Goal: Task Accomplishment & Management: Manage account settings

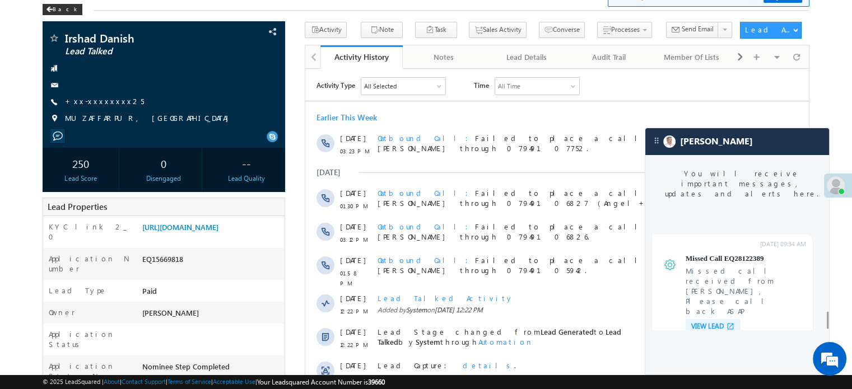
scroll to position [4484, 0]
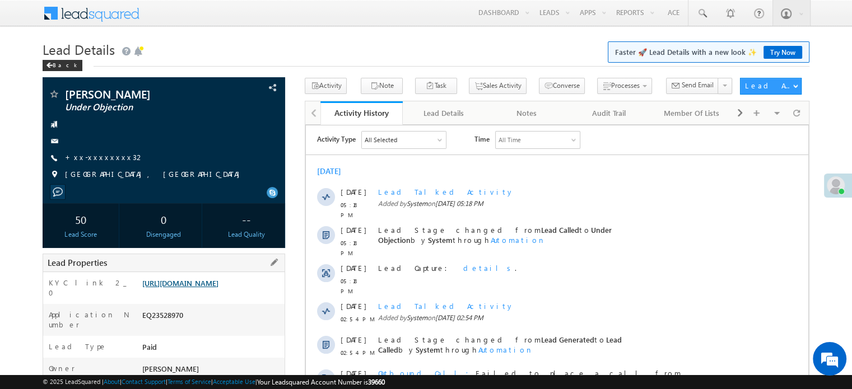
click at [189, 288] on link "https://angelbroking1-pk3em7sa.customui-test.leadsquared.com?leadId=b190fc22-83…" at bounding box center [180, 283] width 76 height 10
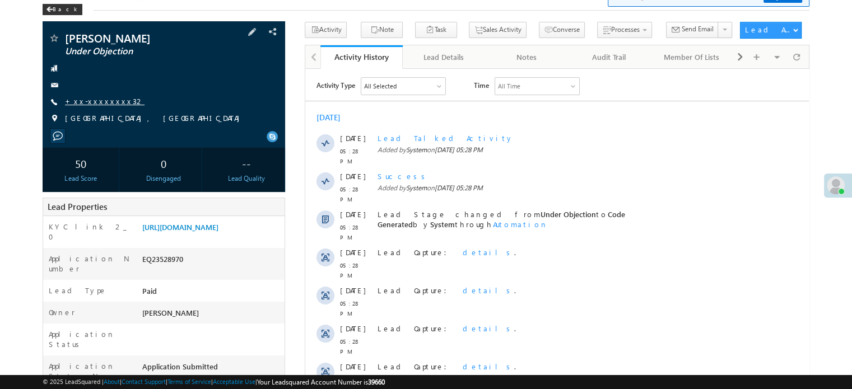
click at [104, 100] on link "+xx-xxxxxxxx32" at bounding box center [105, 101] width 80 height 10
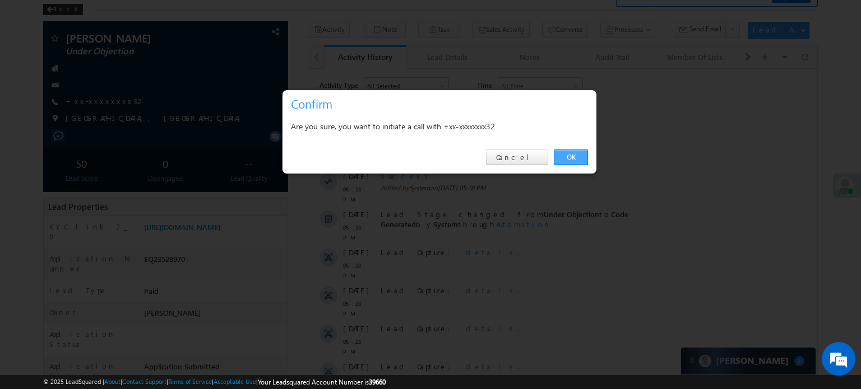
click at [566, 153] on link "OK" at bounding box center [571, 158] width 34 height 16
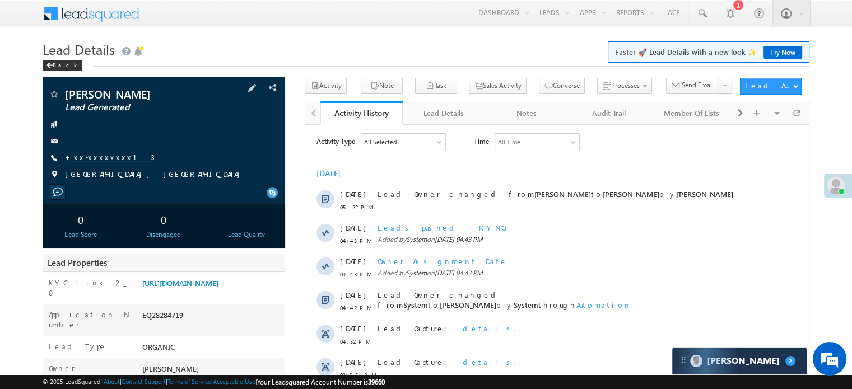
click at [102, 159] on link "+xx-xxxxxxxx13" at bounding box center [110, 157] width 90 height 10
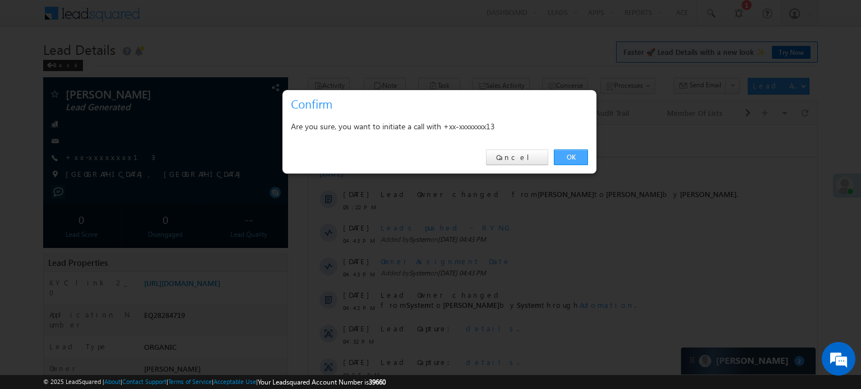
click at [572, 160] on link "OK" at bounding box center [571, 158] width 34 height 16
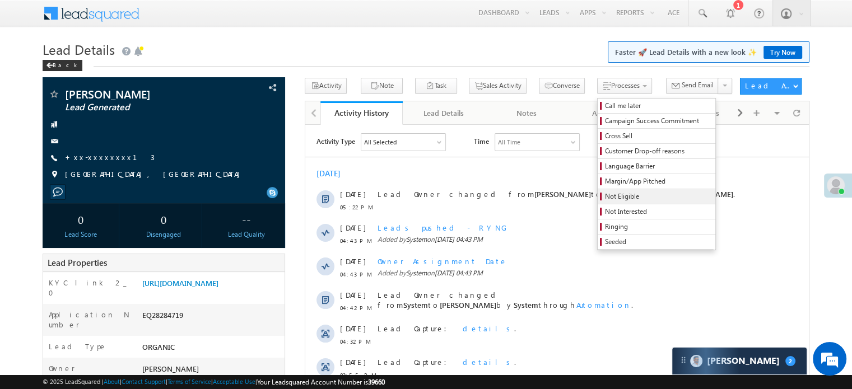
click at [605, 199] on span "Not Eligible" at bounding box center [658, 197] width 106 height 10
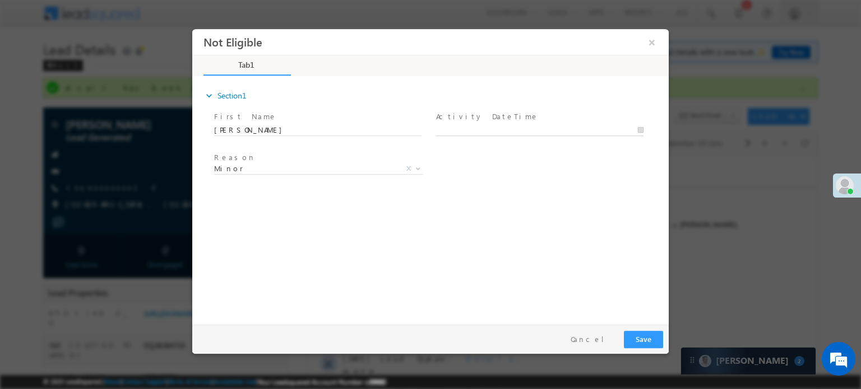
type input "09/03/25 5:29 PM"
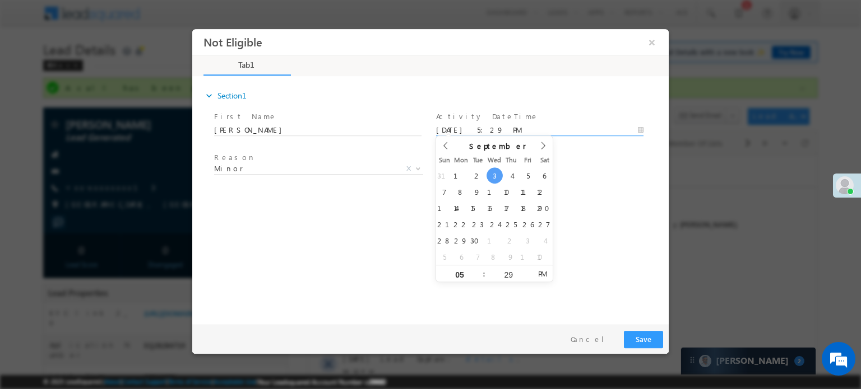
click at [481, 132] on input "09/03/25 5:29 PM" at bounding box center [539, 129] width 207 height 11
click at [332, 170] on span "Minor" at bounding box center [305, 168] width 182 height 10
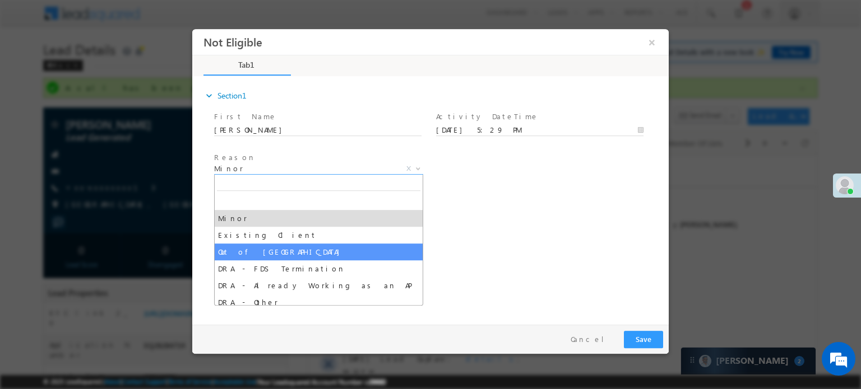
select select "Out of India"
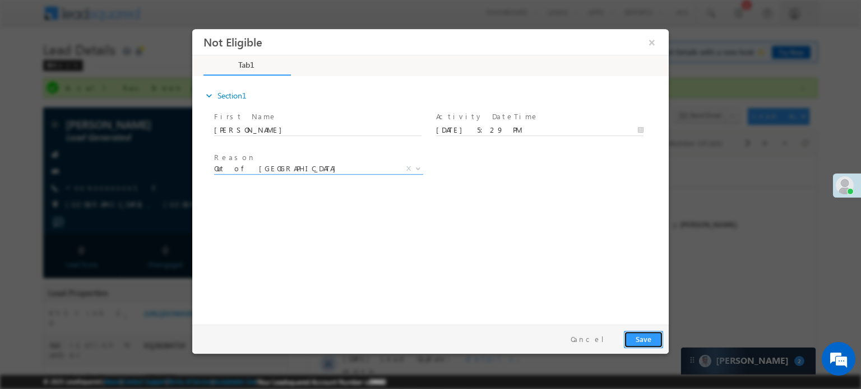
click at [653, 337] on button "Save" at bounding box center [643, 339] width 39 height 17
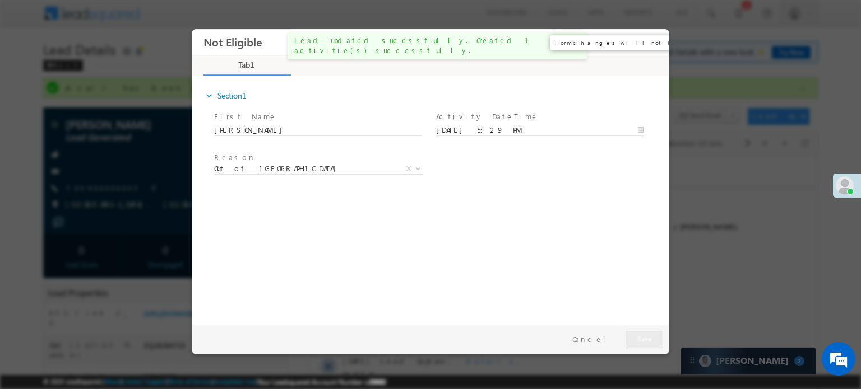
click at [650, 44] on button "×" at bounding box center [651, 41] width 19 height 21
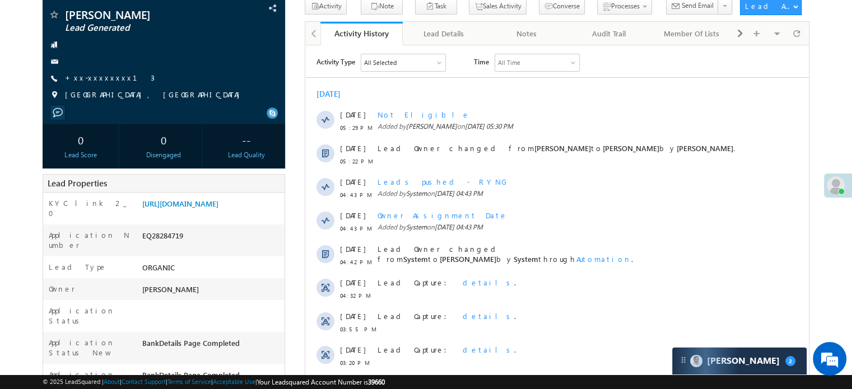
scroll to position [112, 0]
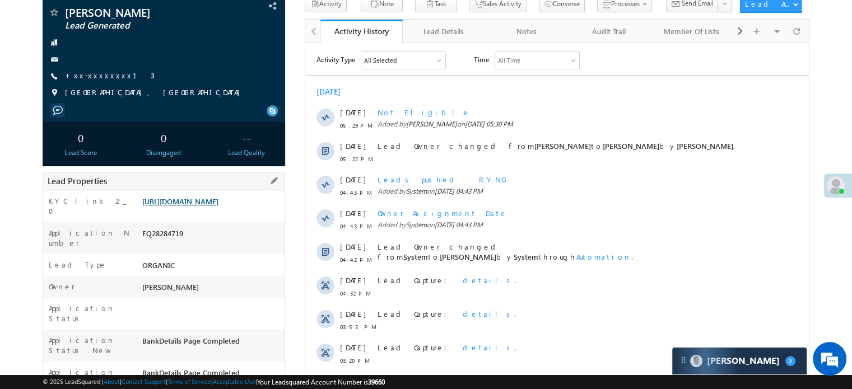
click at [207, 206] on link "https://angelbroking1-pk3em7sa.customui-test.leadsquared.com?leadId=57b2a915-c5…" at bounding box center [180, 202] width 76 height 10
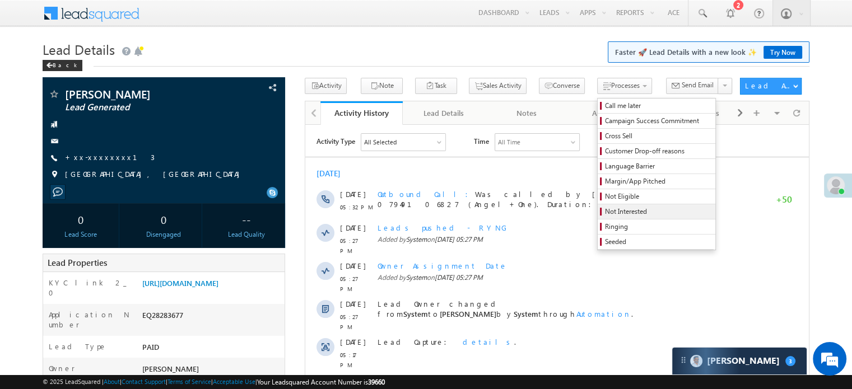
click at [605, 209] on span "Not Interested" at bounding box center [658, 212] width 106 height 10
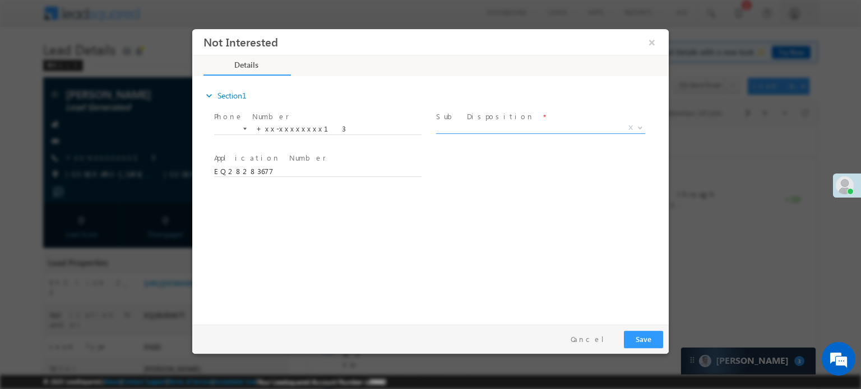
click at [470, 127] on span "X" at bounding box center [540, 127] width 209 height 11
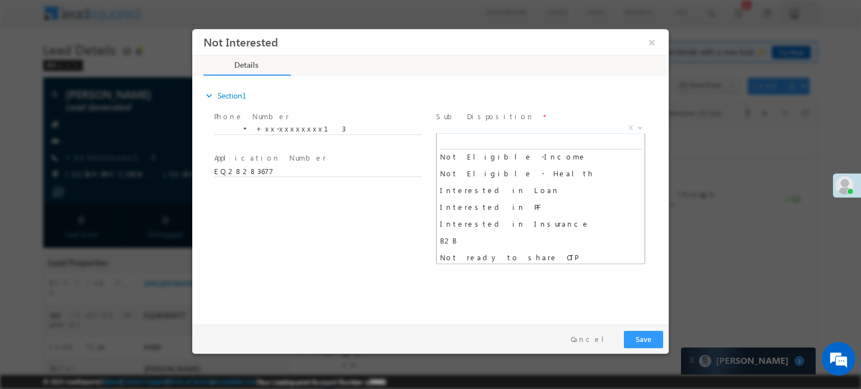
scroll to position [280, 0]
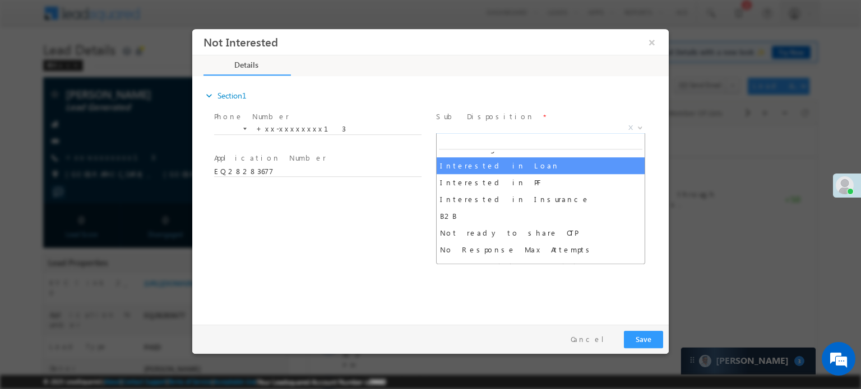
select select "Interested in Loan"
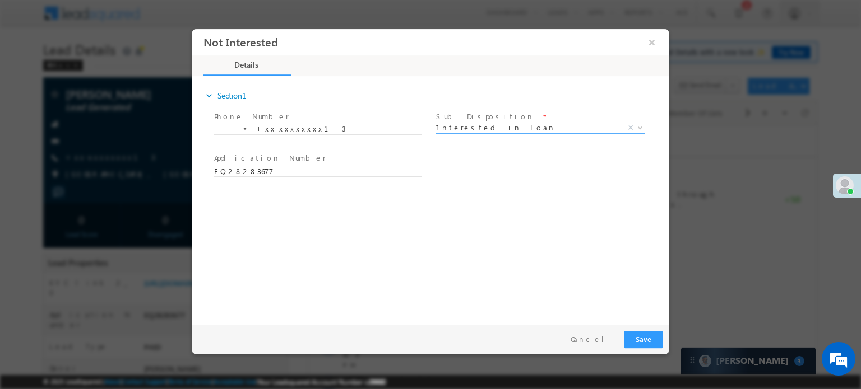
scroll to position [0, 0]
click at [625, 337] on button "Save" at bounding box center [643, 339] width 39 height 17
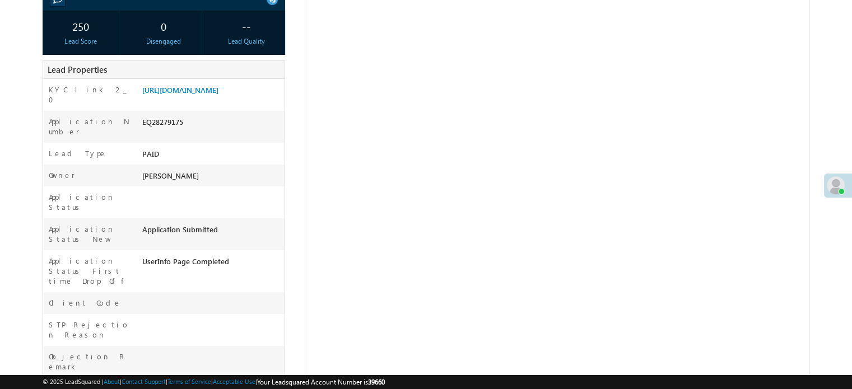
scroll to position [196, 0]
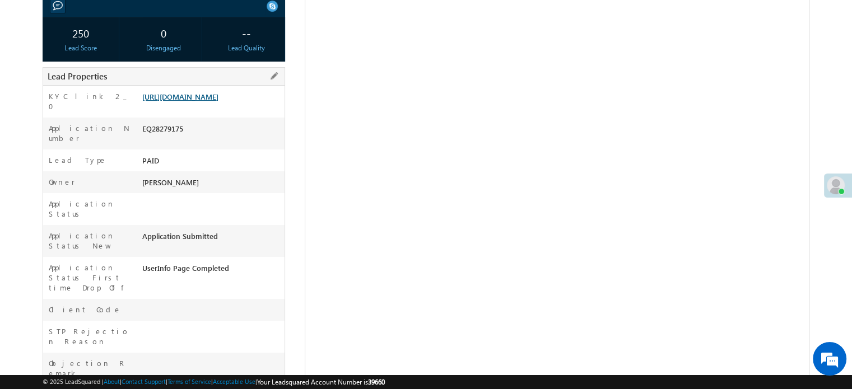
click at [219, 101] on link "[URL][DOMAIN_NAME]" at bounding box center [180, 97] width 76 height 10
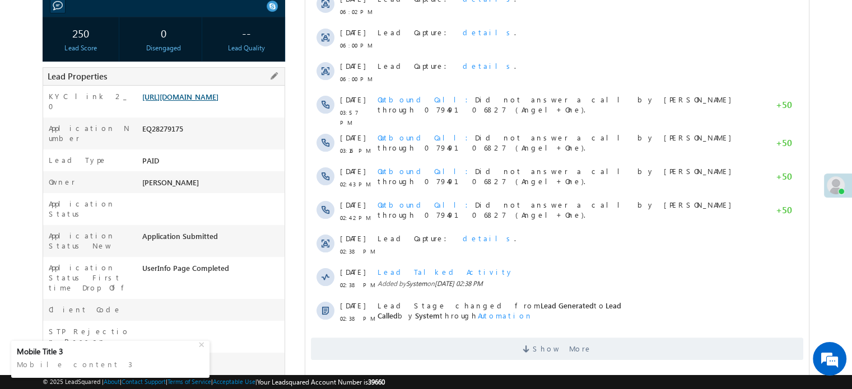
scroll to position [0, 0]
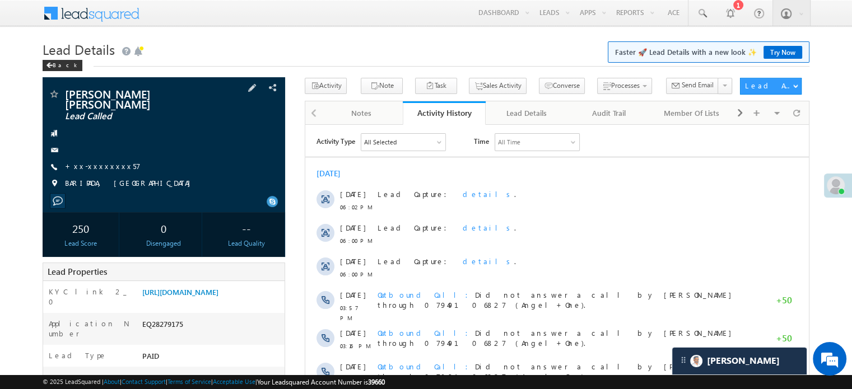
click at [90, 164] on div "[PERSON_NAME] [PERSON_NAME] Lead Called +xx-xxxxxxxx57 [GEOGRAPHIC_DATA], [GEOG…" at bounding box center [163, 142] width 231 height 106
click at [92, 161] on link "+xx-xxxxxxxx57" at bounding box center [103, 166] width 76 height 10
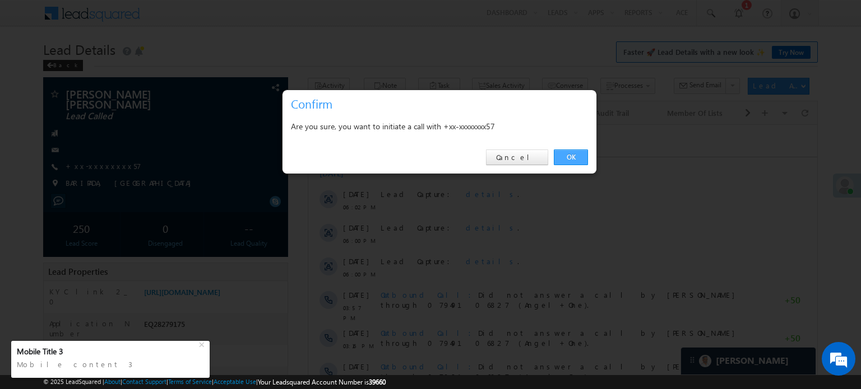
click at [569, 161] on link "OK" at bounding box center [571, 158] width 34 height 16
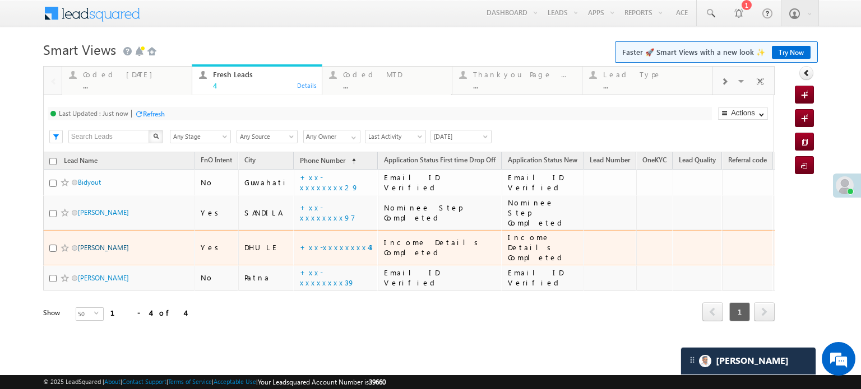
drag, startPoint x: 99, startPoint y: 228, endPoint x: 105, endPoint y: 235, distance: 9.9
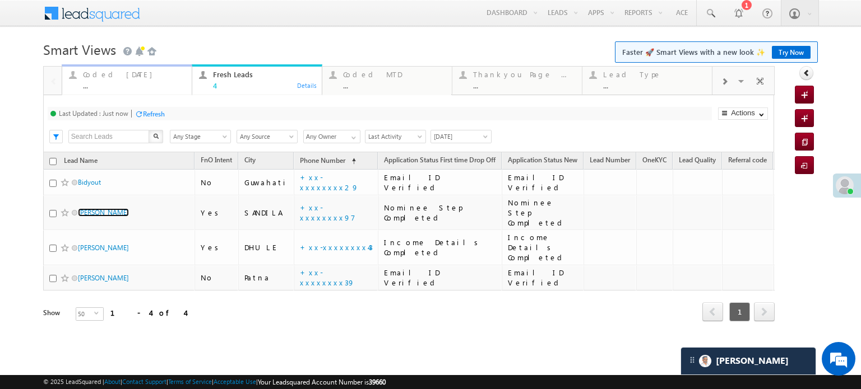
click at [124, 78] on div "Coded Today" at bounding box center [134, 74] width 102 height 9
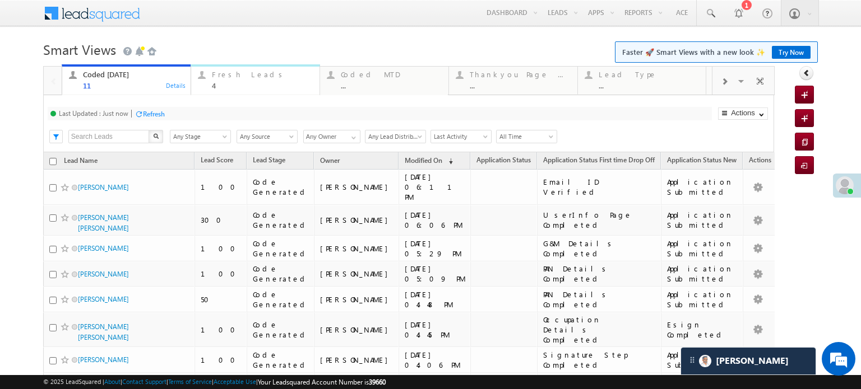
click at [249, 82] on div "4" at bounding box center [262, 85] width 101 height 8
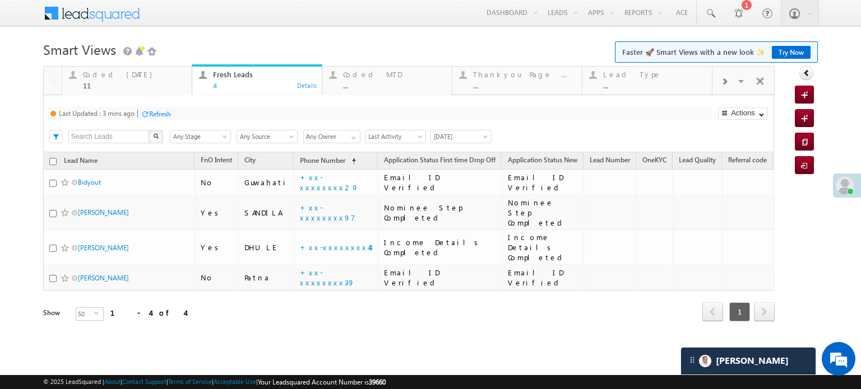
click at [164, 116] on div "Refresh" at bounding box center [160, 114] width 22 height 8
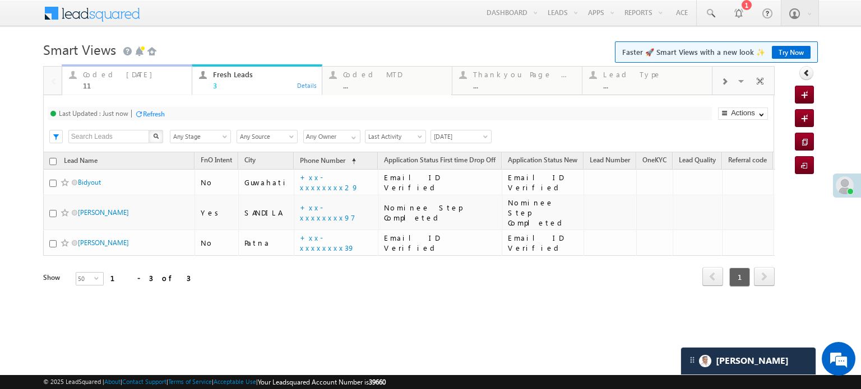
click at [108, 73] on div "Coded Today" at bounding box center [134, 74] width 102 height 9
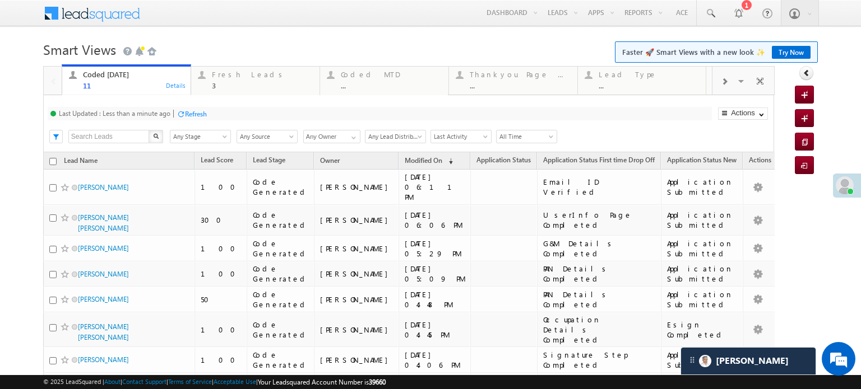
click at [191, 112] on div "Refresh" at bounding box center [196, 114] width 22 height 8
click at [258, 83] on div "3" at bounding box center [262, 85] width 101 height 8
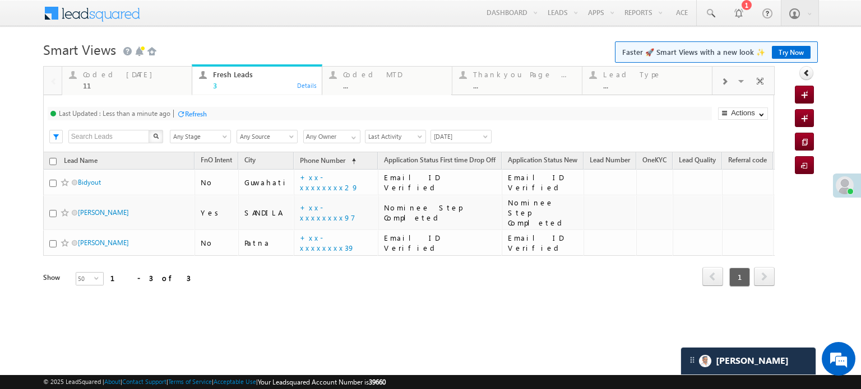
click at [184, 109] on div "Refresh" at bounding box center [192, 113] width 30 height 11
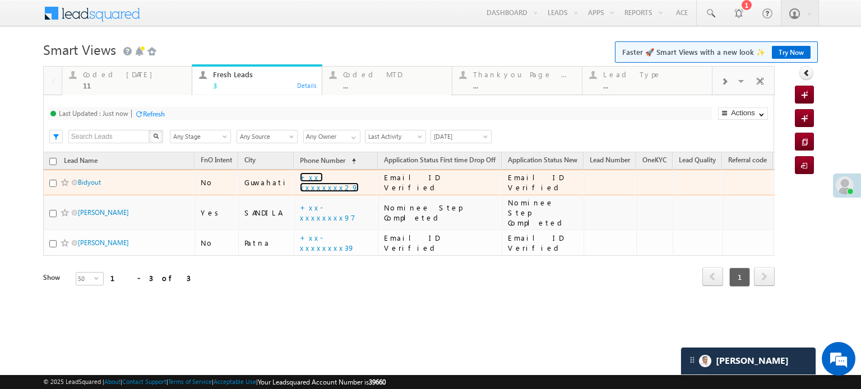
click at [312, 180] on link "+xx-xxxxxxxx29" at bounding box center [329, 183] width 59 height 20
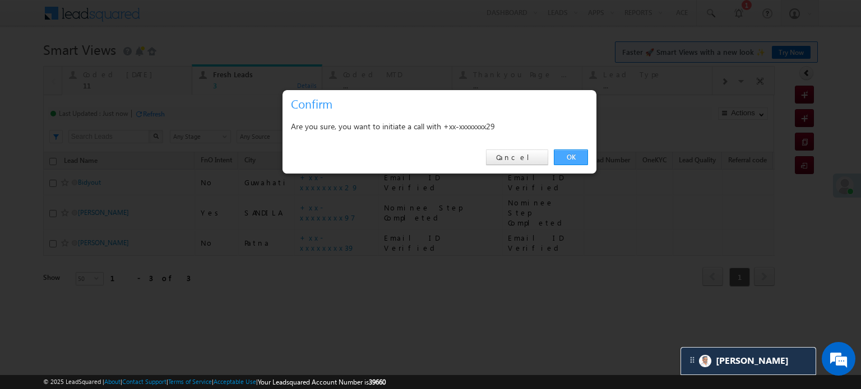
click at [578, 159] on link "OK" at bounding box center [571, 158] width 34 height 16
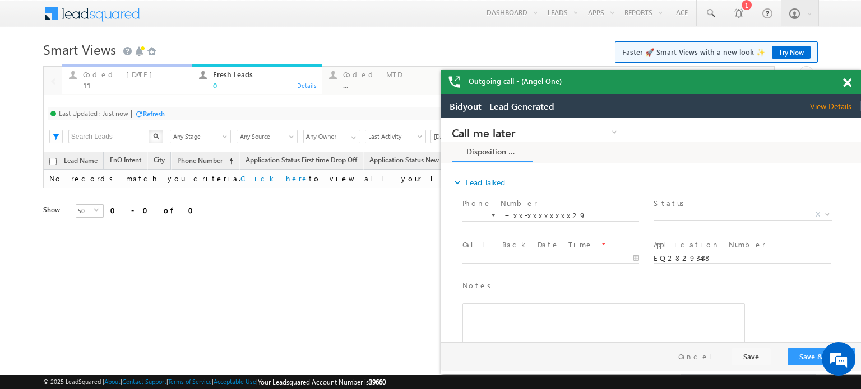
click at [108, 79] on div "Coded Today" at bounding box center [134, 74] width 102 height 9
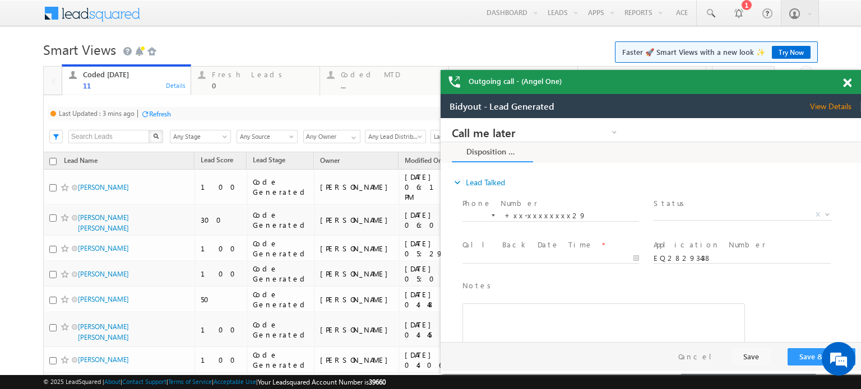
click at [150, 112] on div "Refresh" at bounding box center [156, 113] width 30 height 11
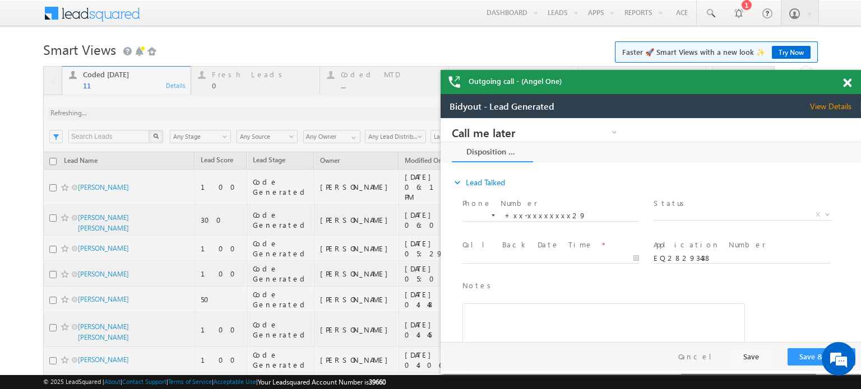
click at [843, 85] on span at bounding box center [847, 83] width 8 height 10
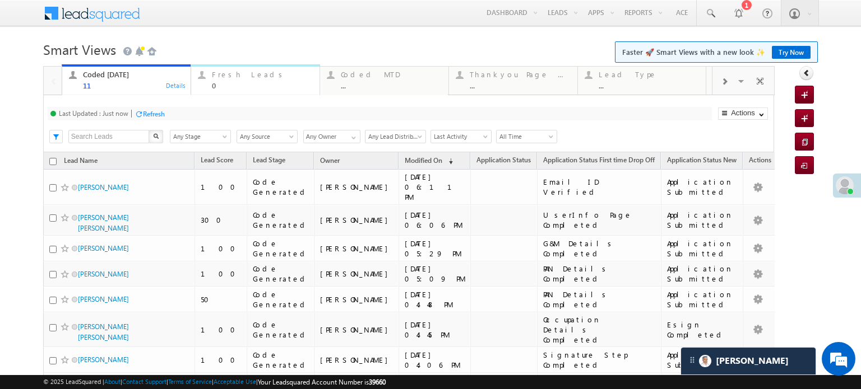
click at [220, 77] on div "Fresh Leads" at bounding box center [262, 74] width 101 height 9
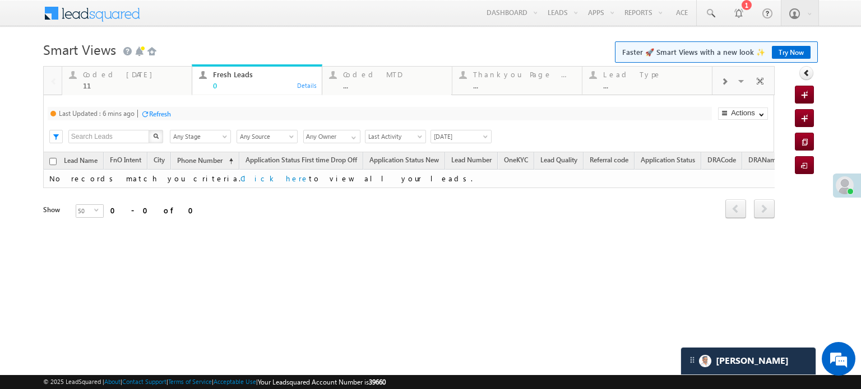
click at [160, 112] on div "Refresh" at bounding box center [160, 114] width 22 height 8
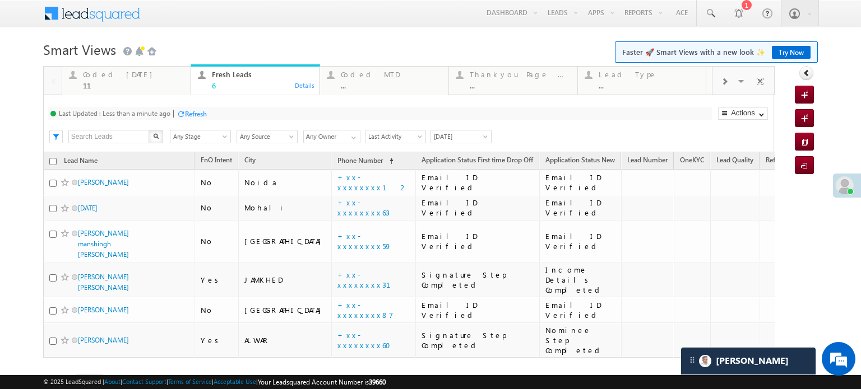
click at [184, 111] on div at bounding box center [181, 114] width 8 height 8
click at [107, 74] on div "Coded Today" at bounding box center [133, 74] width 101 height 9
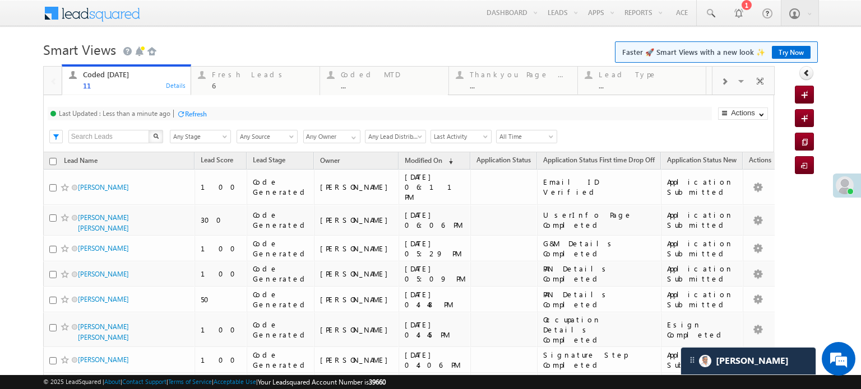
click at [188, 114] on div "Refresh" at bounding box center [196, 114] width 22 height 8
click at [150, 110] on div "Refresh" at bounding box center [154, 114] width 22 height 8
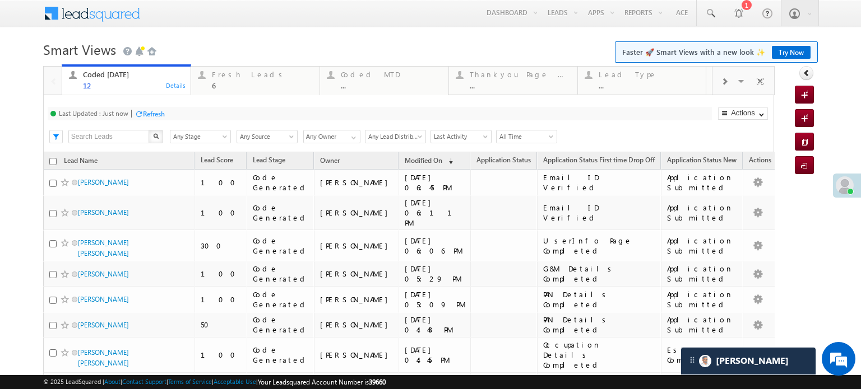
click at [149, 116] on div "Refresh" at bounding box center [154, 114] width 22 height 8
click at [202, 115] on div "Refresh" at bounding box center [196, 114] width 22 height 8
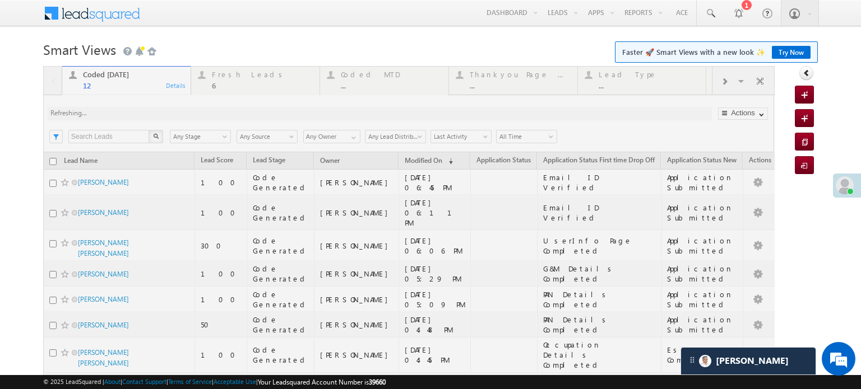
click at [202, 112] on div at bounding box center [408, 324] width 731 height 516
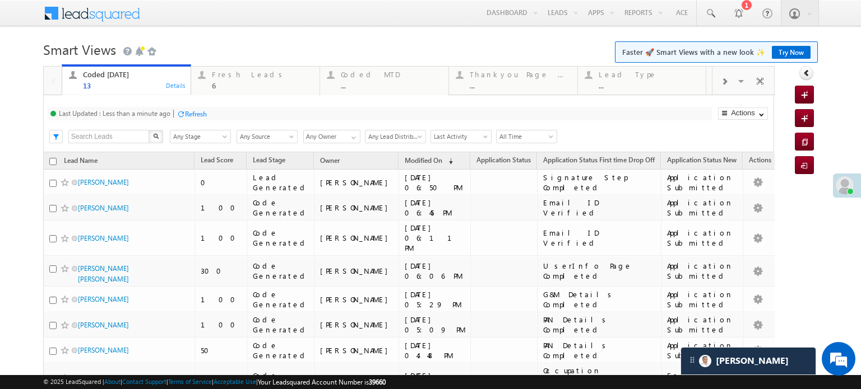
click at [198, 116] on div "Refresh" at bounding box center [196, 114] width 22 height 8
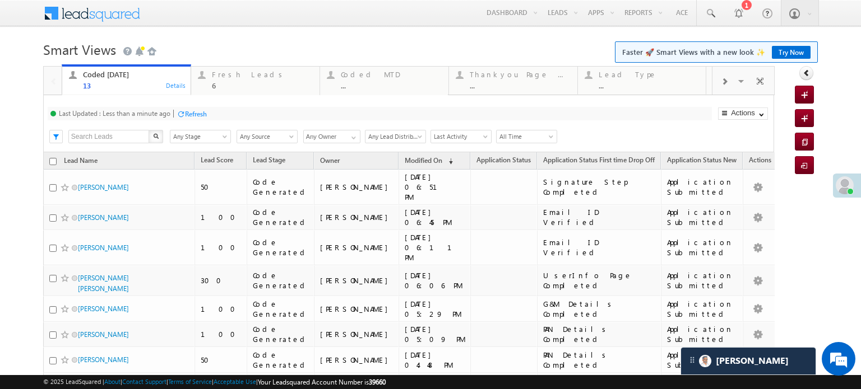
click at [203, 119] on div "Refresh" at bounding box center [192, 113] width 30 height 11
click at [198, 114] on div "Refresh" at bounding box center [196, 114] width 22 height 8
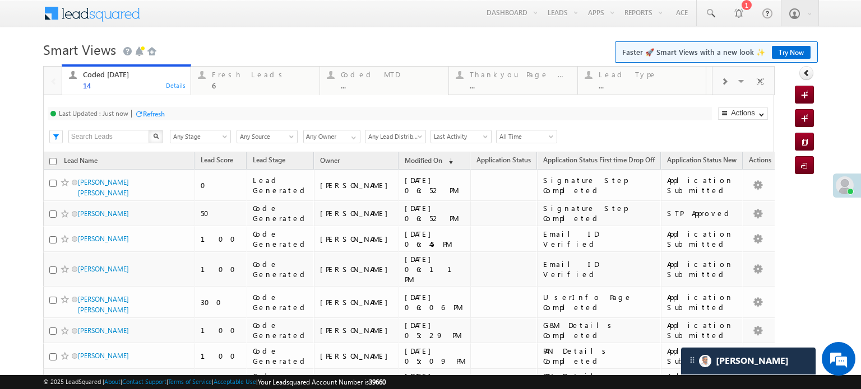
click at [150, 110] on div "Refresh" at bounding box center [154, 114] width 22 height 8
click at [195, 114] on div "Refresh" at bounding box center [196, 114] width 22 height 8
click at [197, 118] on div "Refresh" at bounding box center [196, 114] width 22 height 8
click at [193, 118] on div "Refresh" at bounding box center [196, 114] width 22 height 8
click at [196, 110] on div "Refresh" at bounding box center [196, 114] width 22 height 8
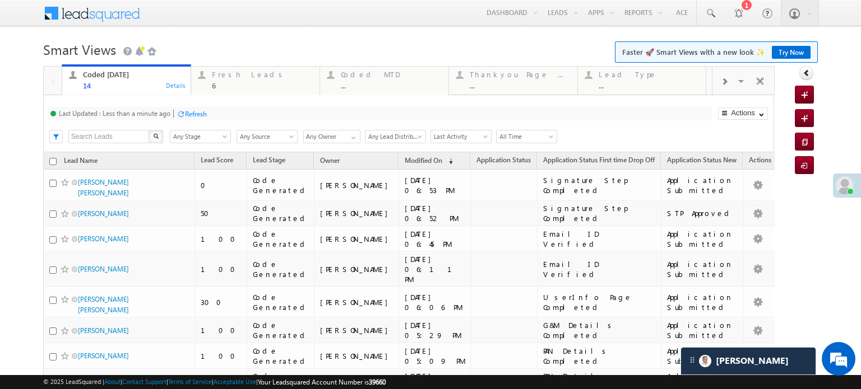
click at [188, 117] on div "Refresh" at bounding box center [196, 114] width 22 height 8
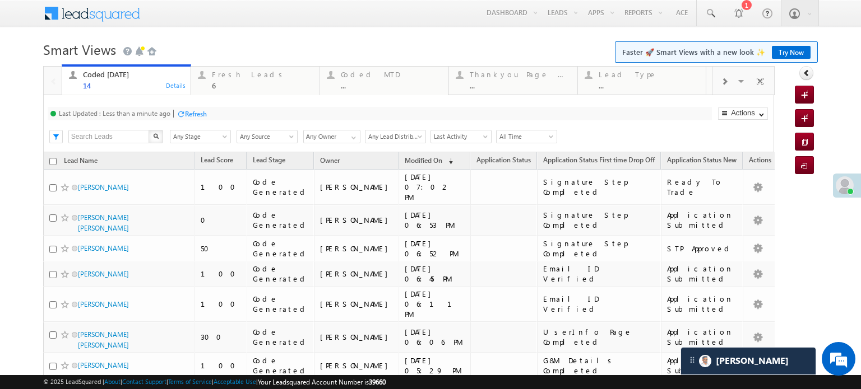
click at [177, 114] on div "Last Updated : Less than a minute ago Refresh Refreshing..." at bounding box center [380, 113] width 664 height 13
click at [185, 114] on div at bounding box center [181, 114] width 8 height 8
click at [151, 118] on div "Refresh" at bounding box center [154, 114] width 22 height 8
click at [196, 110] on div "Refresh" at bounding box center [196, 114] width 22 height 8
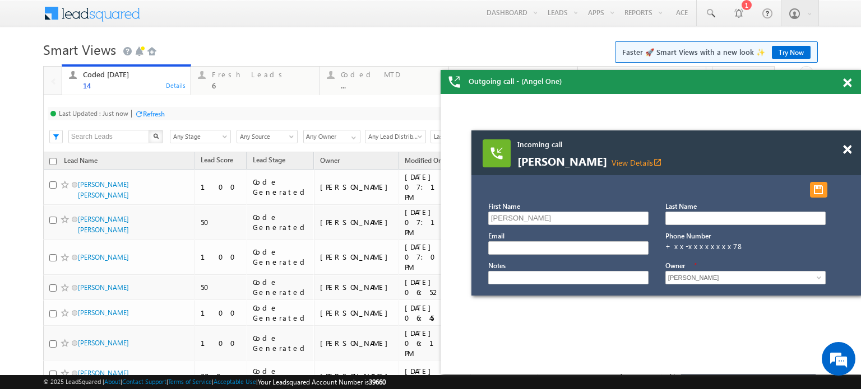
click at [148, 113] on div "Refresh" at bounding box center [154, 114] width 22 height 8
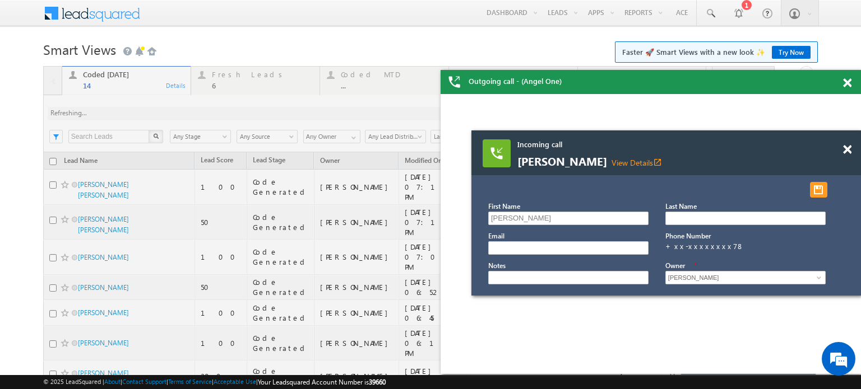
click at [848, 83] on span at bounding box center [847, 83] width 8 height 10
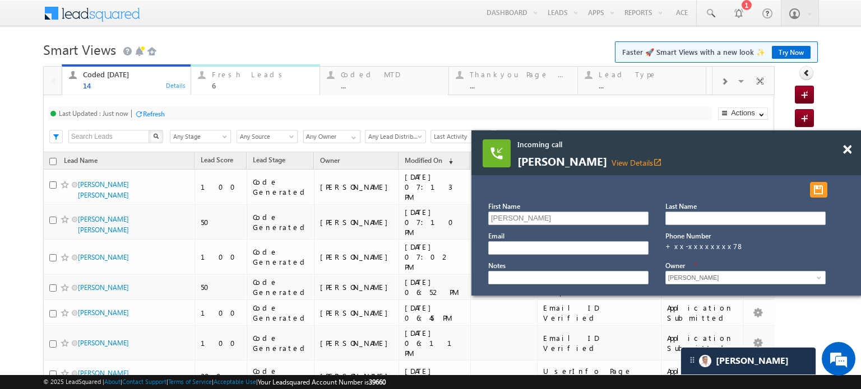
drag, startPoint x: 244, startPoint y: 75, endPoint x: 216, endPoint y: 106, distance: 42.0
click at [244, 75] on div "Fresh Leads" at bounding box center [262, 74] width 101 height 9
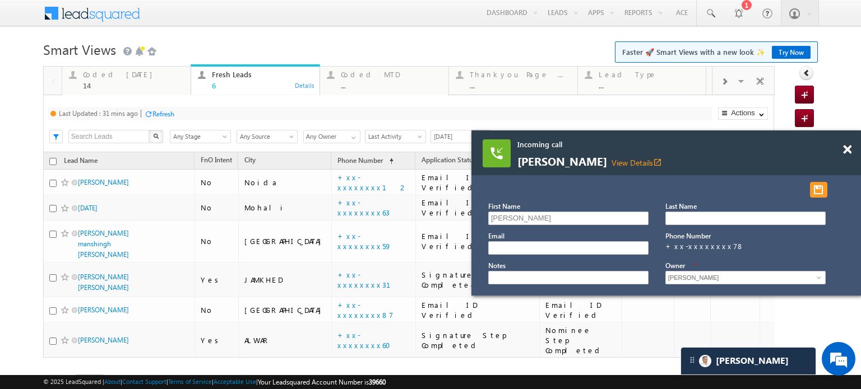
click at [166, 114] on div "Refresh" at bounding box center [163, 114] width 22 height 8
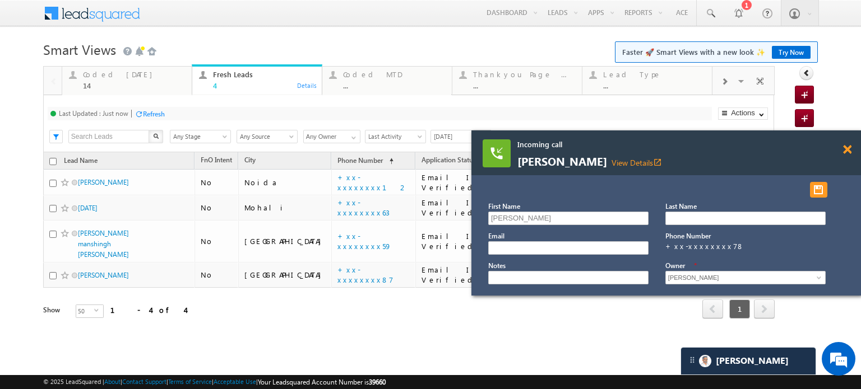
click at [848, 148] on span at bounding box center [847, 150] width 8 height 10
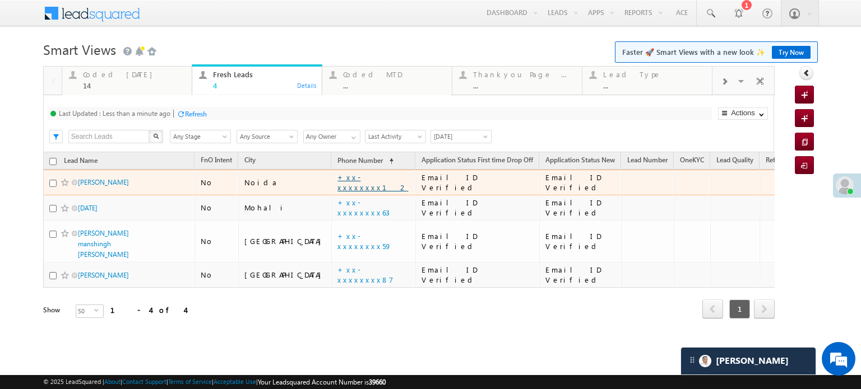
click at [337, 181] on link "+xx-xxxxxxxx12" at bounding box center [372, 183] width 71 height 20
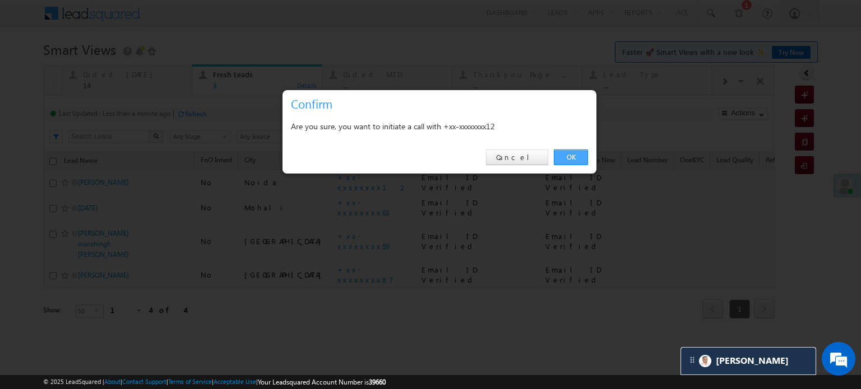
click at [563, 161] on link "OK" at bounding box center [571, 158] width 34 height 16
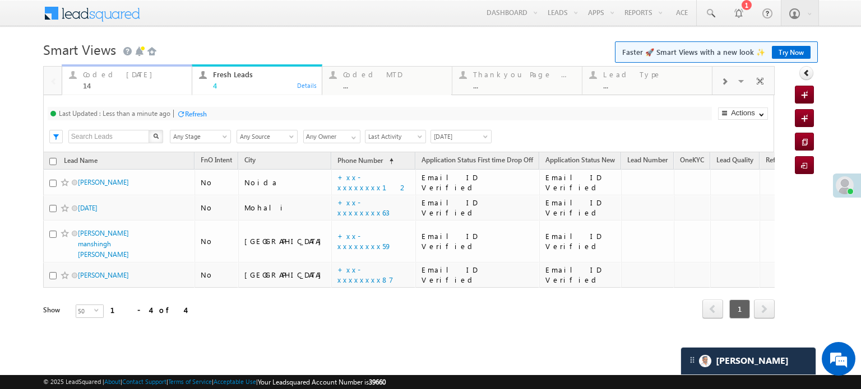
click at [94, 76] on div "Coded Today" at bounding box center [134, 74] width 102 height 9
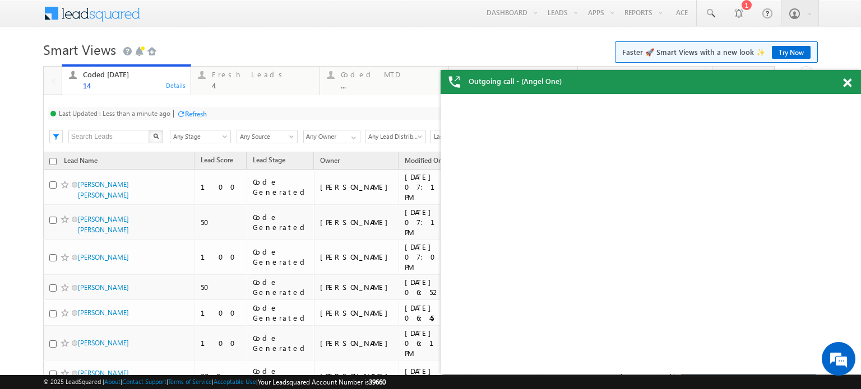
click at [182, 108] on div "Refresh" at bounding box center [192, 113] width 30 height 11
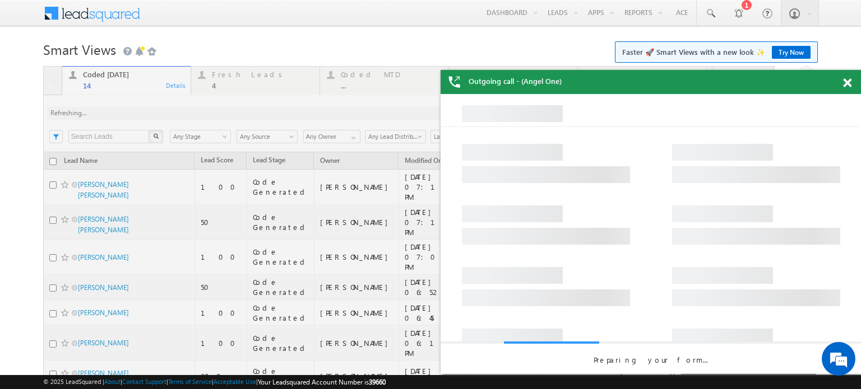
click at [187, 113] on div at bounding box center [408, 359] width 731 height 586
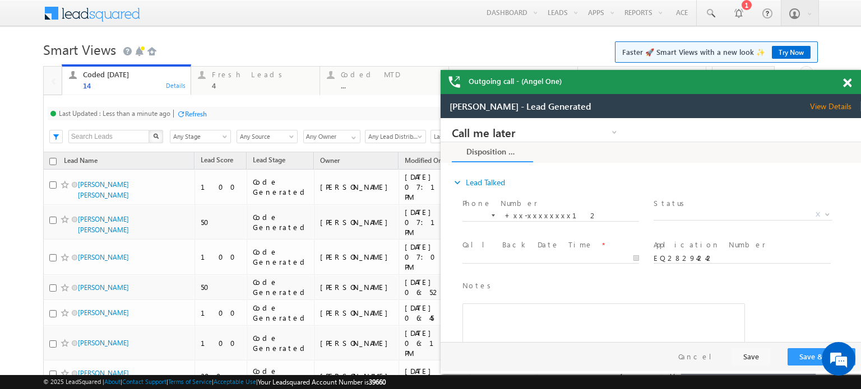
click at [842, 86] on div "Outgoing call - (Angel One)" at bounding box center [650, 82] width 420 height 24
click at [244, 75] on div "Fresh Leads" at bounding box center [262, 74] width 101 height 9
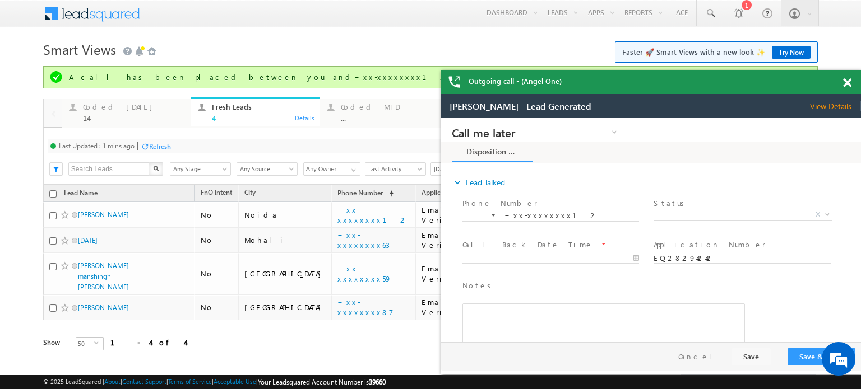
click at [171, 144] on div "Refresh" at bounding box center [160, 146] width 22 height 8
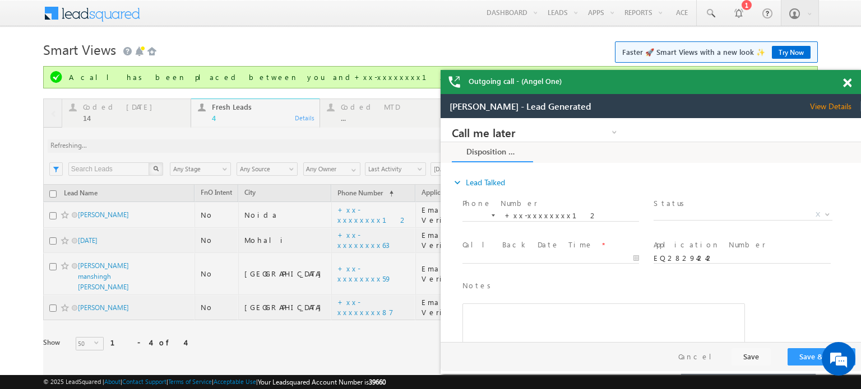
click at [170, 145] on div at bounding box center [408, 241] width 731 height 284
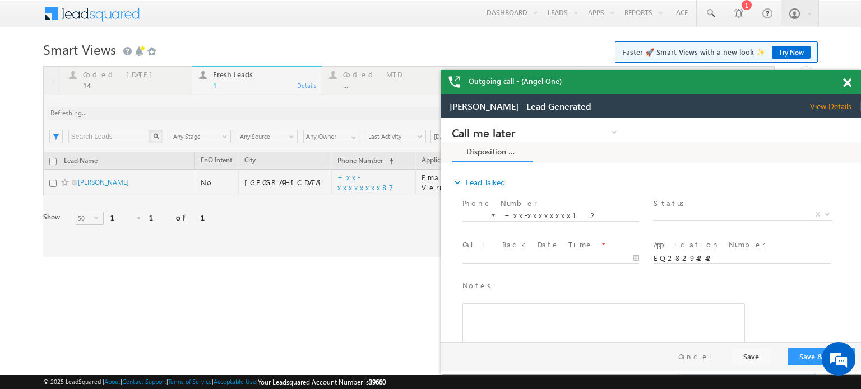
click at [847, 81] on span at bounding box center [847, 83] width 8 height 10
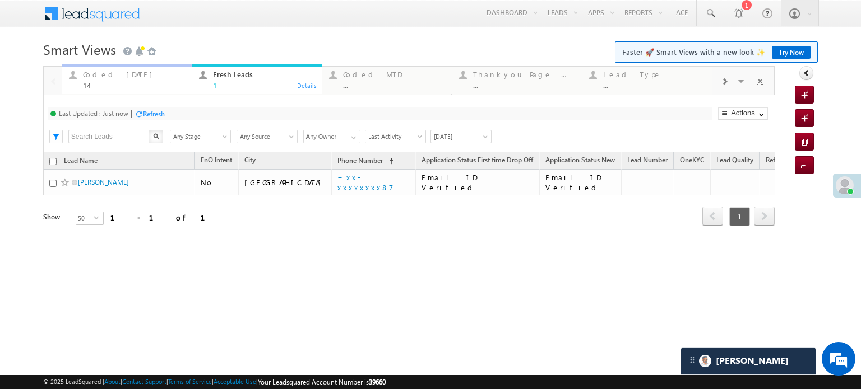
click at [121, 78] on div "Coded Today" at bounding box center [134, 74] width 102 height 9
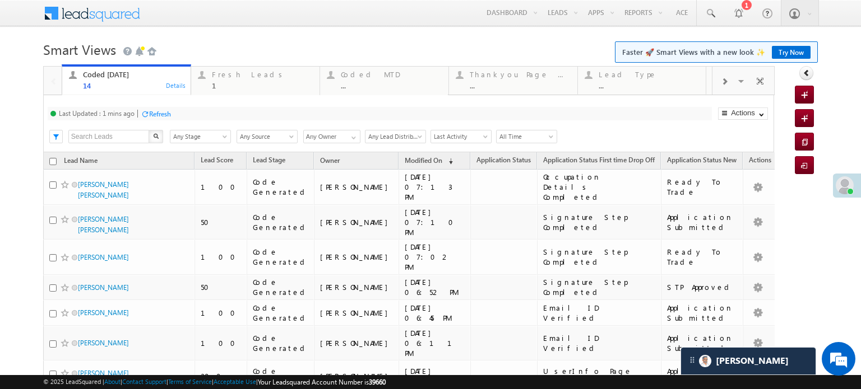
click at [164, 110] on div "Refresh" at bounding box center [160, 114] width 22 height 8
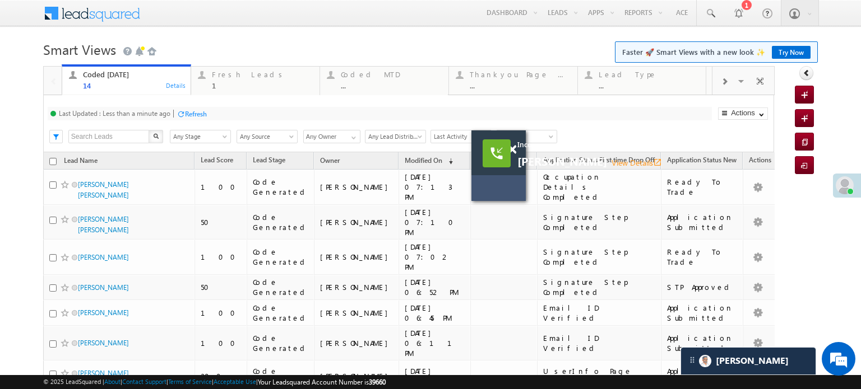
click at [197, 111] on div "Refresh" at bounding box center [196, 114] width 22 height 8
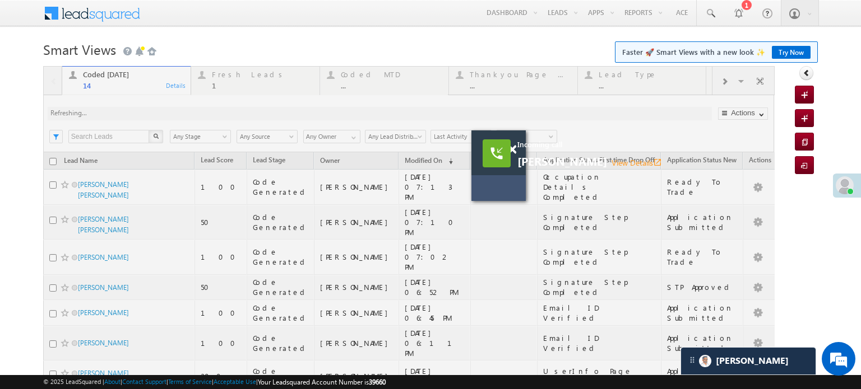
click at [197, 111] on div at bounding box center [408, 359] width 731 height 586
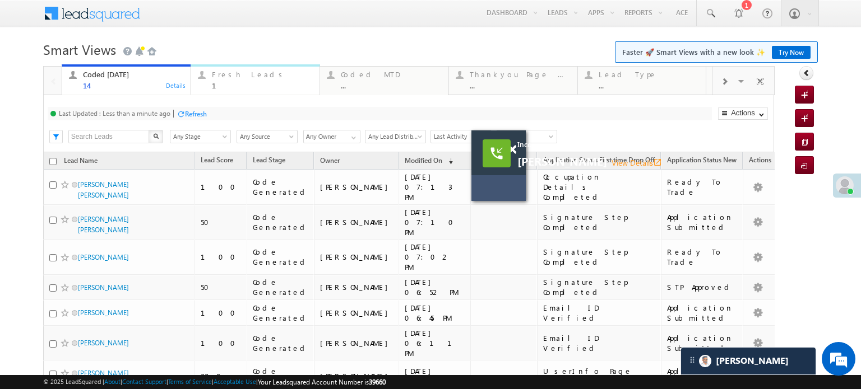
click at [219, 78] on div "Fresh Leads" at bounding box center [262, 74] width 101 height 9
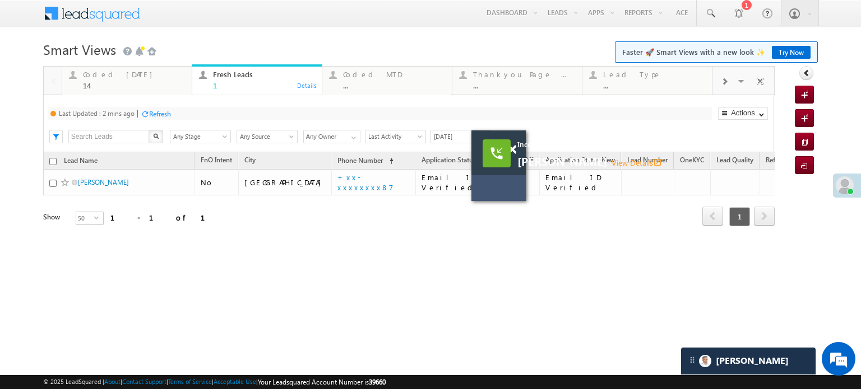
click at [165, 110] on div "Refresh" at bounding box center [160, 114] width 22 height 8
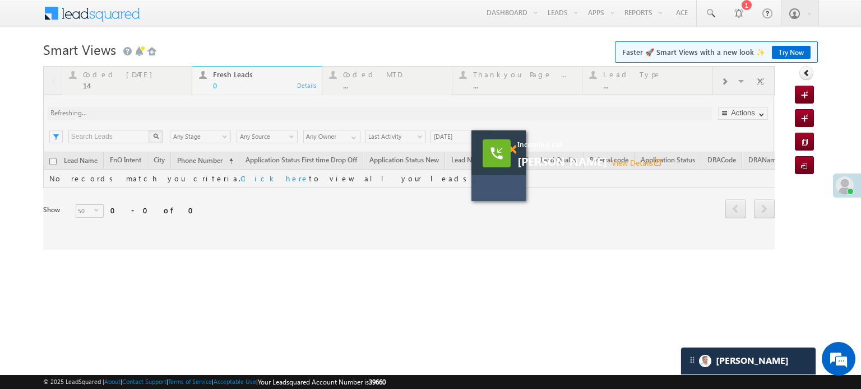
click at [511, 150] on span at bounding box center [512, 150] width 8 height 10
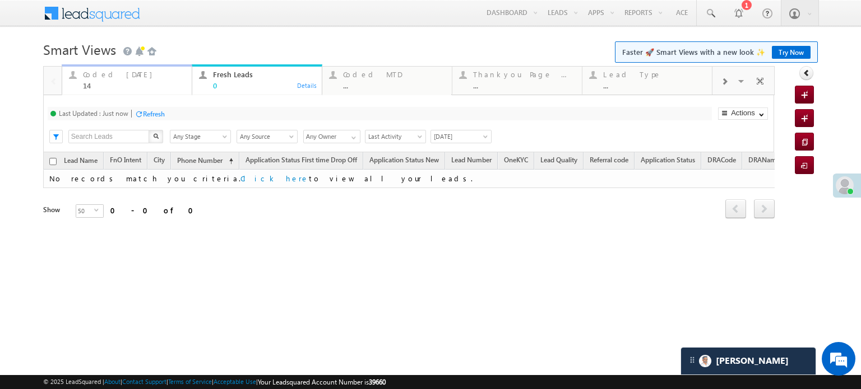
click at [120, 76] on div "Coded Today" at bounding box center [134, 74] width 102 height 9
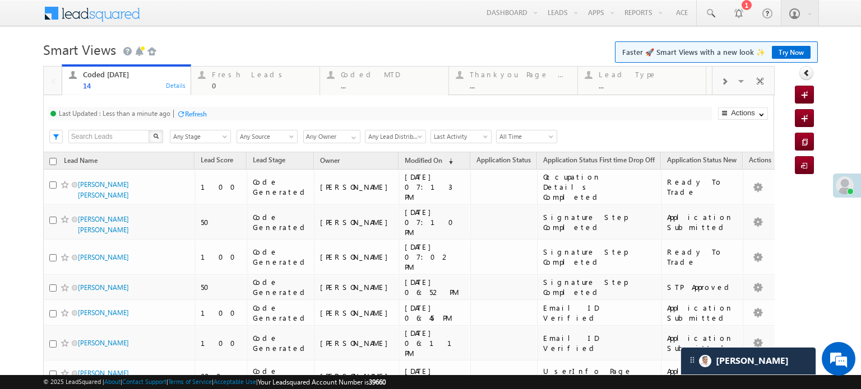
click at [186, 118] on div "Refresh" at bounding box center [192, 113] width 30 height 11
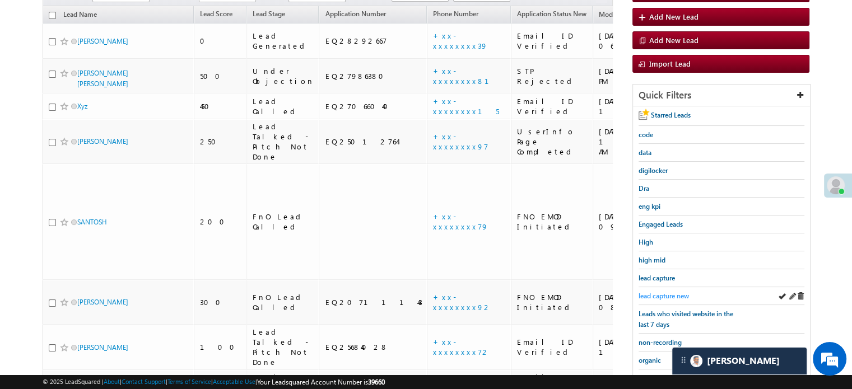
click at [652, 292] on span "lead capture new" at bounding box center [664, 296] width 50 height 8
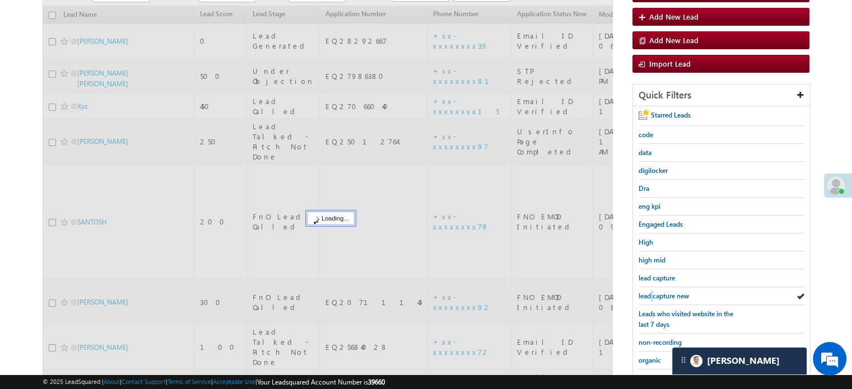
click at [652, 292] on span "lead capture new" at bounding box center [664, 296] width 50 height 8
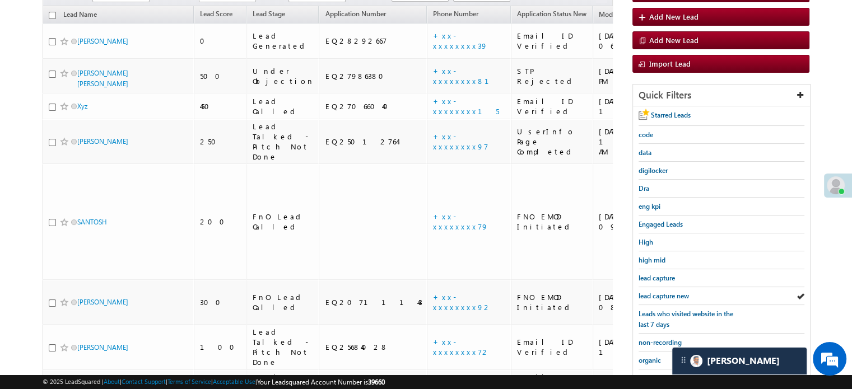
click at [652, 292] on span "lead capture new" at bounding box center [664, 296] width 50 height 8
click at [670, 293] on span "lead capture new" at bounding box center [664, 296] width 50 height 8
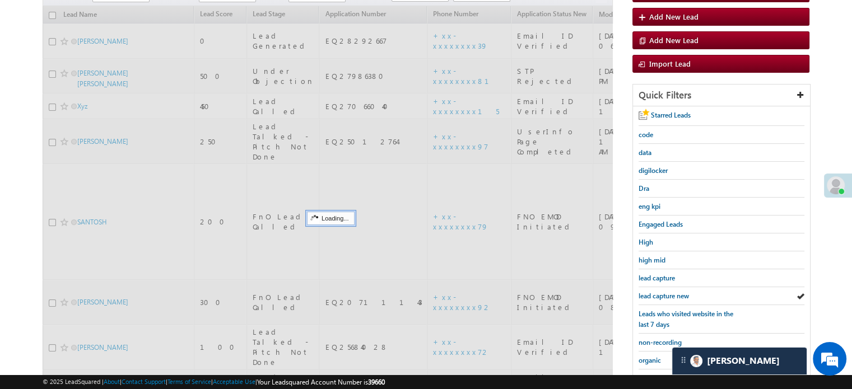
click at [670, 293] on span "lead capture new" at bounding box center [664, 296] width 50 height 8
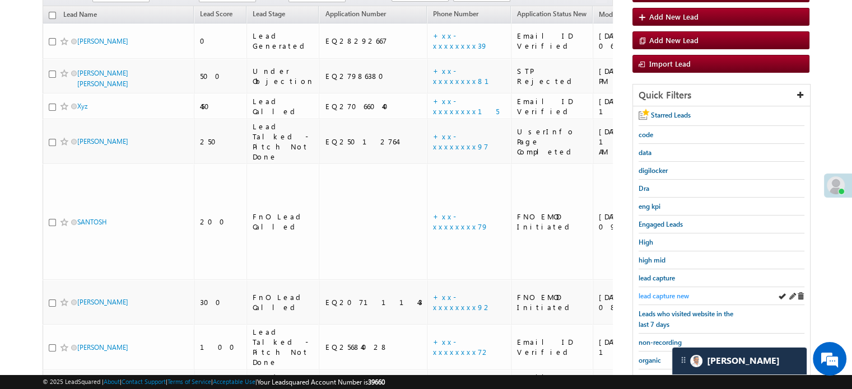
click at [657, 292] on span "lead capture new" at bounding box center [664, 296] width 50 height 8
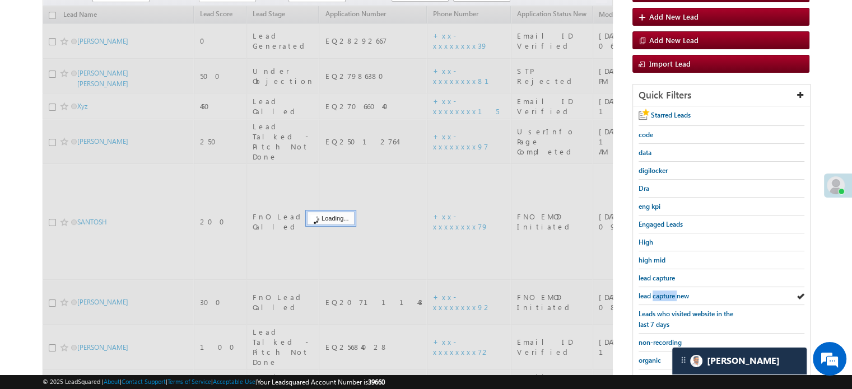
click at [657, 292] on span "lead capture new" at bounding box center [664, 296] width 50 height 8
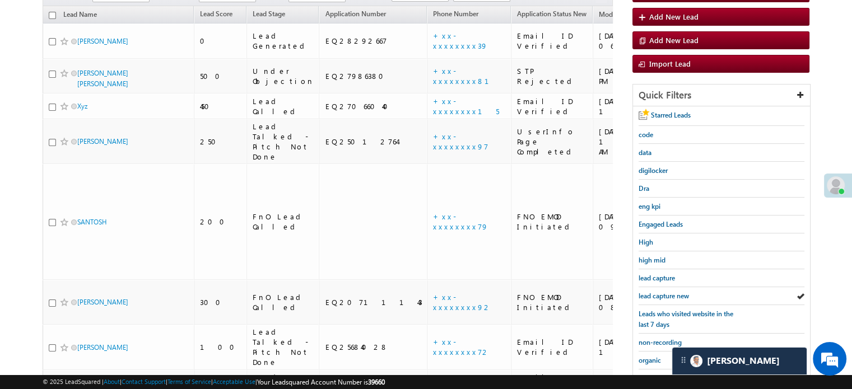
click at [657, 292] on span "lead capture new" at bounding box center [664, 296] width 50 height 8
click at [656, 293] on span "lead capture new" at bounding box center [664, 296] width 50 height 8
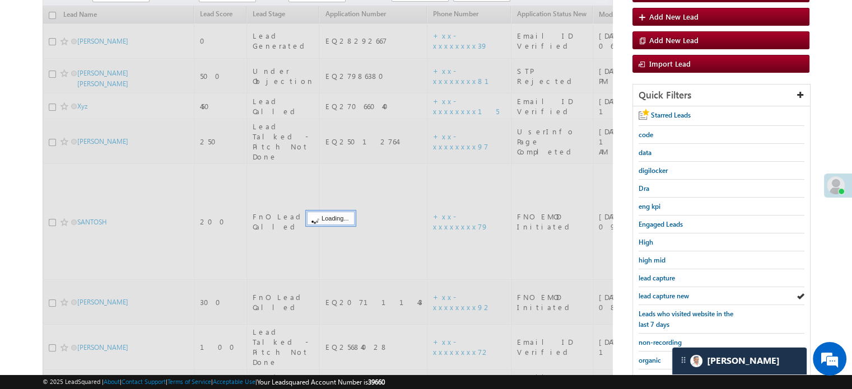
click at [656, 293] on span "lead capture new" at bounding box center [664, 296] width 50 height 8
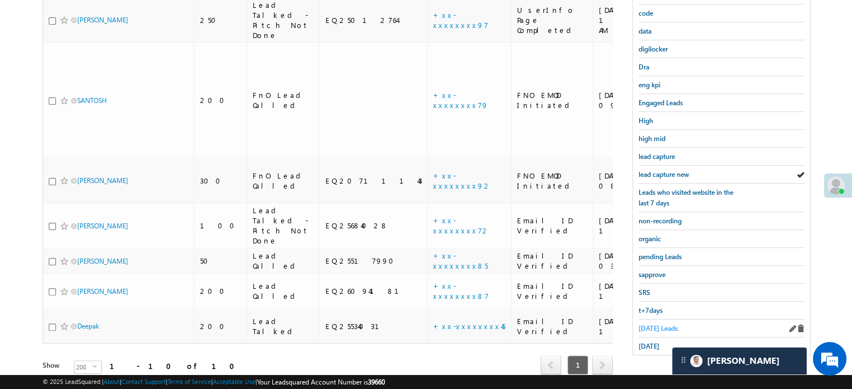
click at [660, 324] on span "Today's Leads" at bounding box center [658, 328] width 39 height 8
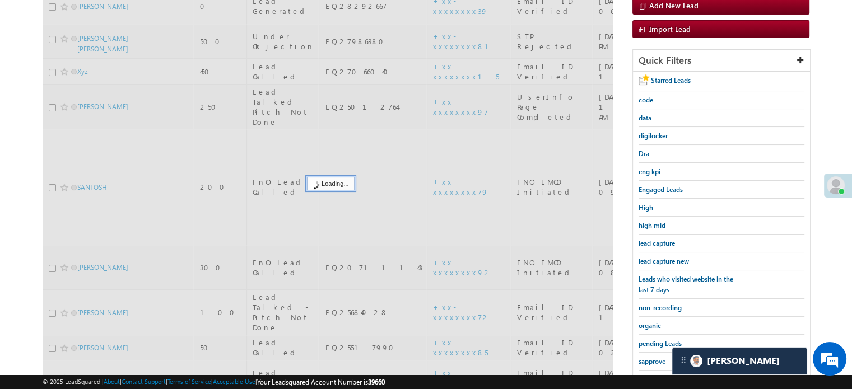
scroll to position [128, 0]
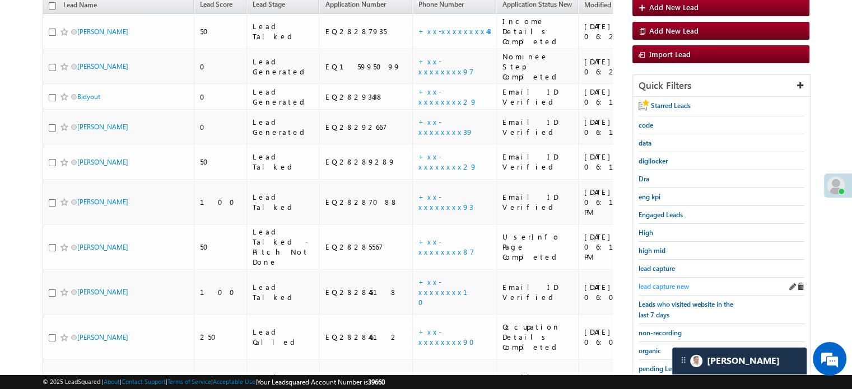
click at [676, 282] on span "lead capture new" at bounding box center [664, 286] width 50 height 8
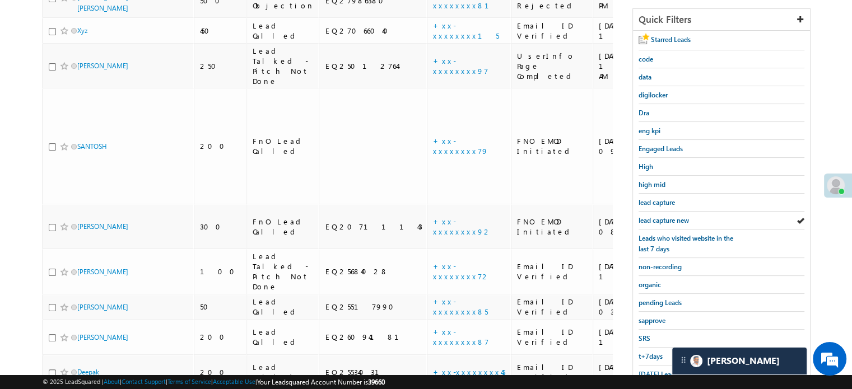
scroll to position [240, 0]
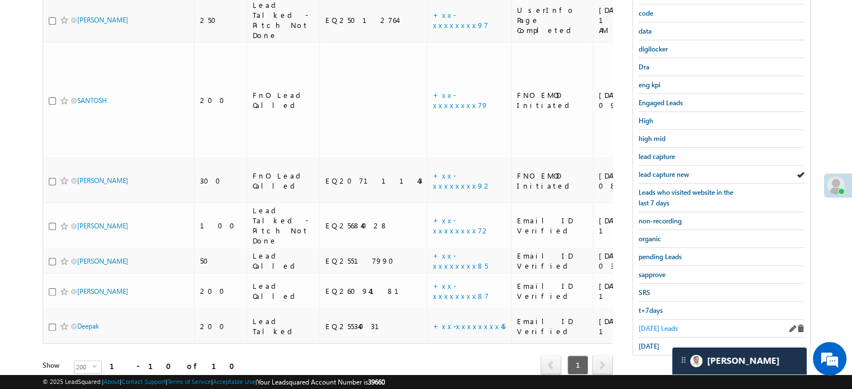
click at [658, 324] on span "Today's Leads" at bounding box center [658, 328] width 39 height 8
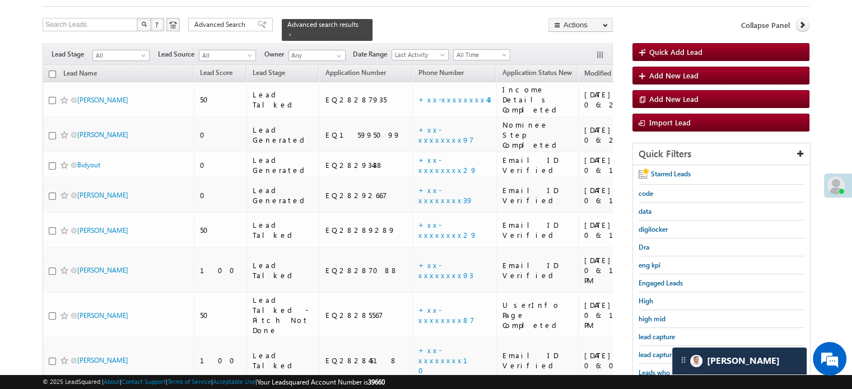
scroll to position [128, 0]
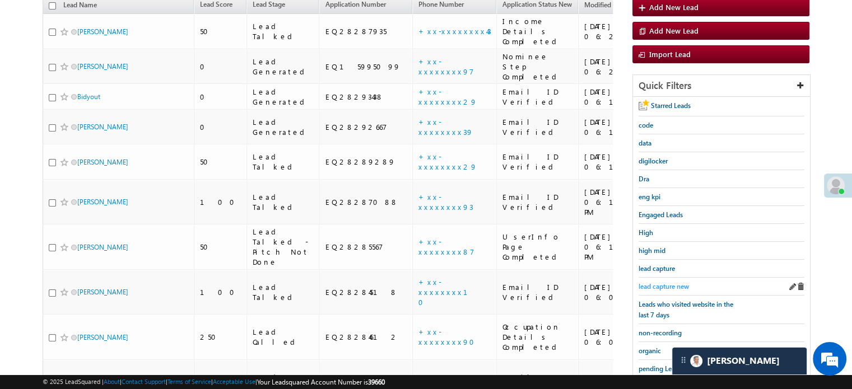
click at [656, 285] on span "lead capture new" at bounding box center [664, 286] width 50 height 8
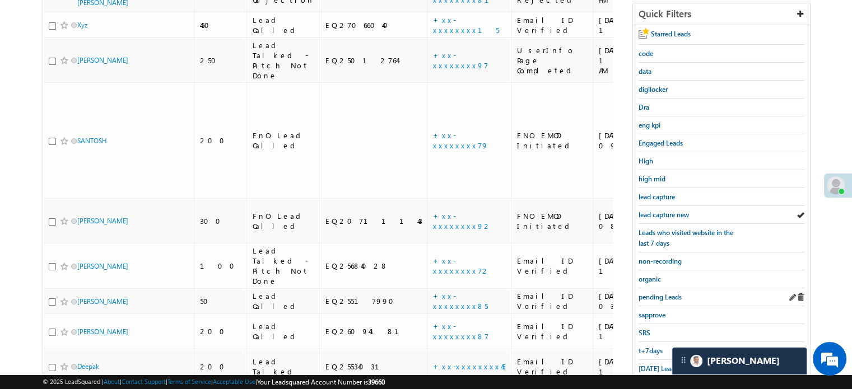
scroll to position [240, 0]
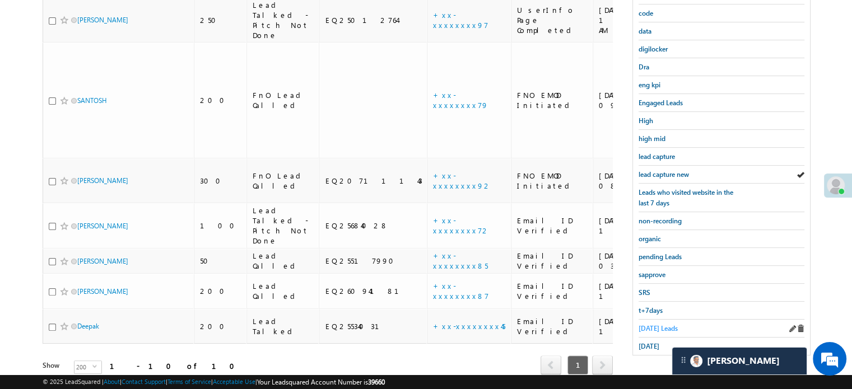
click at [658, 324] on span "Today's Leads" at bounding box center [658, 328] width 39 height 8
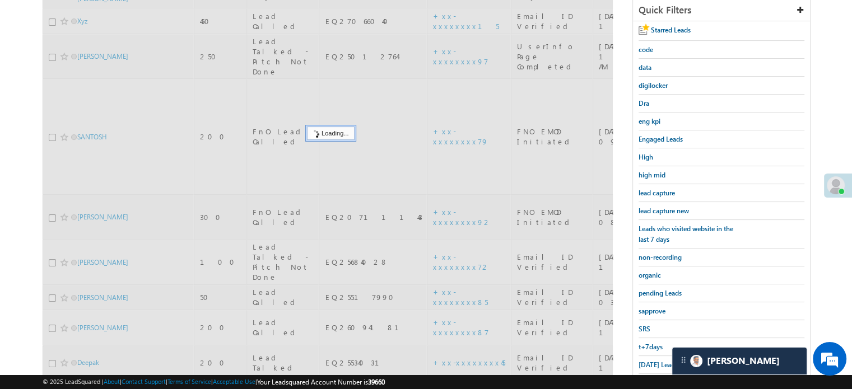
scroll to position [184, 0]
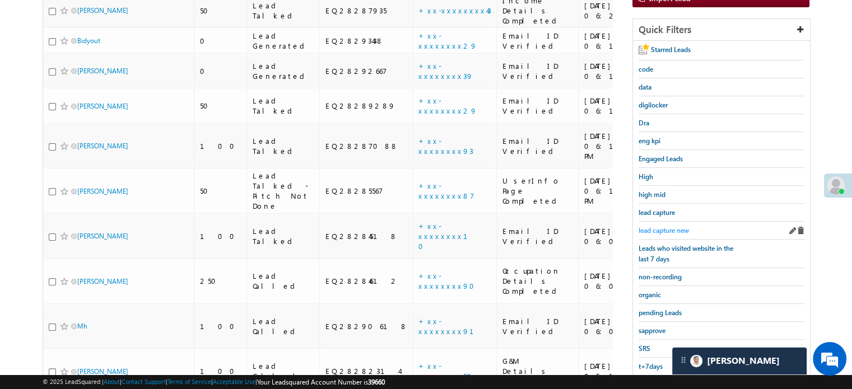
click at [666, 228] on span "lead capture new" at bounding box center [664, 230] width 50 height 8
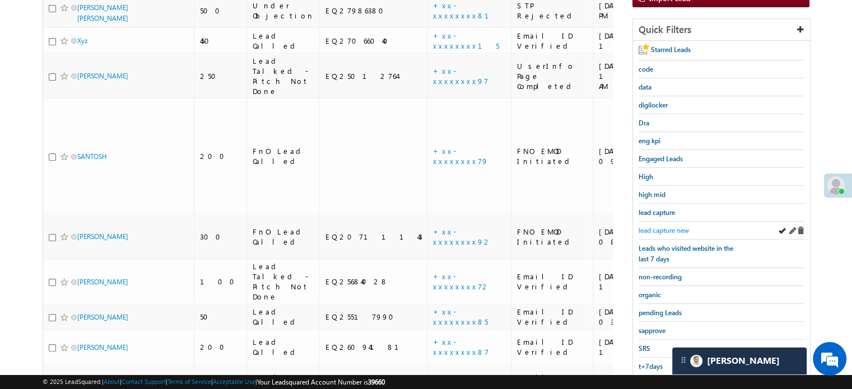
click at [662, 228] on span "lead capture new" at bounding box center [664, 230] width 50 height 8
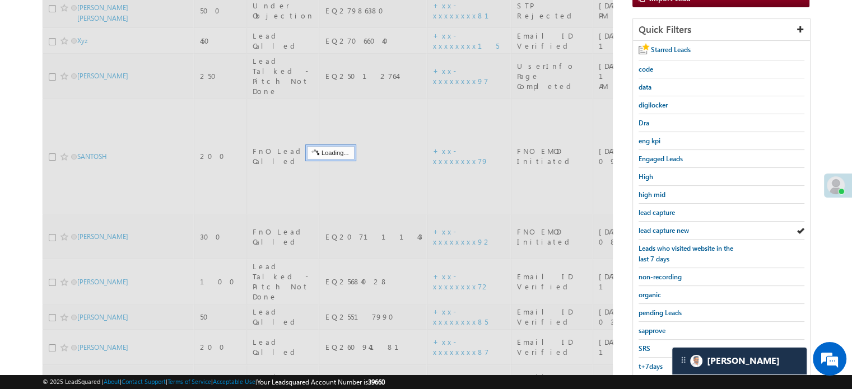
scroll to position [72, 0]
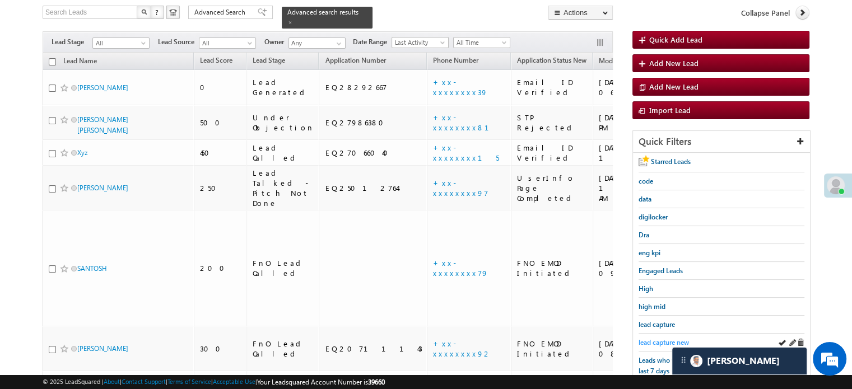
click at [663, 337] on link "lead capture new" at bounding box center [664, 342] width 50 height 11
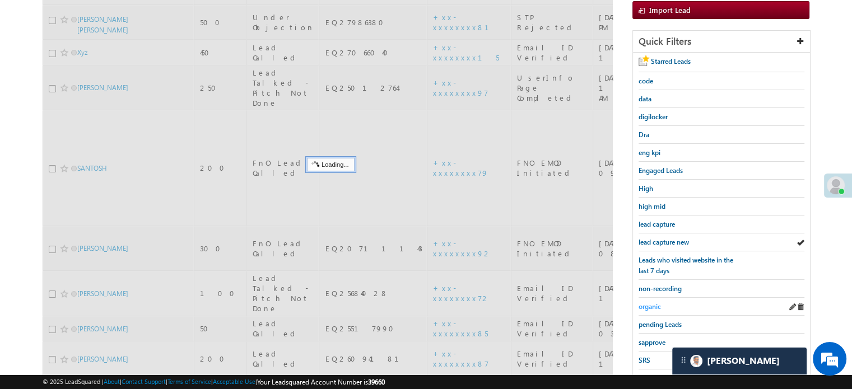
scroll to position [240, 0]
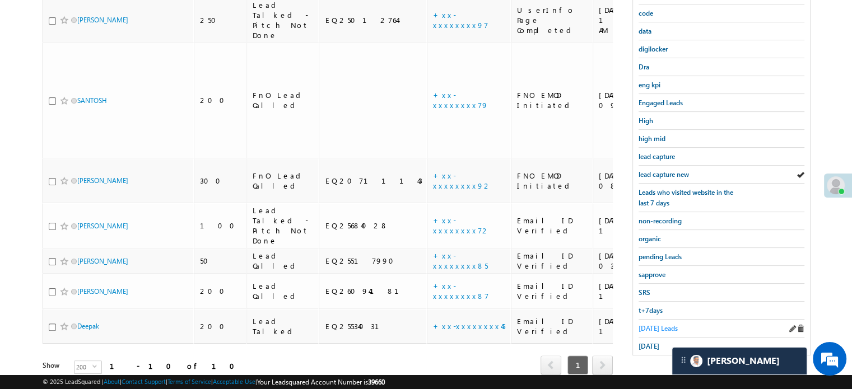
click at [661, 324] on span "Today's Leads" at bounding box center [658, 328] width 39 height 8
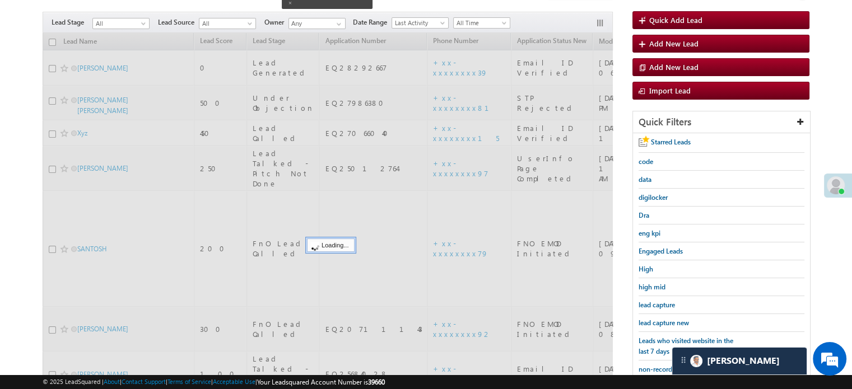
scroll to position [72, 0]
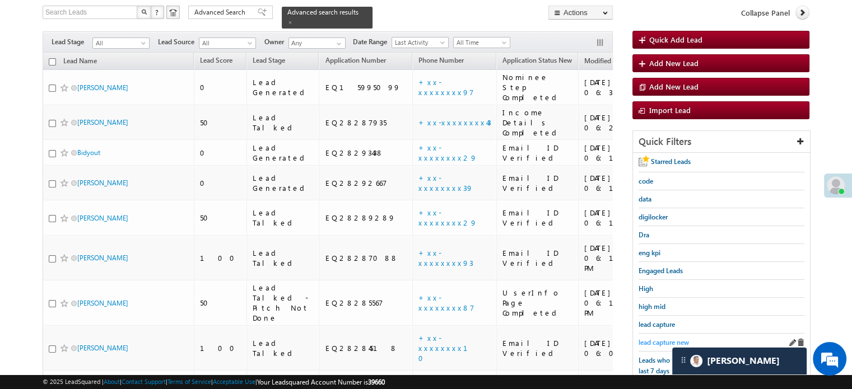
click at [662, 338] on span "lead capture new" at bounding box center [664, 342] width 50 height 8
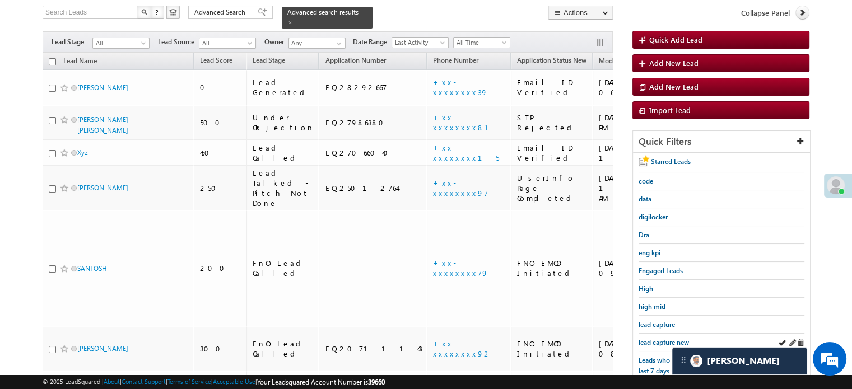
drag, startPoint x: 629, startPoint y: 338, endPoint x: 648, endPoint y: 333, distance: 19.9
click at [642, 333] on div "Search Leads X ? 10 results found Advanced Search Advanced Search Advanced sear…" at bounding box center [426, 290] width 767 height 569
click at [653, 334] on div "lead capture new" at bounding box center [722, 343] width 166 height 18
click at [654, 340] on span "lead capture new" at bounding box center [664, 342] width 50 height 8
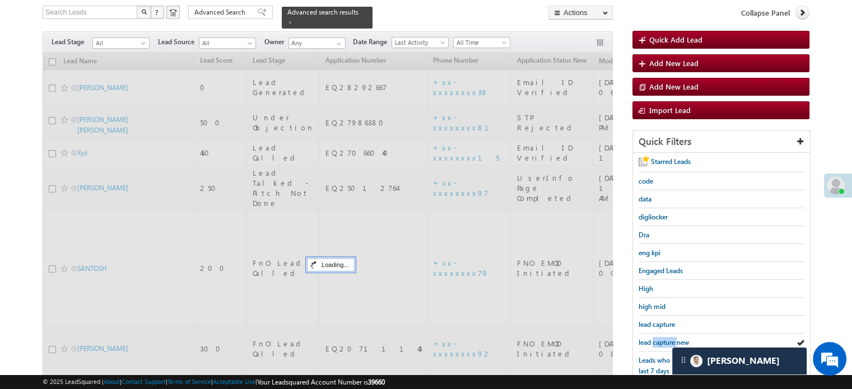
click at [654, 340] on span "lead capture new" at bounding box center [664, 342] width 50 height 8
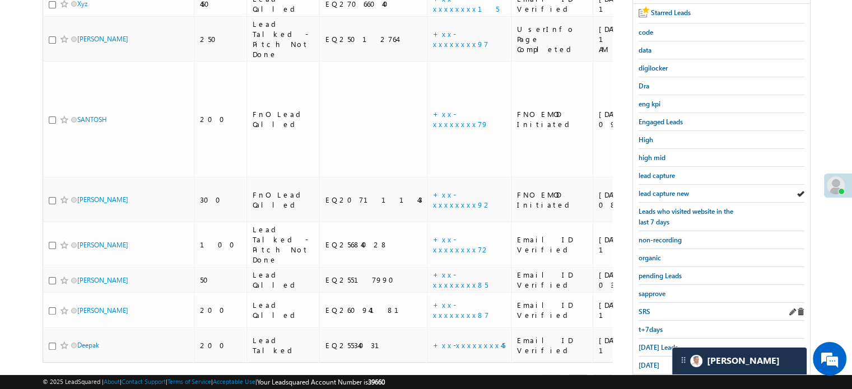
scroll to position [240, 0]
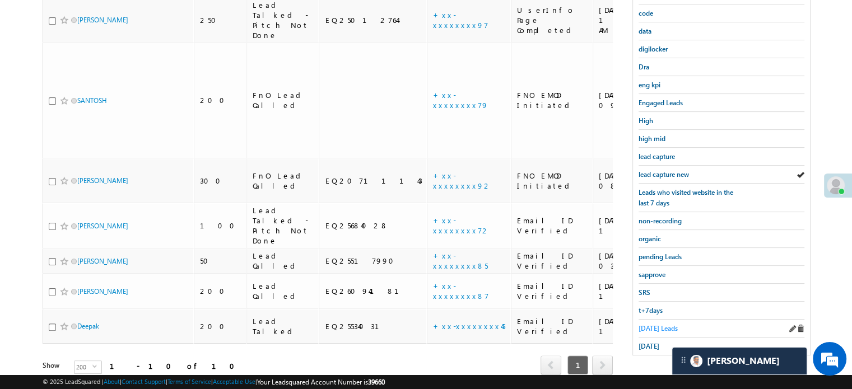
click at [657, 324] on span "Today's Leads" at bounding box center [658, 328] width 39 height 8
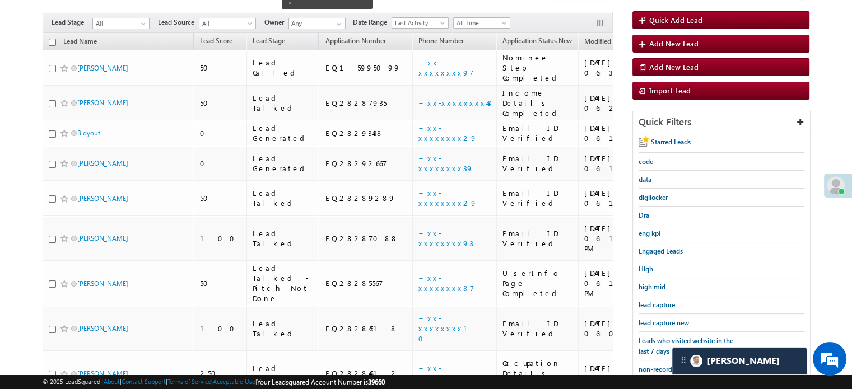
scroll to position [72, 0]
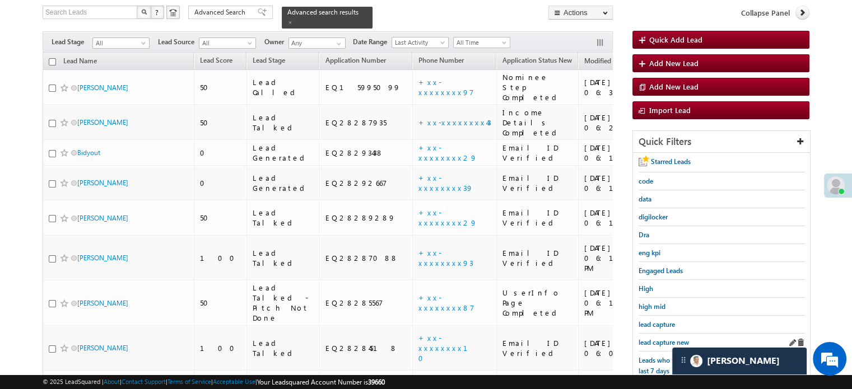
click at [665, 334] on div "lead capture new" at bounding box center [722, 343] width 166 height 18
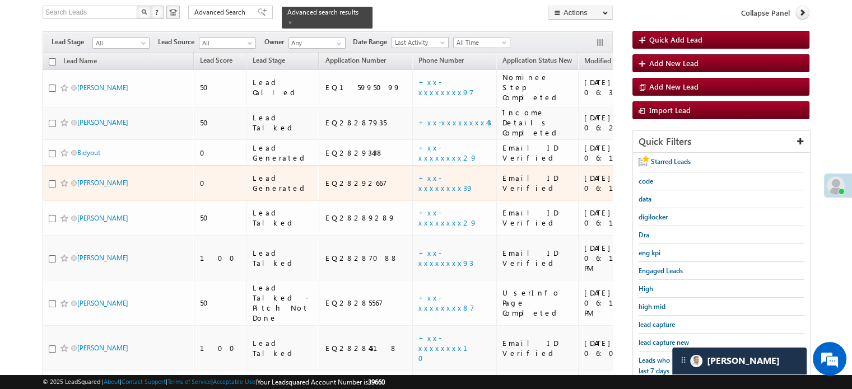
click at [412, 166] on td "+xx-xxxxxxxx39" at bounding box center [454, 183] width 84 height 35
click at [419, 173] on link "+xx-xxxxxxxx39" at bounding box center [446, 183] width 55 height 20
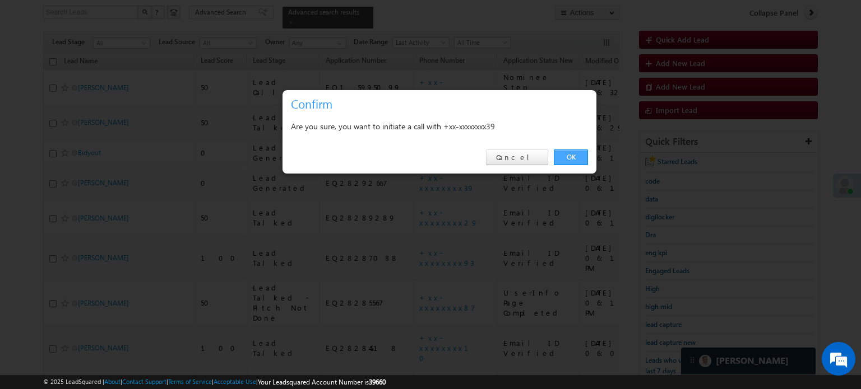
click at [565, 159] on link "OK" at bounding box center [571, 158] width 34 height 16
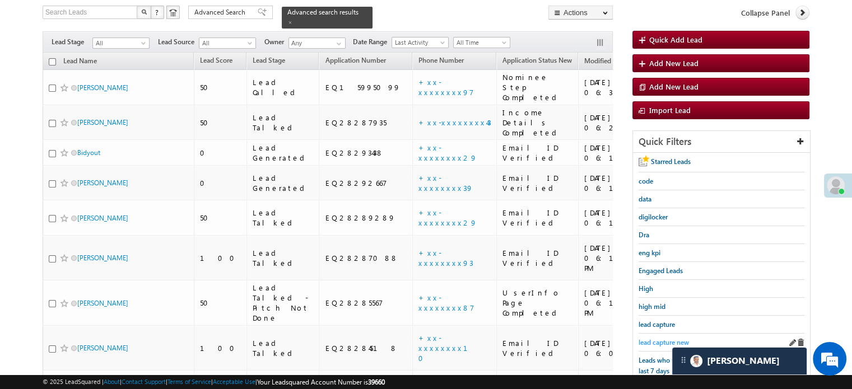
click at [672, 343] on span "lead capture new" at bounding box center [664, 342] width 50 height 8
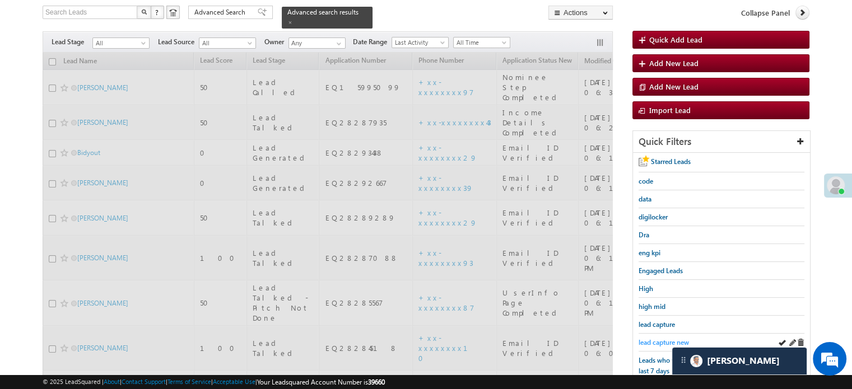
click at [668, 340] on span "lead capture new" at bounding box center [664, 342] width 50 height 8
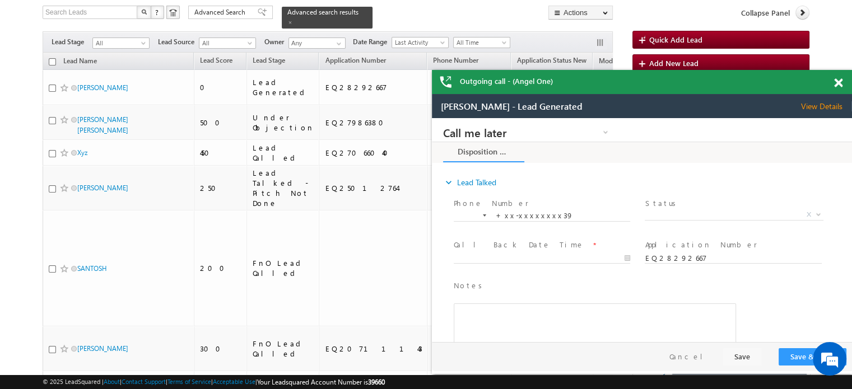
scroll to position [0, 0]
click at [836, 83] on span at bounding box center [838, 83] width 8 height 10
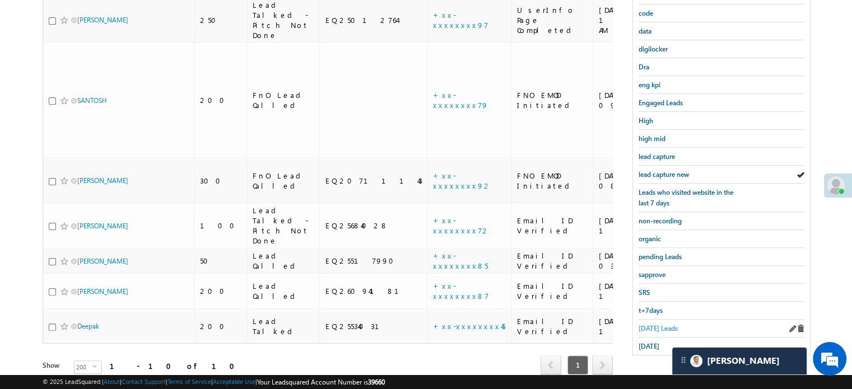
click at [651, 326] on span "Today's Leads" at bounding box center [658, 328] width 39 height 8
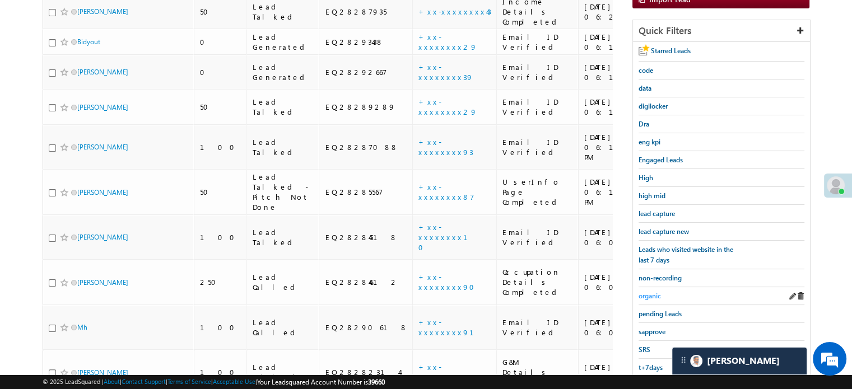
scroll to position [184, 0]
click at [671, 226] on span "lead capture new" at bounding box center [664, 230] width 50 height 8
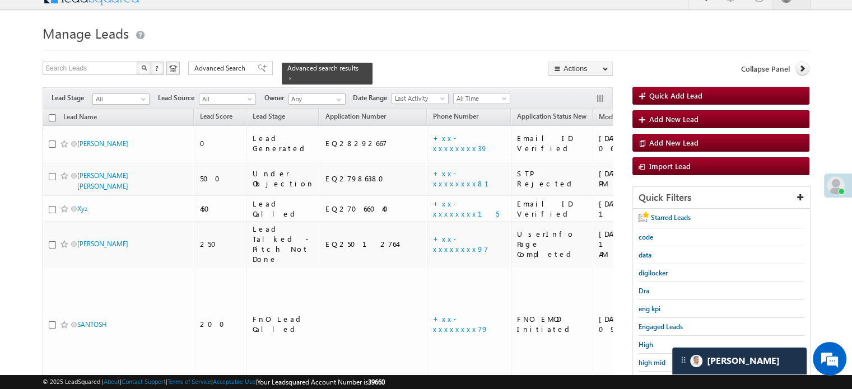
scroll to position [240, 0]
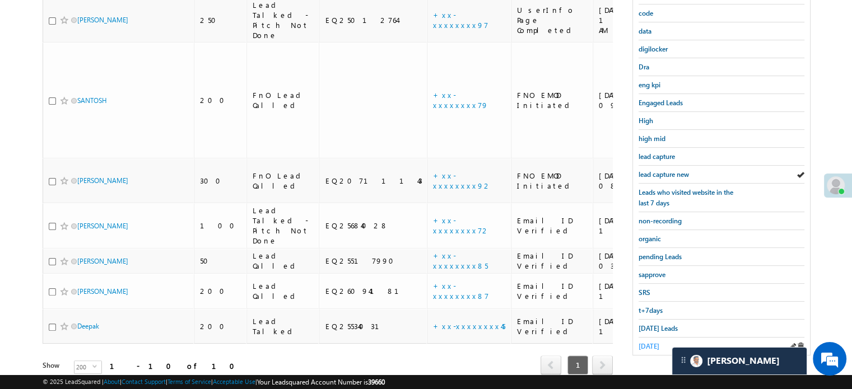
click at [659, 345] on span "yesterday" at bounding box center [649, 346] width 21 height 8
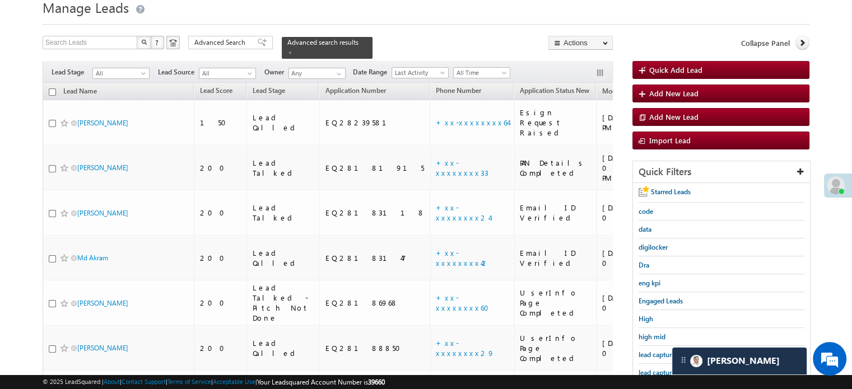
scroll to position [16, 0]
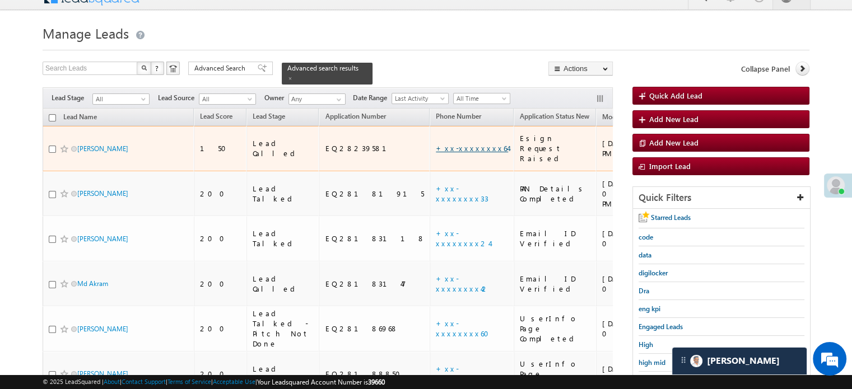
click at [436, 143] on link "+xx-xxxxxxxx64" at bounding box center [472, 148] width 72 height 10
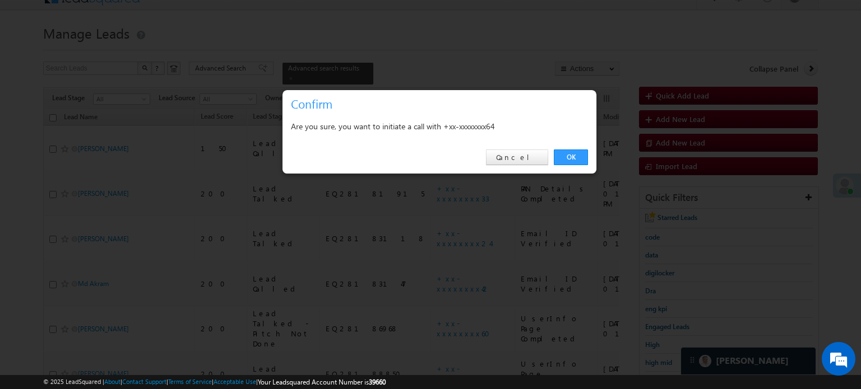
click at [565, 147] on div "OK Cancel" at bounding box center [439, 158] width 314 height 32
click at [572, 157] on link "OK" at bounding box center [571, 158] width 34 height 16
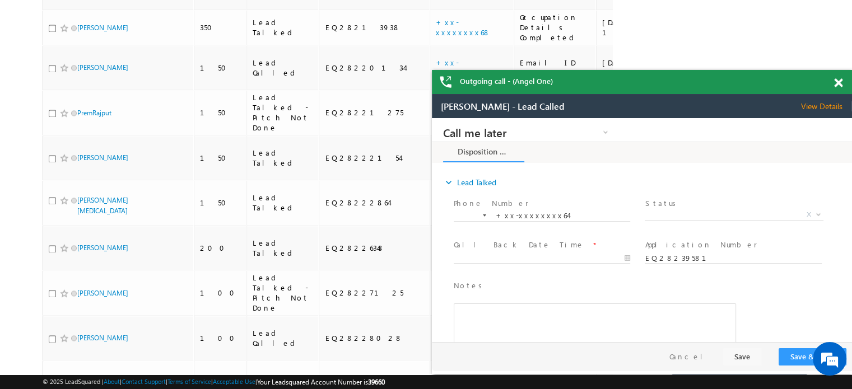
scroll to position [0, 0]
click at [830, 81] on div "Outgoing call - (Angel One)" at bounding box center [642, 82] width 420 height 24
click at [838, 81] on span at bounding box center [838, 83] width 8 height 10
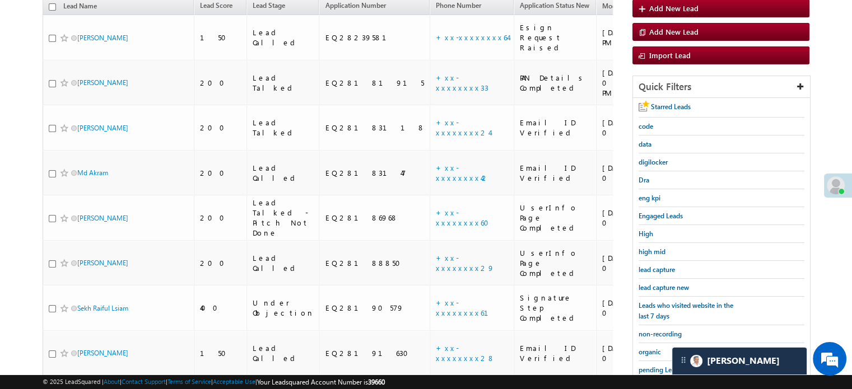
scroll to position [152, 0]
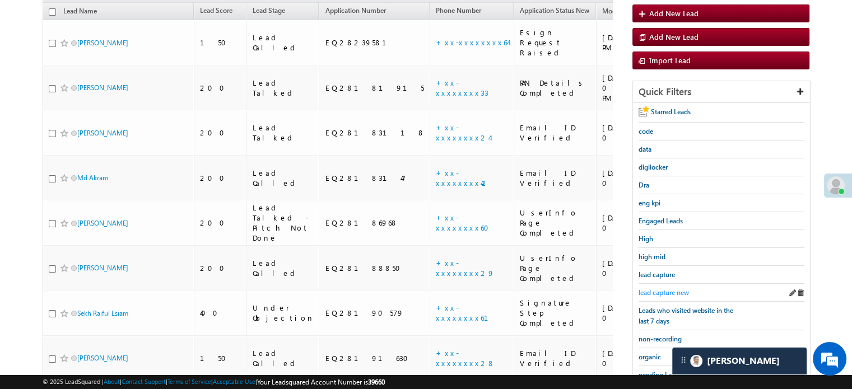
click at [663, 289] on span "lead capture new" at bounding box center [664, 293] width 50 height 8
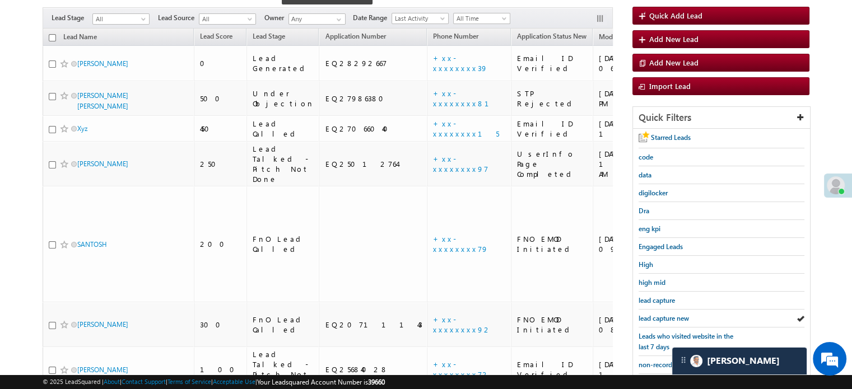
scroll to position [240, 0]
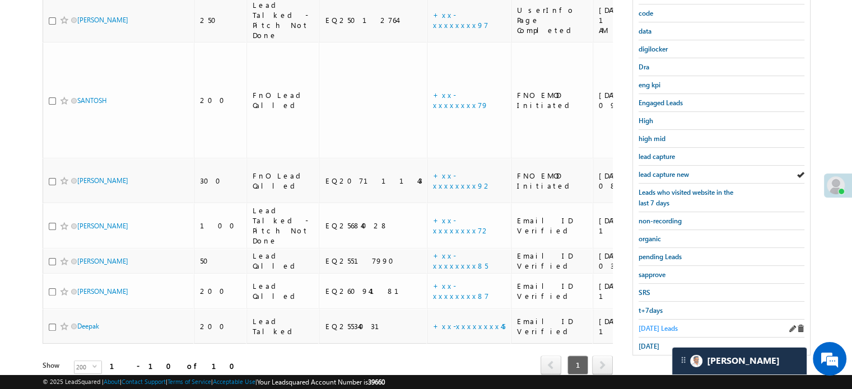
click at [656, 328] on link "Today's Leads" at bounding box center [658, 328] width 39 height 11
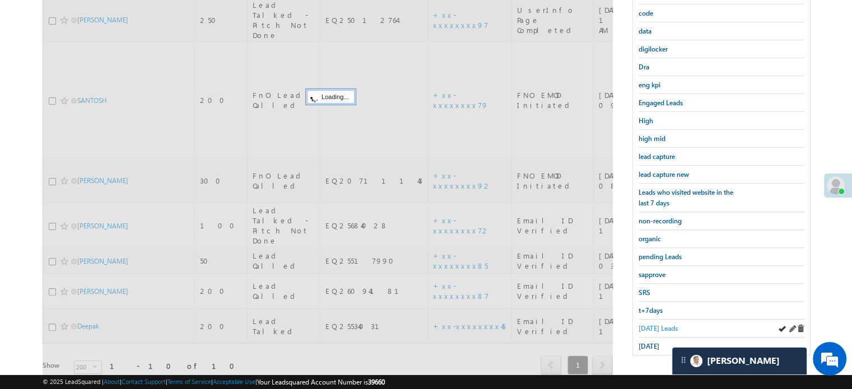
click at [655, 324] on span "Today's Leads" at bounding box center [658, 328] width 39 height 8
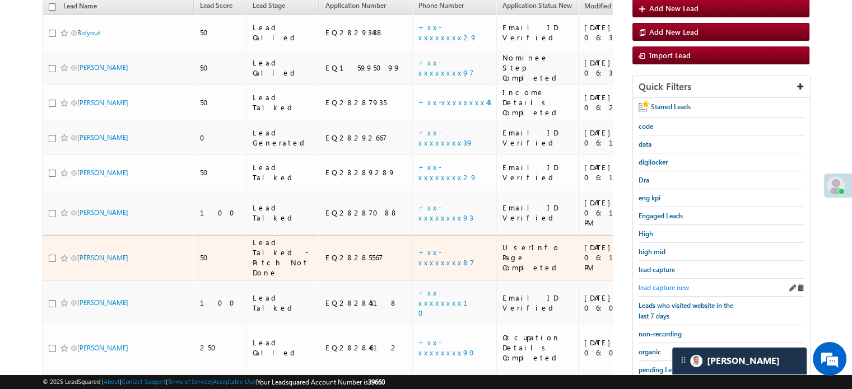
scroll to position [128, 0]
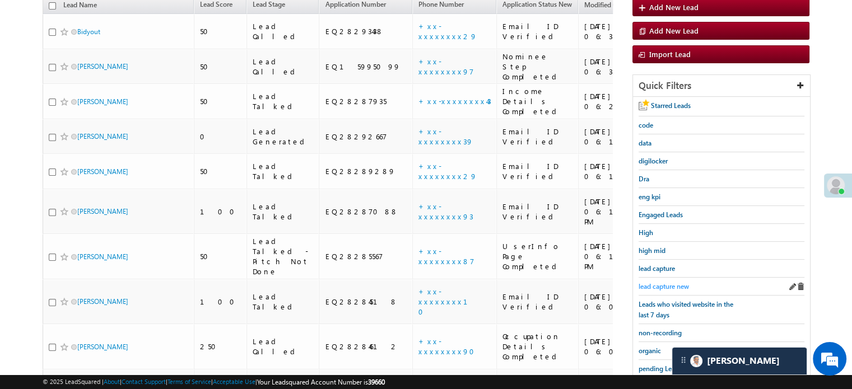
click at [669, 284] on span "lead capture new" at bounding box center [664, 286] width 50 height 8
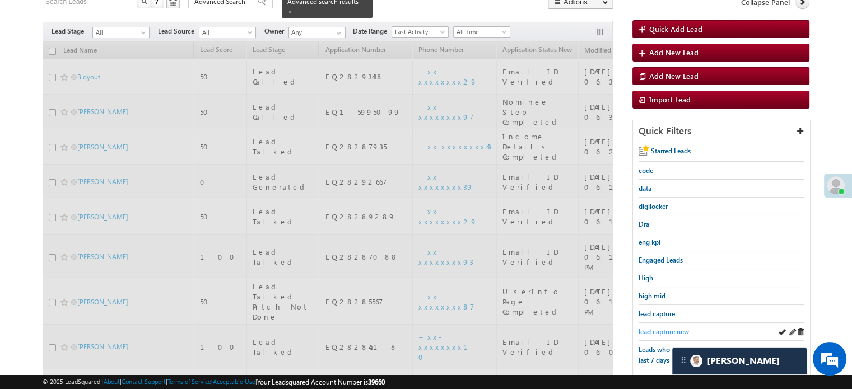
scroll to position [16, 0]
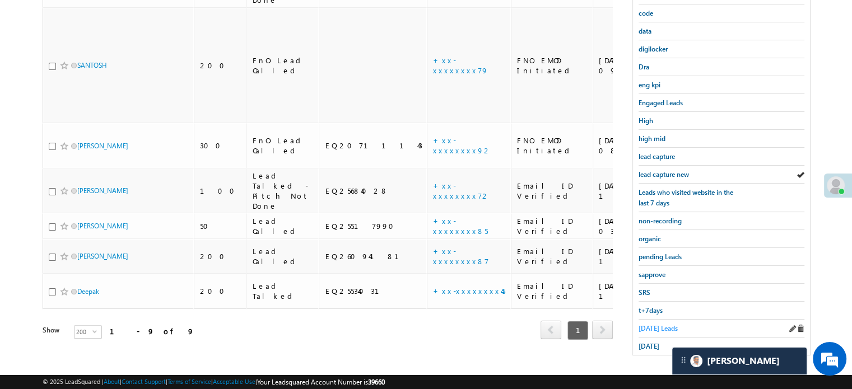
click at [654, 327] on span "Today's Leads" at bounding box center [658, 328] width 39 height 8
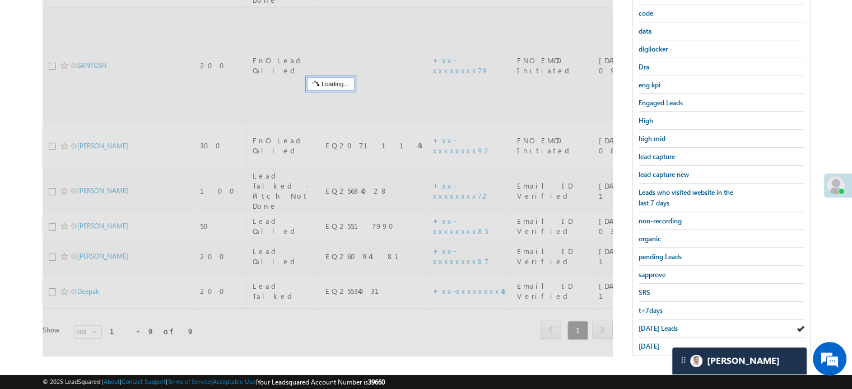
scroll to position [128, 0]
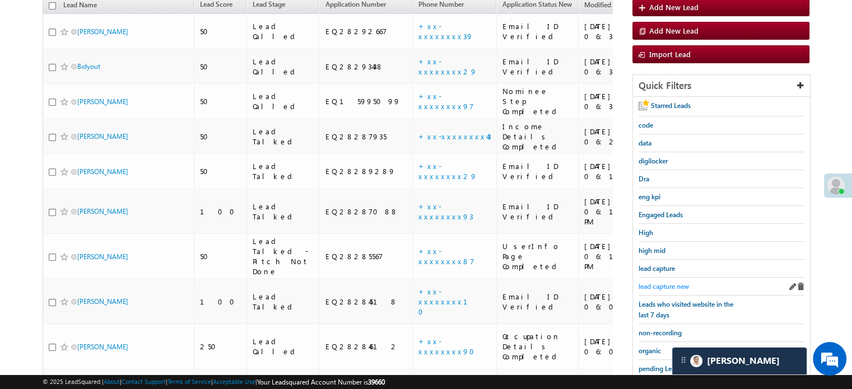
click at [685, 282] on span "lead capture new" at bounding box center [664, 286] width 50 height 8
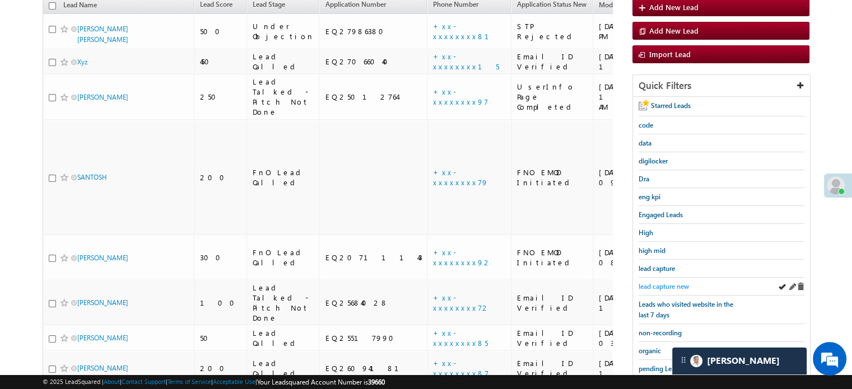
click at [650, 282] on span "lead capture new" at bounding box center [664, 286] width 50 height 8
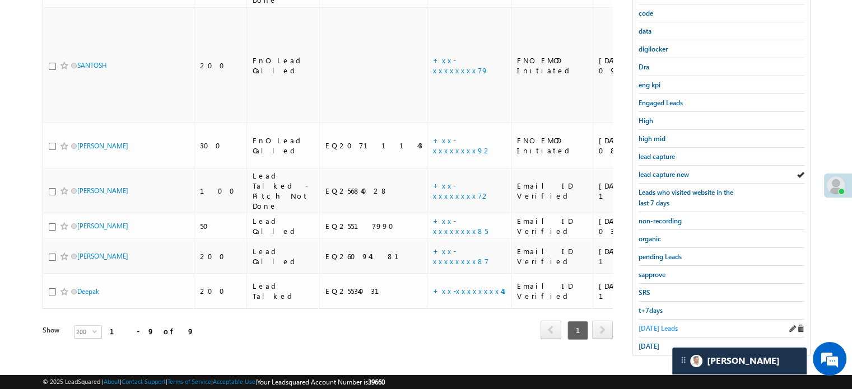
click at [648, 324] on span "Today's Leads" at bounding box center [658, 328] width 39 height 8
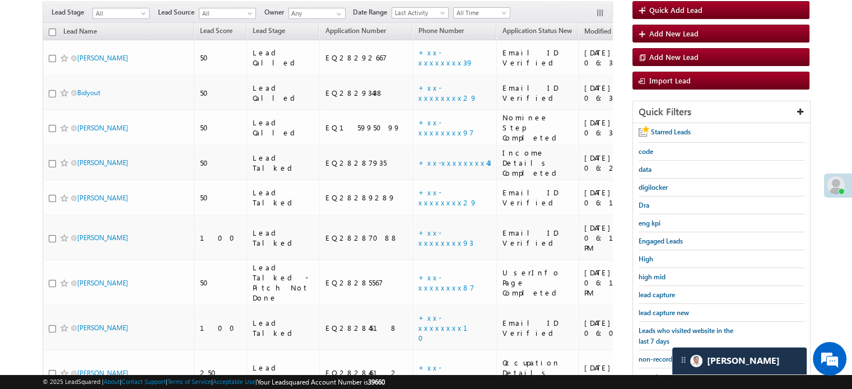
scroll to position [168, 0]
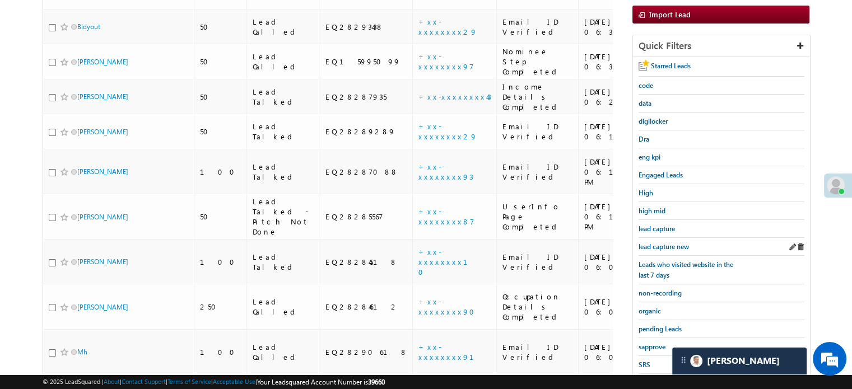
click at [659, 238] on div "lead capture new" at bounding box center [722, 247] width 166 height 18
click at [661, 243] on span "lead capture new" at bounding box center [664, 247] width 50 height 8
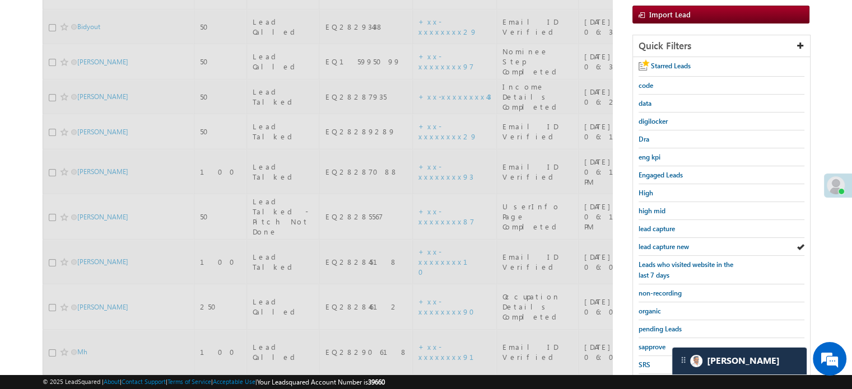
click at [661, 243] on span "lead capture new" at bounding box center [664, 247] width 50 height 8
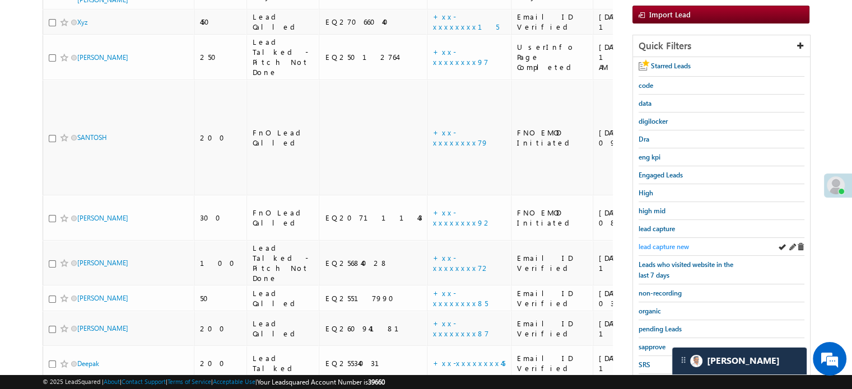
click at [666, 244] on span "lead capture new" at bounding box center [664, 247] width 50 height 8
click at [655, 247] on span "lead capture new" at bounding box center [664, 247] width 50 height 8
click at [669, 243] on span "lead capture new" at bounding box center [664, 247] width 50 height 8
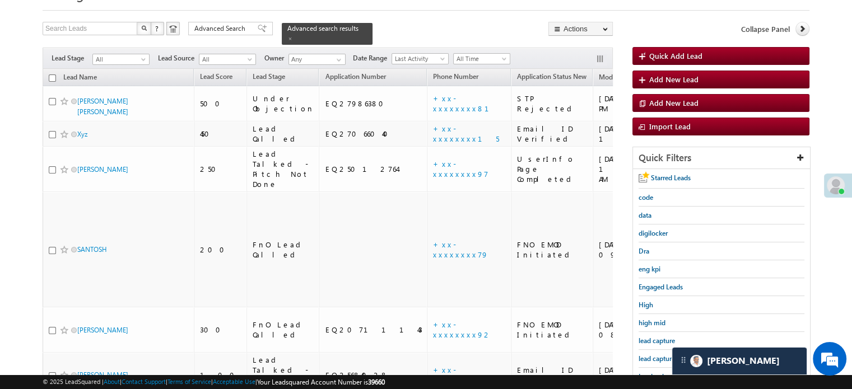
scroll to position [240, 0]
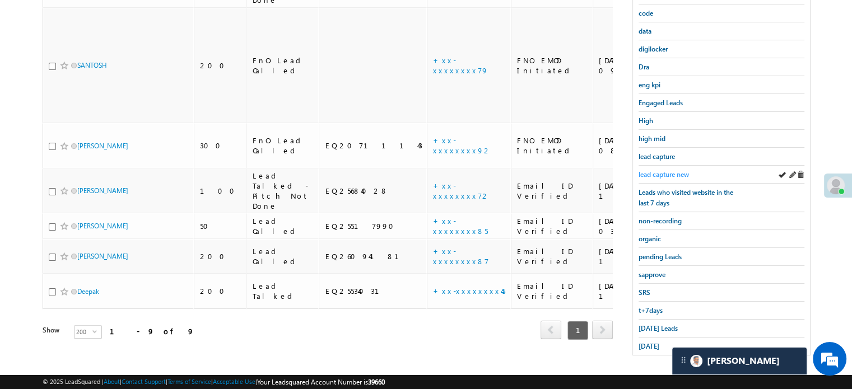
click at [671, 170] on span "lead capture new" at bounding box center [664, 174] width 50 height 8
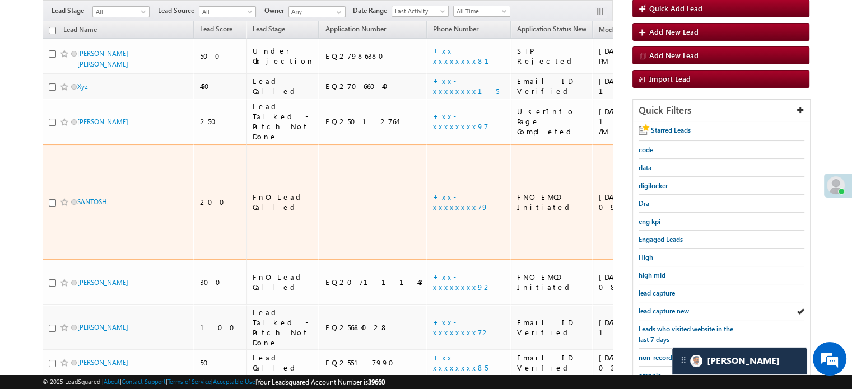
scroll to position [128, 0]
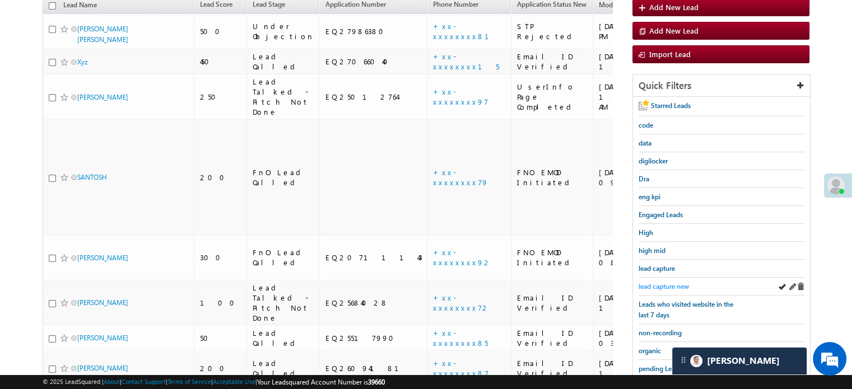
click at [658, 284] on span "lead capture new" at bounding box center [664, 286] width 50 height 8
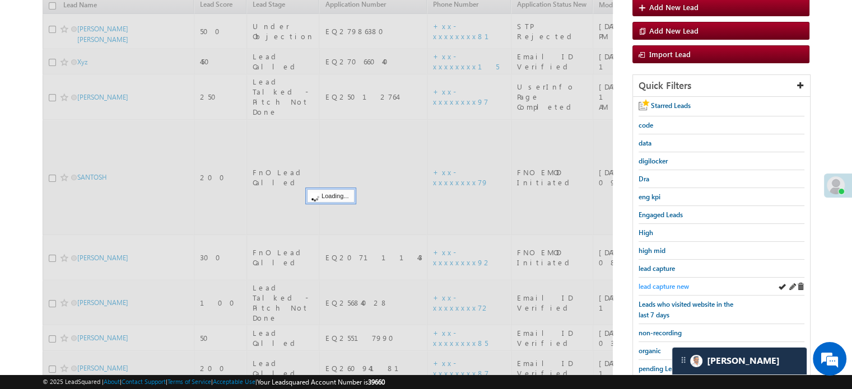
click at [661, 283] on span "lead capture new" at bounding box center [664, 286] width 50 height 8
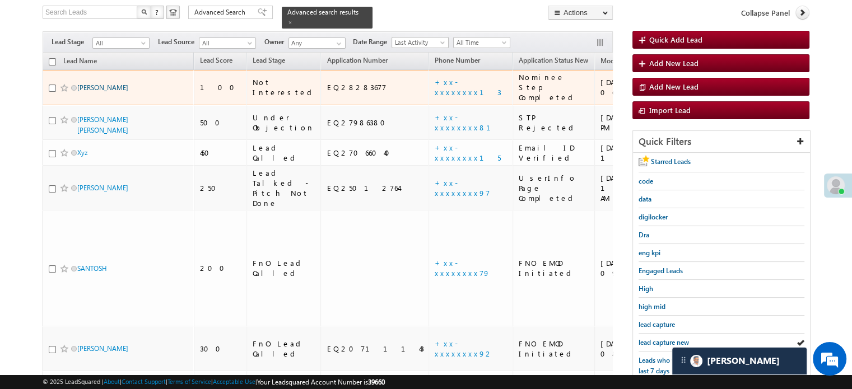
scroll to position [16, 0]
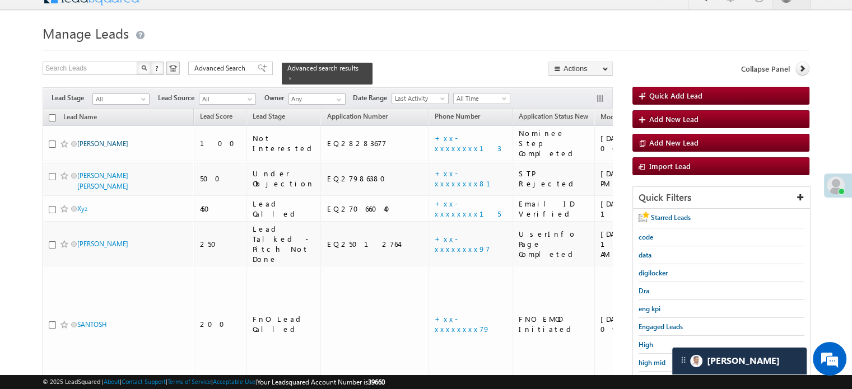
drag, startPoint x: 87, startPoint y: 73, endPoint x: 83, endPoint y: 134, distance: 61.2
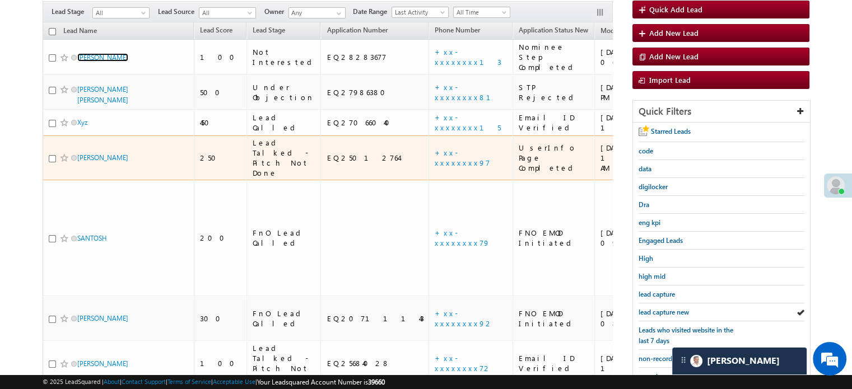
scroll to position [184, 0]
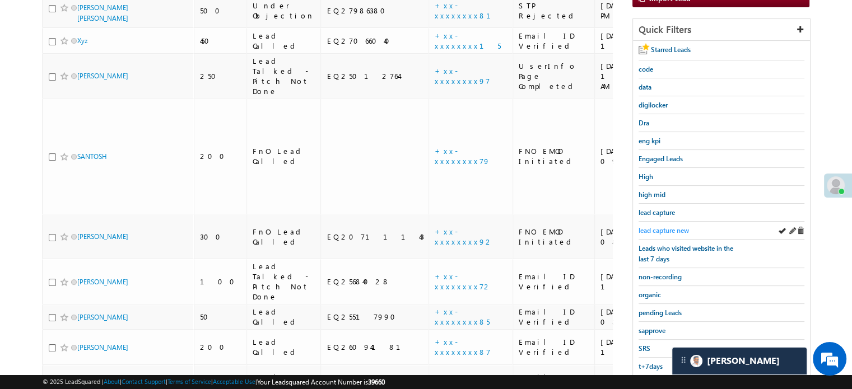
click at [673, 226] on span "lead capture new" at bounding box center [664, 230] width 50 height 8
click at [658, 228] on span "lead capture new" at bounding box center [664, 230] width 50 height 8
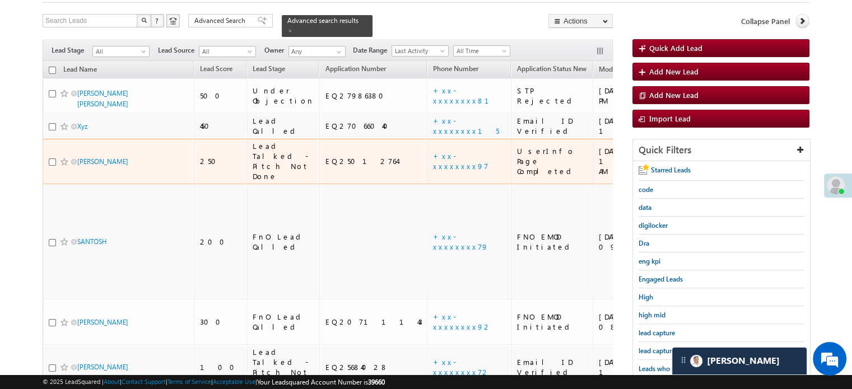
scroll to position [128, 0]
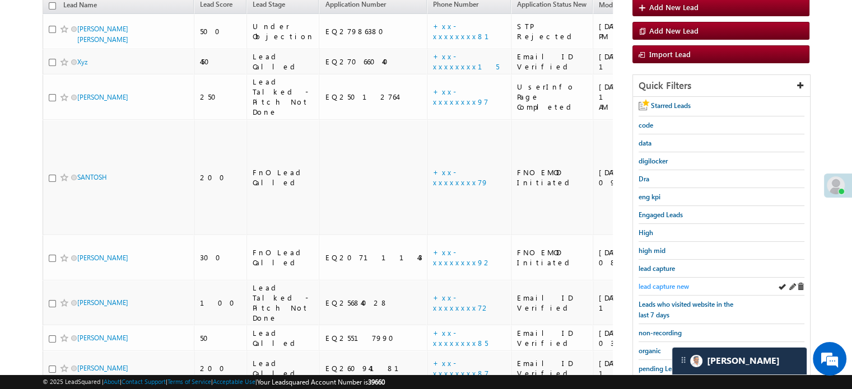
click at [661, 282] on span "lead capture new" at bounding box center [664, 286] width 50 height 8
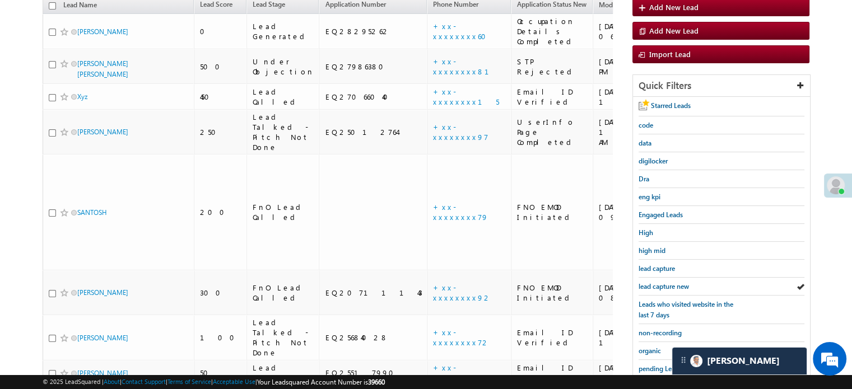
click at [661, 282] on span "lead capture new" at bounding box center [664, 286] width 50 height 8
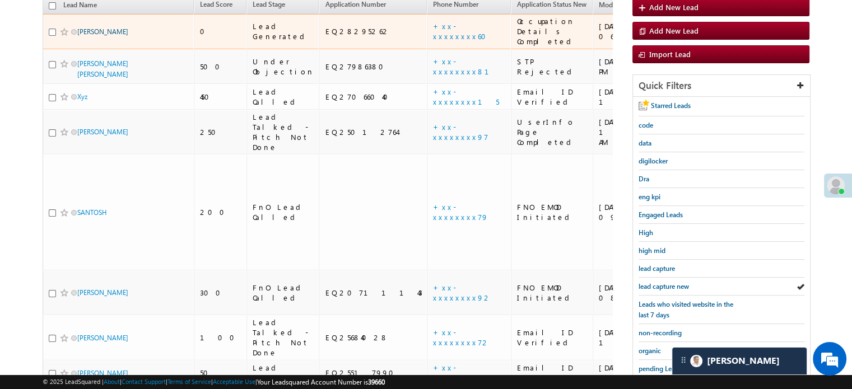
scroll to position [72, 0]
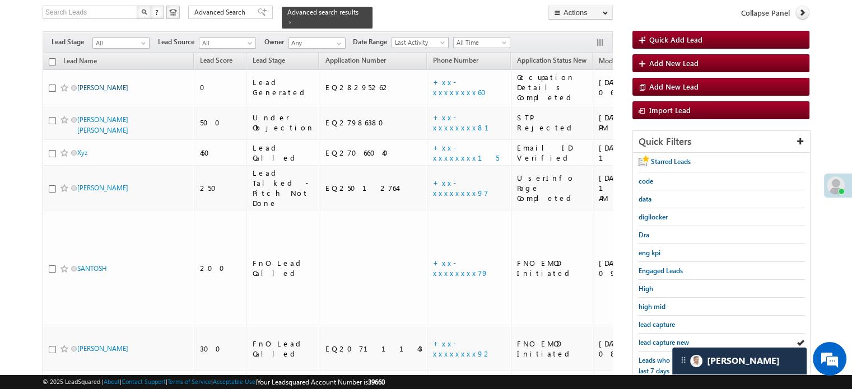
drag, startPoint x: 91, startPoint y: 21, endPoint x: 86, endPoint y: 78, distance: 57.9
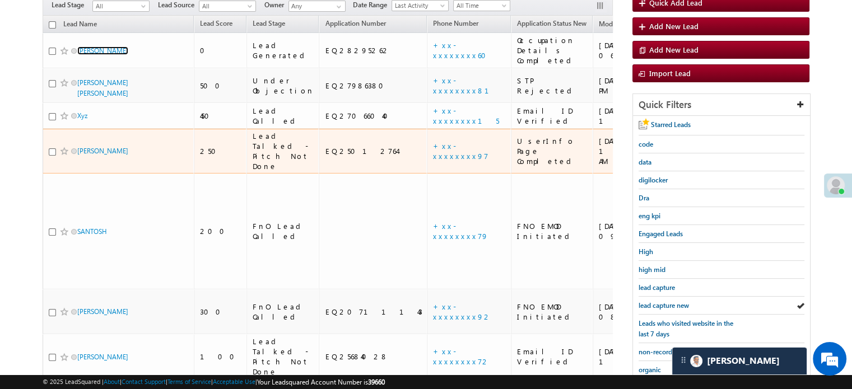
scroll to position [184, 0]
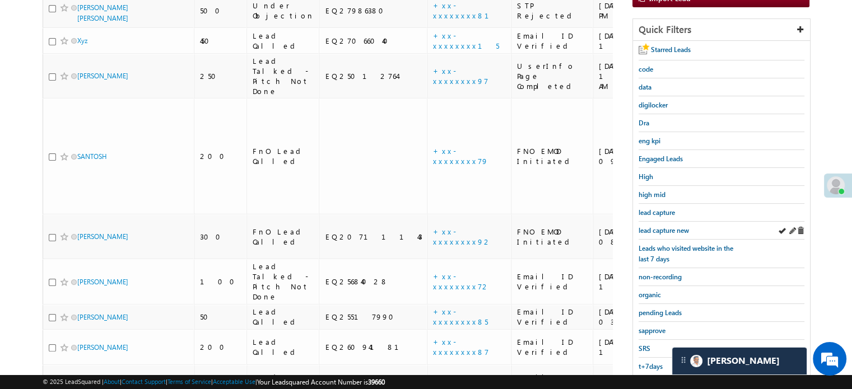
click at [661, 235] on div "lead capture new" at bounding box center [722, 231] width 166 height 18
click at [662, 226] on span "lead capture new" at bounding box center [664, 230] width 50 height 8
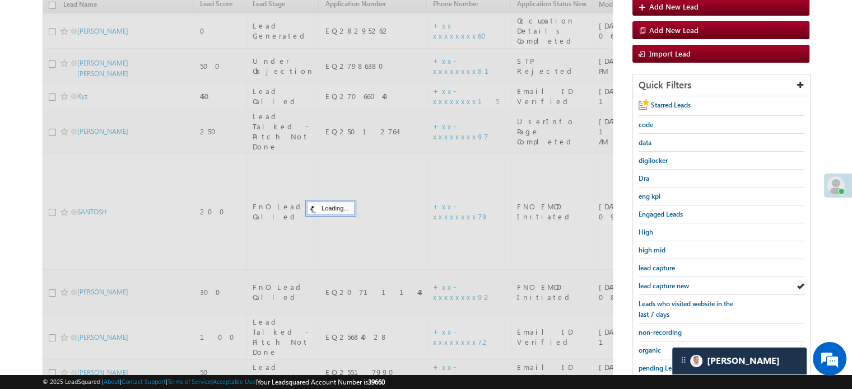
scroll to position [128, 0]
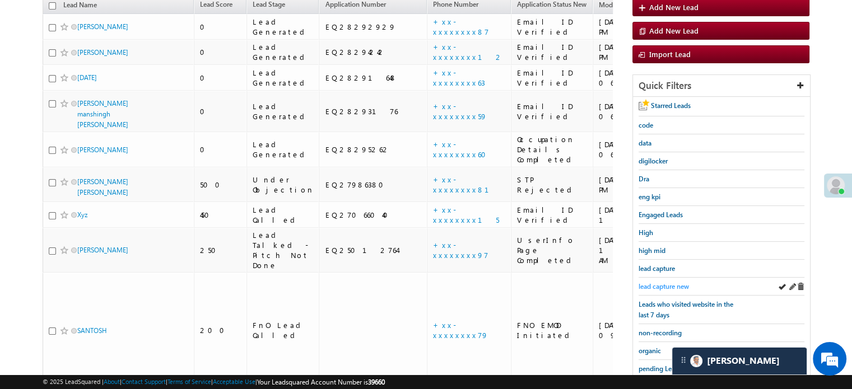
click at [657, 282] on span "lead capture new" at bounding box center [664, 286] width 50 height 8
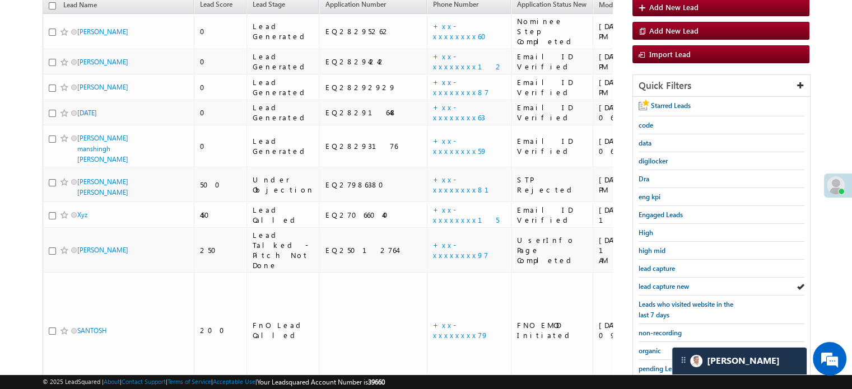
click at [657, 282] on span "lead capture new" at bounding box center [664, 286] width 50 height 8
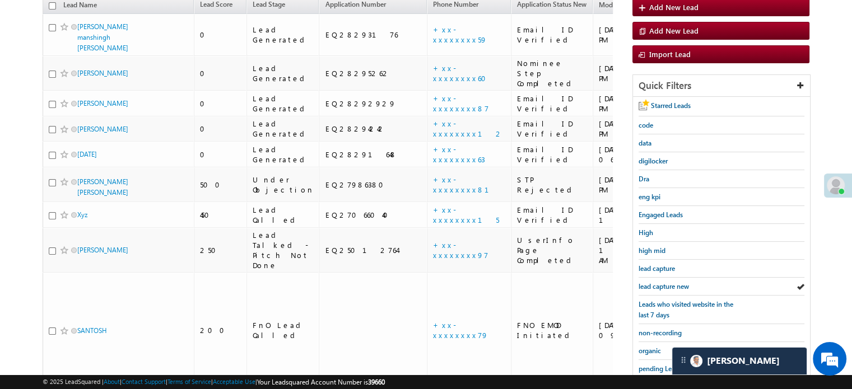
click at [657, 282] on span "lead capture new" at bounding box center [664, 286] width 50 height 8
click at [673, 287] on span "lead capture new" at bounding box center [664, 286] width 50 height 8
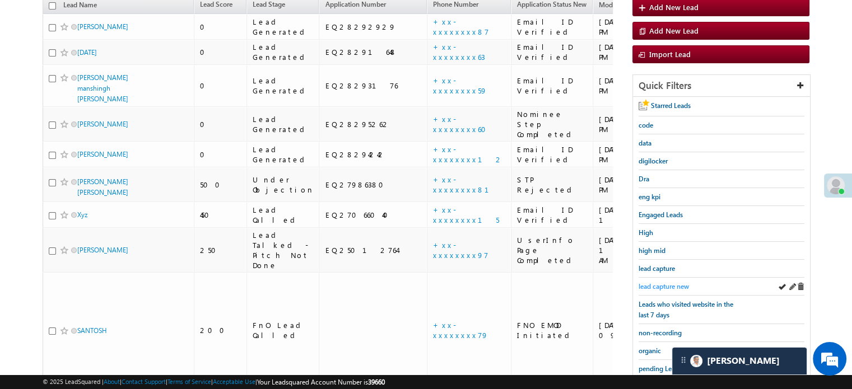
click at [666, 282] on span "lead capture new" at bounding box center [664, 286] width 50 height 8
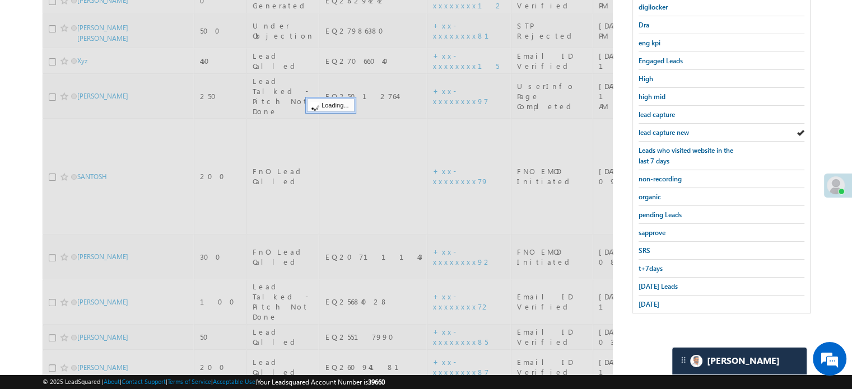
scroll to position [291, 0]
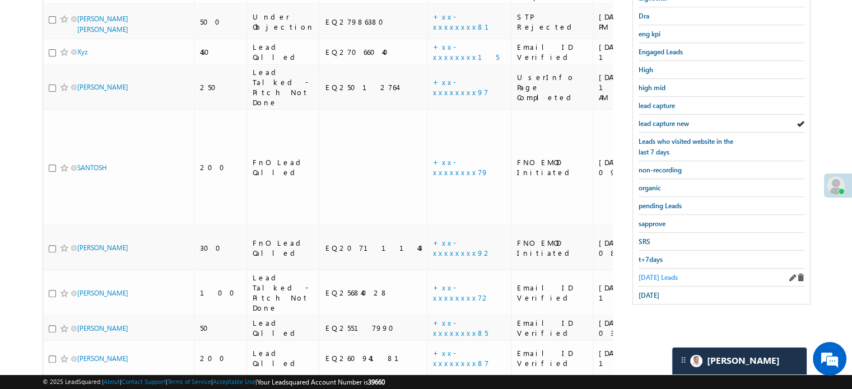
click at [653, 277] on span "Today's Leads" at bounding box center [658, 277] width 39 height 8
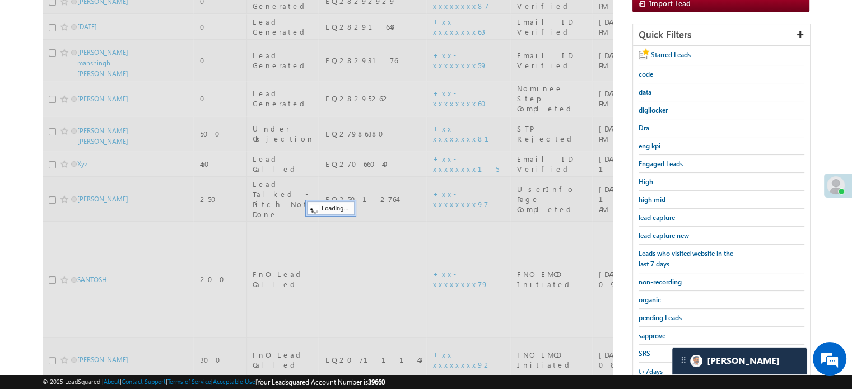
scroll to position [123, 0]
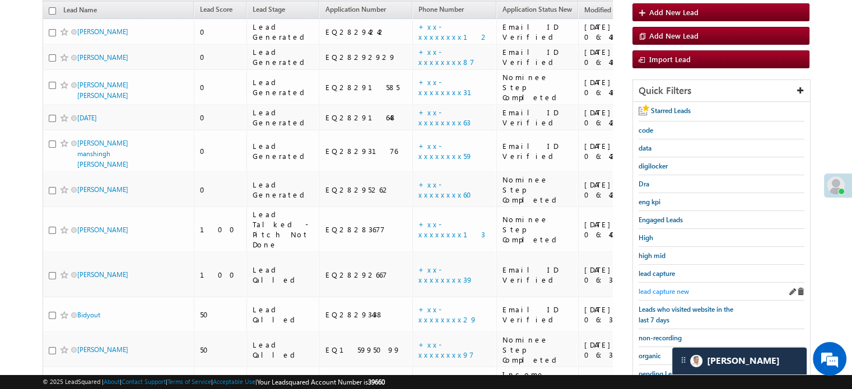
click at [657, 287] on span "lead capture new" at bounding box center [664, 291] width 50 height 8
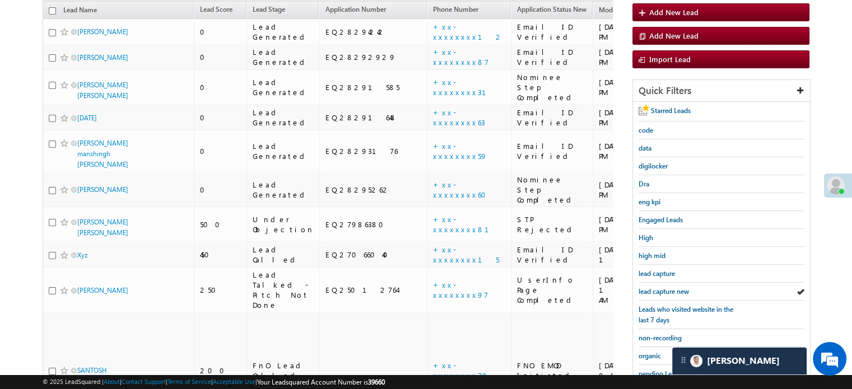
click at [657, 287] on span "lead capture new" at bounding box center [664, 291] width 50 height 8
click at [663, 291] on span "lead capture new" at bounding box center [664, 291] width 50 height 8
click at [670, 283] on div "lead capture new" at bounding box center [722, 292] width 166 height 18
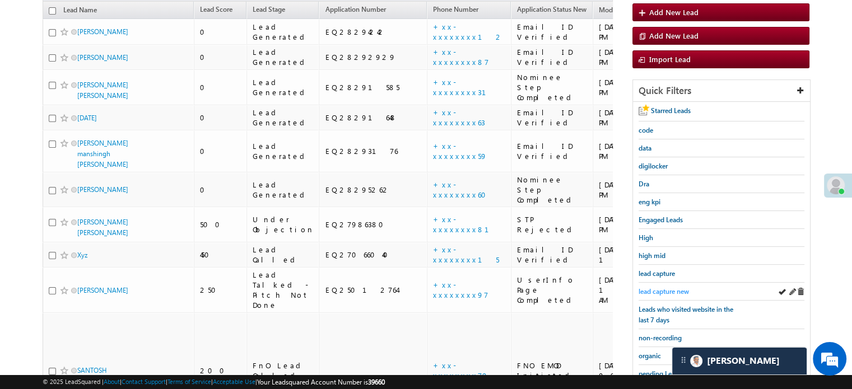
click at [660, 293] on span "lead capture new" at bounding box center [664, 291] width 50 height 8
click at [661, 287] on span "lead capture new" at bounding box center [664, 291] width 50 height 8
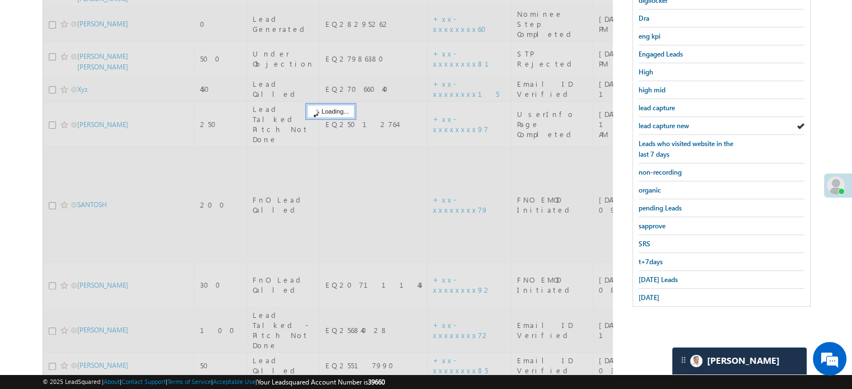
scroll to position [317, 0]
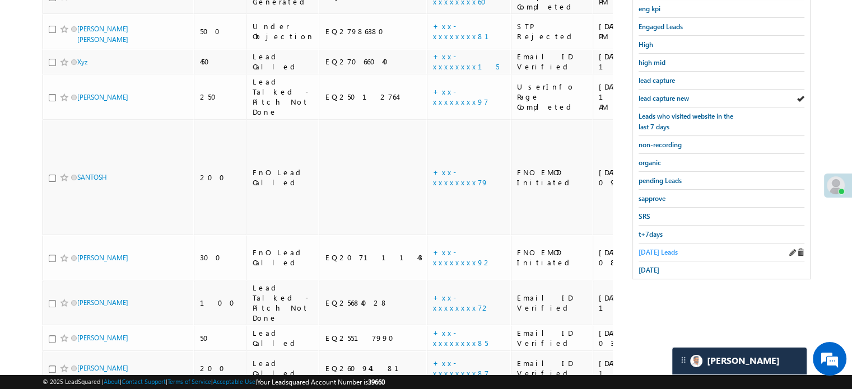
click at [652, 248] on span "Today's Leads" at bounding box center [658, 252] width 39 height 8
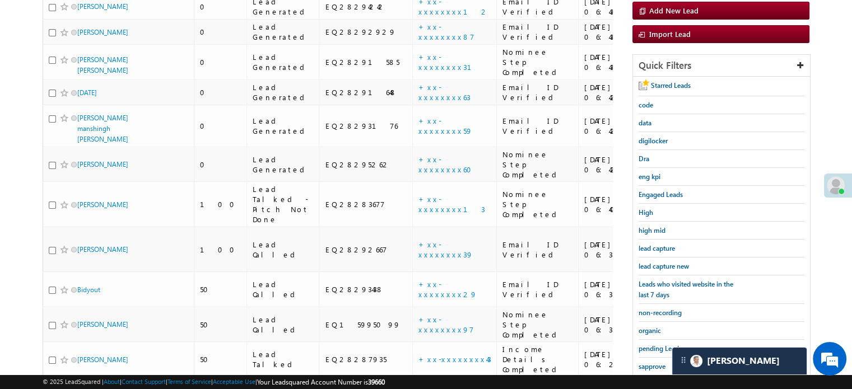
scroll to position [92, 0]
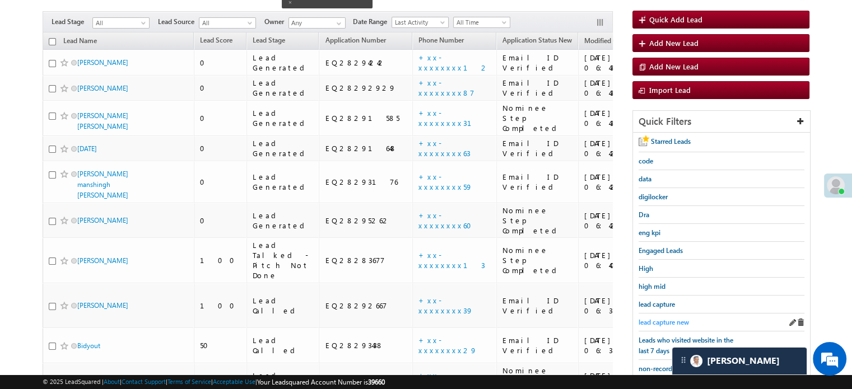
click at [658, 318] on span "lead capture new" at bounding box center [664, 322] width 50 height 8
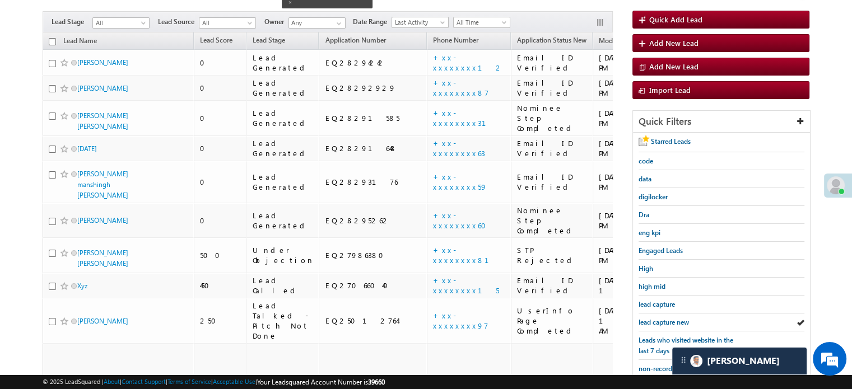
click at [658, 318] on span "lead capture new" at bounding box center [664, 322] width 50 height 8
click at [656, 318] on span "lead capture new" at bounding box center [664, 322] width 50 height 8
click at [670, 318] on span "lead capture new" at bounding box center [664, 322] width 50 height 8
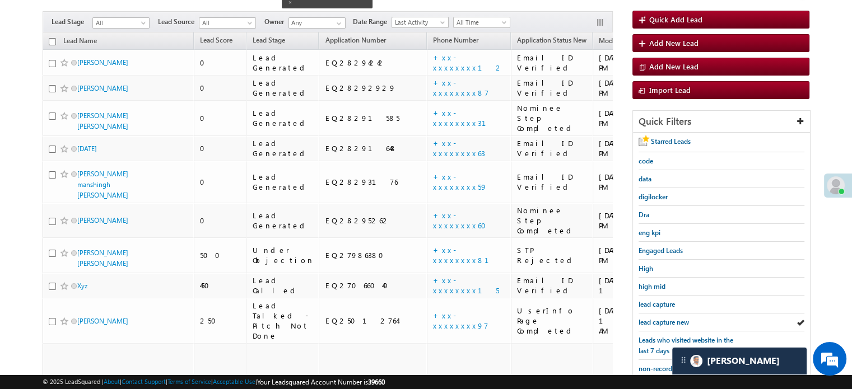
click at [670, 318] on span "lead capture new" at bounding box center [664, 322] width 50 height 8
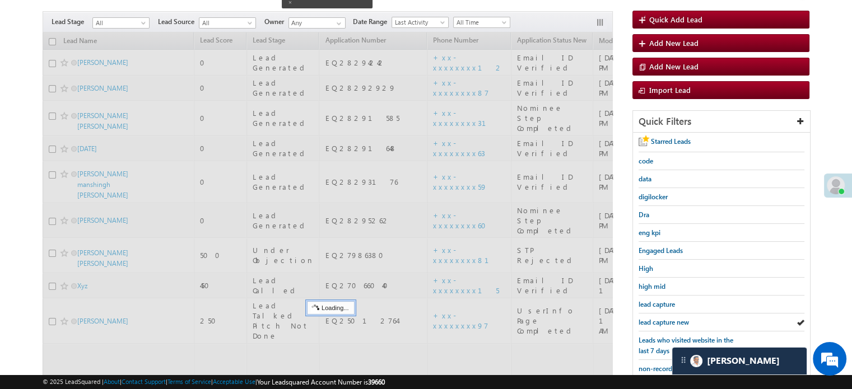
click at [670, 318] on span "lead capture new" at bounding box center [664, 322] width 50 height 8
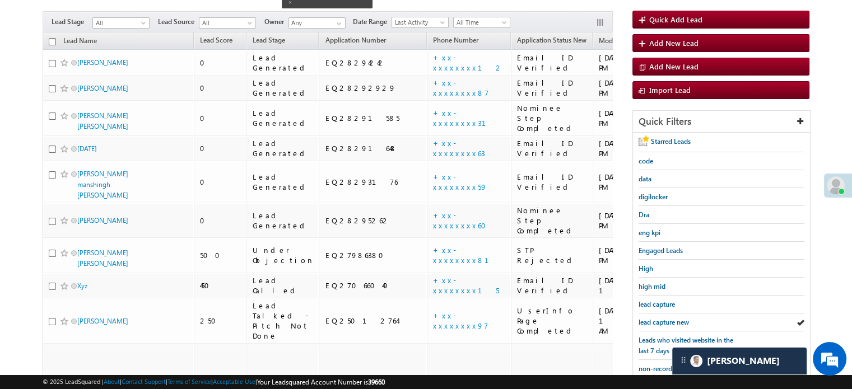
click at [670, 318] on span "lead capture new" at bounding box center [664, 322] width 50 height 8
click at [666, 318] on span "lead capture new" at bounding box center [664, 322] width 50 height 8
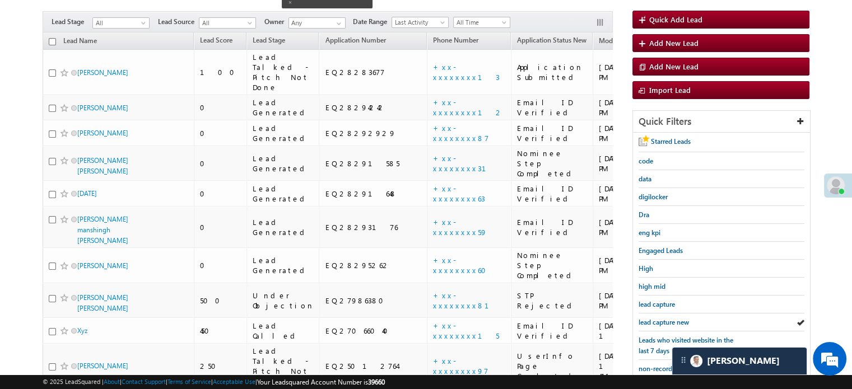
click at [666, 318] on span "lead capture new" at bounding box center [664, 322] width 50 height 8
click at [665, 318] on span "lead capture new" at bounding box center [664, 322] width 50 height 8
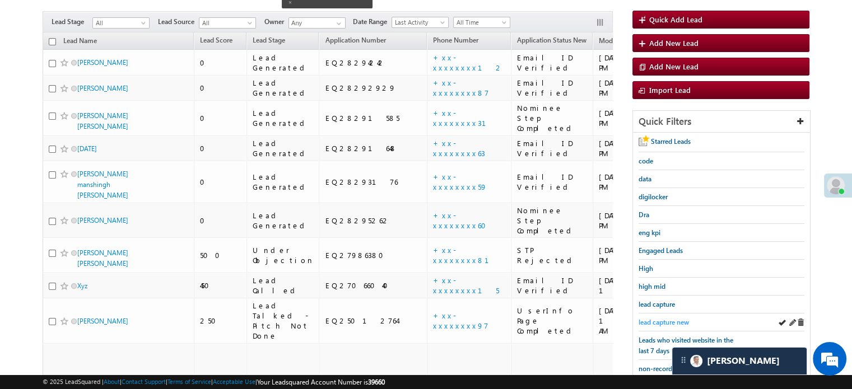
click at [671, 317] on link "lead capture new" at bounding box center [664, 322] width 50 height 11
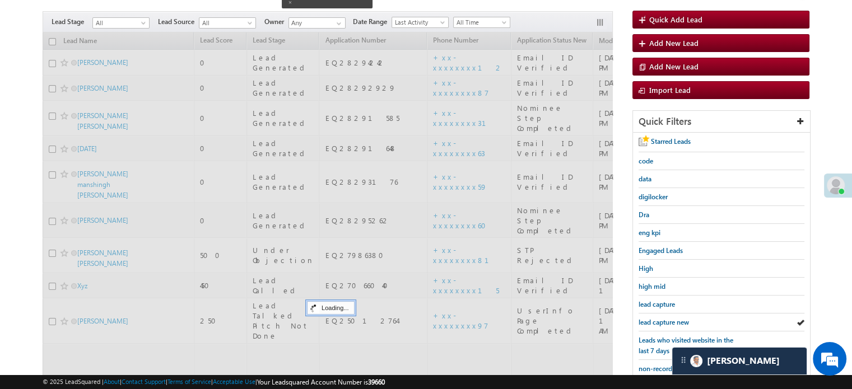
click at [671, 317] on link "lead capture new" at bounding box center [664, 322] width 50 height 11
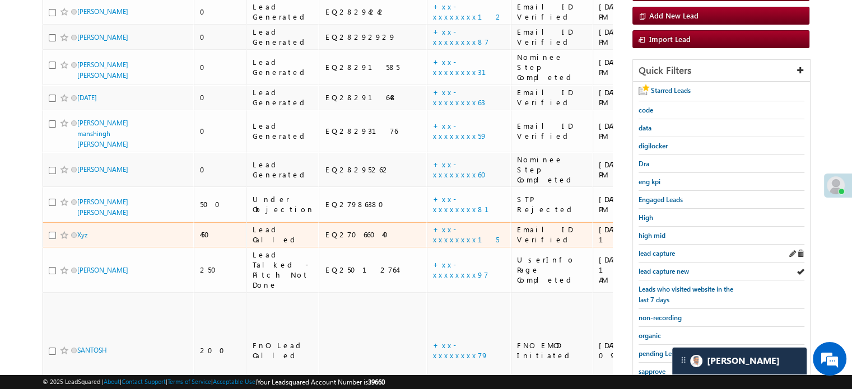
scroll to position [148, 0]
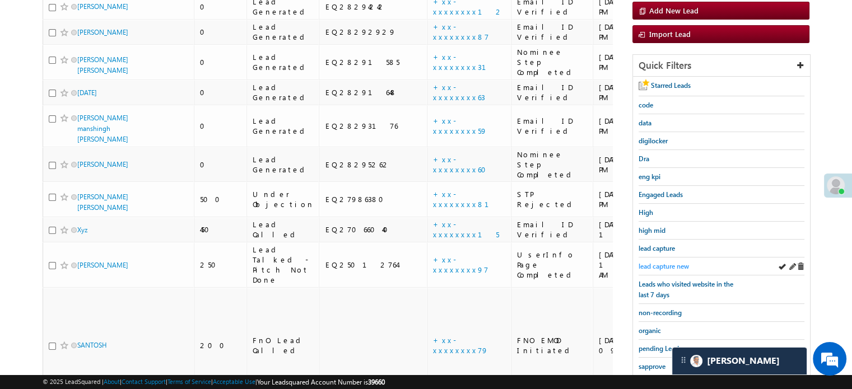
click at [660, 262] on span "lead capture new" at bounding box center [664, 266] width 50 height 8
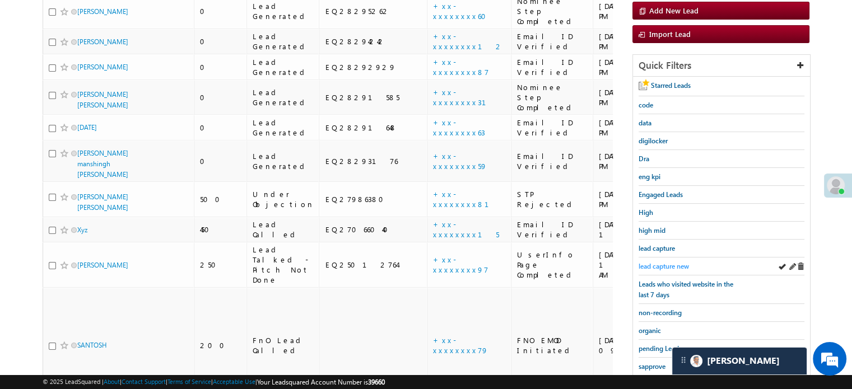
click at [670, 262] on span "lead capture new" at bounding box center [664, 266] width 50 height 8
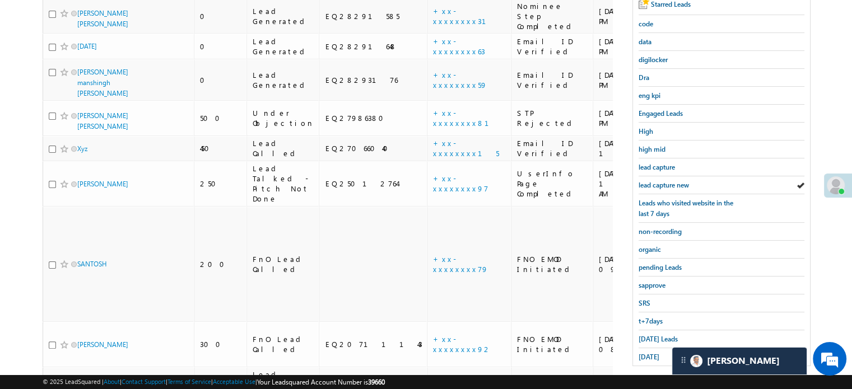
scroll to position [317, 0]
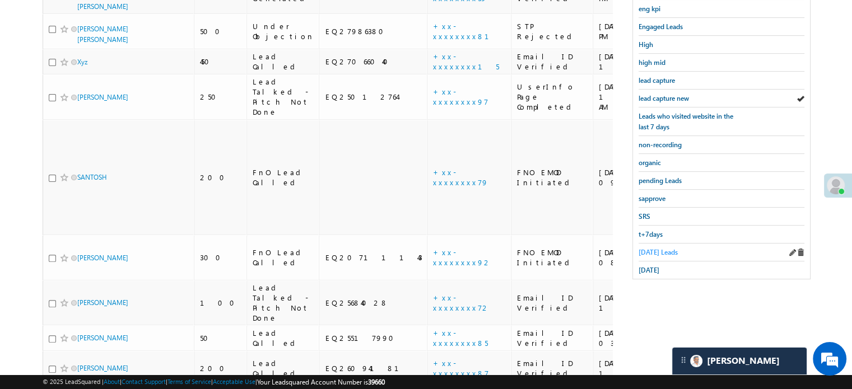
click at [658, 248] on span "Today's Leads" at bounding box center [658, 252] width 39 height 8
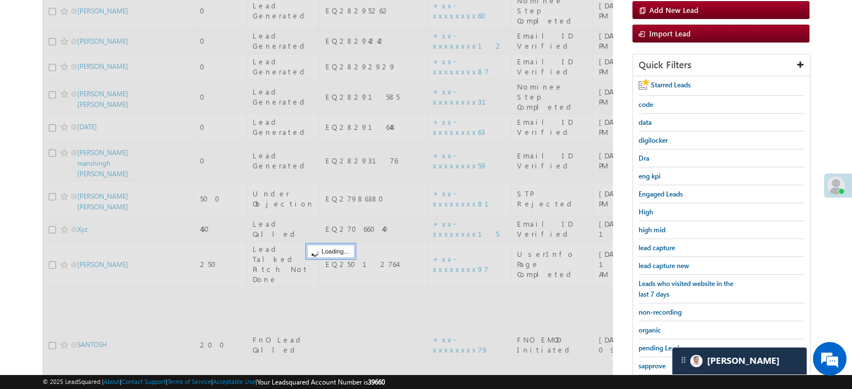
scroll to position [148, 0]
click at [663, 262] on span "lead capture new" at bounding box center [664, 266] width 50 height 8
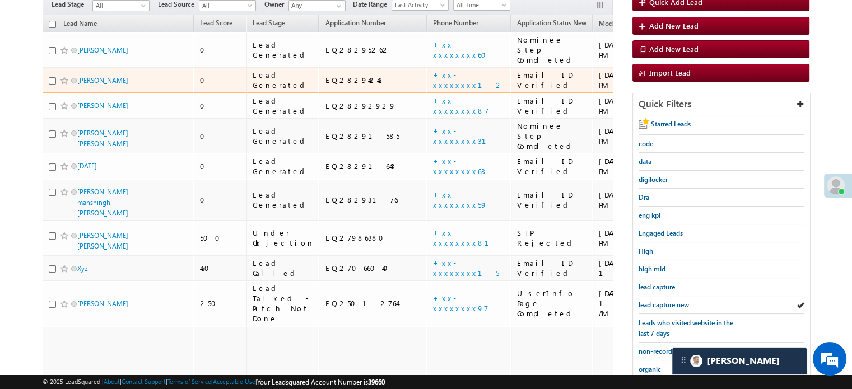
scroll to position [112, 0]
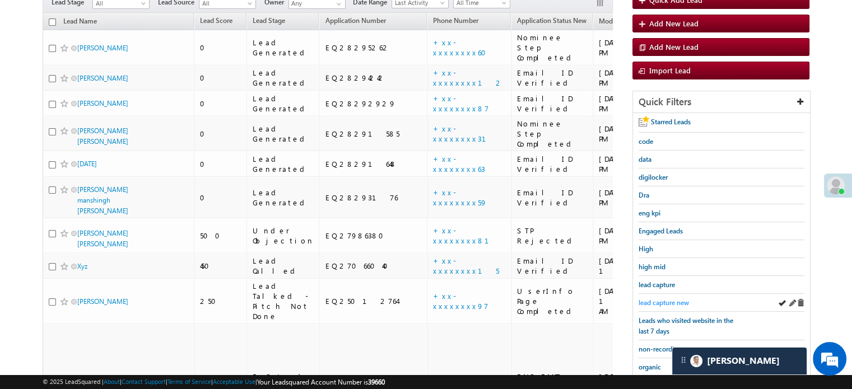
click at [654, 299] on span "lead capture new" at bounding box center [664, 303] width 50 height 8
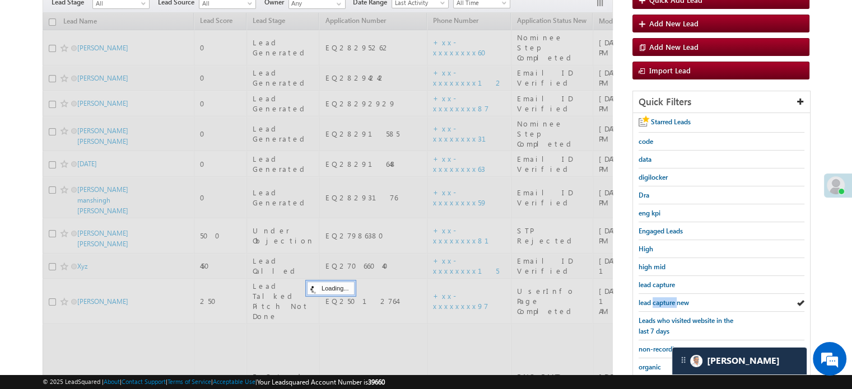
click at [654, 299] on span "lead capture new" at bounding box center [664, 303] width 50 height 8
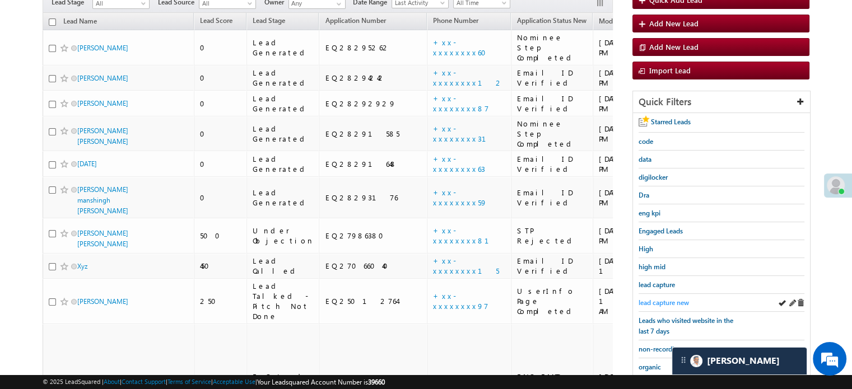
click at [666, 299] on span "lead capture new" at bounding box center [664, 303] width 50 height 8
click at [663, 299] on span "lead capture new" at bounding box center [664, 303] width 50 height 8
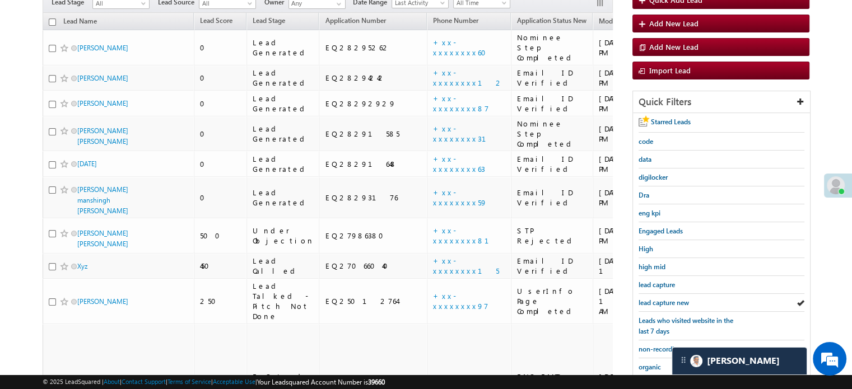
click at [663, 299] on span "lead capture new" at bounding box center [664, 303] width 50 height 8
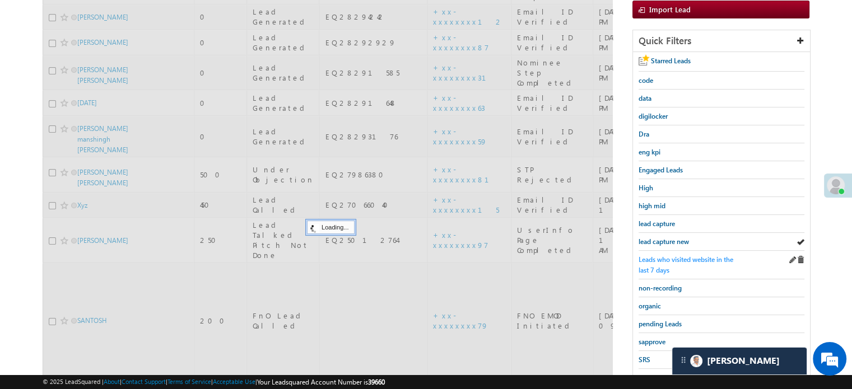
scroll to position [280, 0]
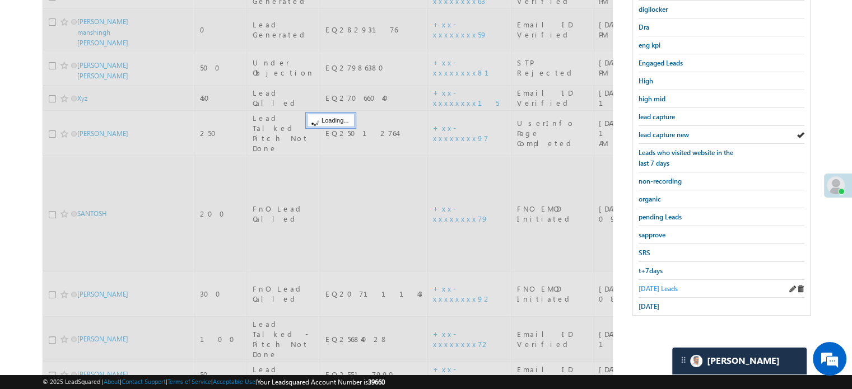
click at [654, 285] on span "Today's Leads" at bounding box center [658, 289] width 39 height 8
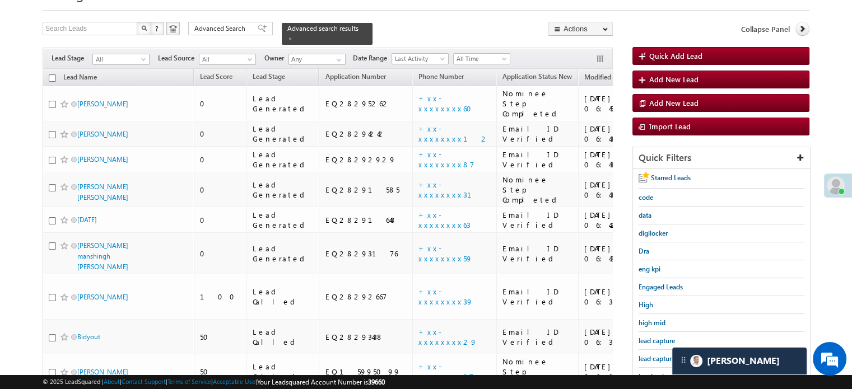
scroll to position [112, 0]
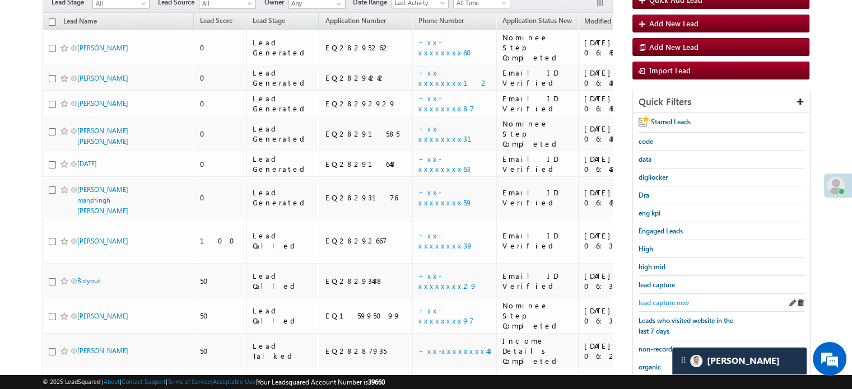
click at [658, 300] on span "lead capture new" at bounding box center [664, 303] width 50 height 8
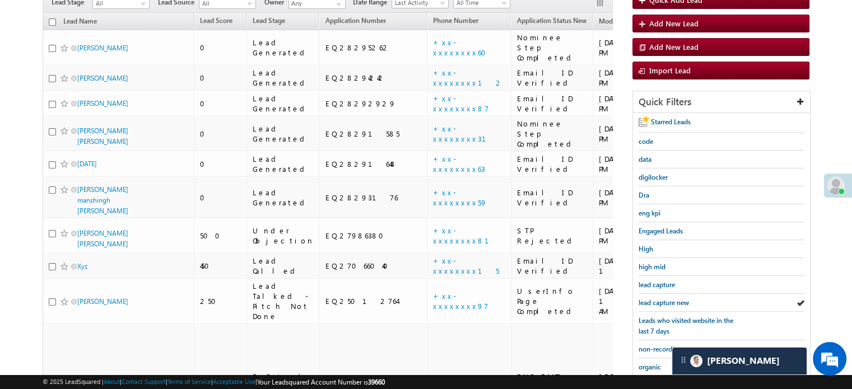
click at [658, 300] on span "lead capture new" at bounding box center [664, 303] width 50 height 8
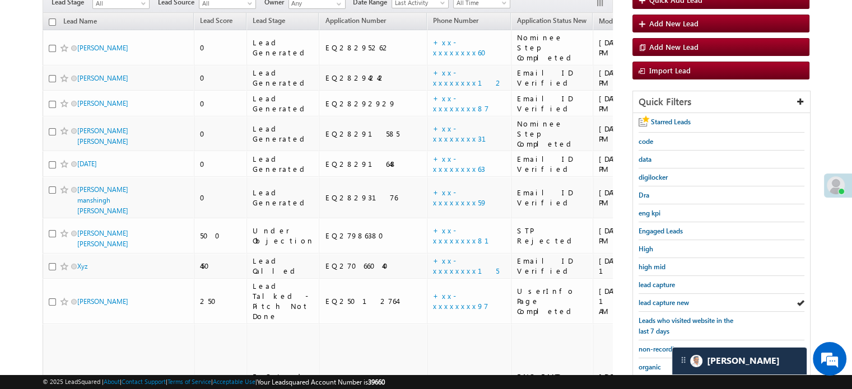
click at [658, 300] on span "lead capture new" at bounding box center [664, 303] width 50 height 8
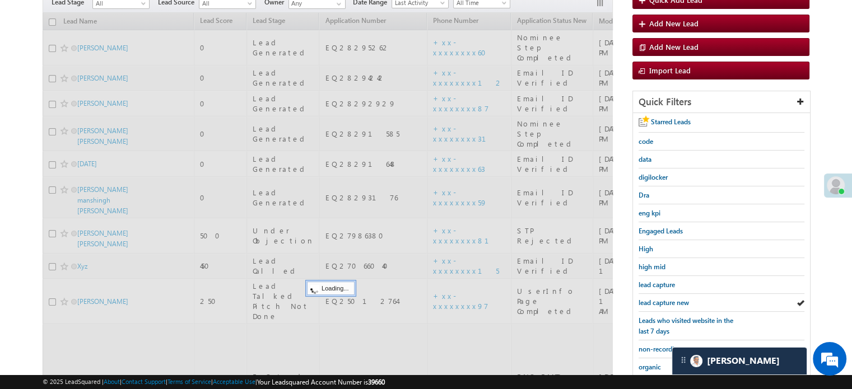
click at [658, 300] on span "lead capture new" at bounding box center [664, 303] width 50 height 8
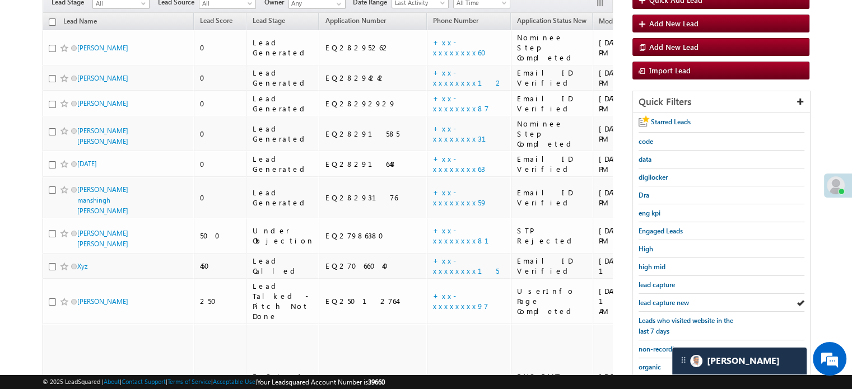
scroll to position [280, 0]
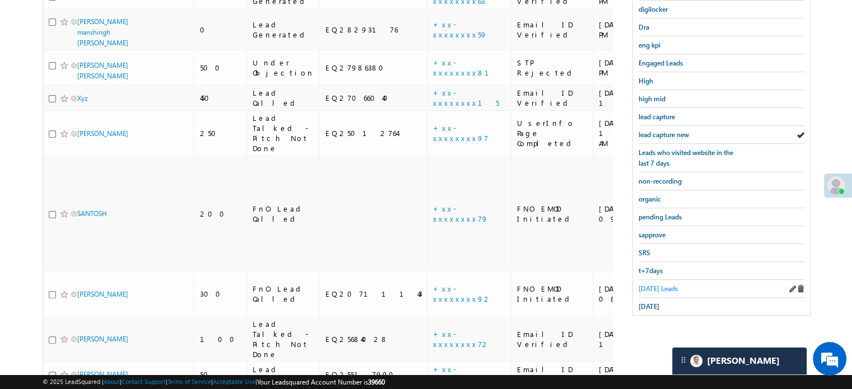
click at [651, 287] on span "Today's Leads" at bounding box center [658, 289] width 39 height 8
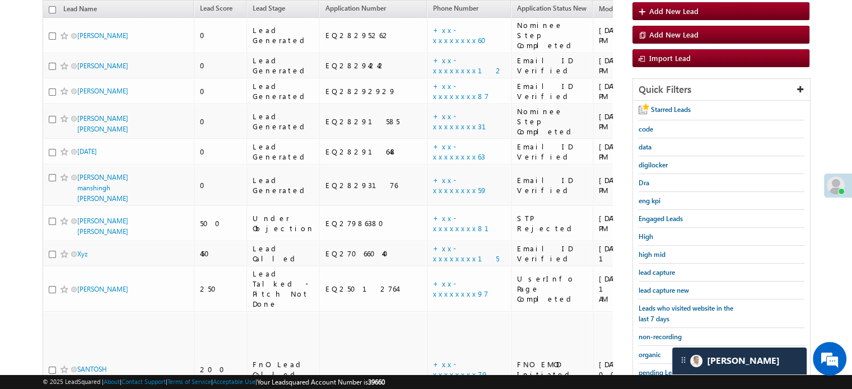
scroll to position [112, 0]
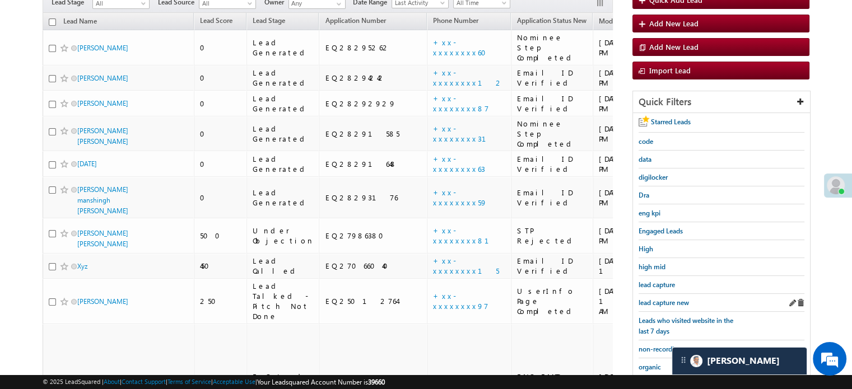
click at [662, 294] on div "lead capture new" at bounding box center [722, 303] width 166 height 18
click at [662, 299] on span "lead capture new" at bounding box center [664, 303] width 50 height 8
click at [668, 300] on span "lead capture new" at bounding box center [664, 303] width 50 height 8
click at [652, 299] on span "lead capture new" at bounding box center [664, 303] width 50 height 8
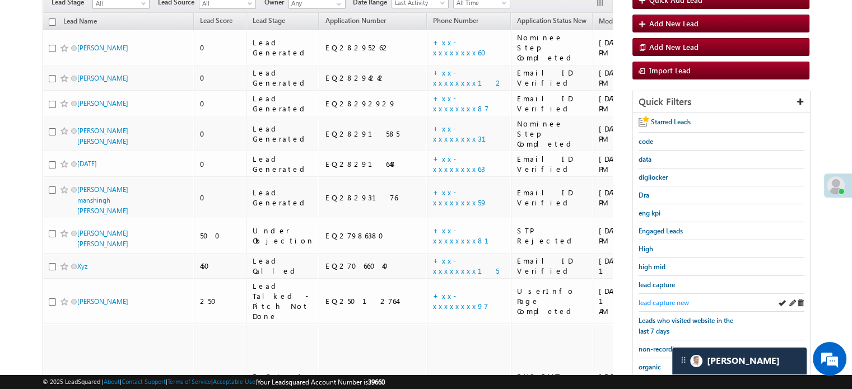
click at [651, 304] on span "lead capture new" at bounding box center [664, 303] width 50 height 8
click at [649, 299] on span "lead capture new" at bounding box center [664, 303] width 50 height 8
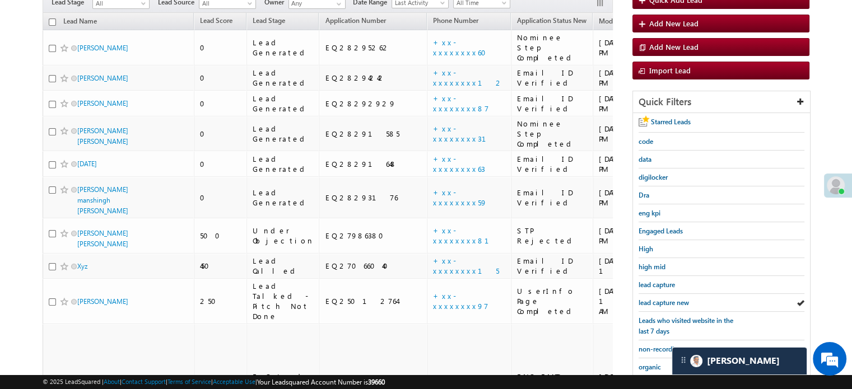
click at [649, 299] on span "lead capture new" at bounding box center [664, 303] width 50 height 8
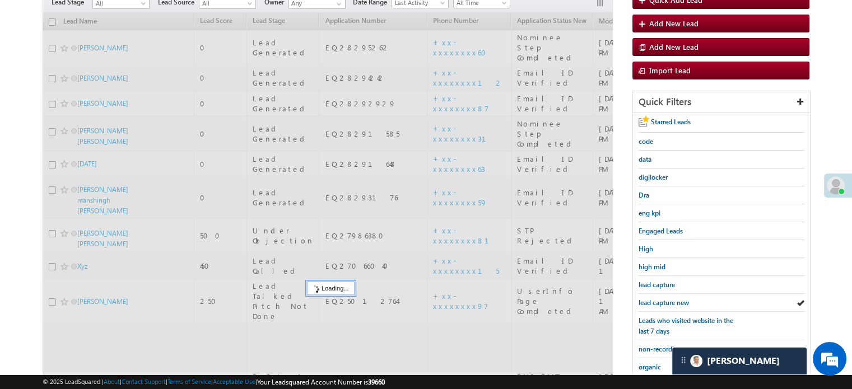
click at [649, 299] on span "lead capture new" at bounding box center [664, 303] width 50 height 8
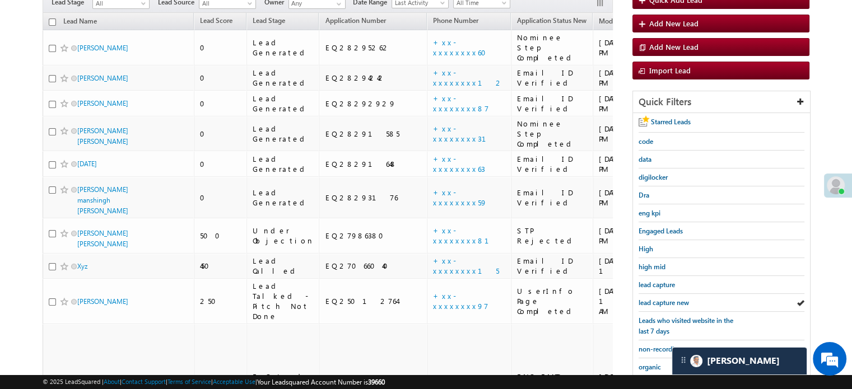
click at [649, 299] on span "lead capture new" at bounding box center [664, 303] width 50 height 8
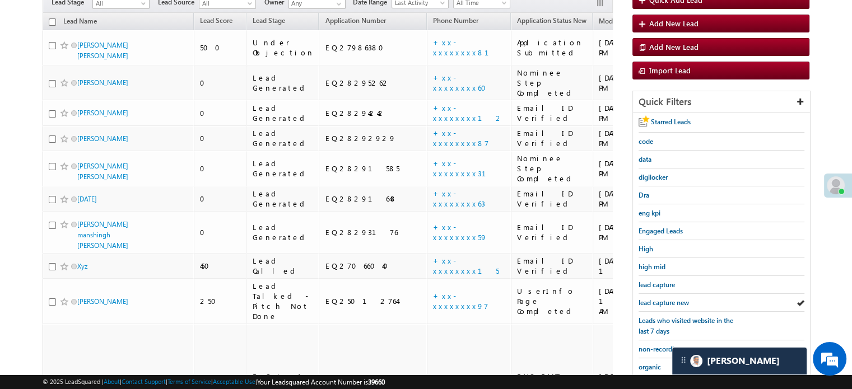
click at [649, 299] on span "lead capture new" at bounding box center [664, 303] width 50 height 8
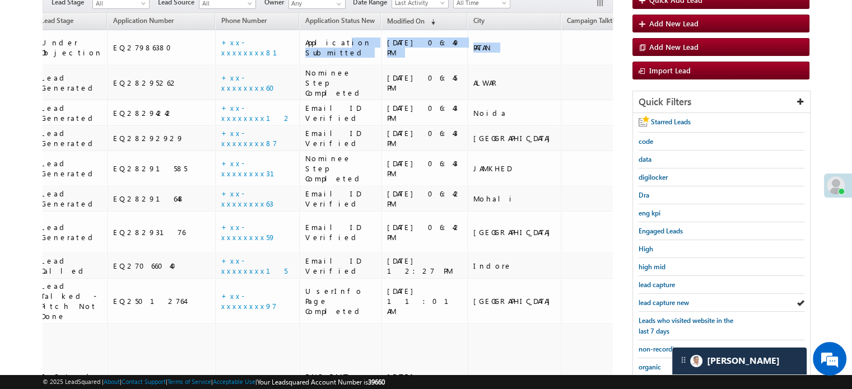
drag, startPoint x: 473, startPoint y: 38, endPoint x: 616, endPoint y: 46, distance: 143.1
click at [616, 46] on div "Search Leads X ? 15 results found Advanced Search Advanced Search Advanced sear…" at bounding box center [426, 327] width 767 height 722
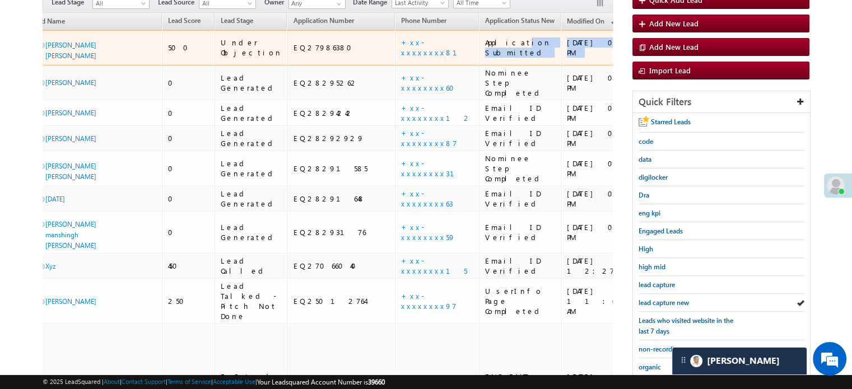
scroll to position [0, 0]
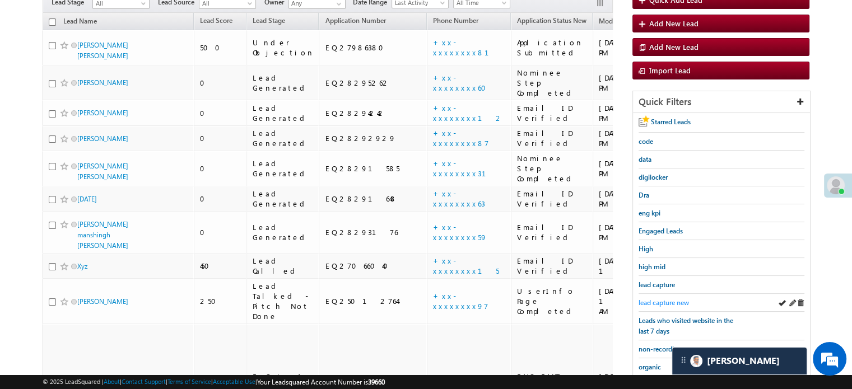
click at [673, 299] on span "lead capture new" at bounding box center [664, 303] width 50 height 8
click at [671, 299] on span "lead capture new" at bounding box center [664, 303] width 50 height 8
click at [663, 299] on span "lead capture new" at bounding box center [664, 303] width 50 height 8
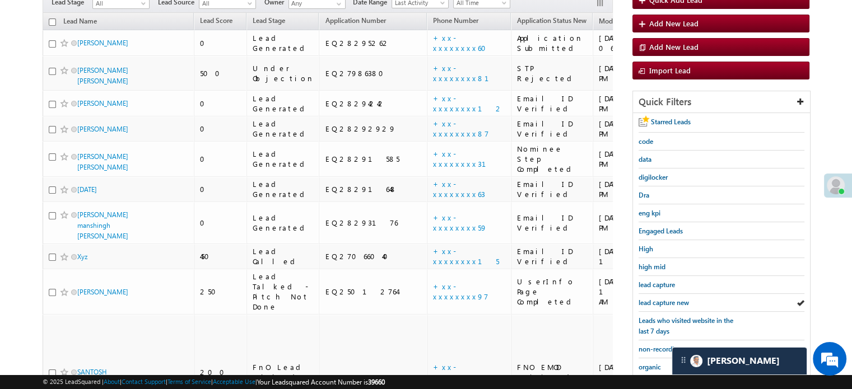
click at [663, 299] on span "lead capture new" at bounding box center [664, 303] width 50 height 8
click at [670, 303] on span "lead capture new" at bounding box center [664, 303] width 50 height 8
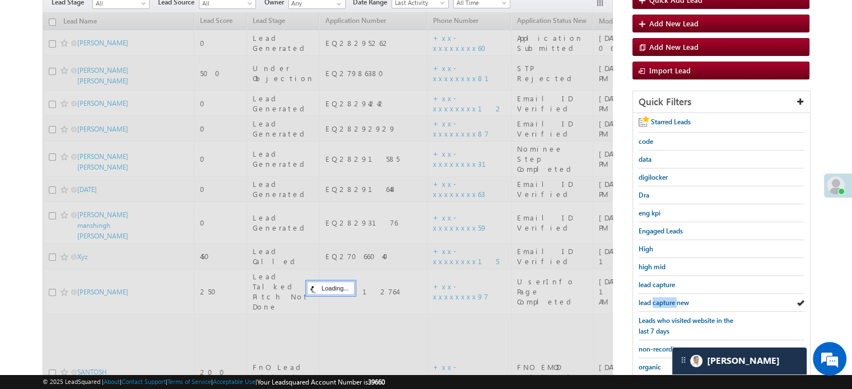
click at [670, 303] on span "lead capture new" at bounding box center [664, 303] width 50 height 8
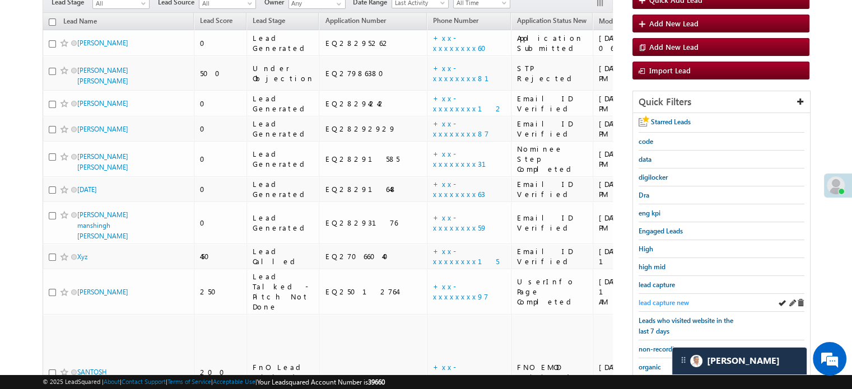
click at [657, 299] on span "lead capture new" at bounding box center [664, 303] width 50 height 8
click at [663, 299] on span "lead capture new" at bounding box center [664, 303] width 50 height 8
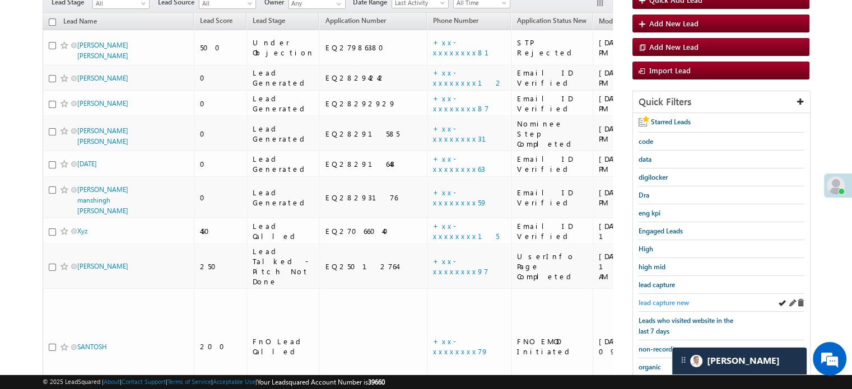
click at [670, 303] on span "lead capture new" at bounding box center [664, 303] width 50 height 8
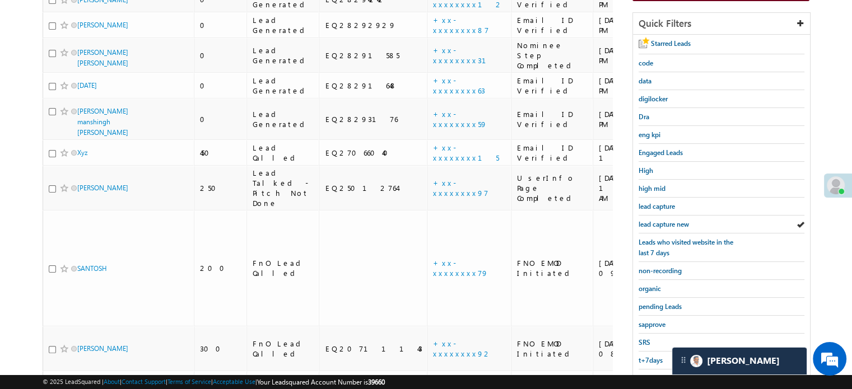
scroll to position [224, 0]
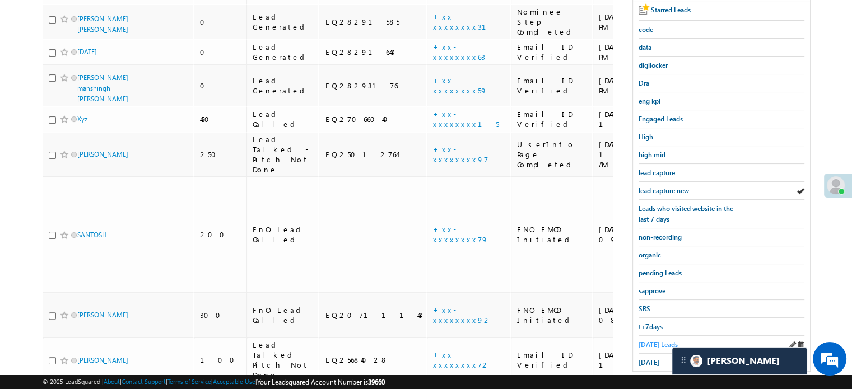
click at [653, 341] on span "Today's Leads" at bounding box center [658, 345] width 39 height 8
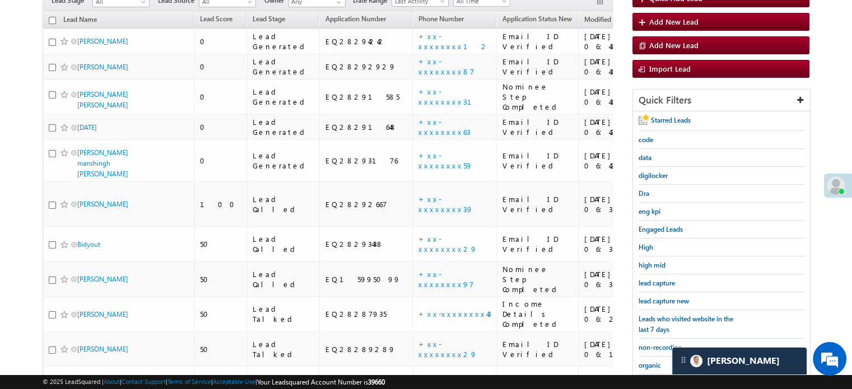
scroll to position [112, 0]
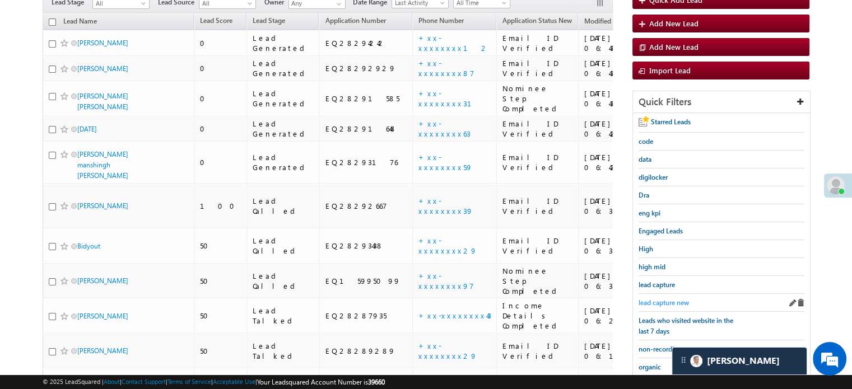
click at [648, 301] on span "lead capture new" at bounding box center [664, 303] width 50 height 8
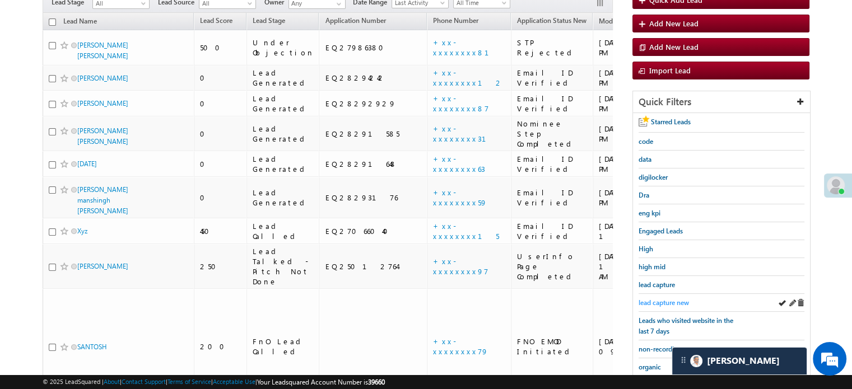
click at [664, 299] on span "lead capture new" at bounding box center [664, 303] width 50 height 8
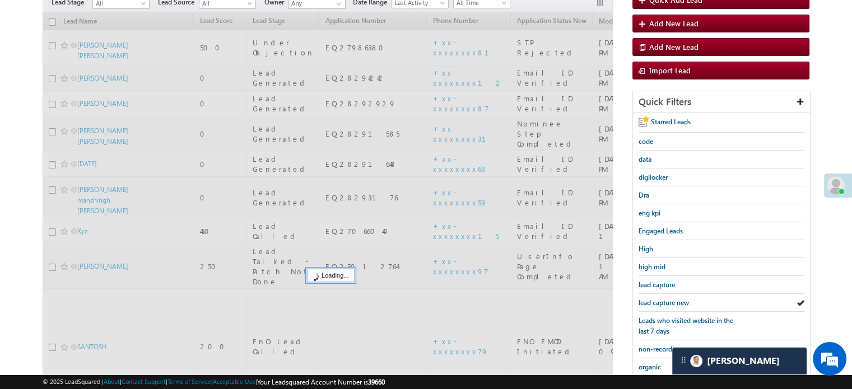
click at [664, 299] on span "lead capture new" at bounding box center [664, 303] width 50 height 8
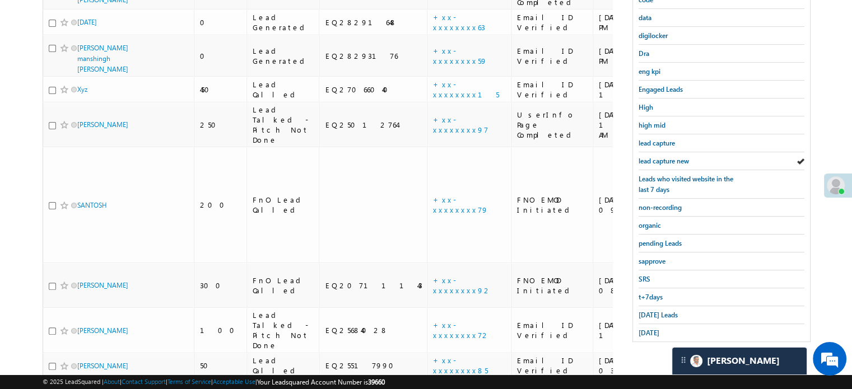
scroll to position [280, 0]
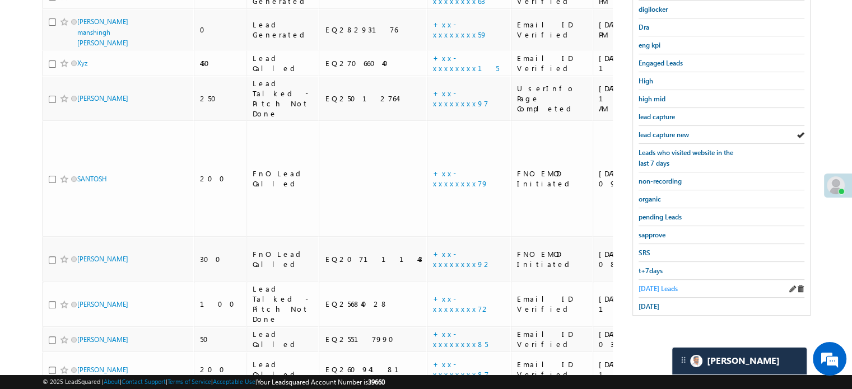
click at [657, 285] on span "Today's Leads" at bounding box center [658, 289] width 39 height 8
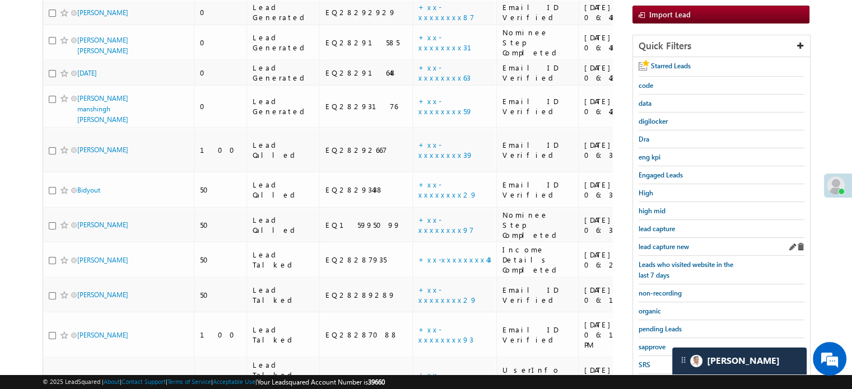
scroll to position [56, 0]
click at [658, 243] on span "lead capture new" at bounding box center [664, 247] width 50 height 8
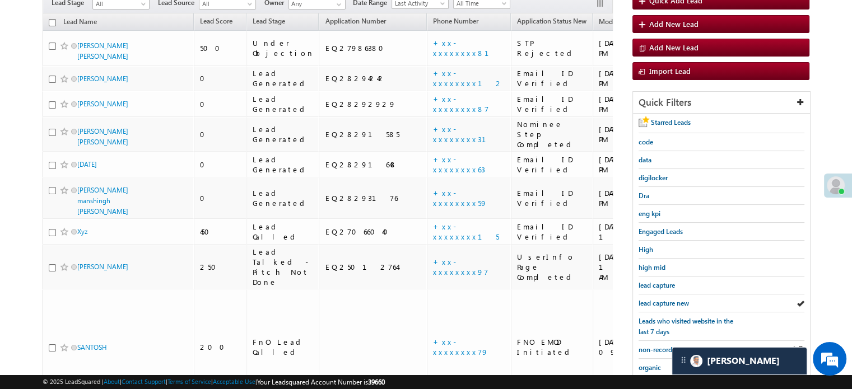
scroll to position [224, 0]
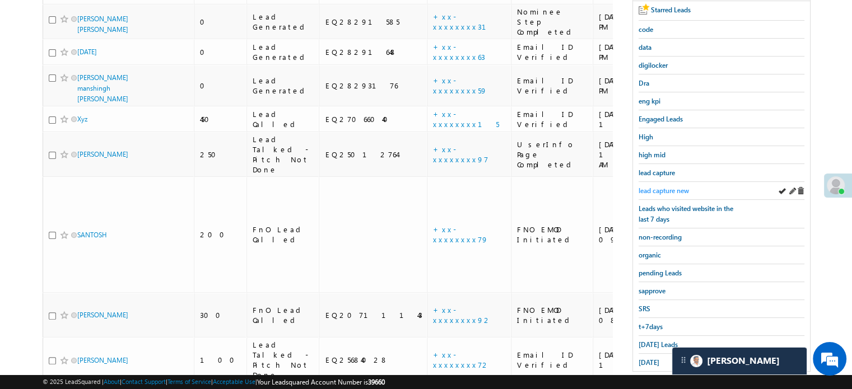
click at [663, 187] on span "lead capture new" at bounding box center [664, 191] width 50 height 8
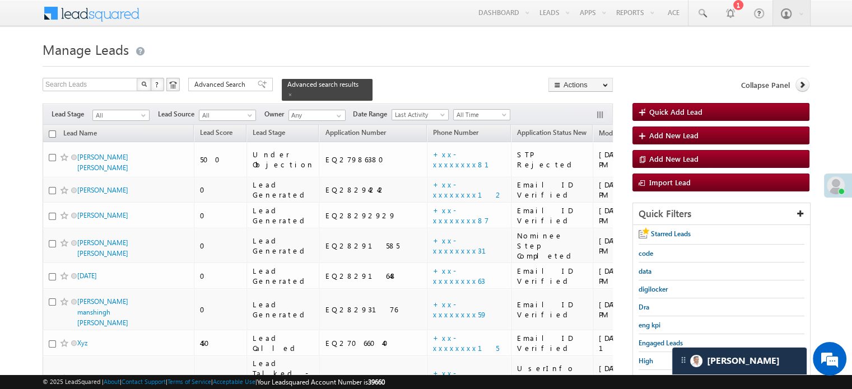
scroll to position [168, 0]
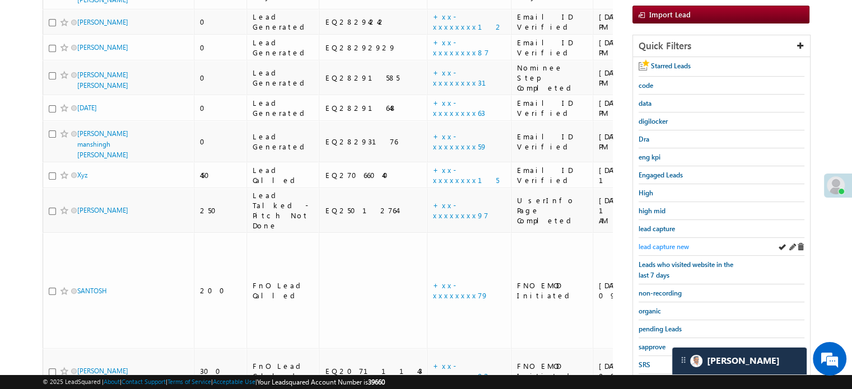
click at [650, 244] on span "lead capture new" at bounding box center [664, 247] width 50 height 8
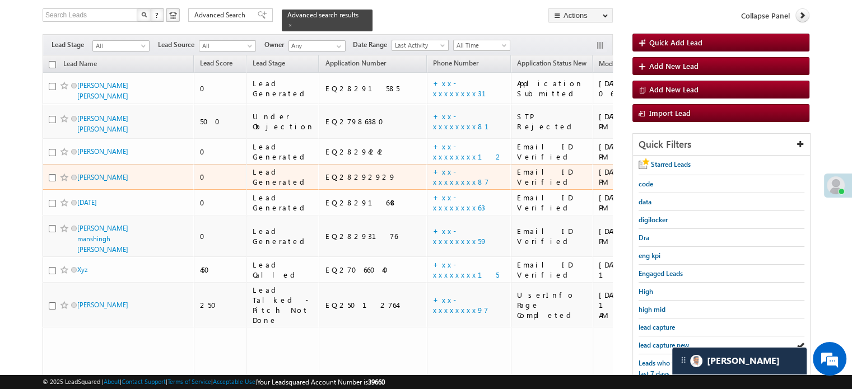
scroll to position [112, 0]
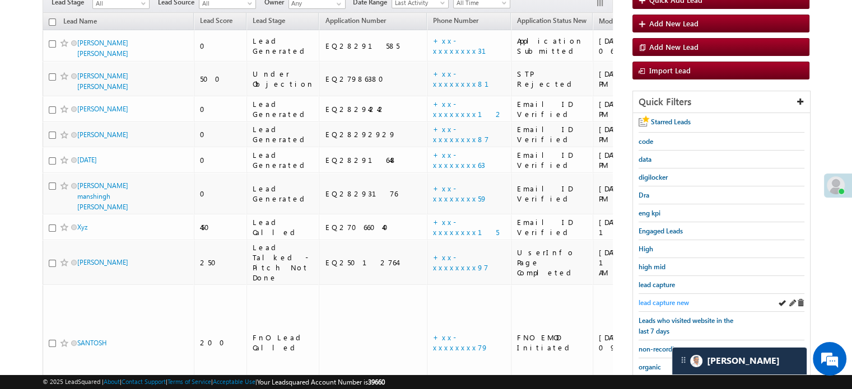
click at [668, 299] on span "lead capture new" at bounding box center [664, 303] width 50 height 8
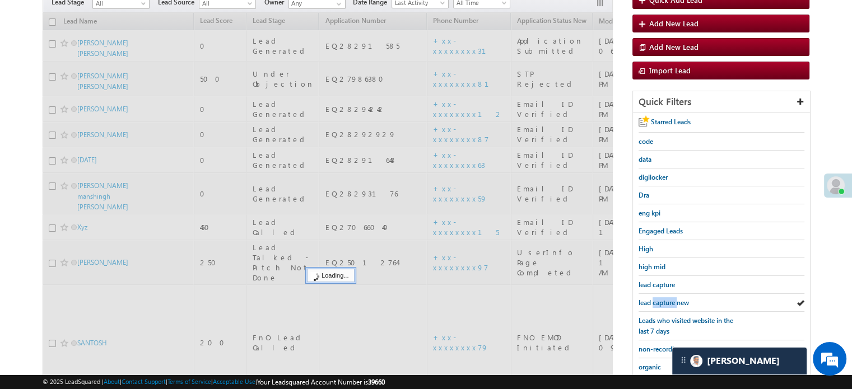
click at [668, 299] on span "lead capture new" at bounding box center [664, 303] width 50 height 8
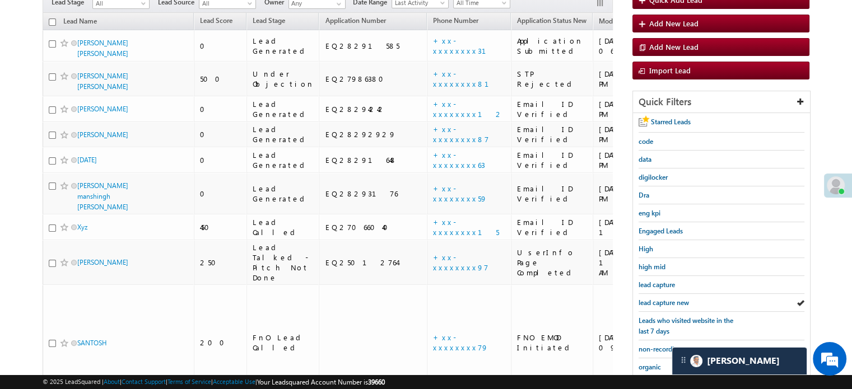
click at [668, 299] on span "lead capture new" at bounding box center [664, 303] width 50 height 8
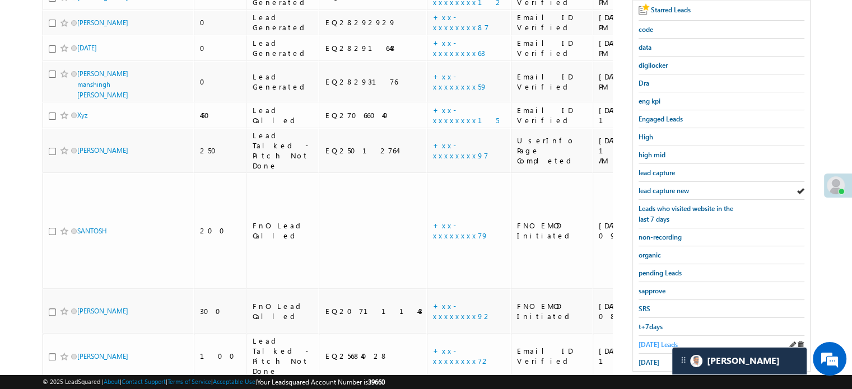
click at [656, 341] on span "Today's Leads" at bounding box center [658, 345] width 39 height 8
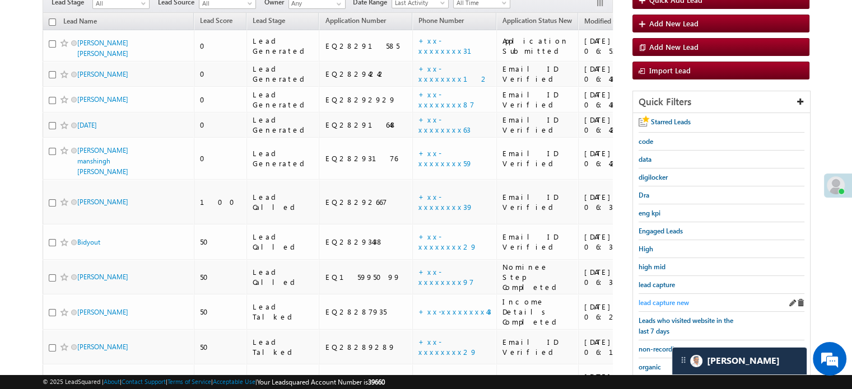
click at [663, 299] on span "lead capture new" at bounding box center [664, 303] width 50 height 8
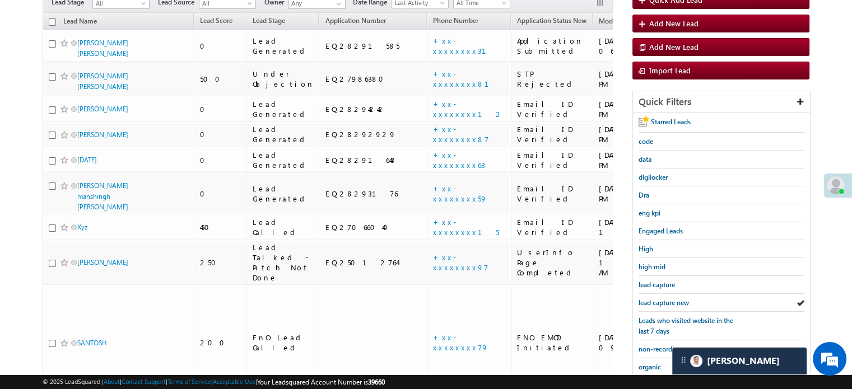
click at [663, 299] on span "lead capture new" at bounding box center [664, 303] width 50 height 8
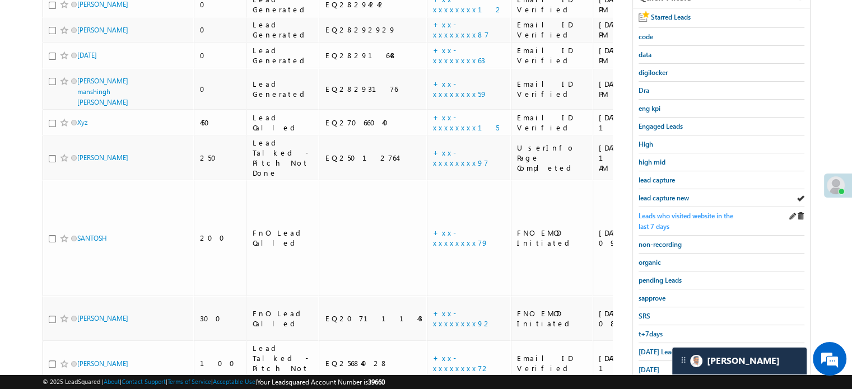
scroll to position [224, 0]
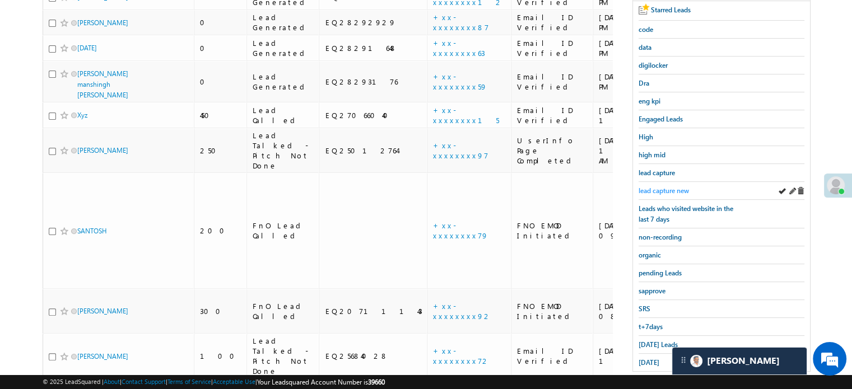
click at [666, 187] on span "lead capture new" at bounding box center [664, 191] width 50 height 8
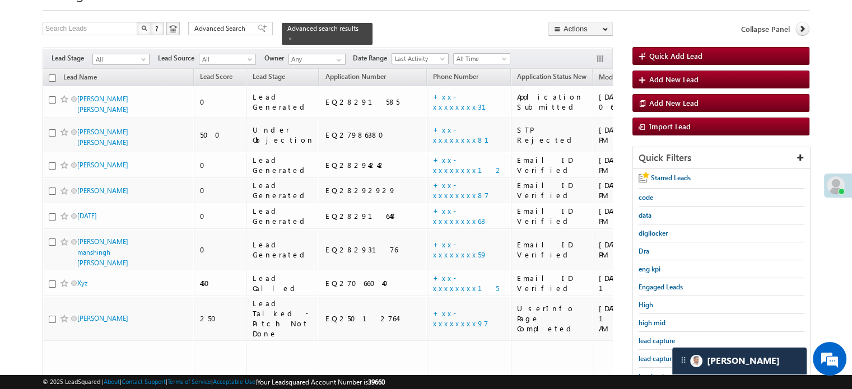
scroll to position [168, 0]
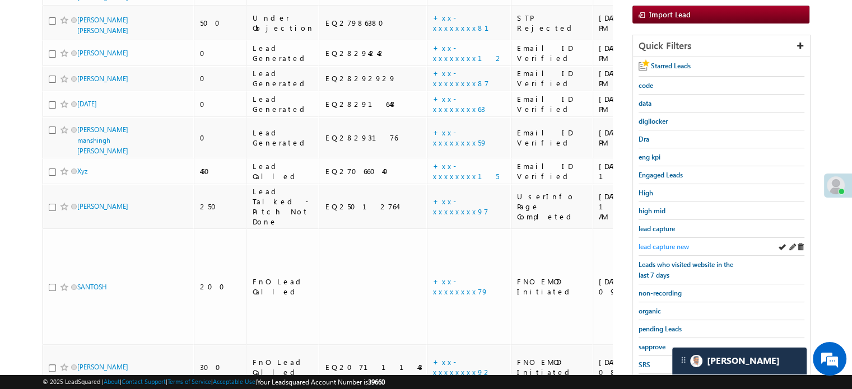
click at [667, 246] on span "lead capture new" at bounding box center [664, 247] width 50 height 8
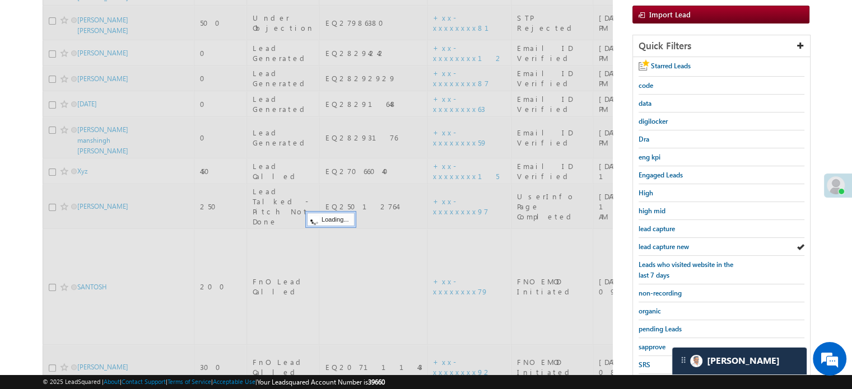
scroll to position [112, 0]
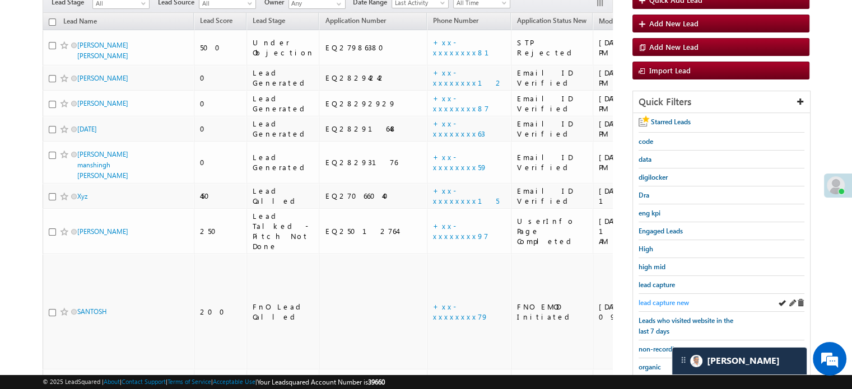
click at [668, 299] on span "lead capture new" at bounding box center [664, 303] width 50 height 8
click at [658, 299] on span "lead capture new" at bounding box center [664, 303] width 50 height 8
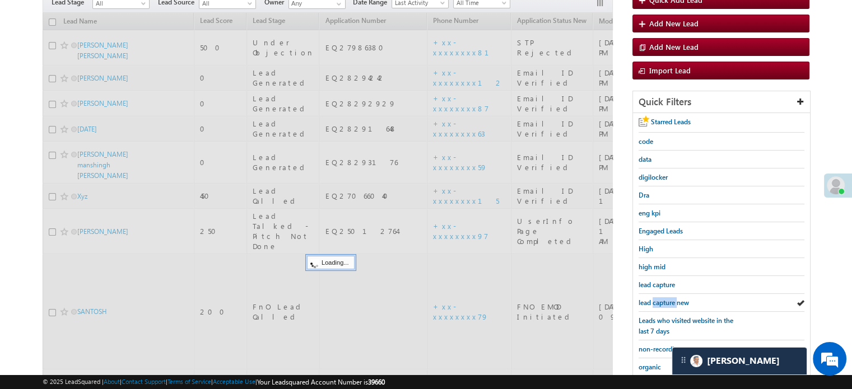
click at [658, 299] on span "lead capture new" at bounding box center [664, 303] width 50 height 8
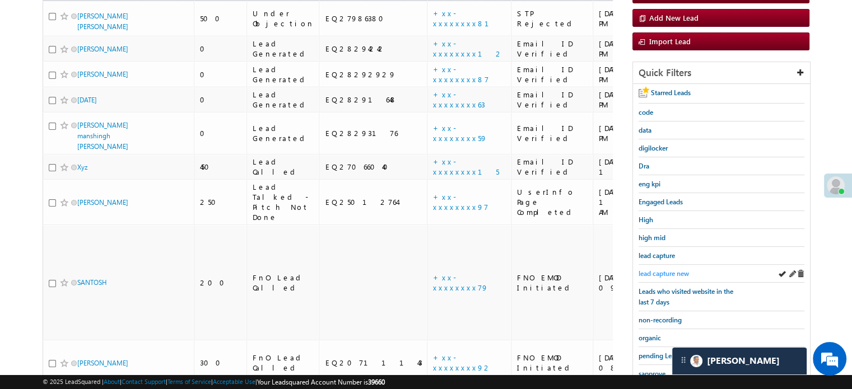
scroll to position [168, 0]
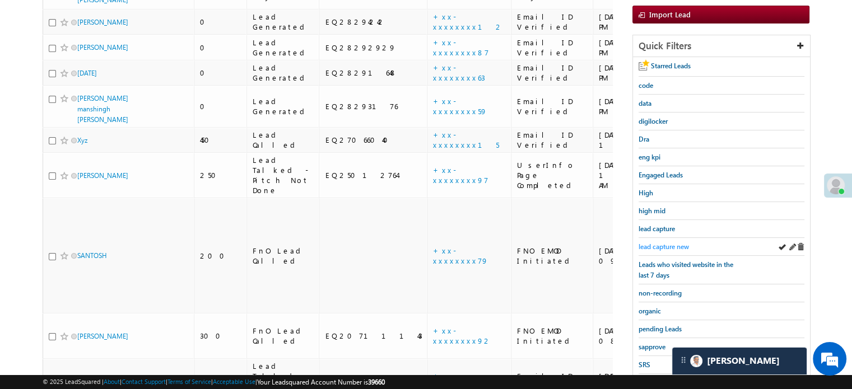
click at [666, 247] on span "lead capture new" at bounding box center [664, 247] width 50 height 8
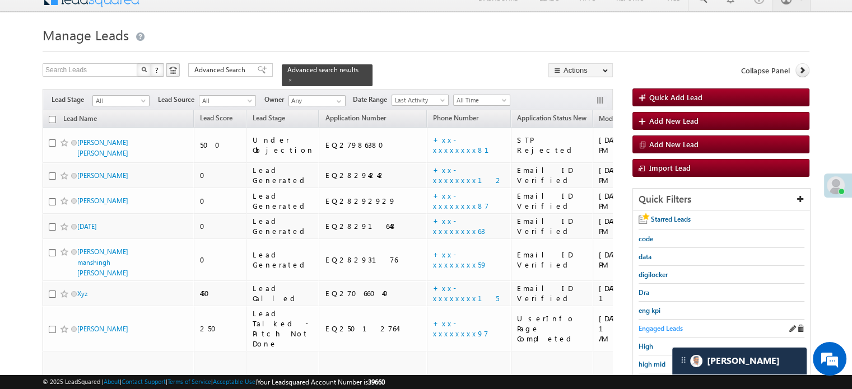
scroll to position [112, 0]
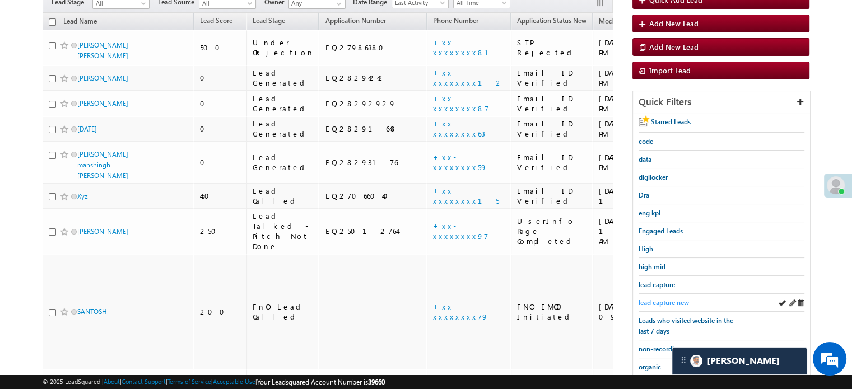
click at [663, 299] on span "lead capture new" at bounding box center [664, 303] width 50 height 8
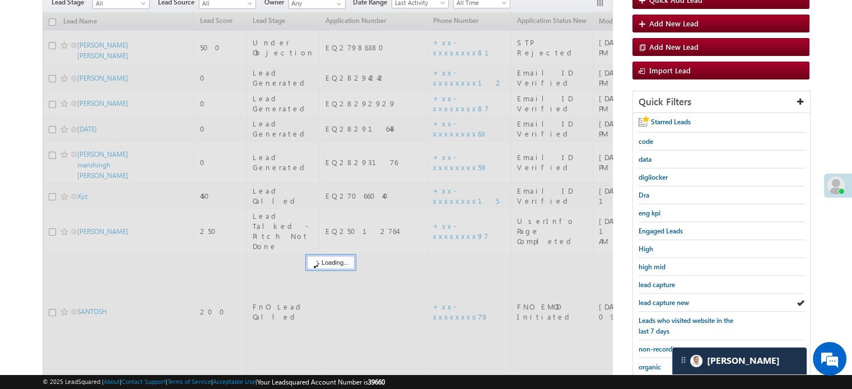
click at [663, 299] on span "lead capture new" at bounding box center [664, 303] width 50 height 8
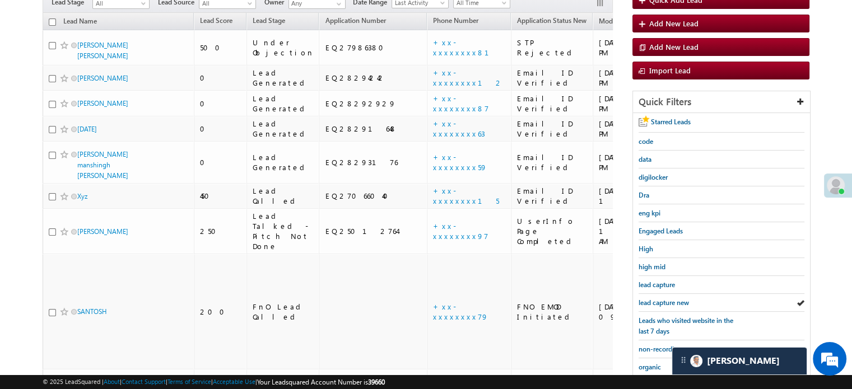
scroll to position [0, 0]
click at [663, 299] on span "lead capture new" at bounding box center [664, 303] width 50 height 8
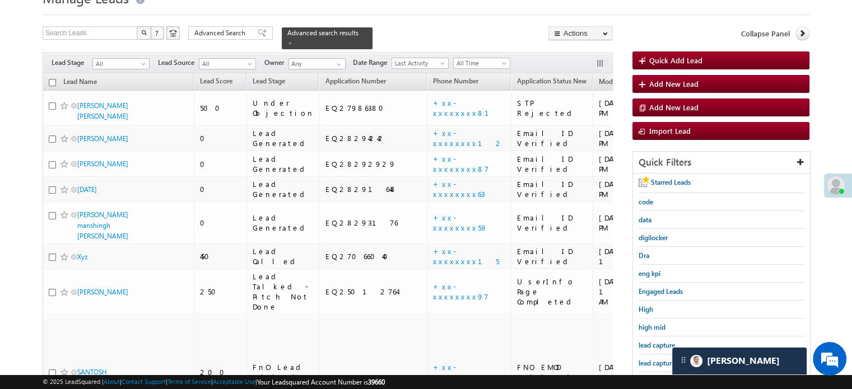
scroll to position [112, 0]
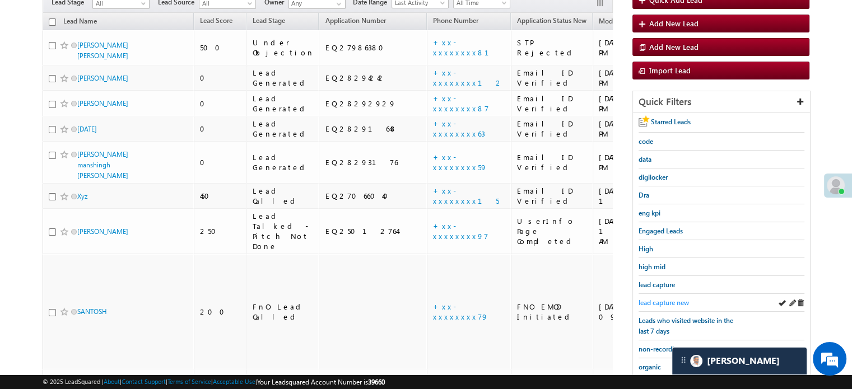
click at [668, 301] on span "lead capture new" at bounding box center [664, 303] width 50 height 8
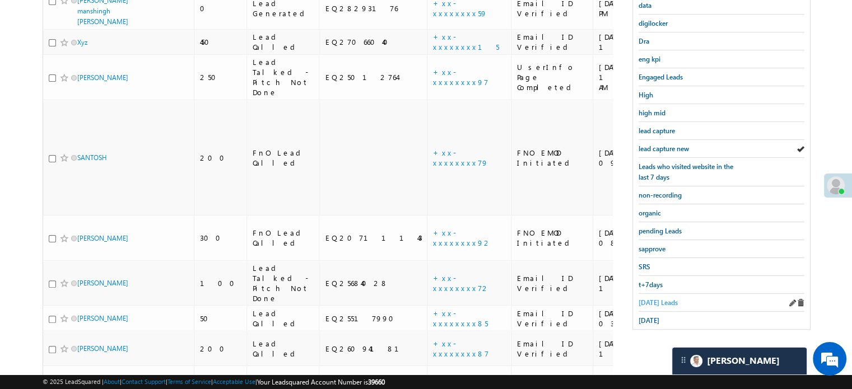
click at [659, 299] on span "Today's Leads" at bounding box center [658, 303] width 39 height 8
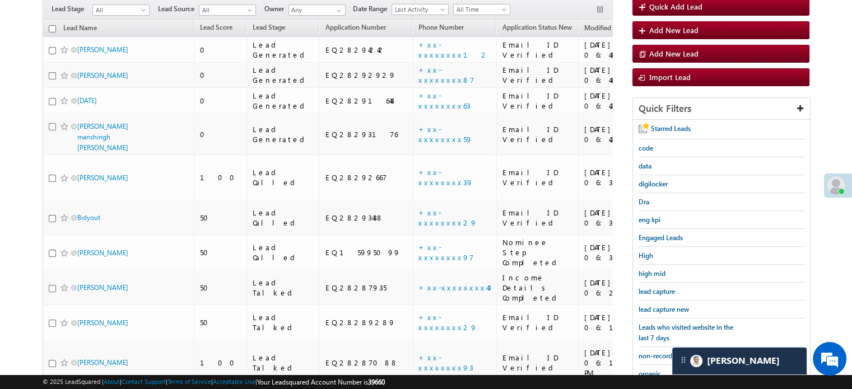
scroll to position [98, 0]
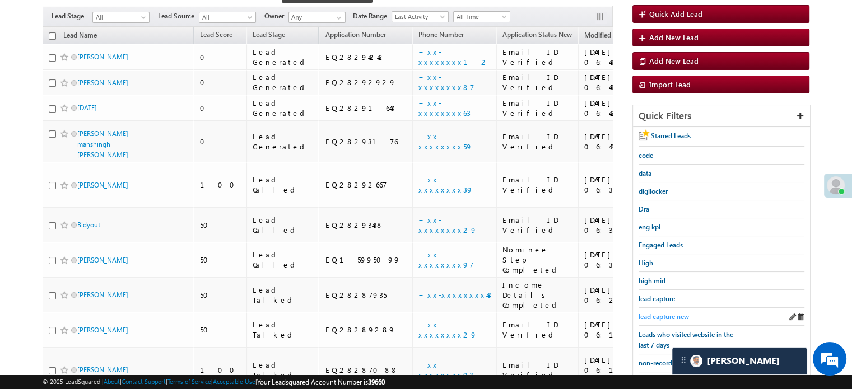
click at [656, 314] on span "lead capture new" at bounding box center [664, 317] width 50 height 8
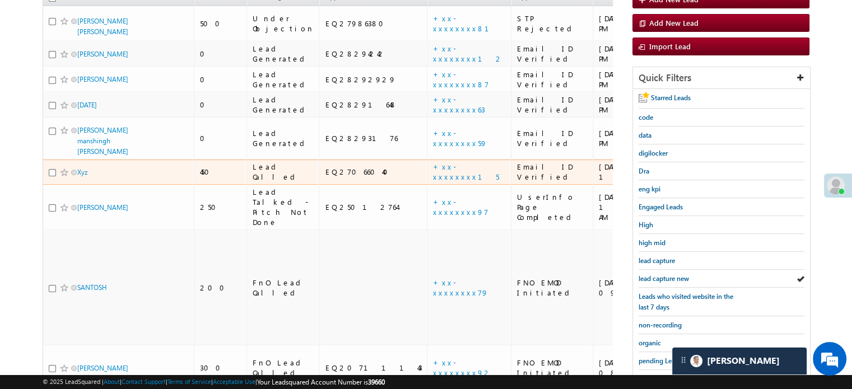
scroll to position [154, 0]
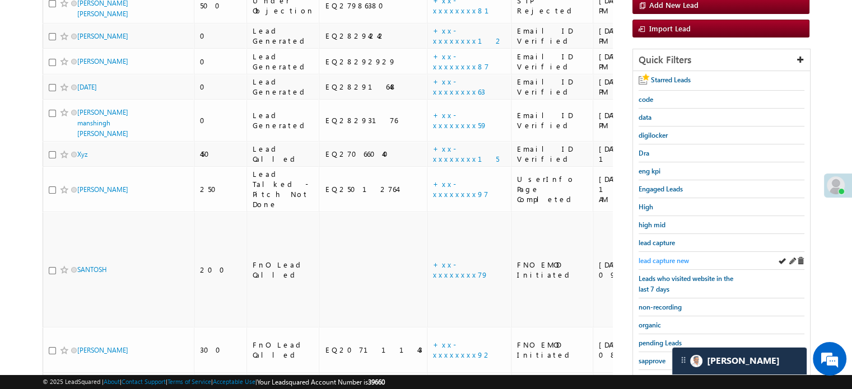
click at [666, 256] on link "lead capture new" at bounding box center [664, 261] width 50 height 11
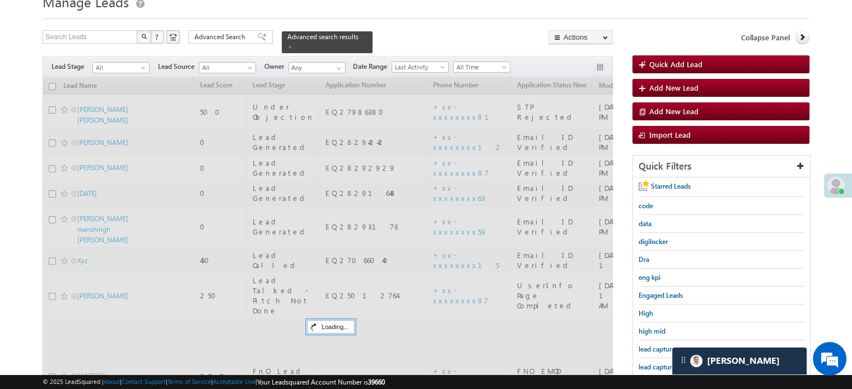
scroll to position [42, 0]
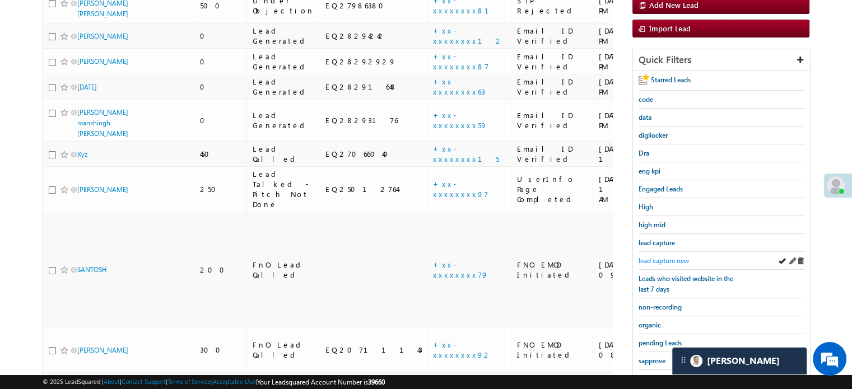
click at [657, 257] on span "lead capture new" at bounding box center [664, 261] width 50 height 8
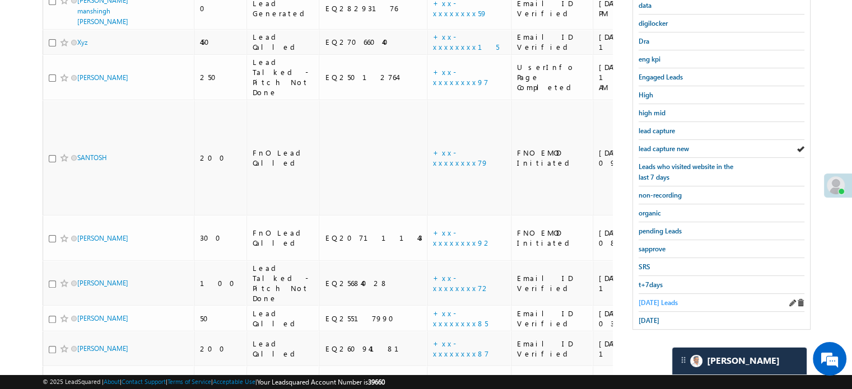
click at [655, 299] on span "Today's Leads" at bounding box center [658, 303] width 39 height 8
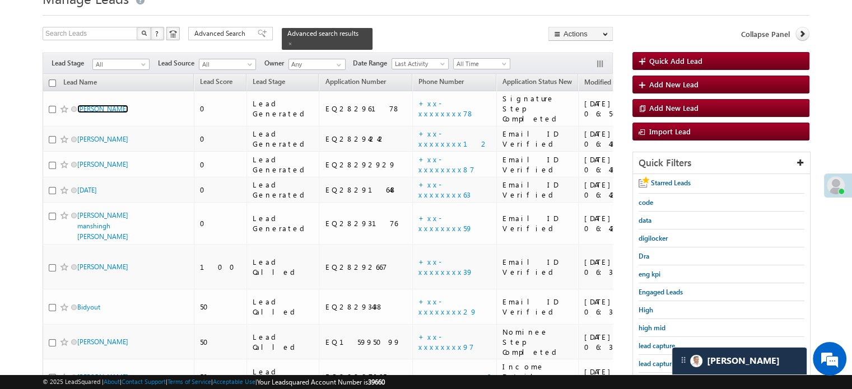
scroll to position [210, 0]
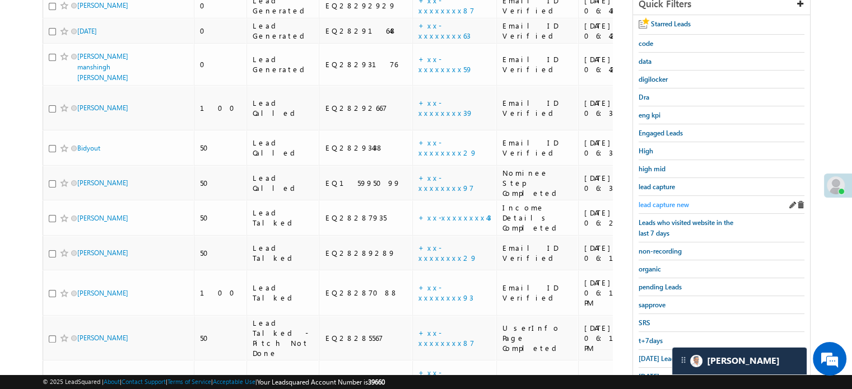
click at [663, 201] on span "lead capture new" at bounding box center [664, 205] width 50 height 8
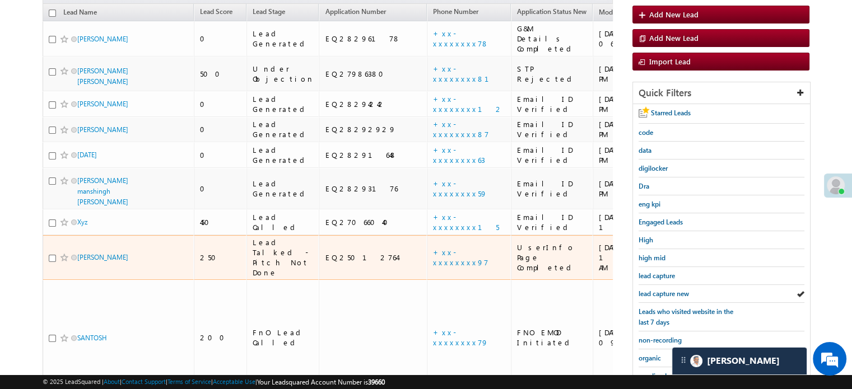
scroll to position [154, 0]
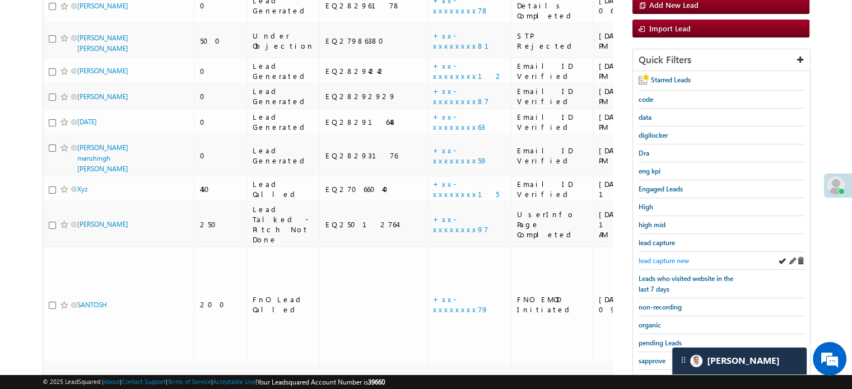
click at [644, 257] on span "lead capture new" at bounding box center [664, 261] width 50 height 8
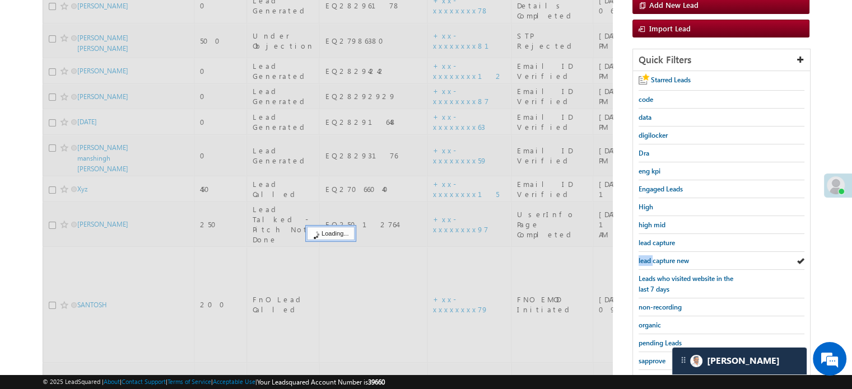
click at [644, 257] on span "lead capture new" at bounding box center [664, 261] width 50 height 8
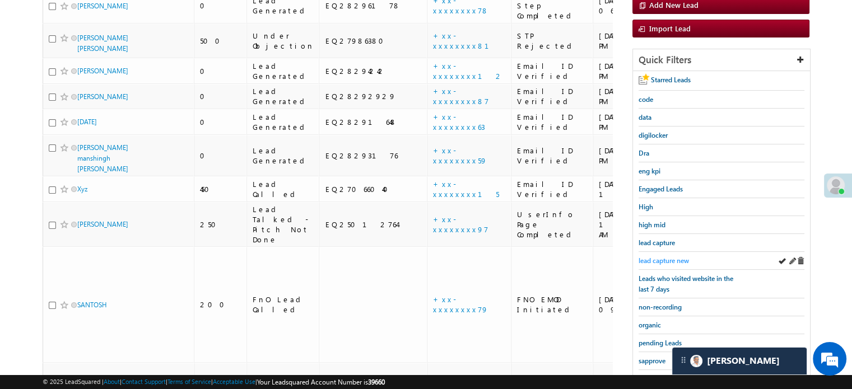
scroll to position [98, 0]
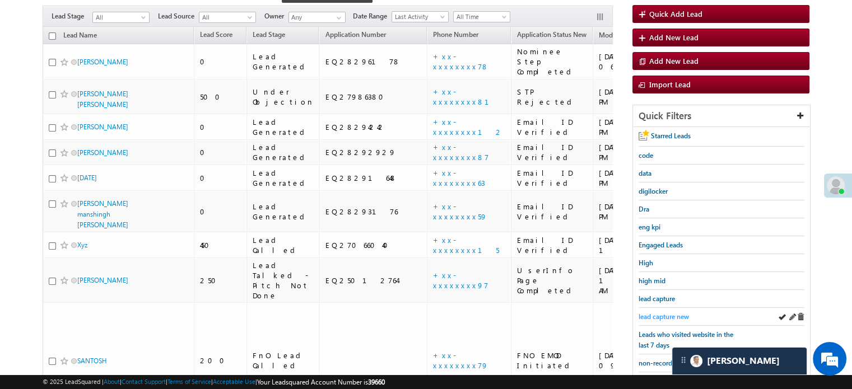
click at [680, 317] on span "lead capture new" at bounding box center [664, 317] width 50 height 8
click at [674, 316] on span "lead capture new" at bounding box center [664, 317] width 50 height 8
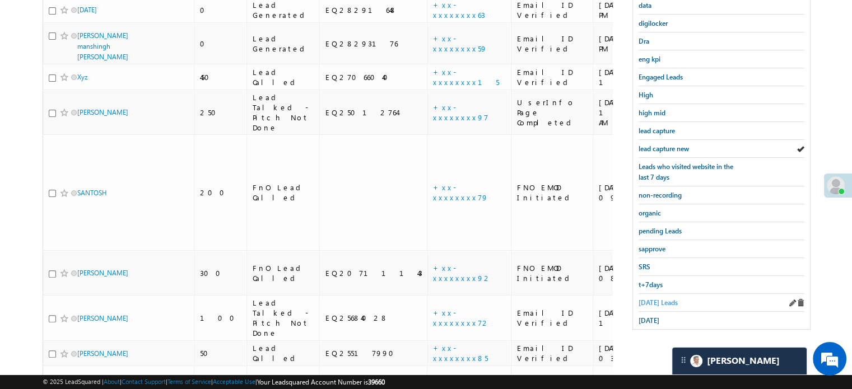
click at [658, 300] on span "Today's Leads" at bounding box center [658, 303] width 39 height 8
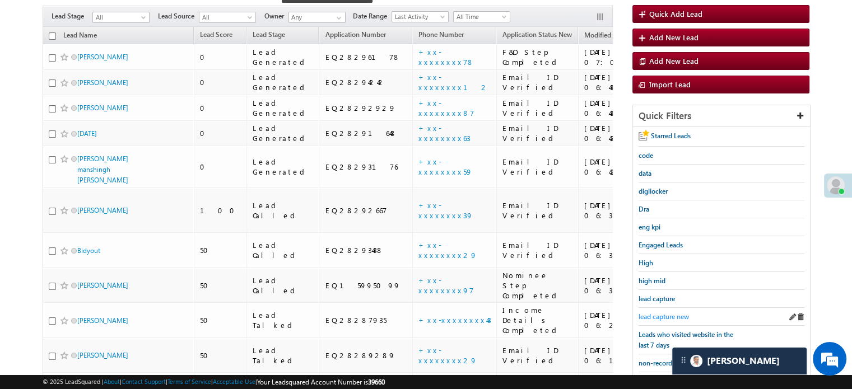
click at [660, 313] on span "lead capture new" at bounding box center [664, 317] width 50 height 8
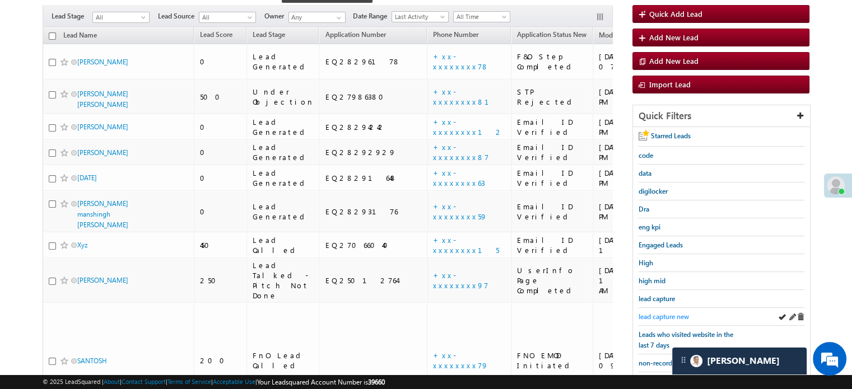
click at [665, 313] on span "lead capture new" at bounding box center [664, 317] width 50 height 8
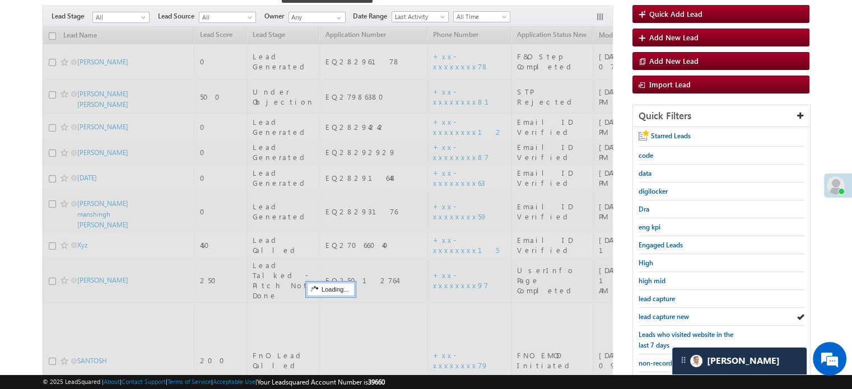
click at [665, 313] on span "lead capture new" at bounding box center [664, 317] width 50 height 8
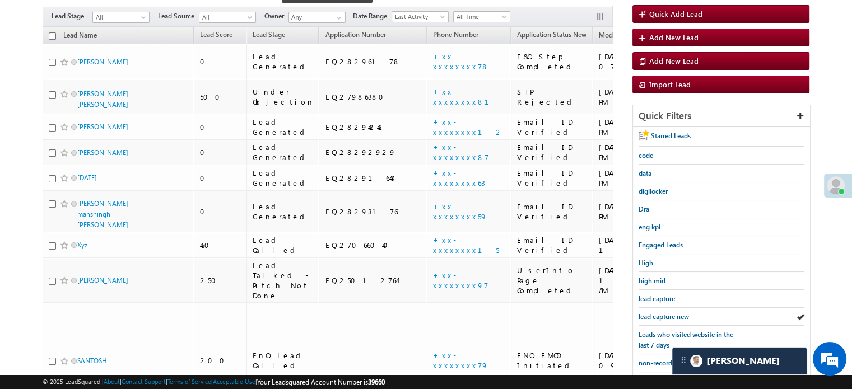
click at [665, 313] on span "lead capture new" at bounding box center [664, 317] width 50 height 8
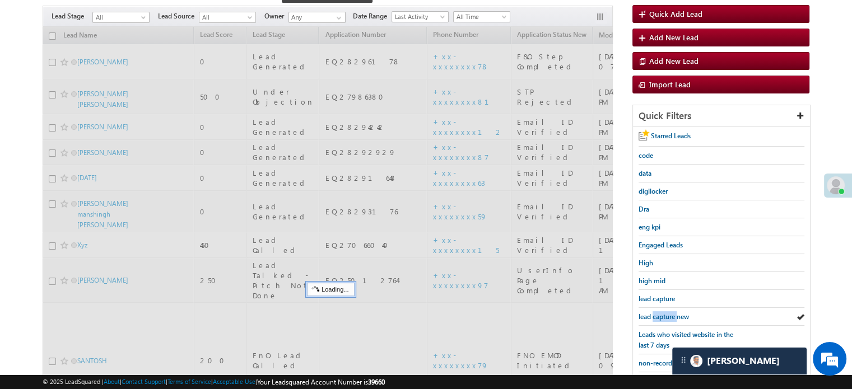
click at [665, 313] on span "lead capture new" at bounding box center [664, 317] width 50 height 8
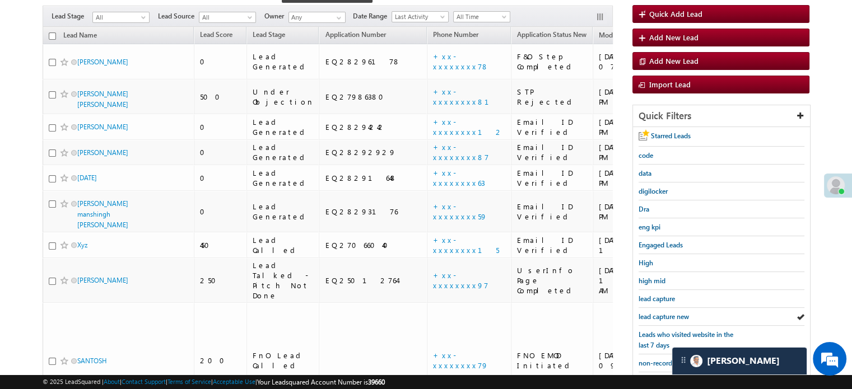
click at [665, 313] on span "lead capture new" at bounding box center [664, 317] width 50 height 8
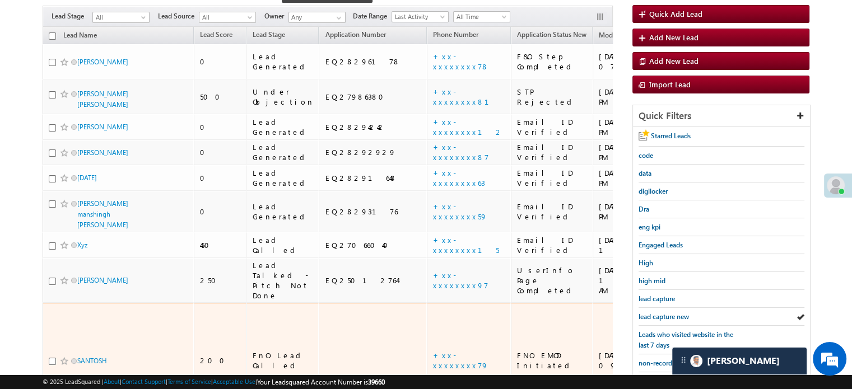
click at [679, 303] on td at bounding box center [726, 361] width 94 height 116
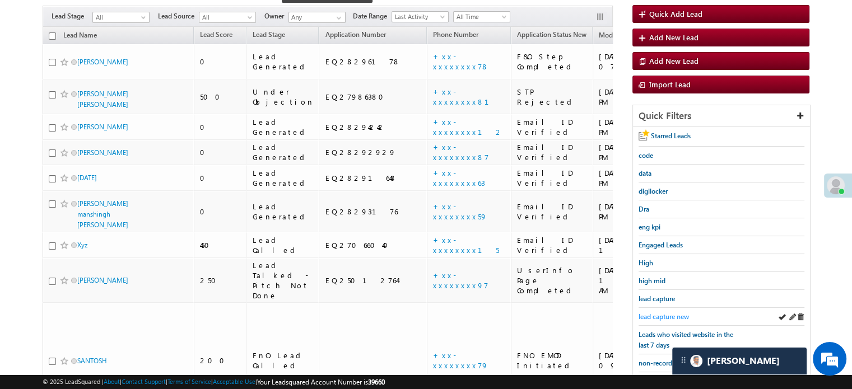
click at [662, 315] on span "lead capture new" at bounding box center [664, 317] width 50 height 8
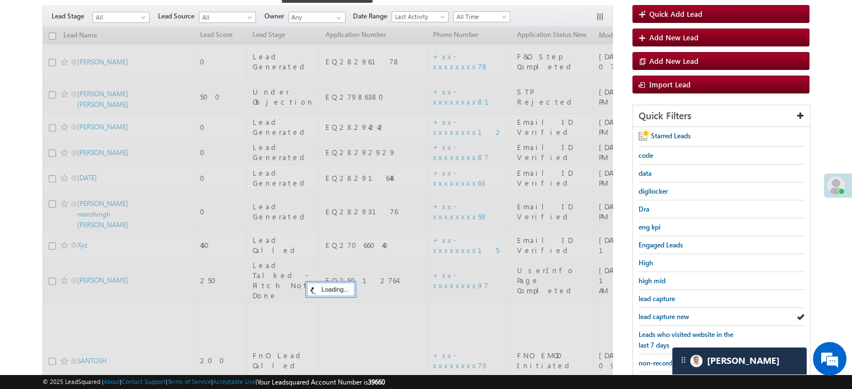
click at [662, 315] on span "lead capture new" at bounding box center [664, 317] width 50 height 8
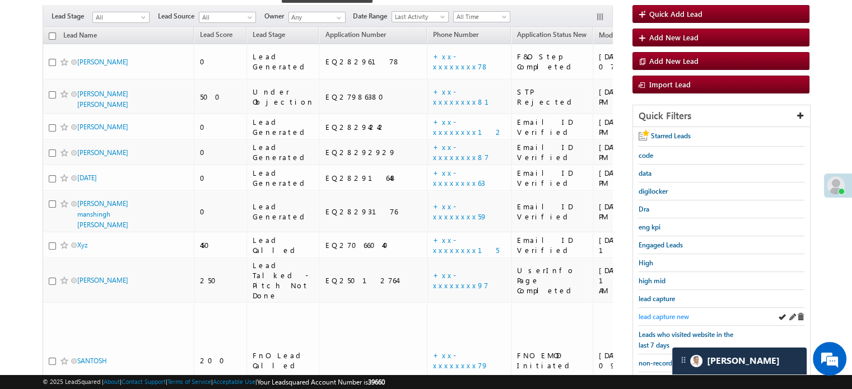
click at [663, 316] on span "lead capture new" at bounding box center [664, 317] width 50 height 8
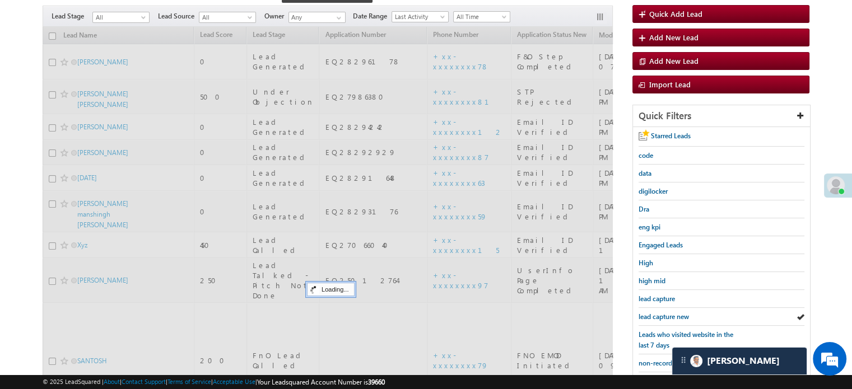
click at [663, 316] on span "lead capture new" at bounding box center [664, 317] width 50 height 8
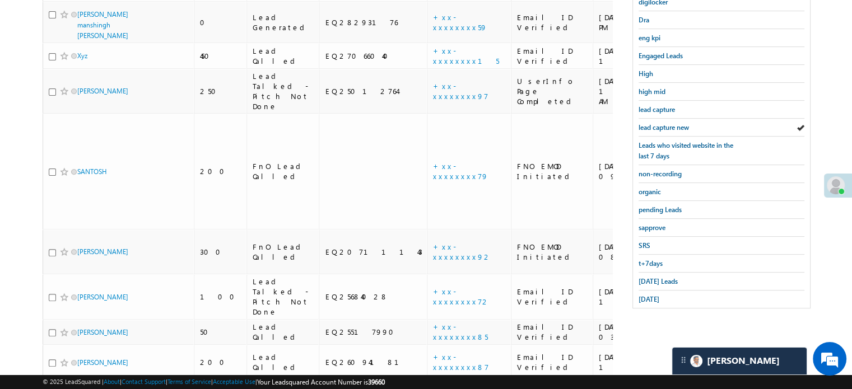
scroll to position [291, 0]
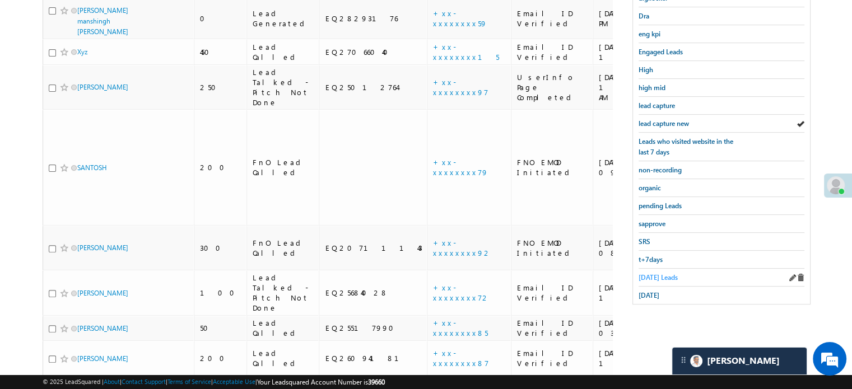
click at [663, 273] on span "Today's Leads" at bounding box center [658, 277] width 39 height 8
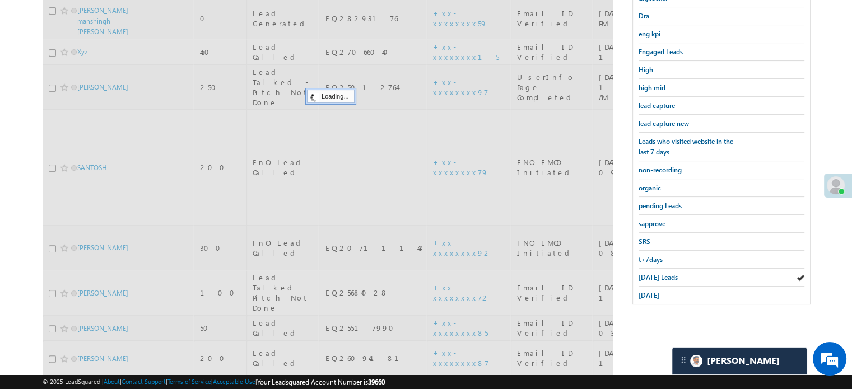
scroll to position [235, 0]
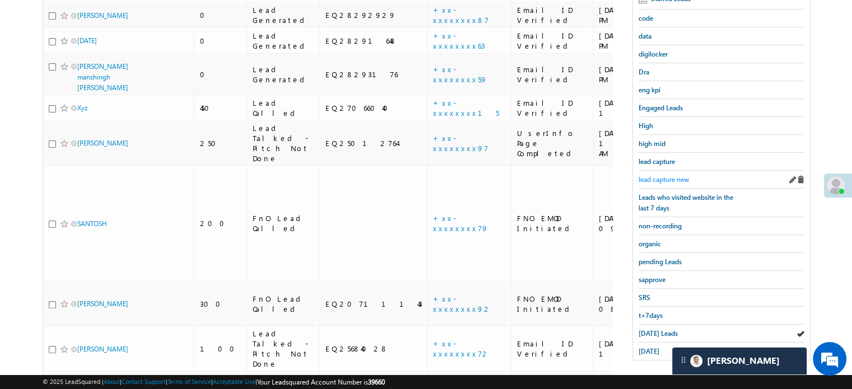
click at [663, 176] on span "lead capture new" at bounding box center [664, 179] width 50 height 8
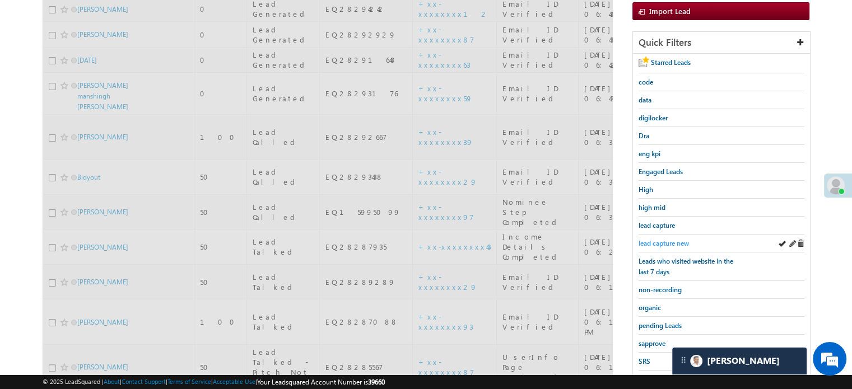
scroll to position [123, 0]
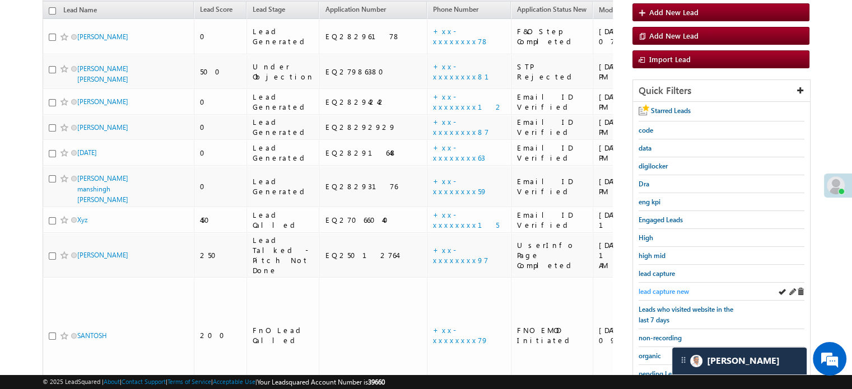
click at [651, 289] on span "lead capture new" at bounding box center [664, 291] width 50 height 8
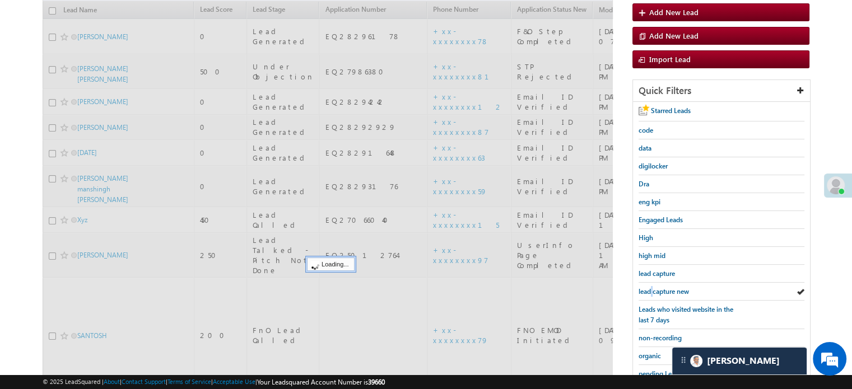
click at [651, 289] on span "lead capture new" at bounding box center [664, 291] width 50 height 8
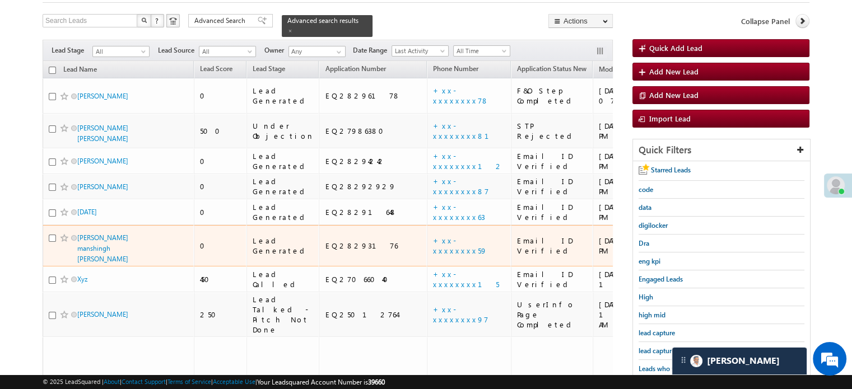
scroll to position [112, 0]
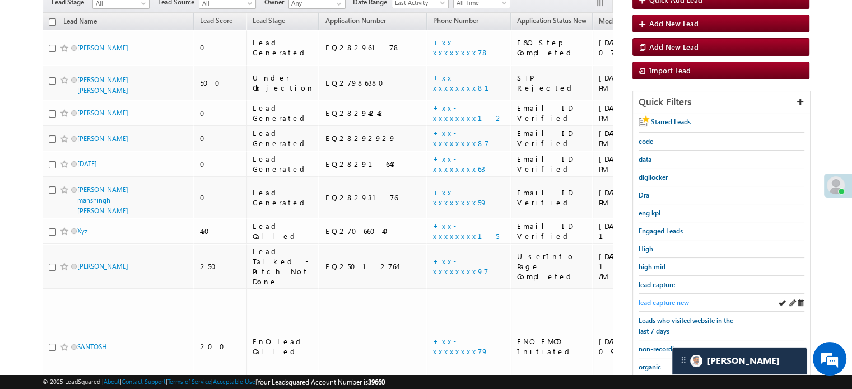
click at [657, 298] on link "lead capture new" at bounding box center [664, 303] width 50 height 11
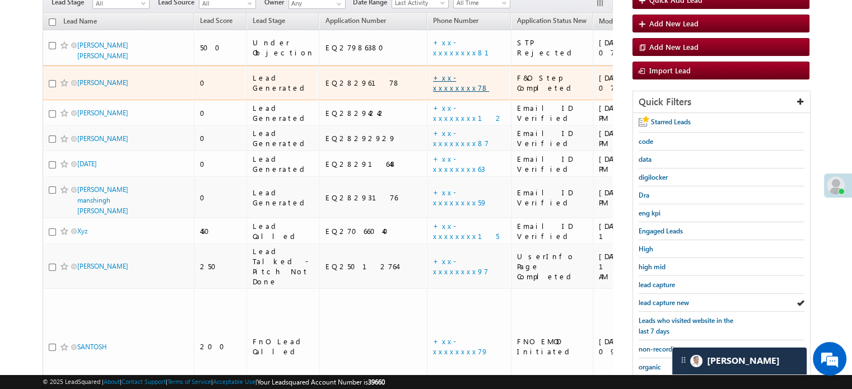
click at [433, 73] on link "+xx-xxxxxxxx78" at bounding box center [461, 83] width 56 height 20
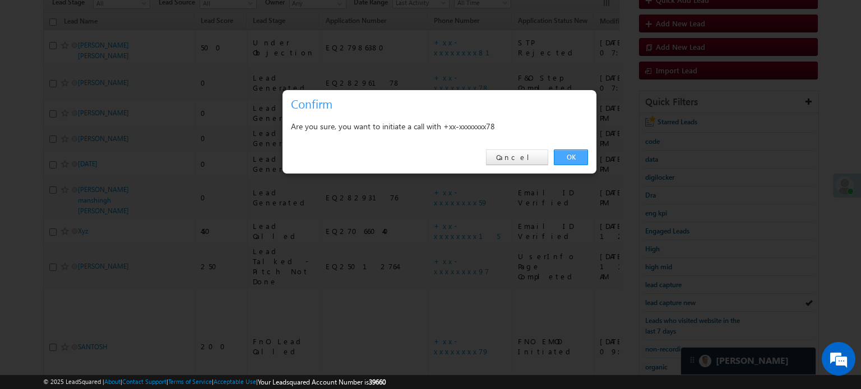
click at [575, 156] on link "OK" at bounding box center [571, 158] width 34 height 16
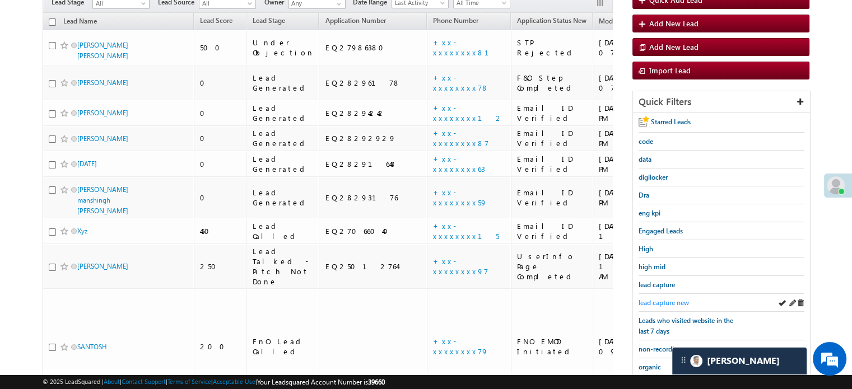
click at [661, 299] on span "lead capture new" at bounding box center [664, 303] width 50 height 8
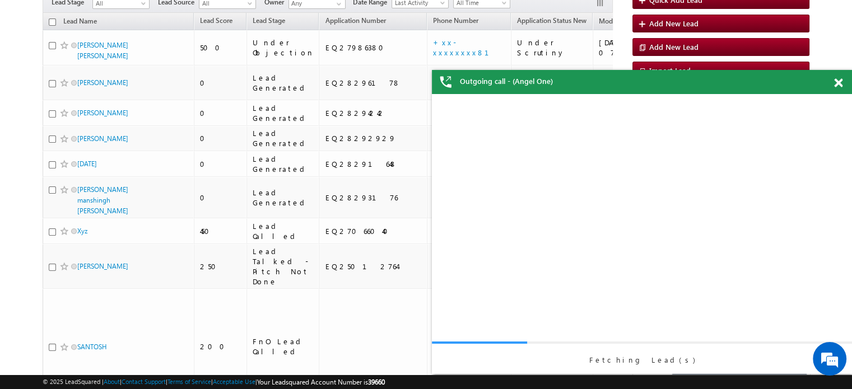
scroll to position [0, 0]
click at [661, 296] on div "Fetching Lead(s)" at bounding box center [642, 234] width 420 height 280
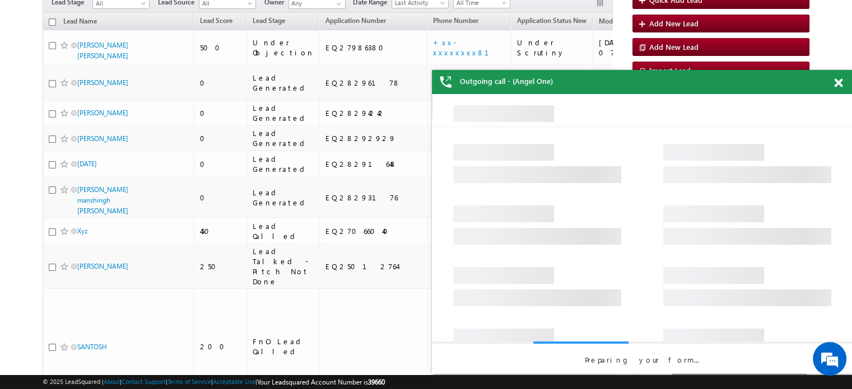
click at [836, 77] on div "Outgoing call - (Angel One)" at bounding box center [642, 82] width 420 height 24
click at [838, 83] on span at bounding box center [838, 83] width 8 height 10
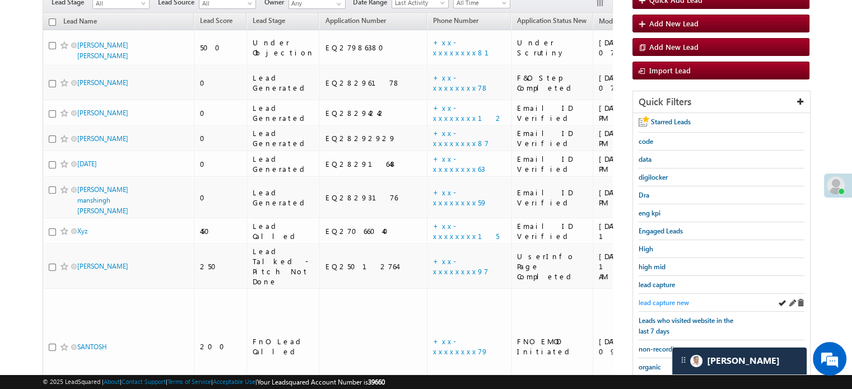
click at [663, 302] on span "lead capture new" at bounding box center [664, 303] width 50 height 8
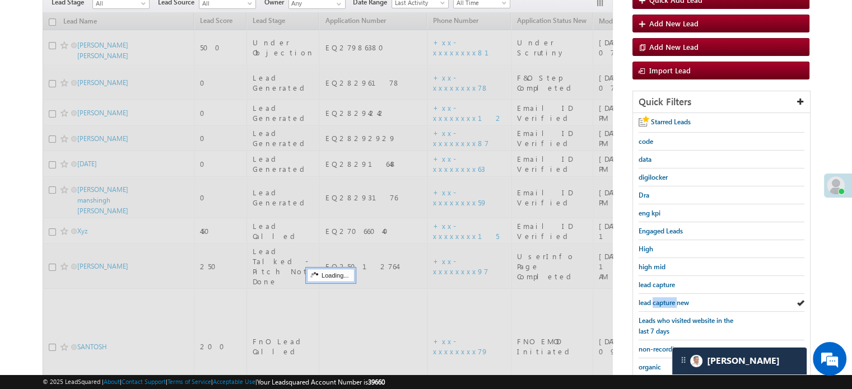
click at [663, 302] on span "lead capture new" at bounding box center [664, 303] width 50 height 8
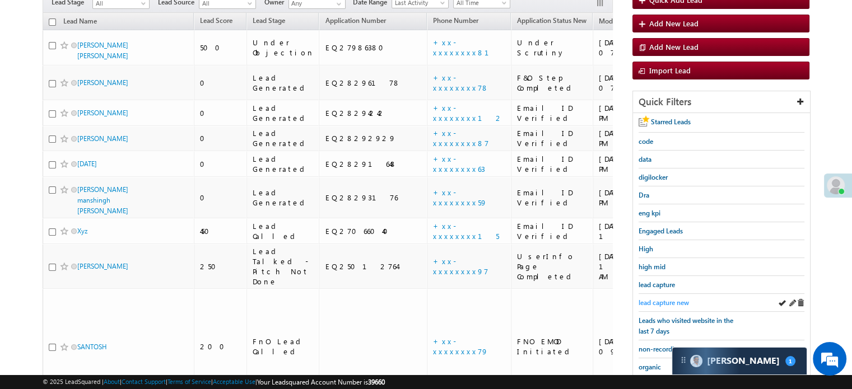
click at [663, 300] on span "lead capture new" at bounding box center [664, 303] width 50 height 8
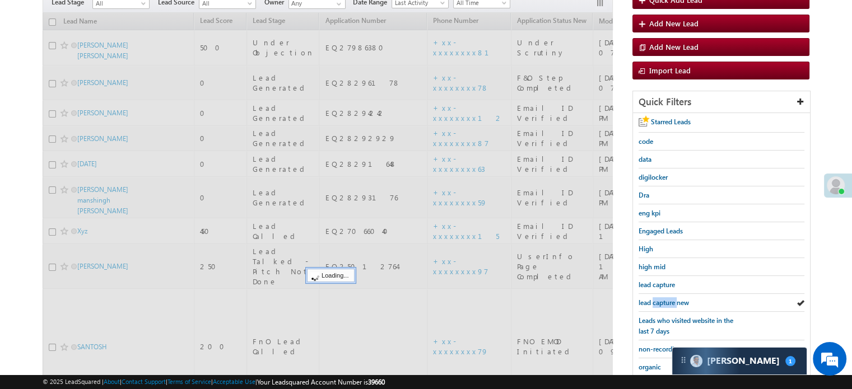
click at [663, 300] on span "lead capture new" at bounding box center [664, 303] width 50 height 8
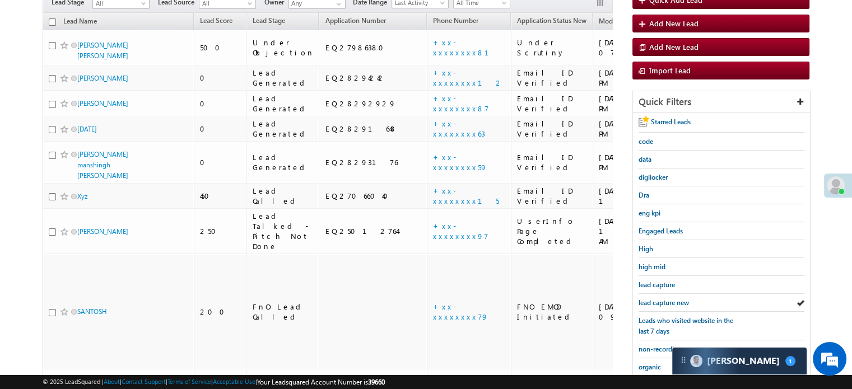
click at [663, 300] on span "lead capture new" at bounding box center [664, 303] width 50 height 8
click at [644, 299] on span "lead capture new" at bounding box center [664, 303] width 50 height 8
click at [660, 299] on span "lead capture new" at bounding box center [664, 303] width 50 height 8
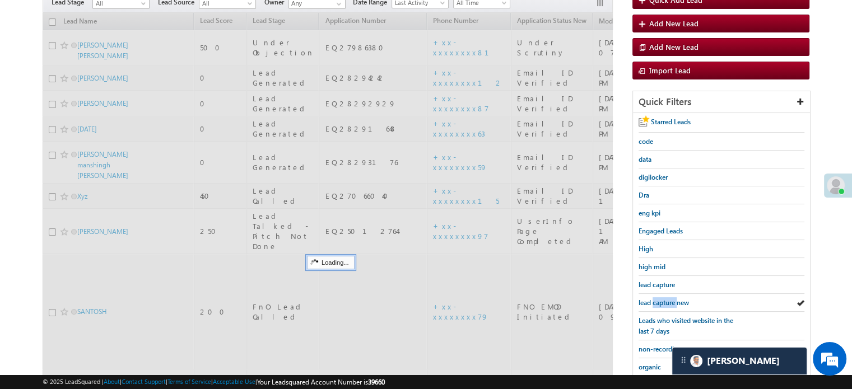
click at [660, 299] on span "lead capture new" at bounding box center [664, 303] width 50 height 8
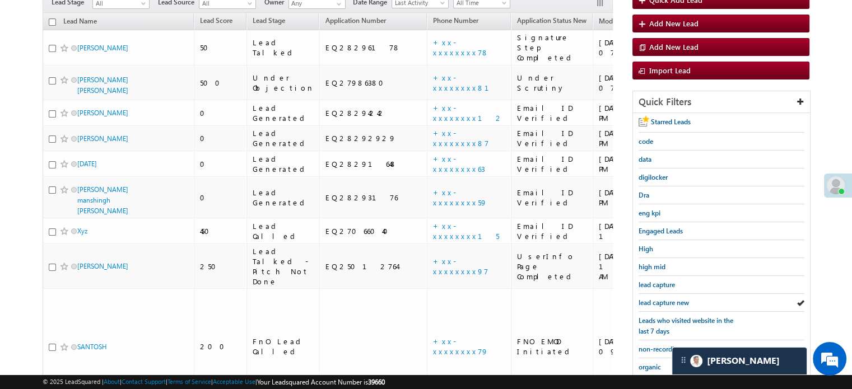
click at [660, 299] on span "lead capture new" at bounding box center [664, 303] width 50 height 8
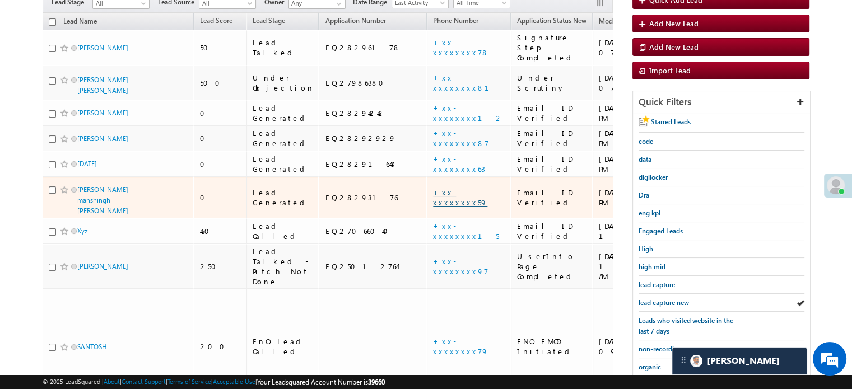
click at [433, 188] on link "+xx-xxxxxxxx59" at bounding box center [460, 198] width 54 height 20
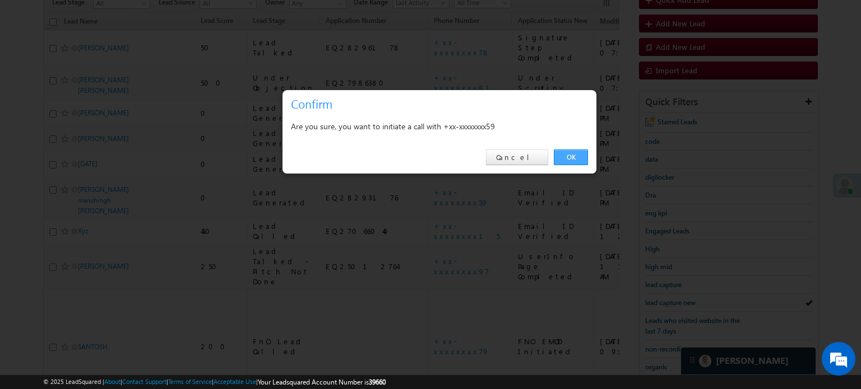
click at [573, 155] on link "OK" at bounding box center [571, 158] width 34 height 16
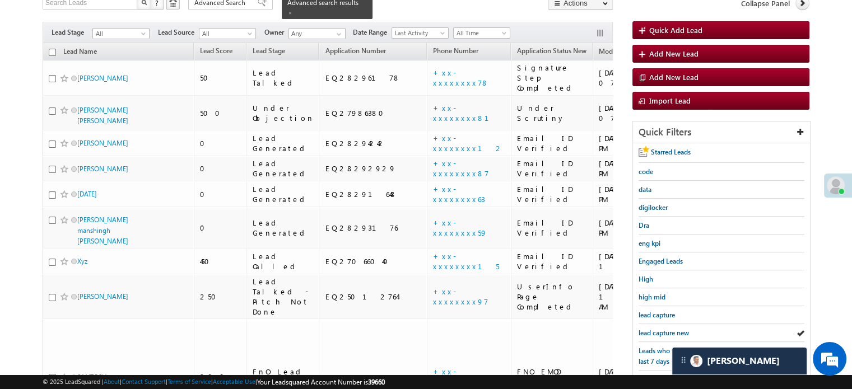
scroll to position [142, 0]
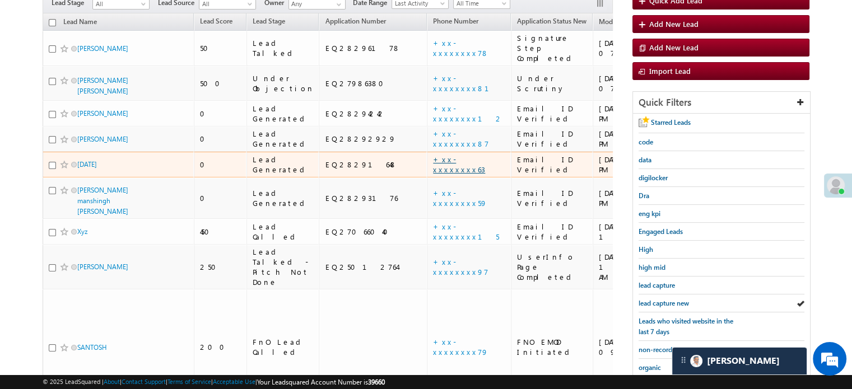
click at [433, 155] on link "+xx-xxxxxxxx63" at bounding box center [459, 165] width 52 height 20
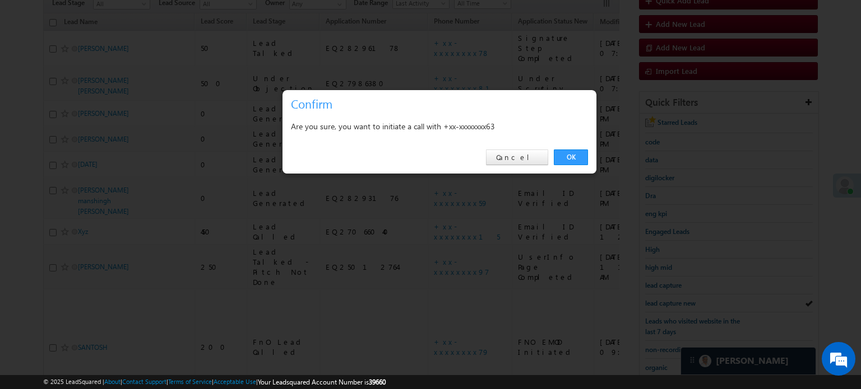
click at [564, 158] on link "OK" at bounding box center [571, 158] width 34 height 16
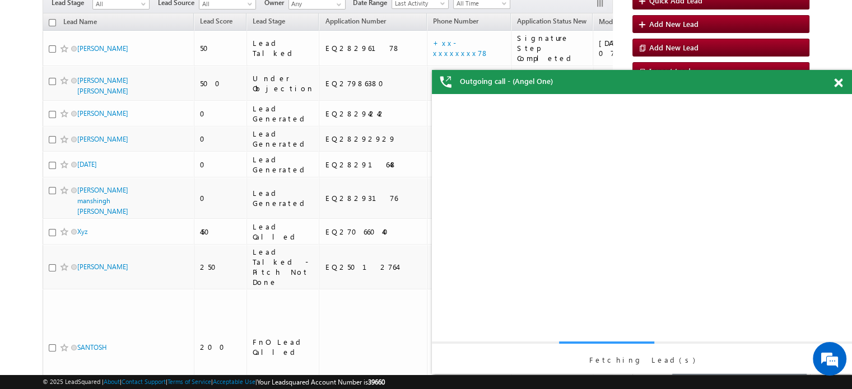
scroll to position [0, 0]
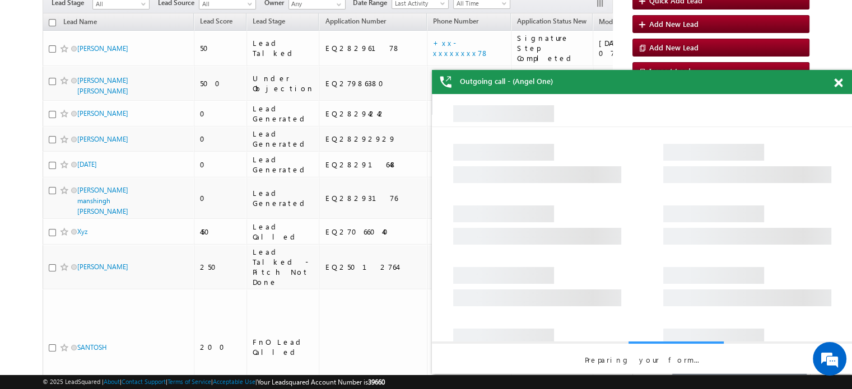
drag, startPoint x: 840, startPoint y: 83, endPoint x: 211, endPoint y: 80, distance: 628.7
click at [840, 83] on span at bounding box center [838, 83] width 8 height 10
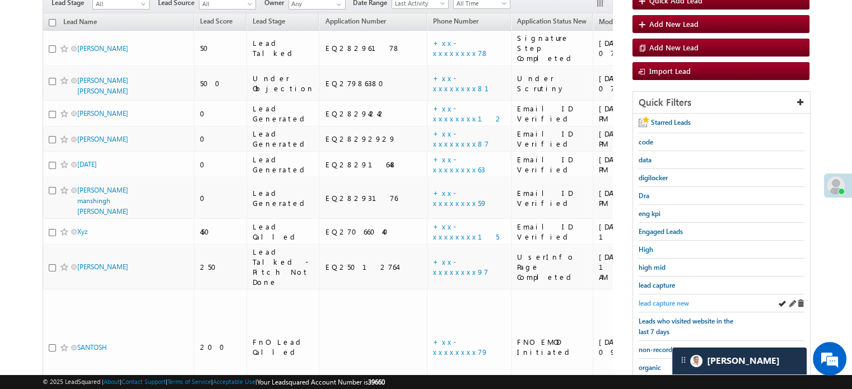
click at [665, 301] on span "lead capture new" at bounding box center [664, 303] width 50 height 8
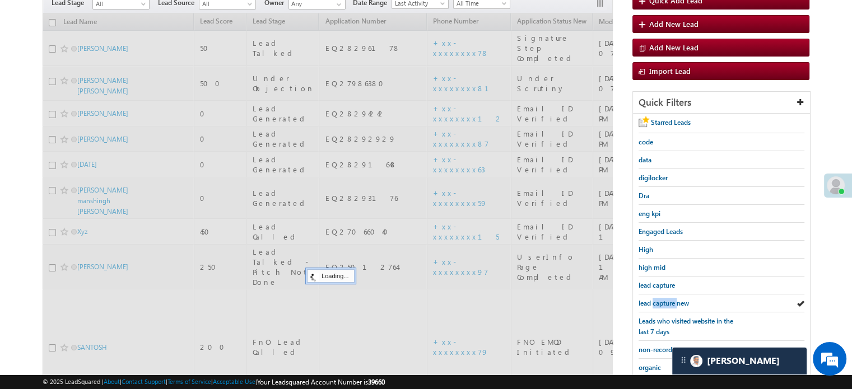
click at [665, 301] on span "lead capture new" at bounding box center [664, 303] width 50 height 8
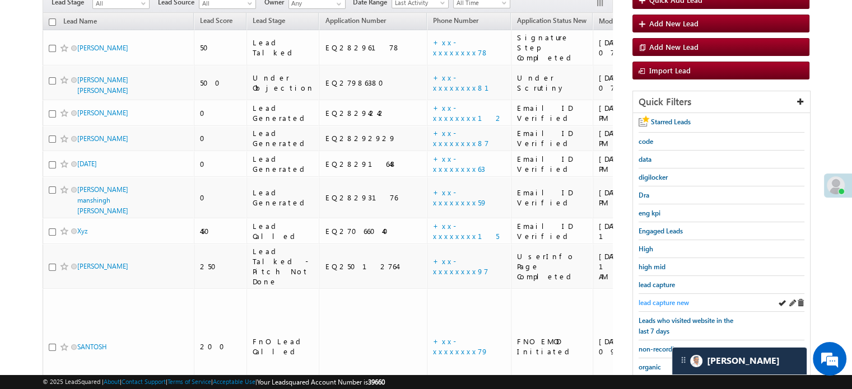
click at [666, 301] on span "lead capture new" at bounding box center [664, 303] width 50 height 8
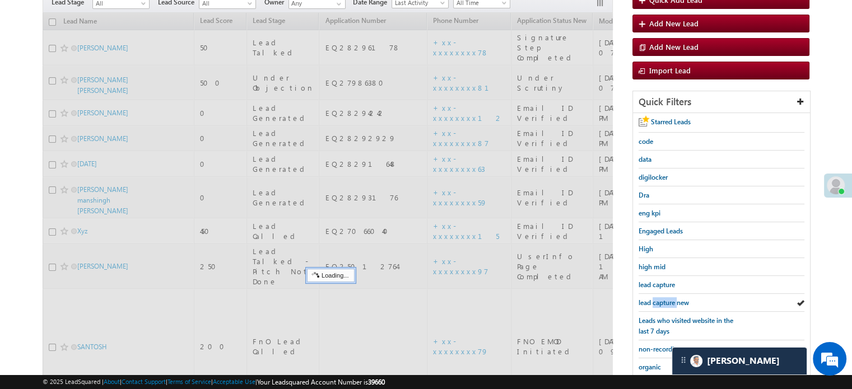
click at [666, 301] on span "lead capture new" at bounding box center [664, 303] width 50 height 8
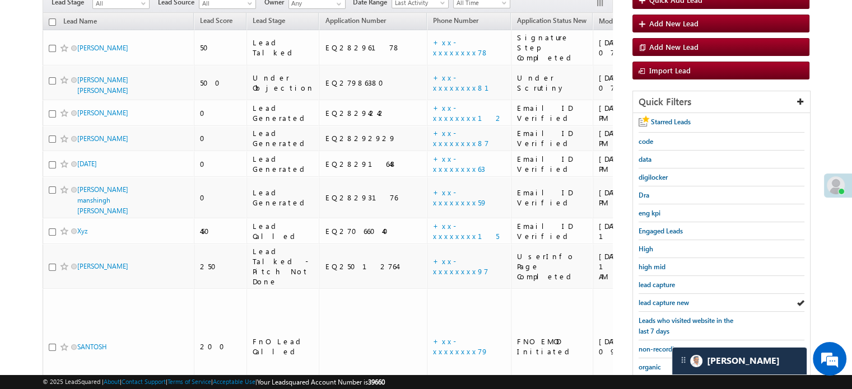
click at [666, 301] on span "lead capture new" at bounding box center [664, 303] width 50 height 8
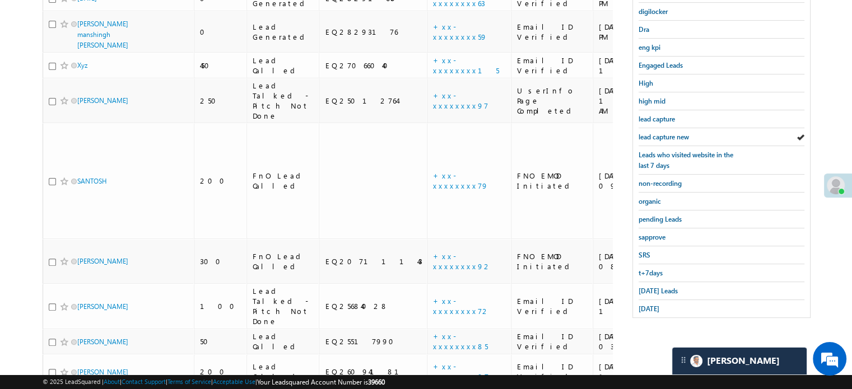
scroll to position [291, 0]
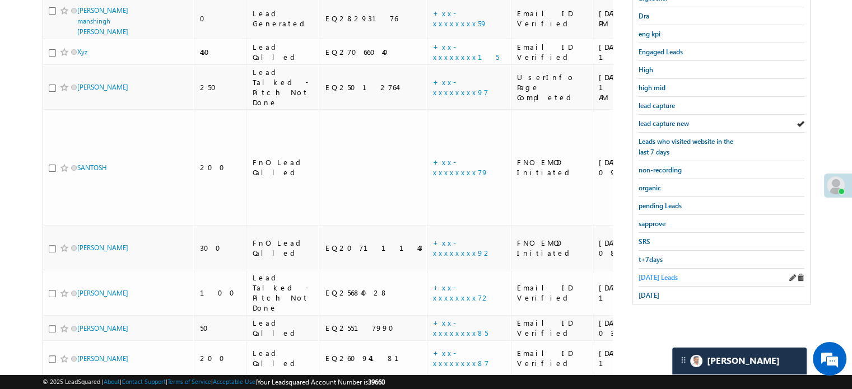
click at [660, 276] on span "Today's Leads" at bounding box center [658, 277] width 39 height 8
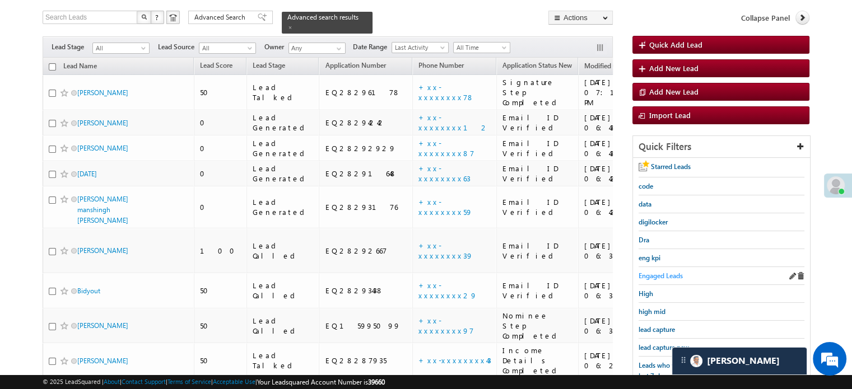
scroll to position [67, 0]
click at [656, 344] on span "lead capture new" at bounding box center [664, 347] width 50 height 8
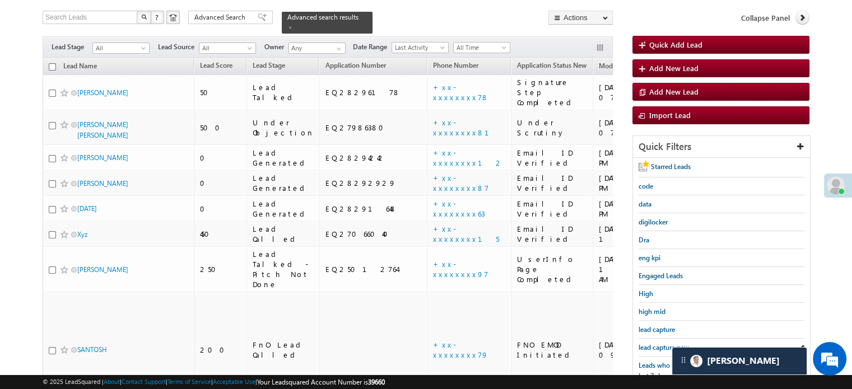
click at [656, 344] on span "lead capture new" at bounding box center [664, 347] width 50 height 8
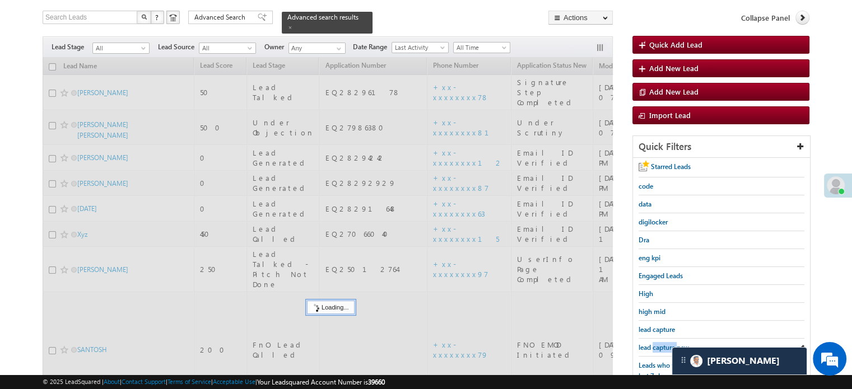
click at [656, 344] on span "lead capture new" at bounding box center [664, 347] width 50 height 8
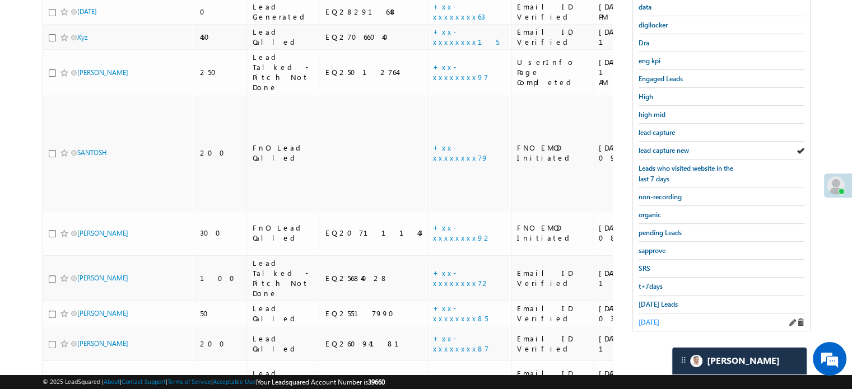
scroll to position [266, 0]
click at [664, 299] on span "Today's Leads" at bounding box center [658, 303] width 39 height 8
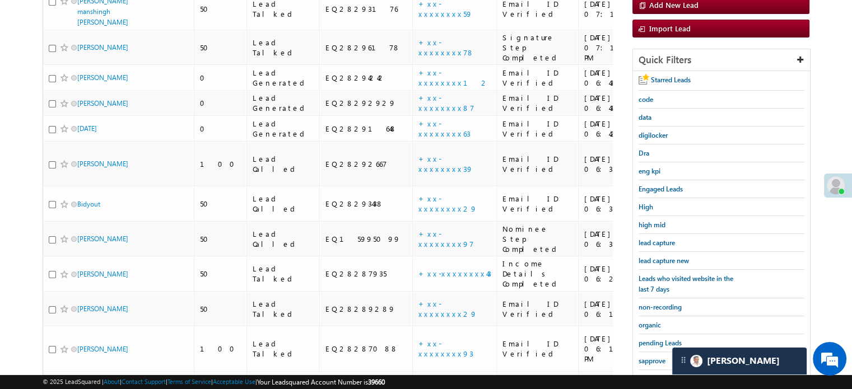
scroll to position [98, 0]
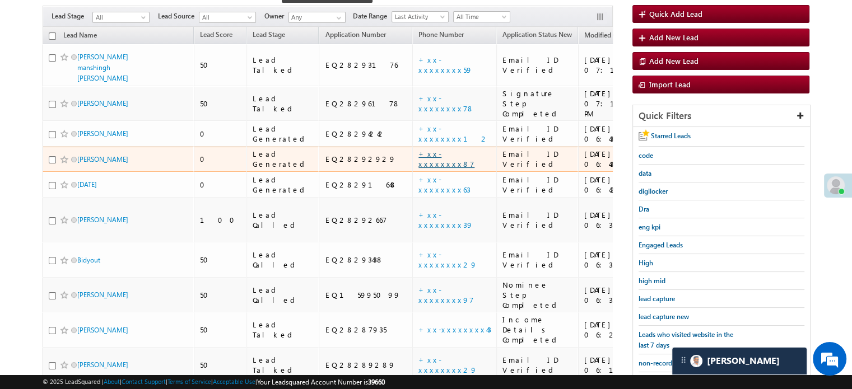
click at [419, 149] on link "+xx-xxxxxxxx87" at bounding box center [447, 159] width 56 height 20
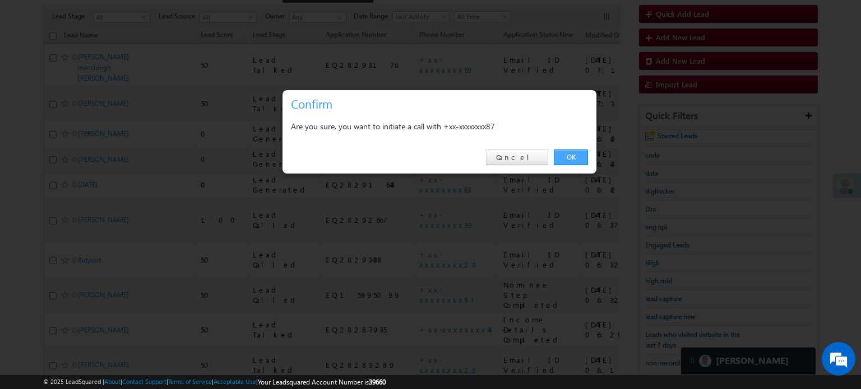
click at [572, 163] on link "OK" at bounding box center [571, 158] width 34 height 16
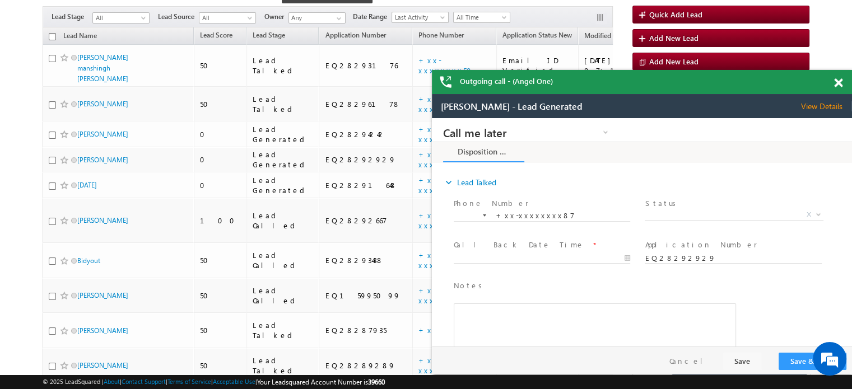
scroll to position [0, 0]
click at [838, 80] on span at bounding box center [838, 83] width 8 height 10
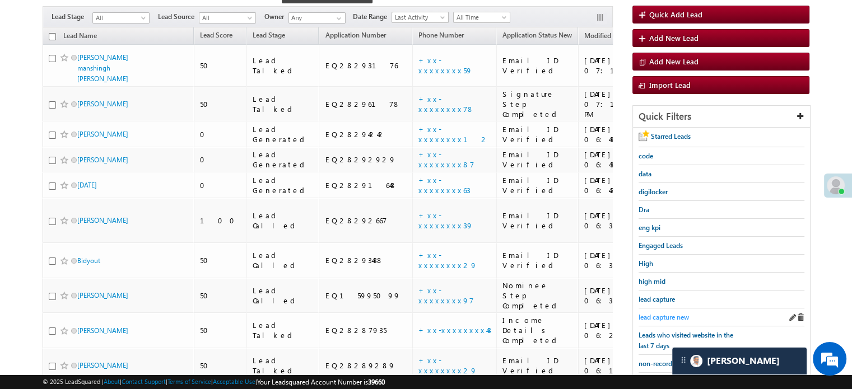
click at [670, 313] on span "lead capture new" at bounding box center [664, 317] width 50 height 8
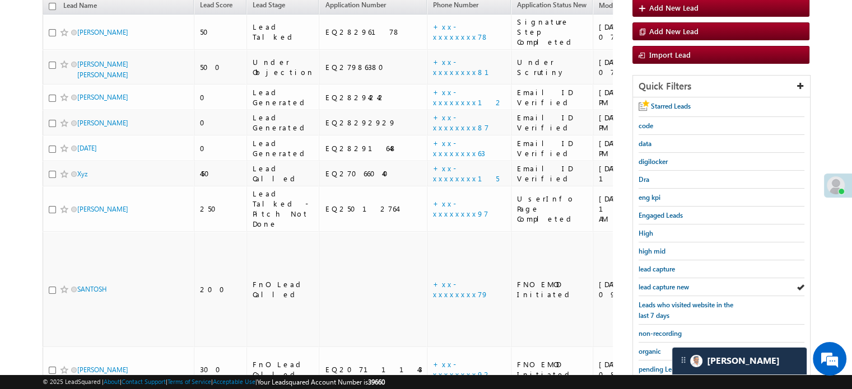
scroll to position [98, 0]
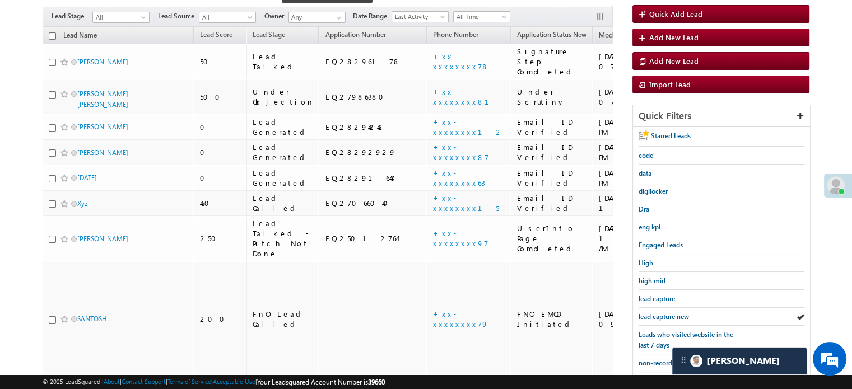
click at [670, 313] on span "lead capture new" at bounding box center [664, 317] width 50 height 8
click at [647, 313] on span "lead capture new" at bounding box center [664, 317] width 50 height 8
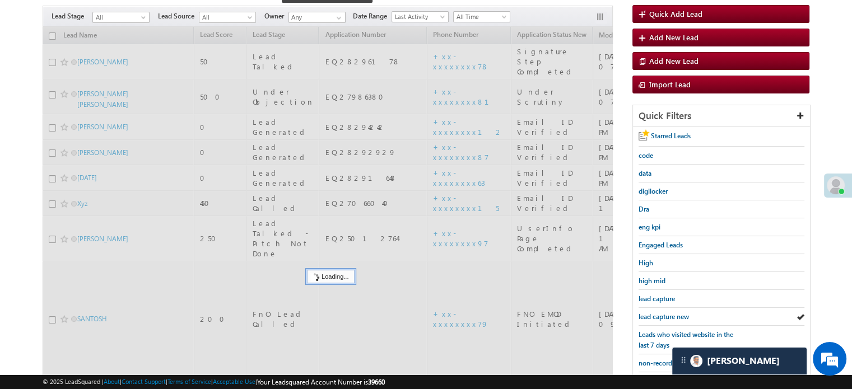
click at [647, 313] on span "lead capture new" at bounding box center [664, 317] width 50 height 8
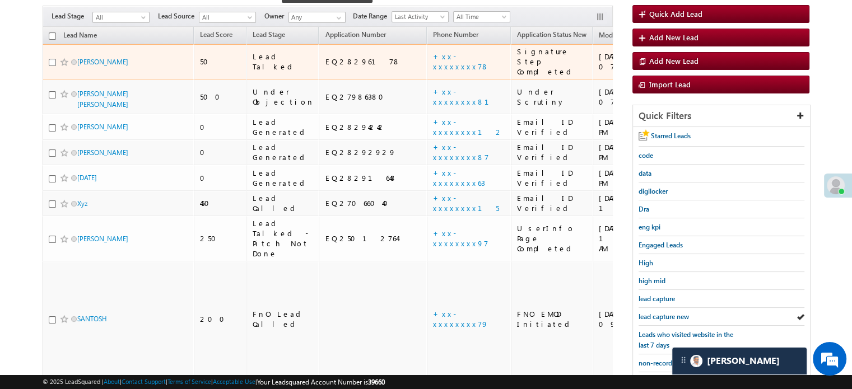
click at [427, 61] on td "+xx-xxxxxxxx78" at bounding box center [469, 61] width 84 height 35
click at [433, 52] on link "+xx-xxxxxxxx78" at bounding box center [461, 62] width 56 height 20
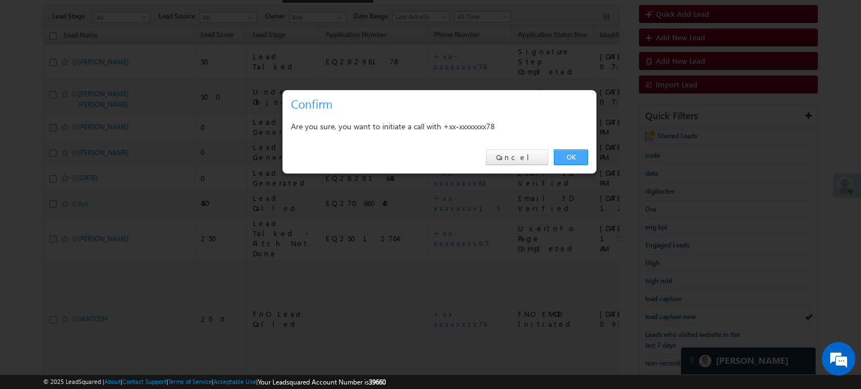
click at [576, 154] on link "OK" at bounding box center [571, 158] width 34 height 16
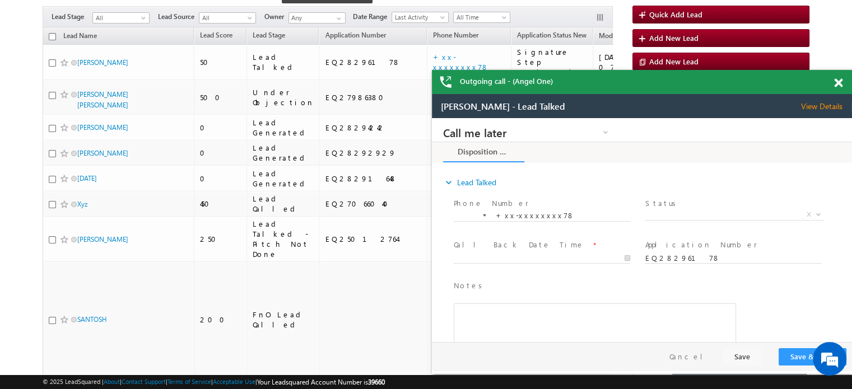
scroll to position [0, 0]
click at [839, 83] on span at bounding box center [838, 83] width 8 height 10
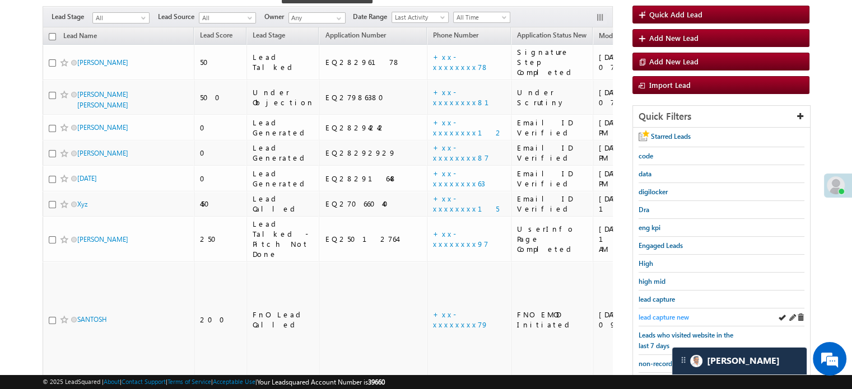
click at [659, 314] on span "lead capture new" at bounding box center [664, 317] width 50 height 8
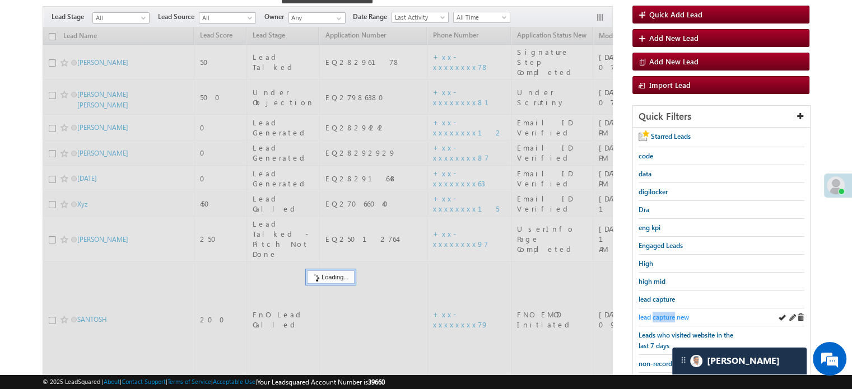
click at [660, 314] on span "lead capture new" at bounding box center [664, 317] width 50 height 8
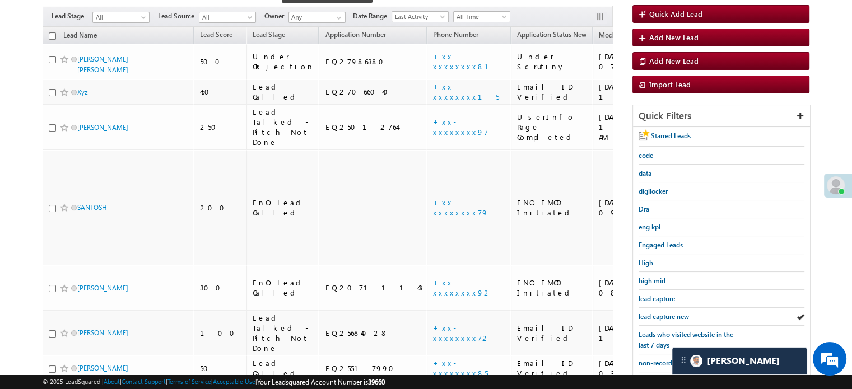
click at [660, 314] on span "lead capture new" at bounding box center [664, 317] width 50 height 8
click at [648, 313] on span "lead capture new" at bounding box center [664, 317] width 50 height 8
click at [660, 317] on span "lead capture new" at bounding box center [664, 317] width 50 height 8
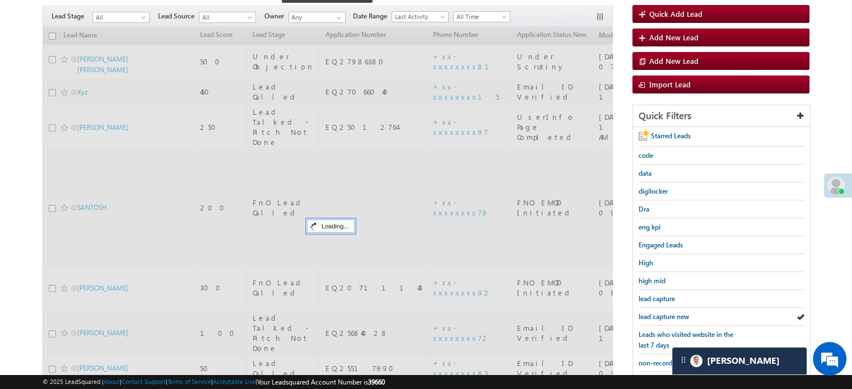
click at [660, 317] on span "lead capture new" at bounding box center [664, 317] width 50 height 8
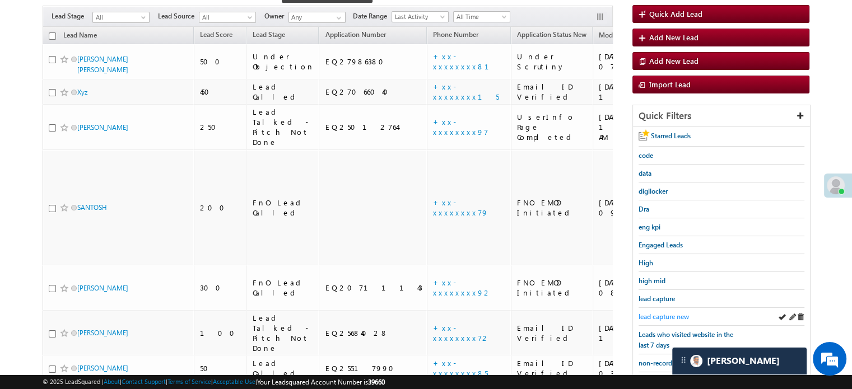
click at [654, 313] on span "lead capture new" at bounding box center [664, 317] width 50 height 8
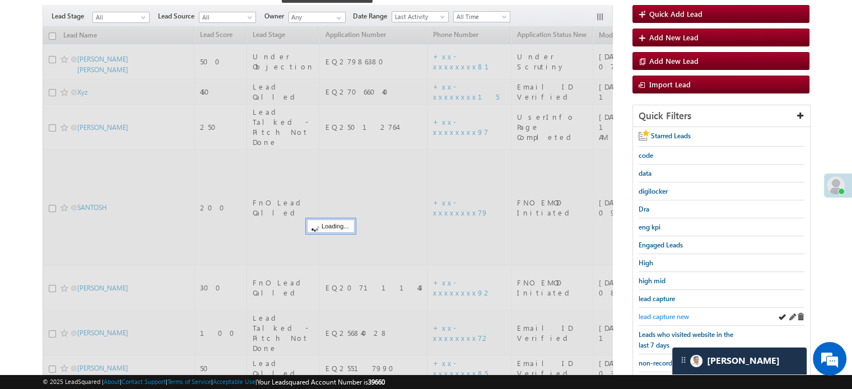
click at [653, 316] on span "lead capture new" at bounding box center [664, 317] width 50 height 8
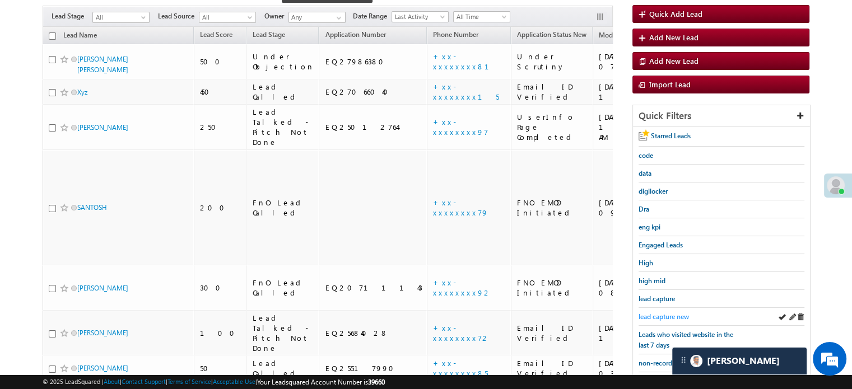
click at [658, 313] on span "lead capture new" at bounding box center [664, 317] width 50 height 8
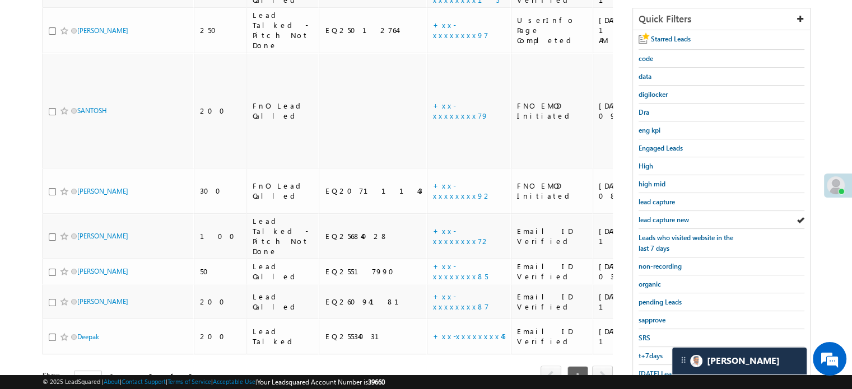
scroll to position [240, 0]
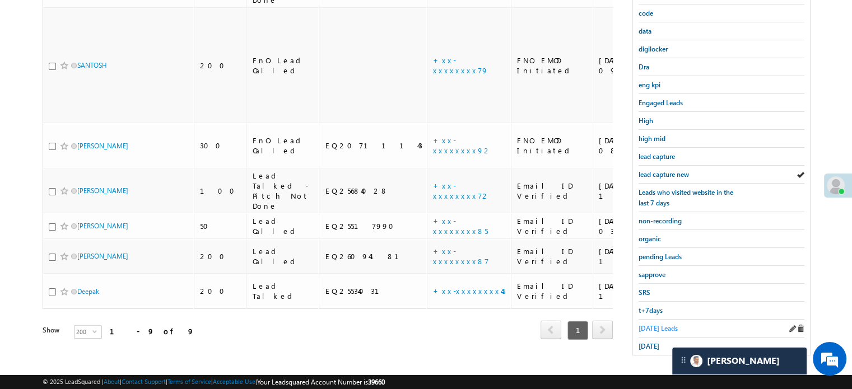
click at [653, 324] on span "Today's Leads" at bounding box center [658, 328] width 39 height 8
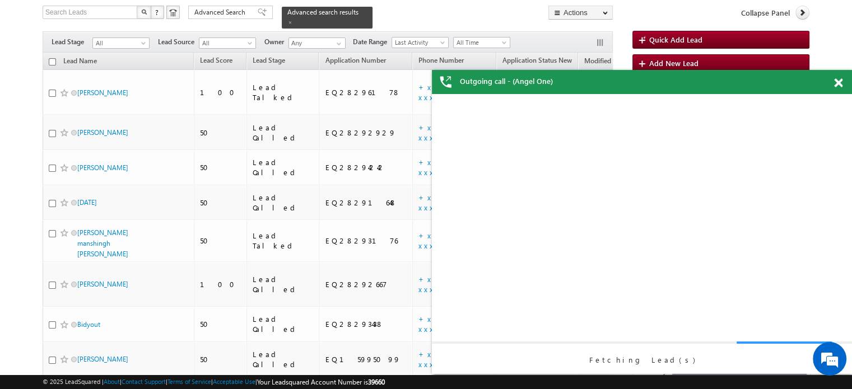
scroll to position [0, 0]
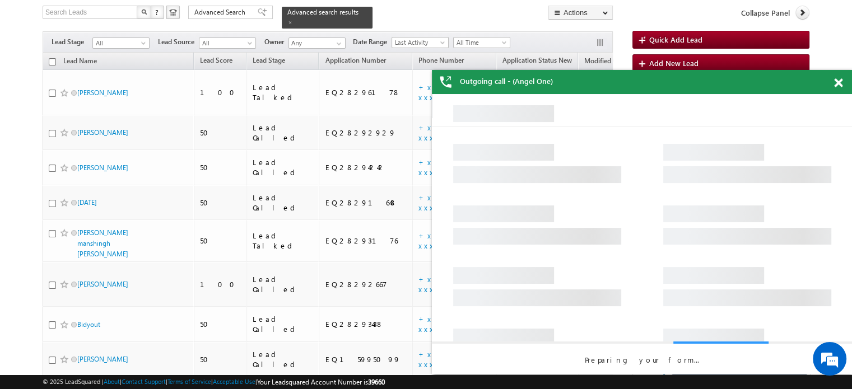
click at [836, 82] on span at bounding box center [838, 83] width 8 height 10
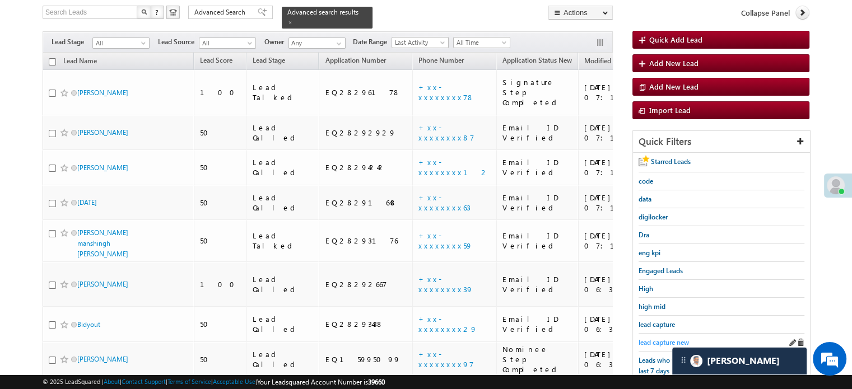
click at [641, 338] on span "lead capture new" at bounding box center [664, 342] width 50 height 8
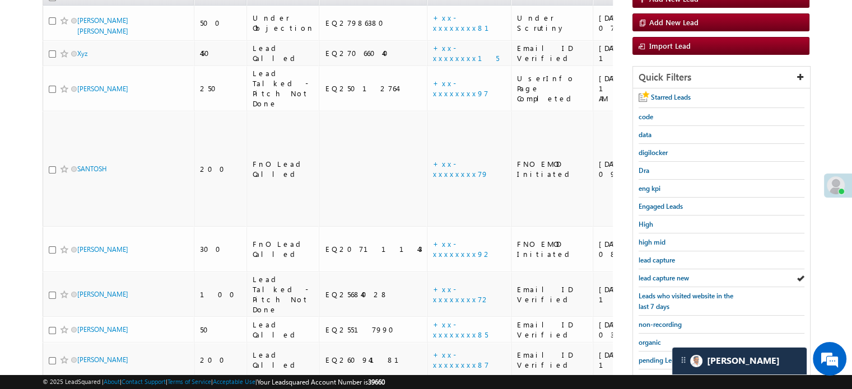
scroll to position [72, 0]
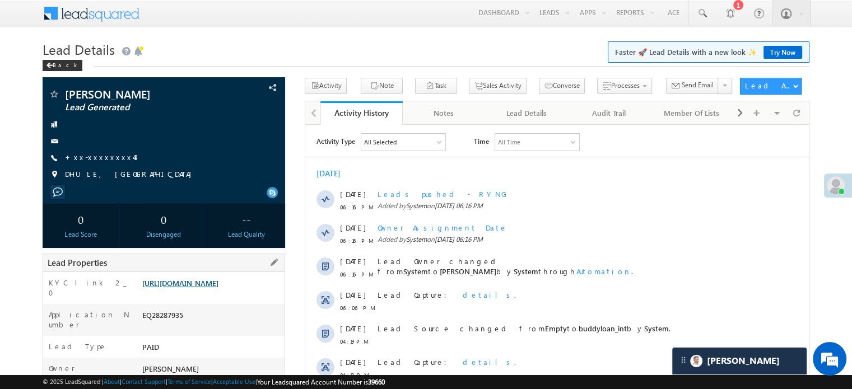
click at [219, 288] on link "https://angelbroking1-pk3em7sa.customui-test.leadsquared.com?leadId=aea7c1bd-b1…" at bounding box center [180, 283] width 76 height 10
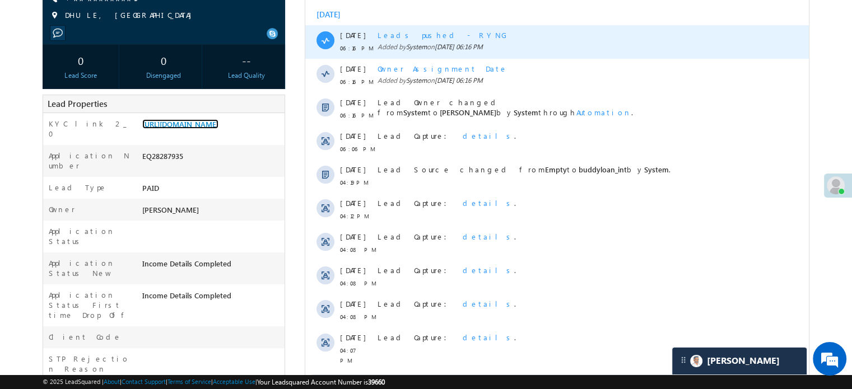
scroll to position [168, 0]
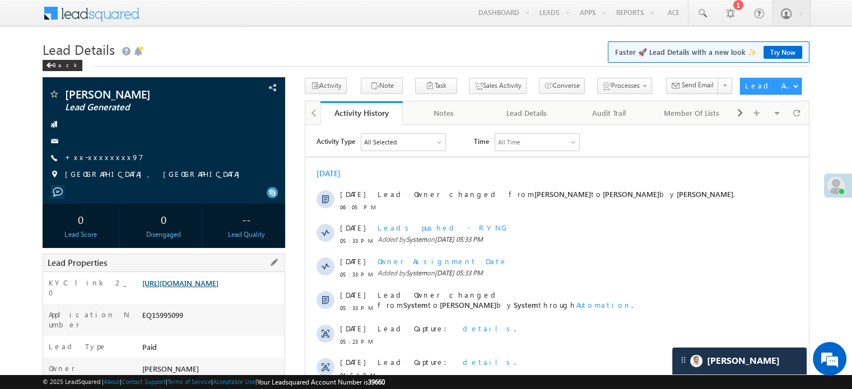
click at [188, 288] on link "https://angelbroking1-pk3em7sa.customui-test.leadsquared.com?leadId=44cd7110-81…" at bounding box center [180, 283] width 76 height 10
click at [199, 288] on link "https://angelbroking1-pk3em7sa.customui-test.leadsquared.com?leadId=44cd7110-81…" at bounding box center [180, 283] width 76 height 10
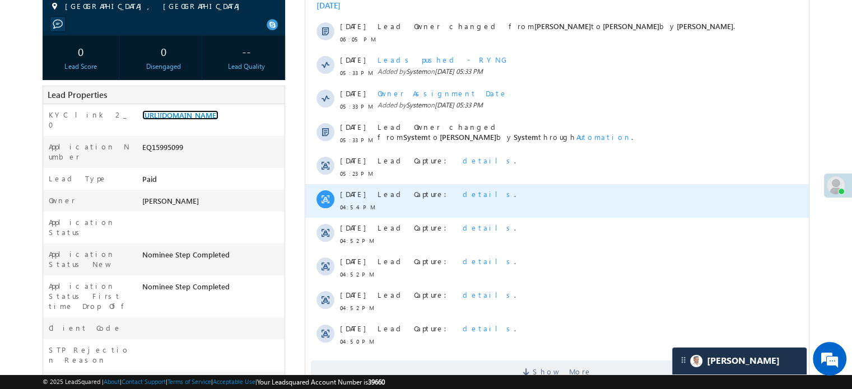
scroll to position [280, 0]
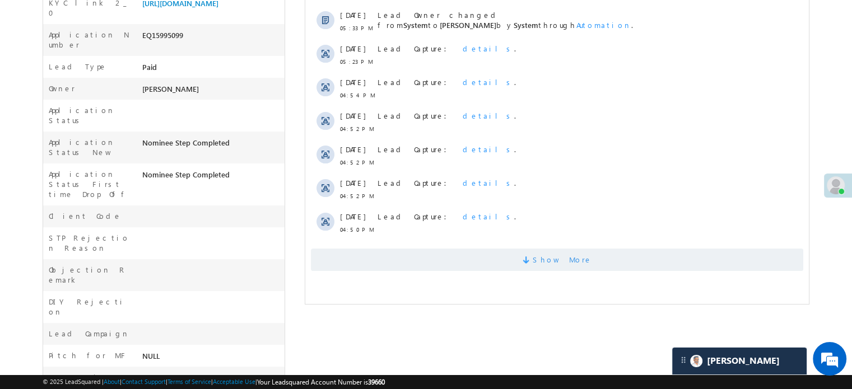
click at [426, 259] on span "Show More" at bounding box center [557, 260] width 493 height 22
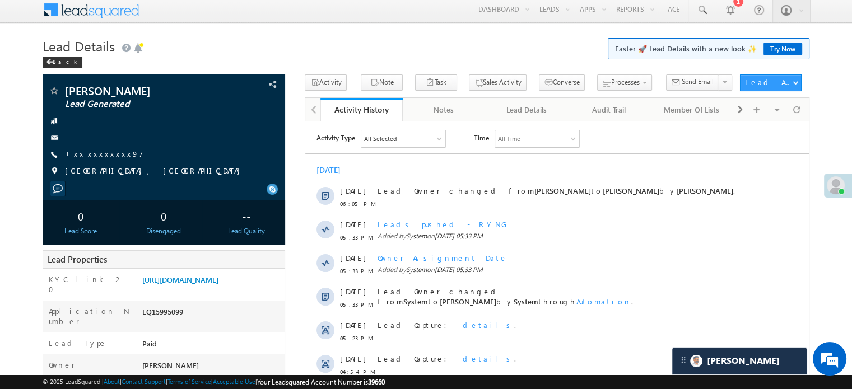
scroll to position [0, 0]
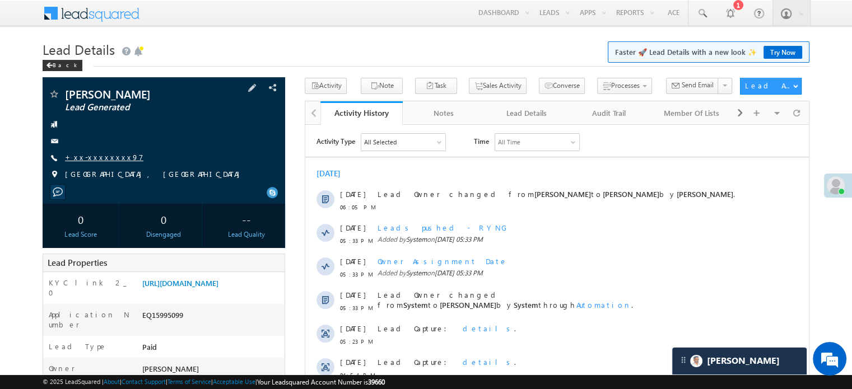
click at [105, 162] on link "+xx-xxxxxxxx97" at bounding box center [104, 157] width 78 height 10
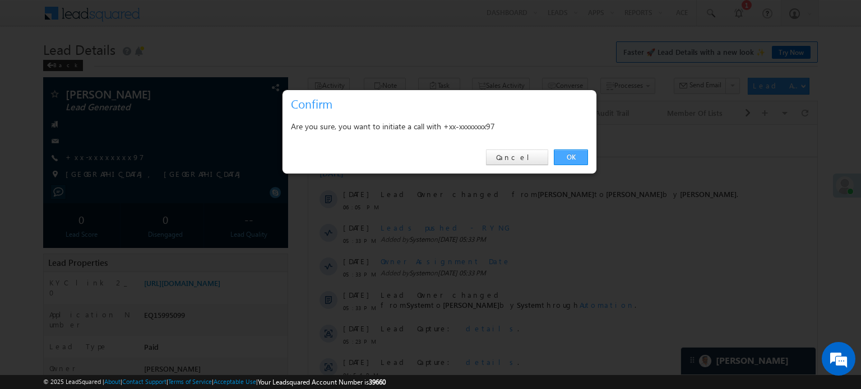
click at [569, 157] on link "OK" at bounding box center [571, 158] width 34 height 16
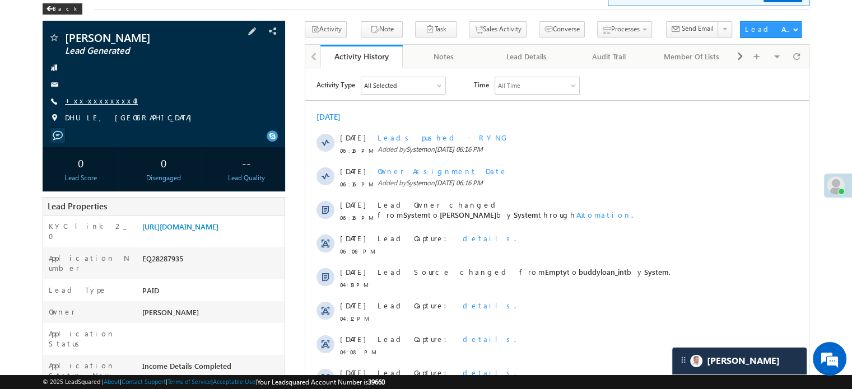
click at [103, 97] on link "+xx-xxxxxxxx43" at bounding box center [101, 101] width 73 height 10
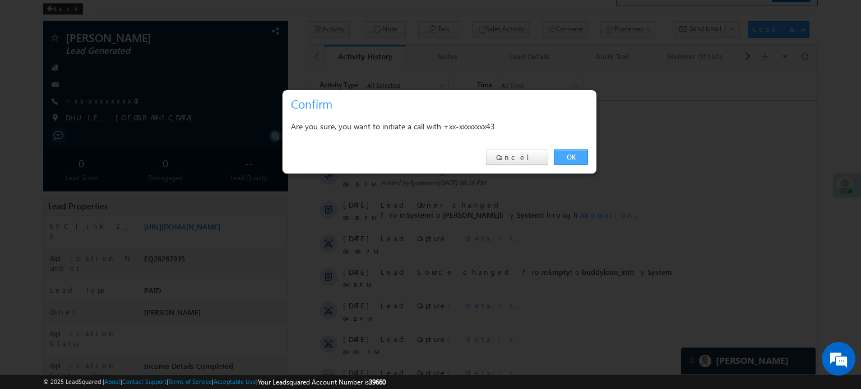
click at [554, 159] on link "OK" at bounding box center [571, 158] width 34 height 16
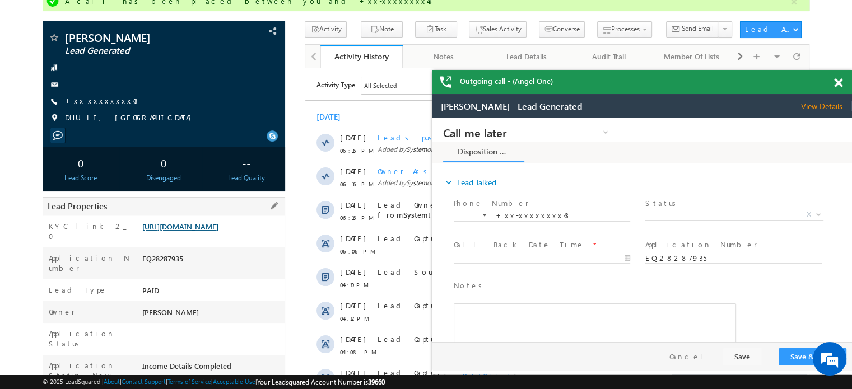
click at [185, 231] on link "[URL][DOMAIN_NAME]" at bounding box center [180, 227] width 76 height 10
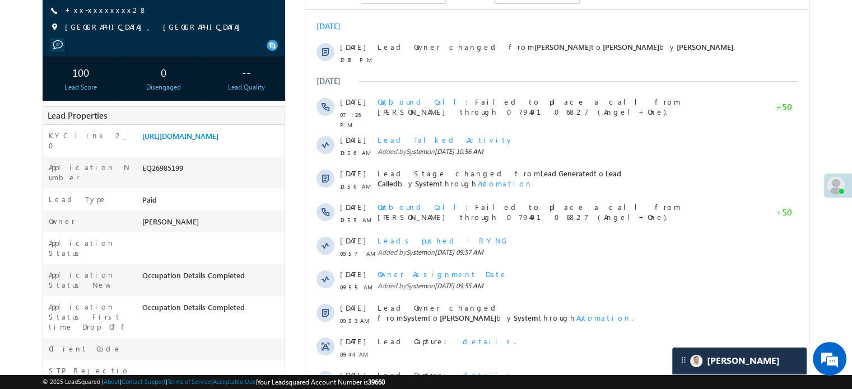
scroll to position [168, 0]
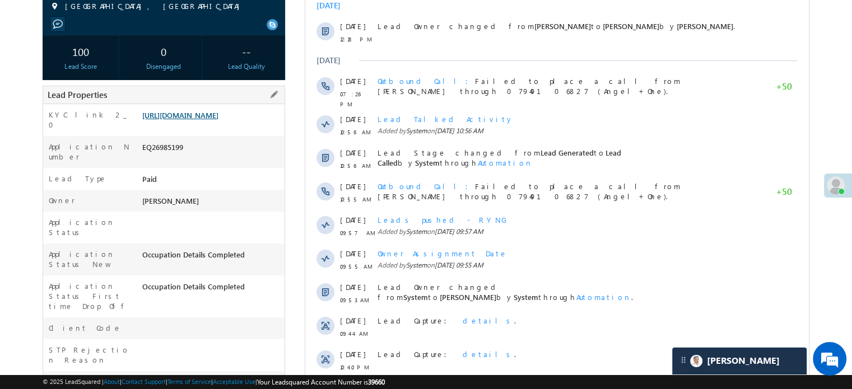
click at [207, 120] on link "[URL][DOMAIN_NAME]" at bounding box center [180, 115] width 76 height 10
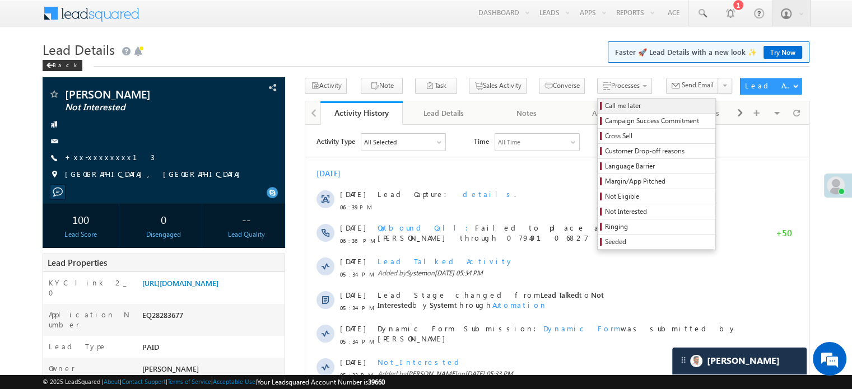
click at [605, 107] on span "Call me later" at bounding box center [658, 106] width 106 height 10
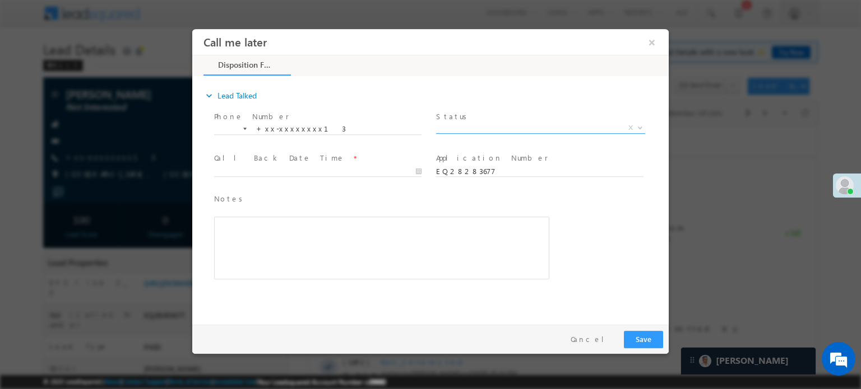
click at [477, 126] on span "X" at bounding box center [540, 127] width 209 height 11
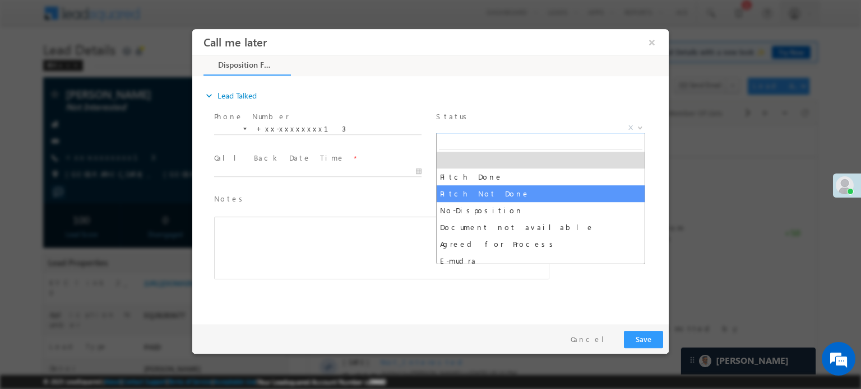
select select "Pitch Not Done"
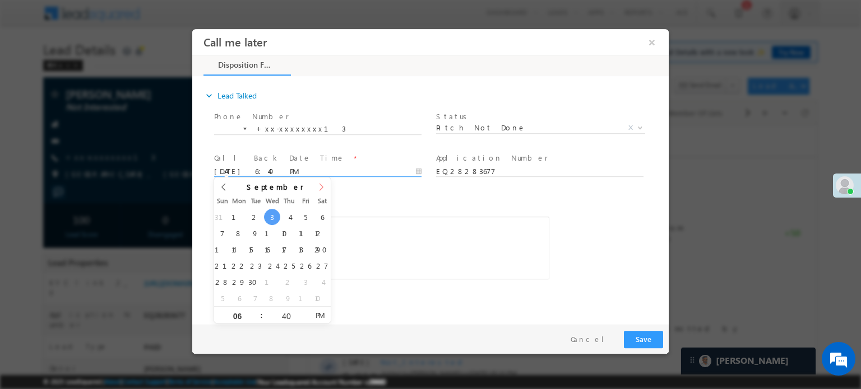
drag, startPoint x: 334, startPoint y: 174, endPoint x: 319, endPoint y: 190, distance: 22.2
click at [334, 173] on input "09/03/25 6:40 PM" at bounding box center [317, 171] width 207 height 11
type input "09/03/25 7:40 PM"
type input "07"
click at [256, 308] on span at bounding box center [257, 311] width 8 height 8
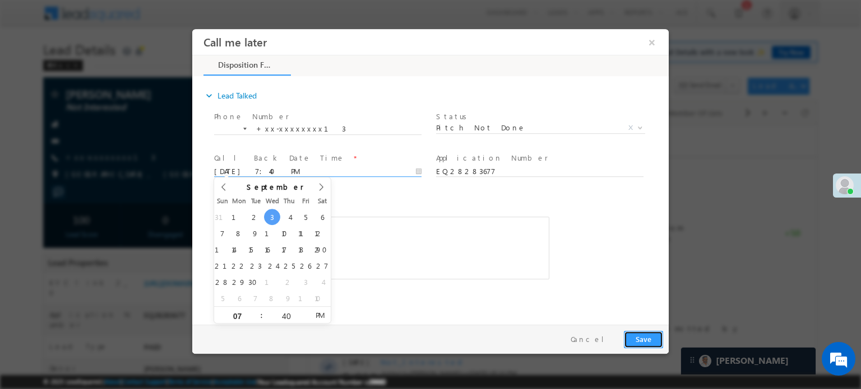
click at [634, 341] on button "Save" at bounding box center [643, 339] width 39 height 17
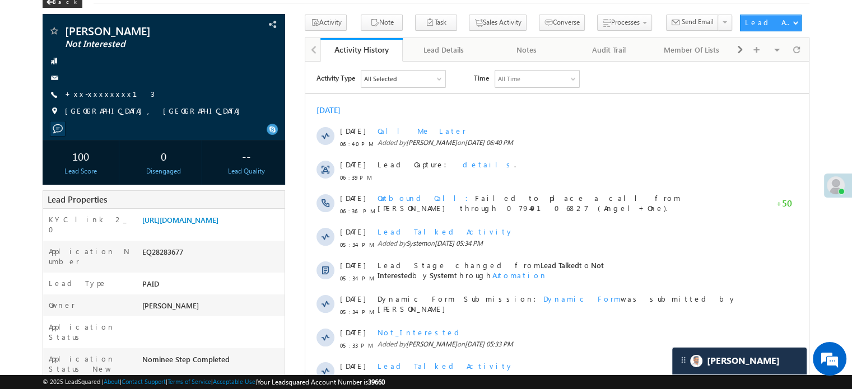
scroll to position [56, 0]
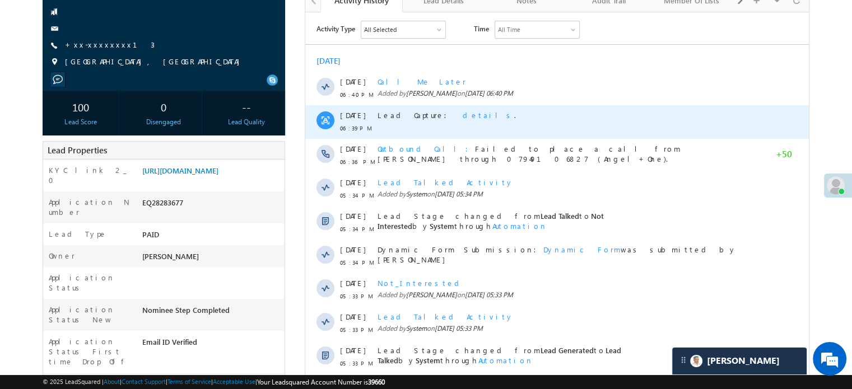
scroll to position [109, 0]
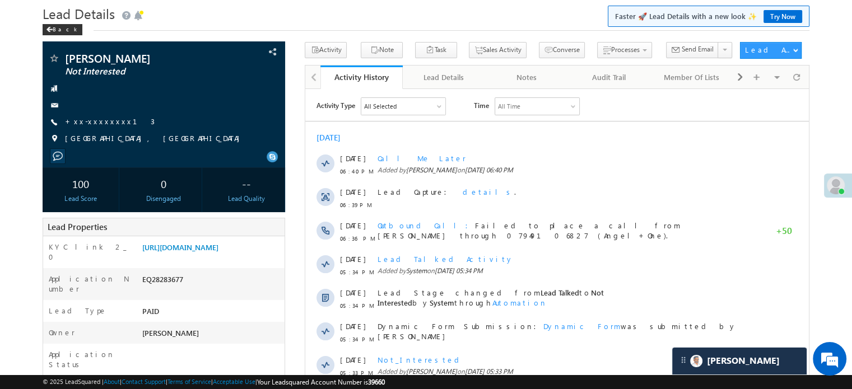
scroll to position [56, 0]
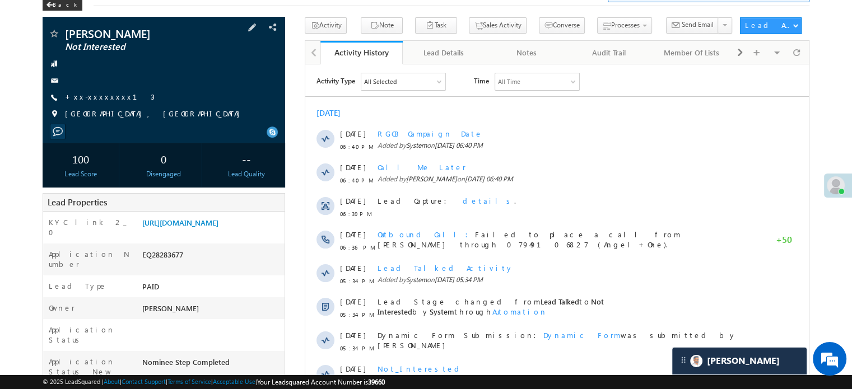
scroll to position [56, 0]
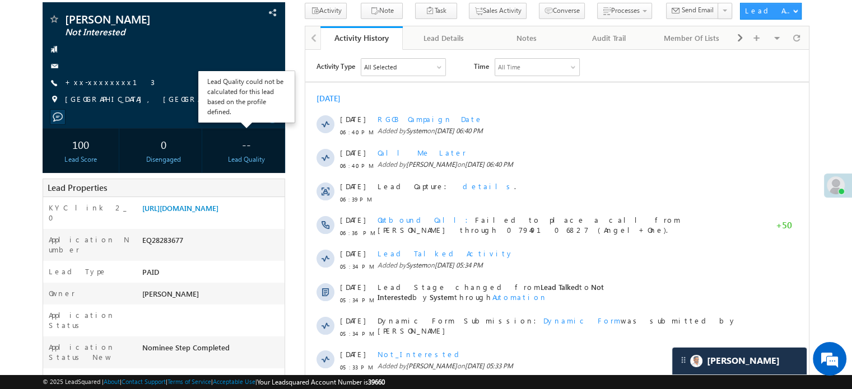
scroll to position [56, 0]
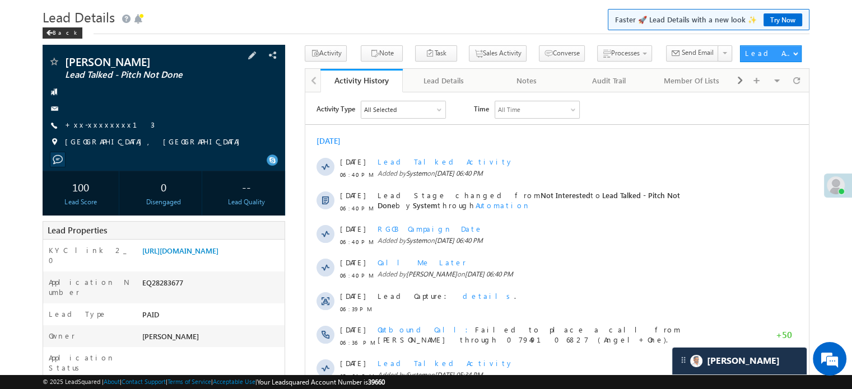
scroll to position [111, 0]
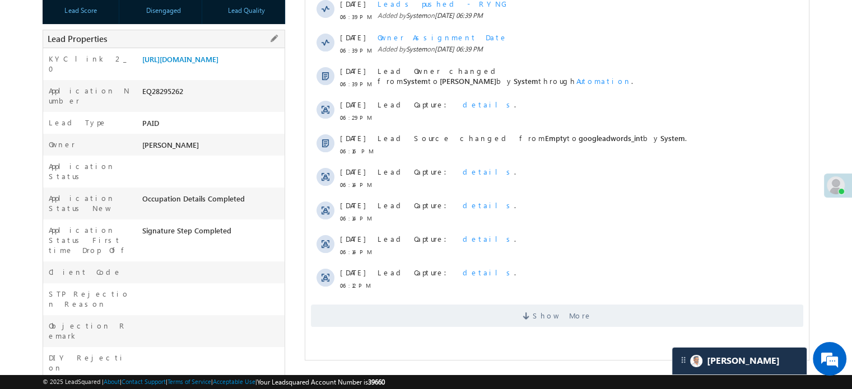
scroll to position [168, 0]
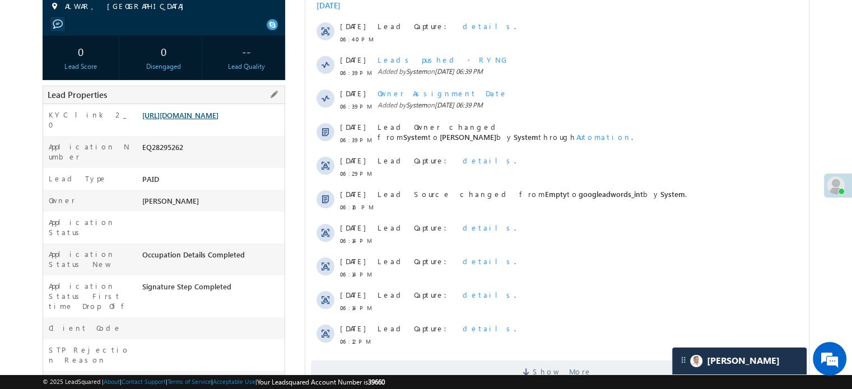
click at [219, 119] on link "[URL][DOMAIN_NAME]" at bounding box center [180, 115] width 76 height 10
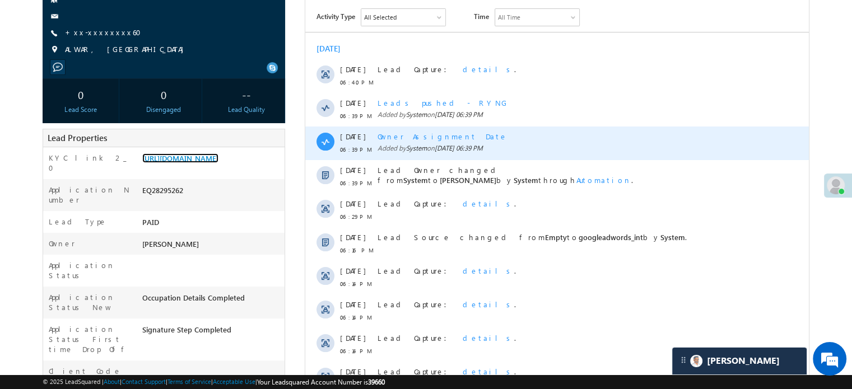
scroll to position [112, 0]
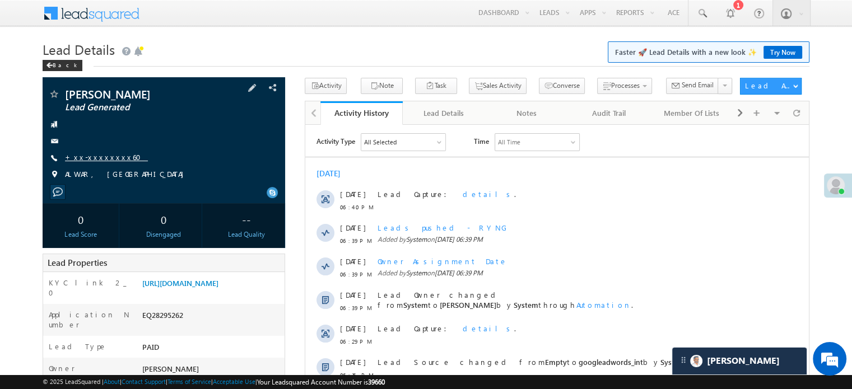
click at [104, 154] on link "+xx-xxxxxxxx60" at bounding box center [106, 157] width 83 height 10
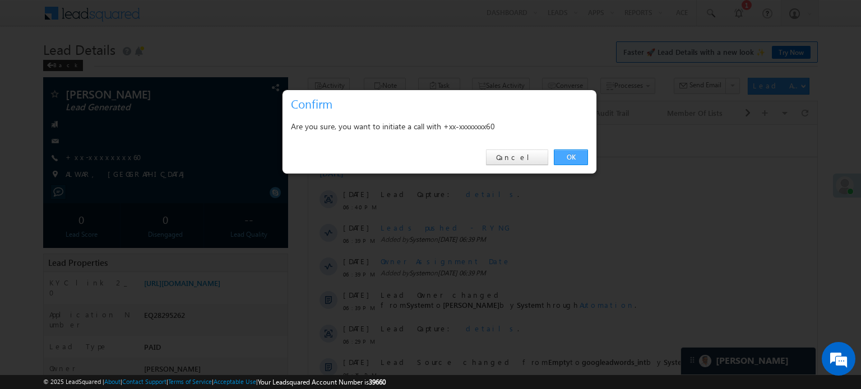
click at [563, 154] on link "OK" at bounding box center [571, 158] width 34 height 16
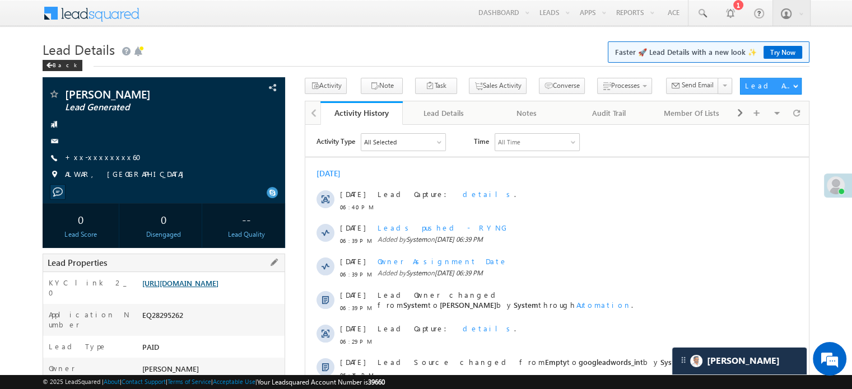
click at [219, 288] on link "https://angelbroking1-pk3em7sa.customui-test.leadsquared.com?leadId=187b2f6f-e3…" at bounding box center [180, 283] width 76 height 10
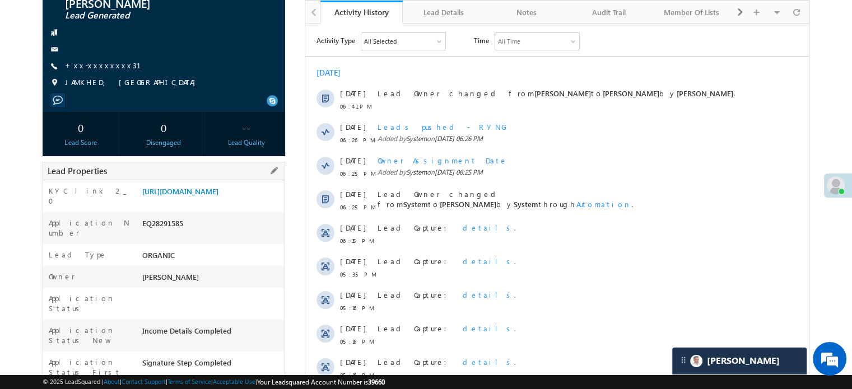
scroll to position [168, 0]
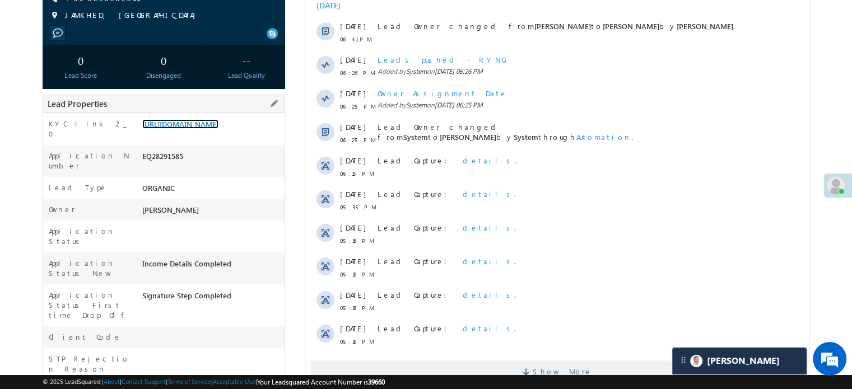
click at [169, 119] on link "[URL][DOMAIN_NAME]" at bounding box center [180, 124] width 76 height 10
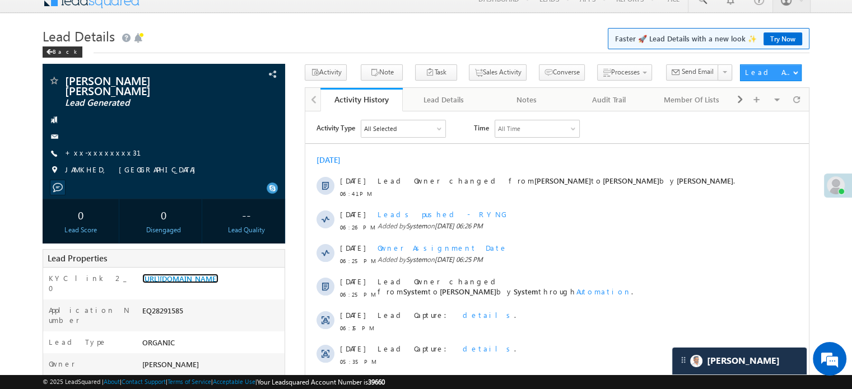
scroll to position [147, 0]
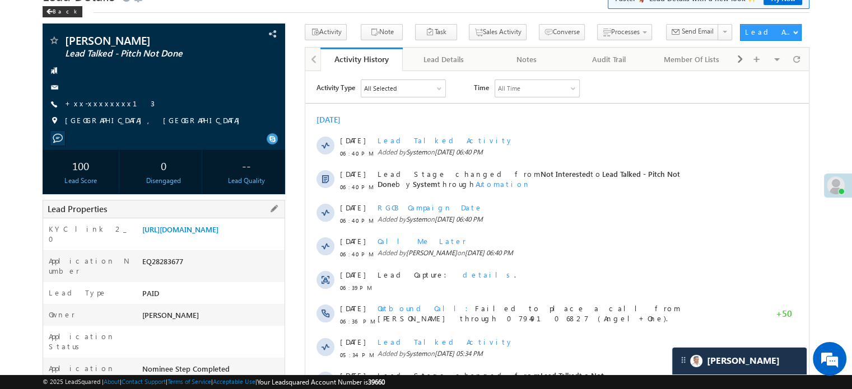
scroll to position [112, 0]
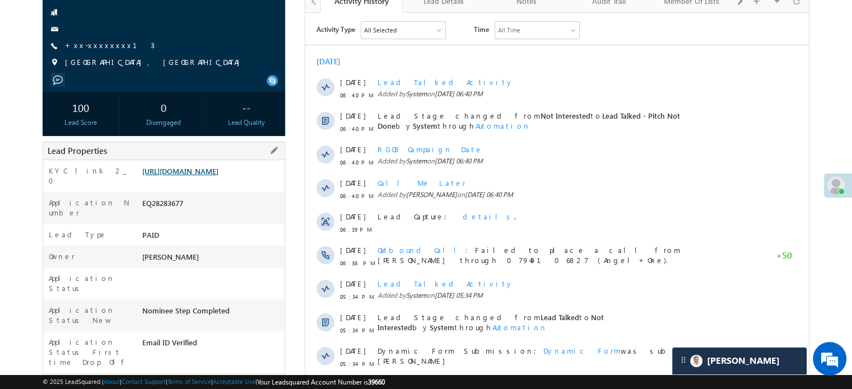
click at [219, 176] on link "[URL][DOMAIN_NAME]" at bounding box center [180, 171] width 76 height 10
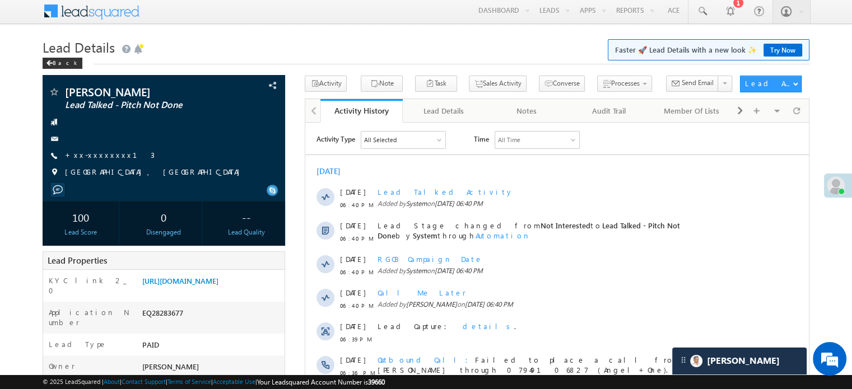
scroll to position [114, 0]
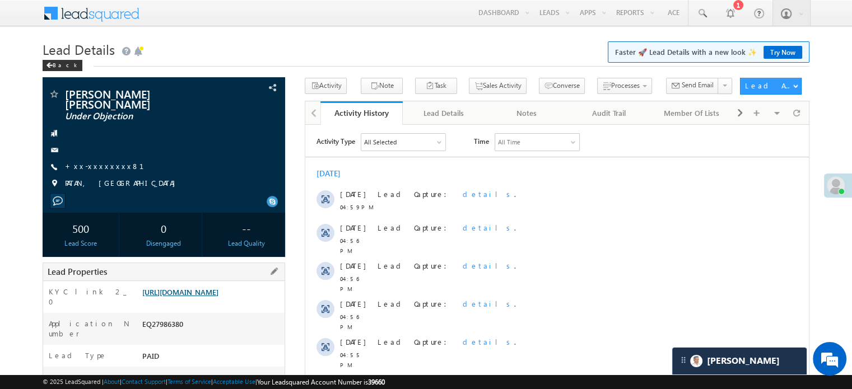
click at [213, 297] on link "[URL][DOMAIN_NAME]" at bounding box center [180, 292] width 76 height 10
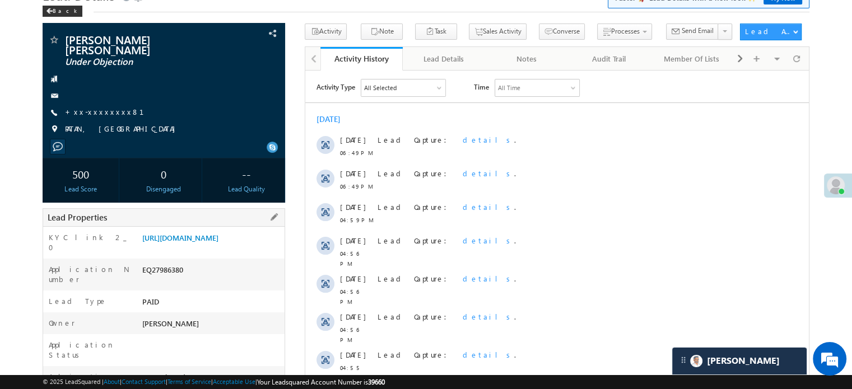
scroll to position [36, 0]
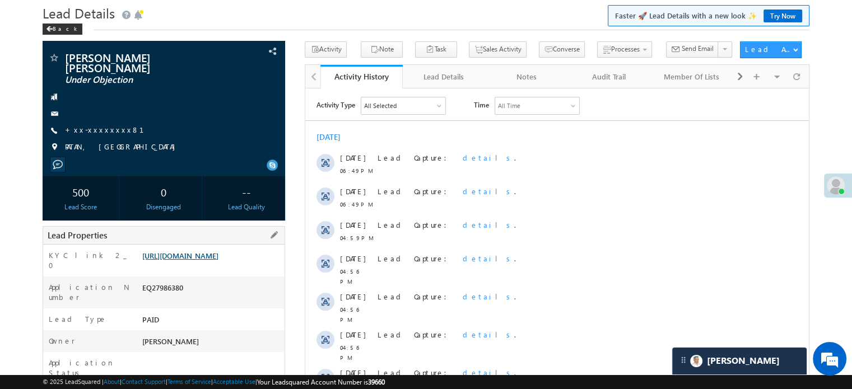
click at [214, 254] on link "https://angelbroking1-pk3em7sa.customui-test.leadsquared.com?leadId=f58e8c38-9f…" at bounding box center [180, 256] width 76 height 10
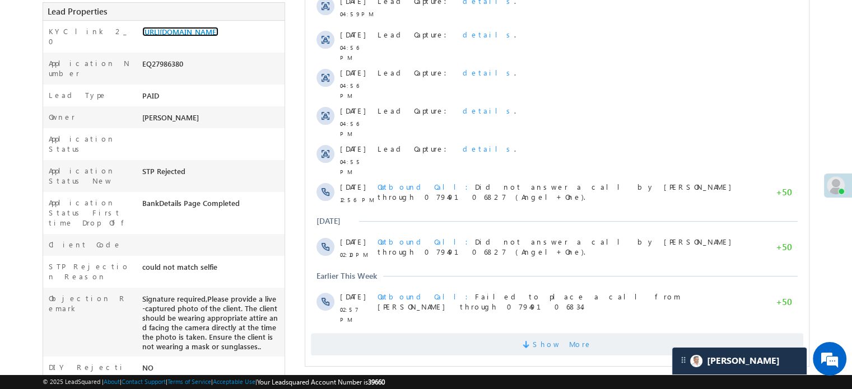
scroll to position [485, 0]
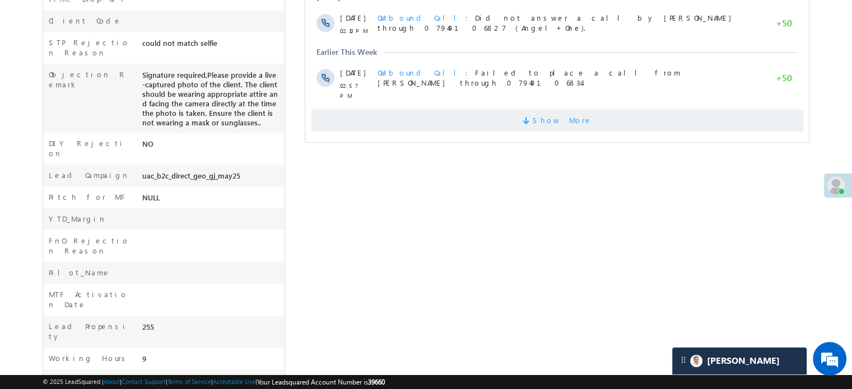
click at [476, 109] on span "Show More" at bounding box center [557, 120] width 493 height 22
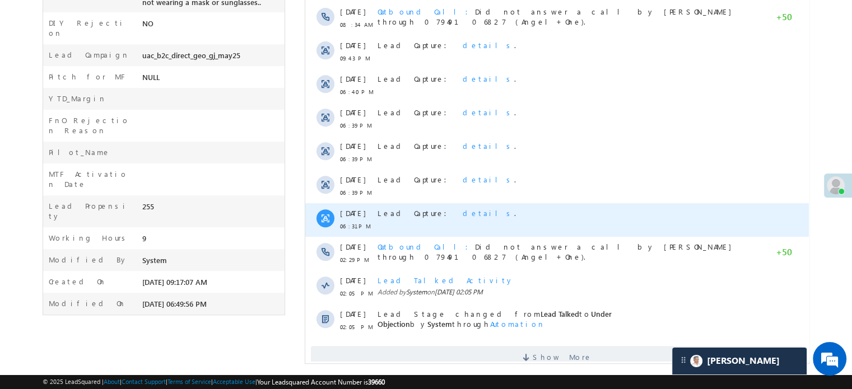
scroll to position [607, 0]
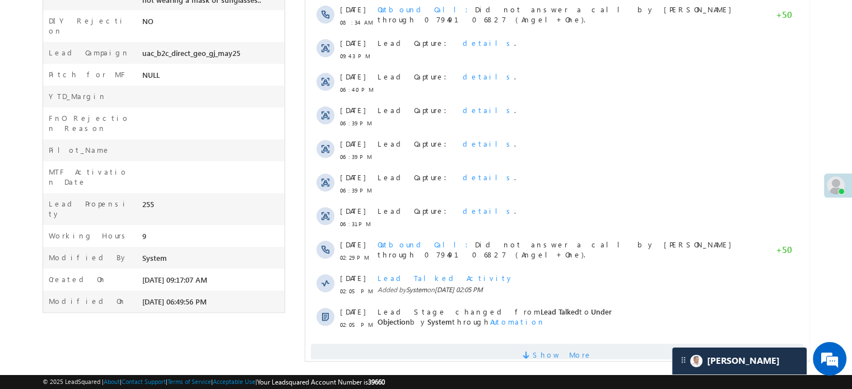
click at [431, 344] on span "Show More" at bounding box center [557, 355] width 493 height 22
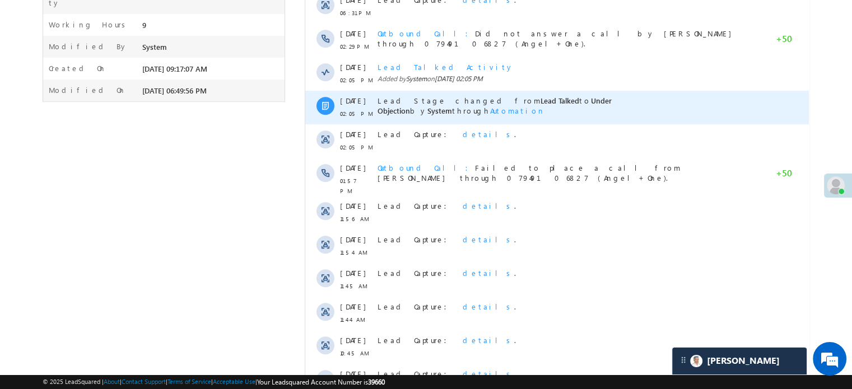
scroll to position [944, 0]
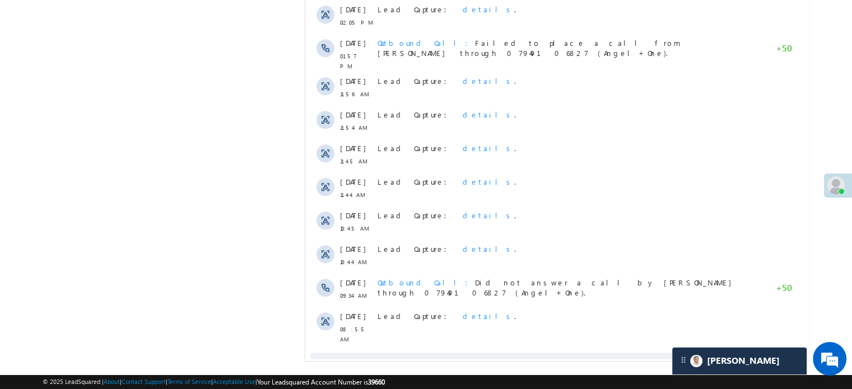
click at [463, 353] on span "Show More" at bounding box center [557, 364] width 493 height 22
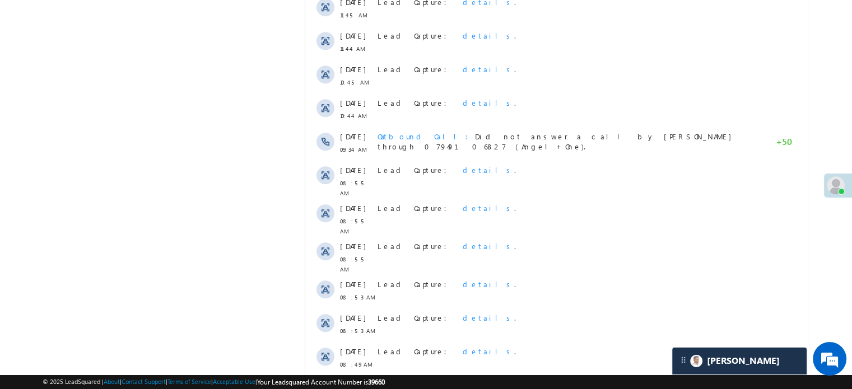
scroll to position [1280, 0]
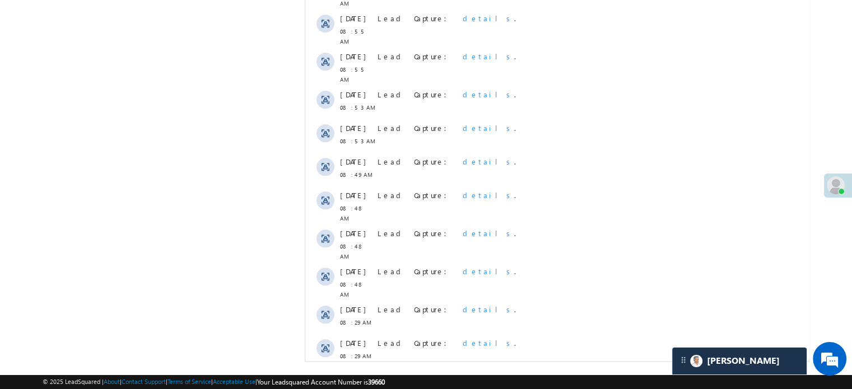
click at [459, 375] on span "Show More" at bounding box center [557, 386] width 493 height 22
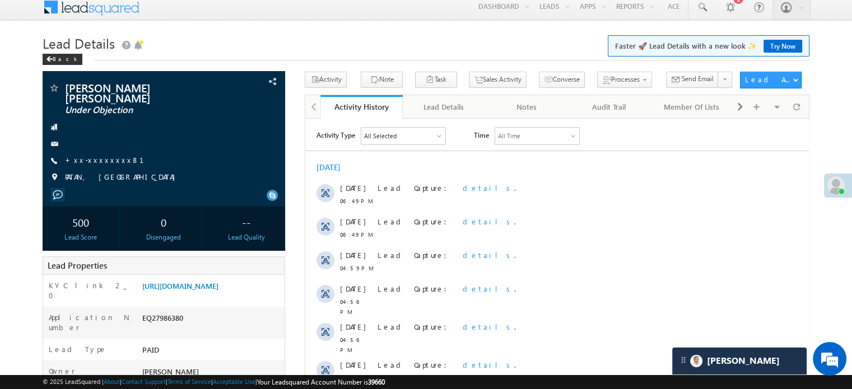
scroll to position [0, 0]
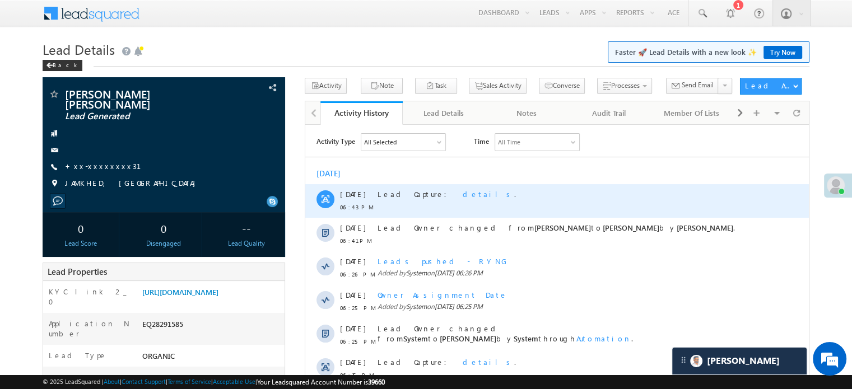
scroll to position [87, 0]
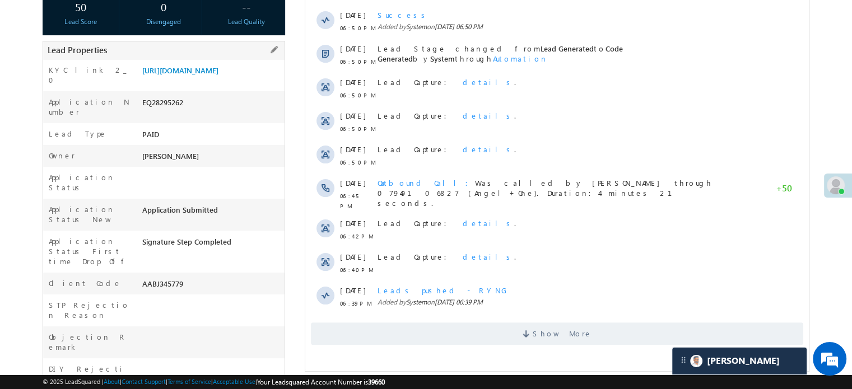
scroll to position [224, 0]
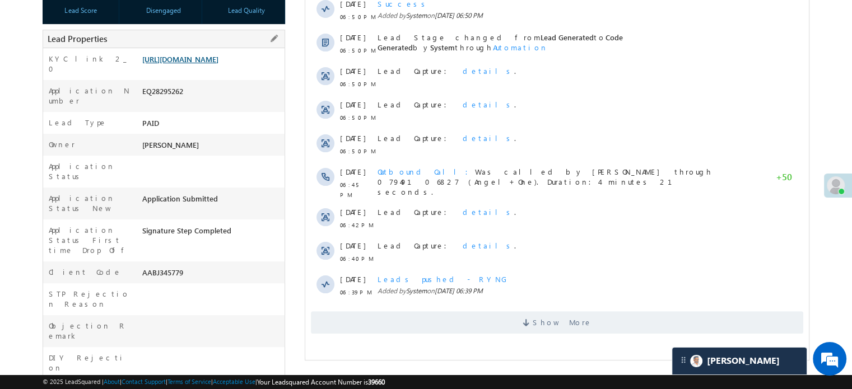
click at [219, 64] on link "[URL][DOMAIN_NAME]" at bounding box center [180, 59] width 76 height 10
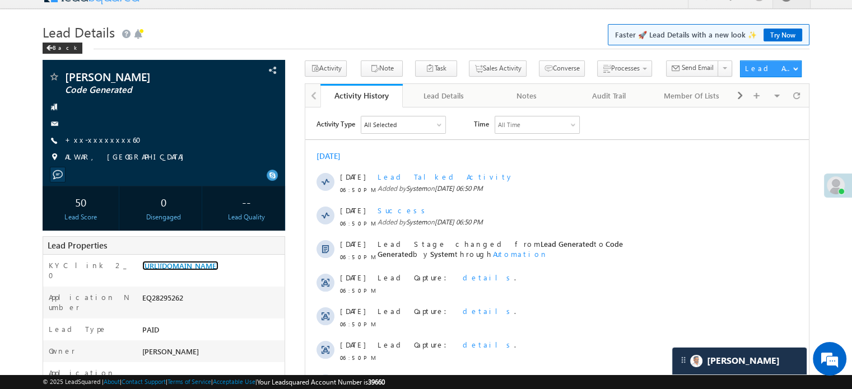
scroll to position [0, 0]
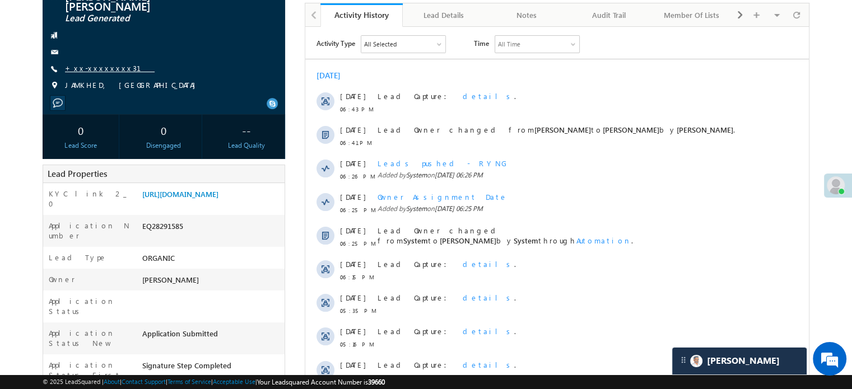
click at [96, 63] on link "+xx-xxxxxxxx31" at bounding box center [110, 68] width 90 height 10
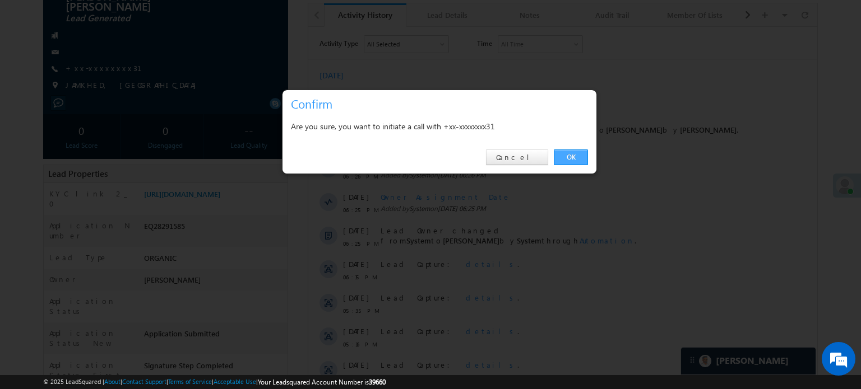
click at [587, 162] on link "OK" at bounding box center [571, 158] width 34 height 16
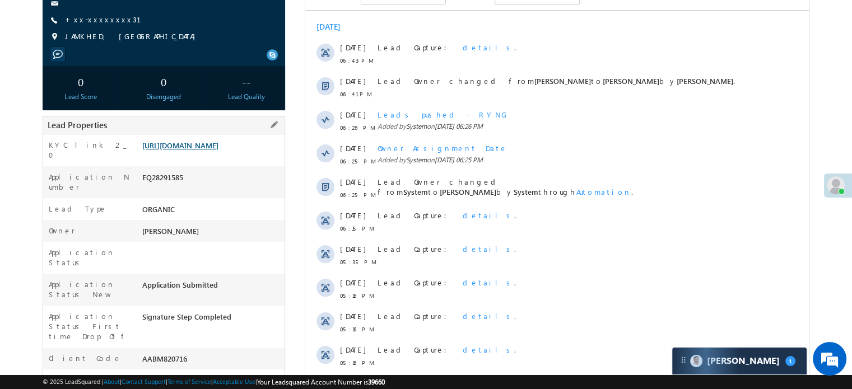
scroll to position [112, 0]
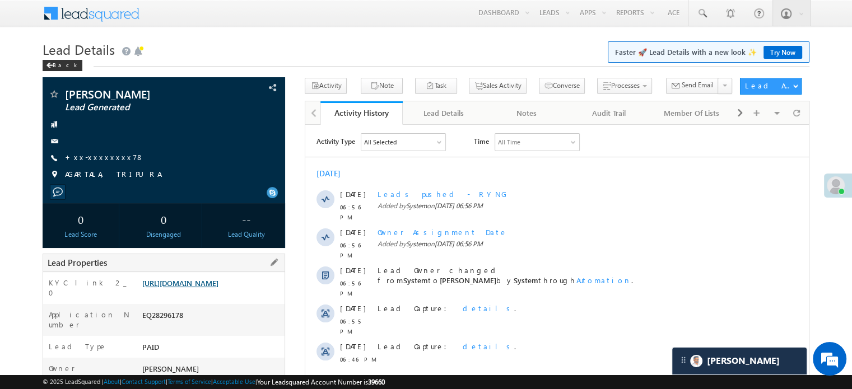
click at [219, 287] on link "[URL][DOMAIN_NAME]" at bounding box center [180, 283] width 76 height 10
click at [196, 288] on link "https://angelbroking1-pk3em7sa.customui-test.leadsquared.com?leadId=dec6cc1e-6c…" at bounding box center [180, 283] width 76 height 10
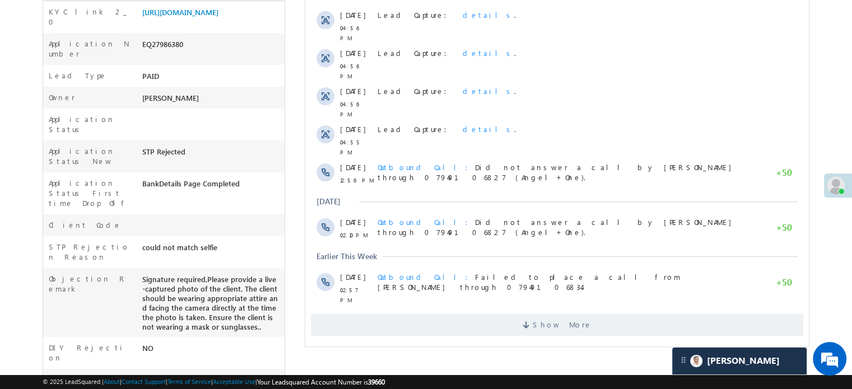
scroll to position [56, 0]
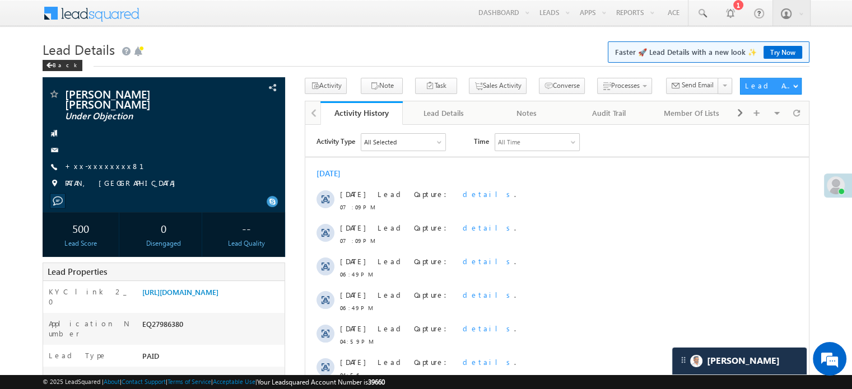
scroll to position [168, 0]
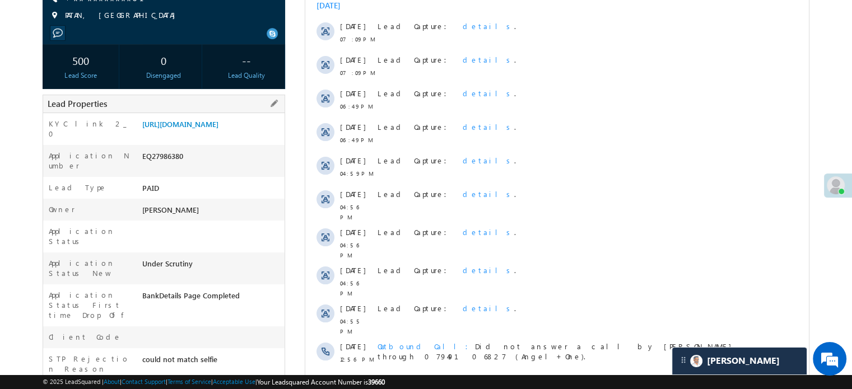
click at [163, 166] on div "EQ27986380" at bounding box center [212, 159] width 145 height 16
copy div "EQ27986380"
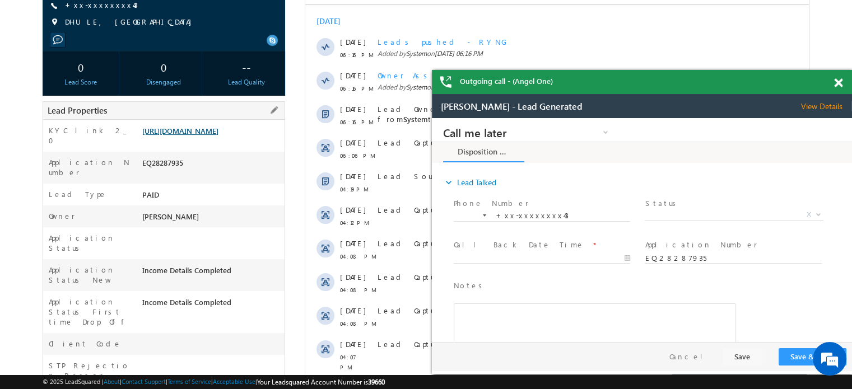
scroll to position [311, 0]
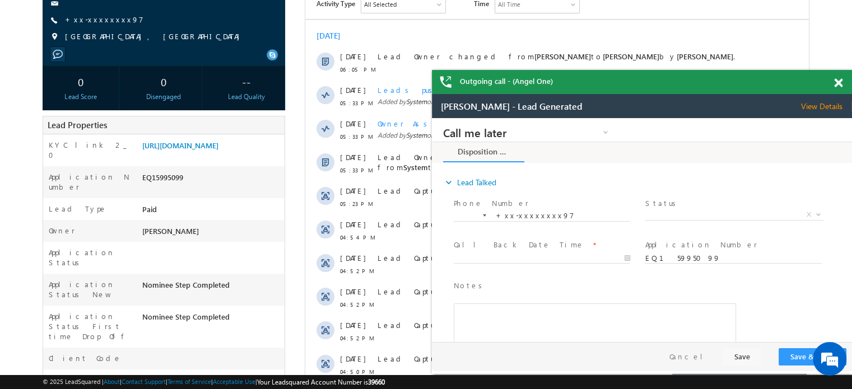
scroll to position [56, 0]
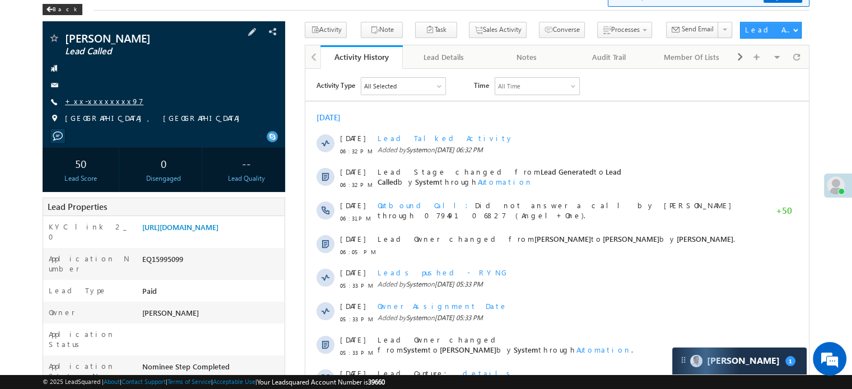
click at [109, 97] on link "+xx-xxxxxxxx97" at bounding box center [104, 101] width 78 height 10
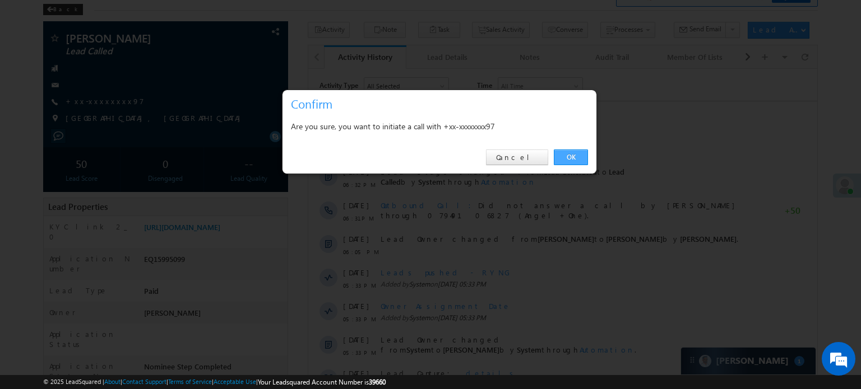
click at [566, 156] on link "OK" at bounding box center [571, 158] width 34 height 16
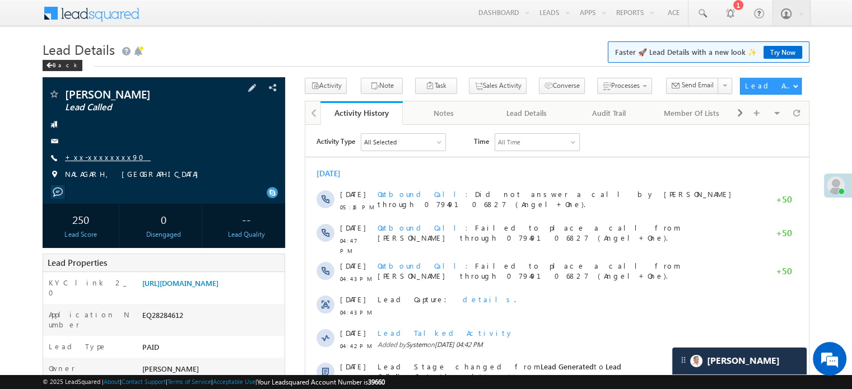
click at [114, 161] on link "+xx-xxxxxxxx90" at bounding box center [108, 157] width 86 height 10
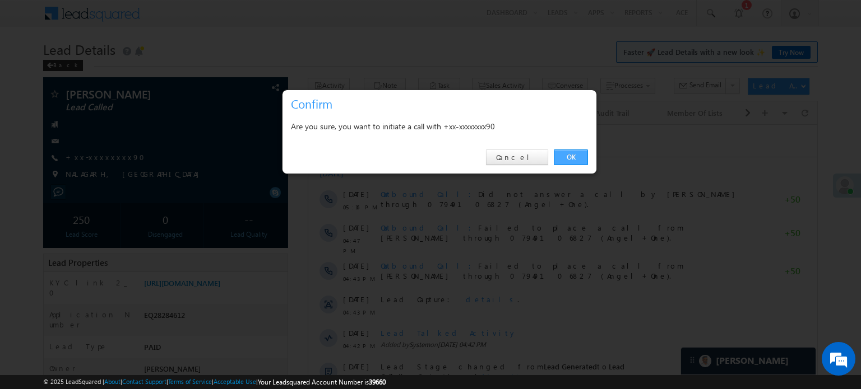
click at [574, 156] on link "OK" at bounding box center [571, 158] width 34 height 16
